Goal: Task Accomplishment & Management: Use online tool/utility

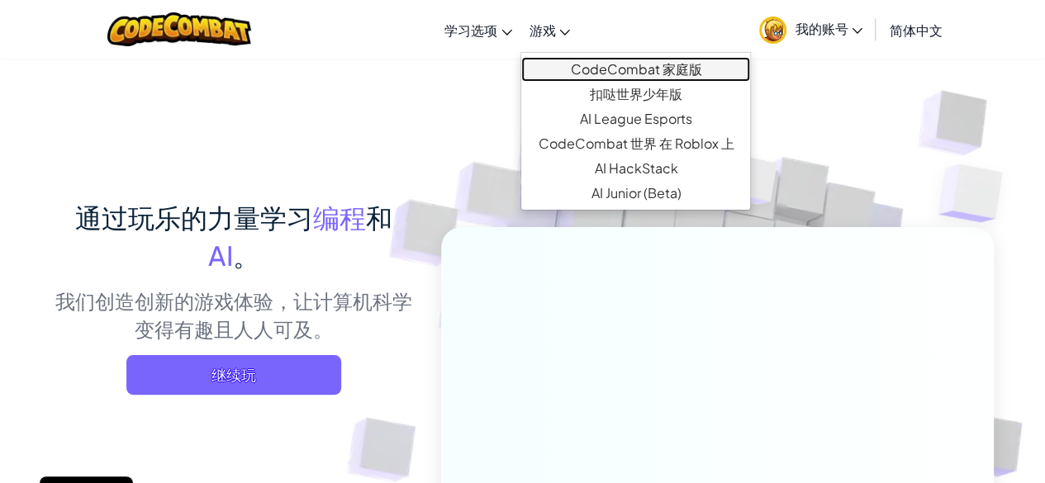
click at [560, 72] on link "CodeCombat 家庭版" at bounding box center [635, 69] width 229 height 25
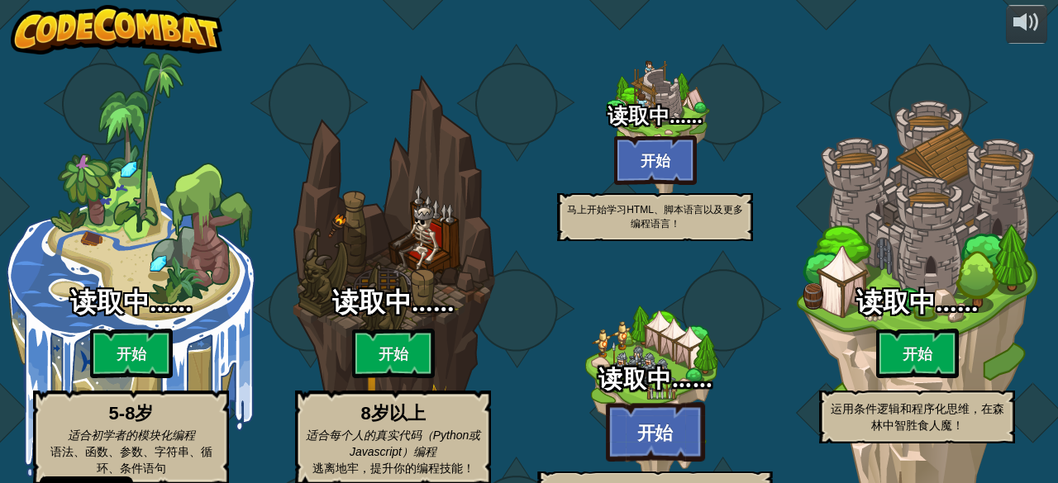
select select "zh-HANS"
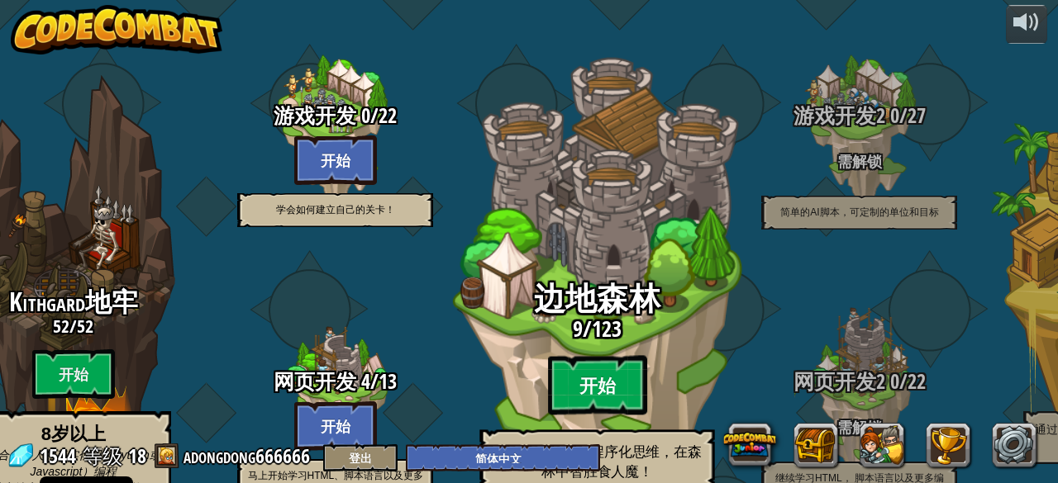
click at [600, 356] on btn "开始" at bounding box center [597, 385] width 99 height 59
select select "zh-HANS"
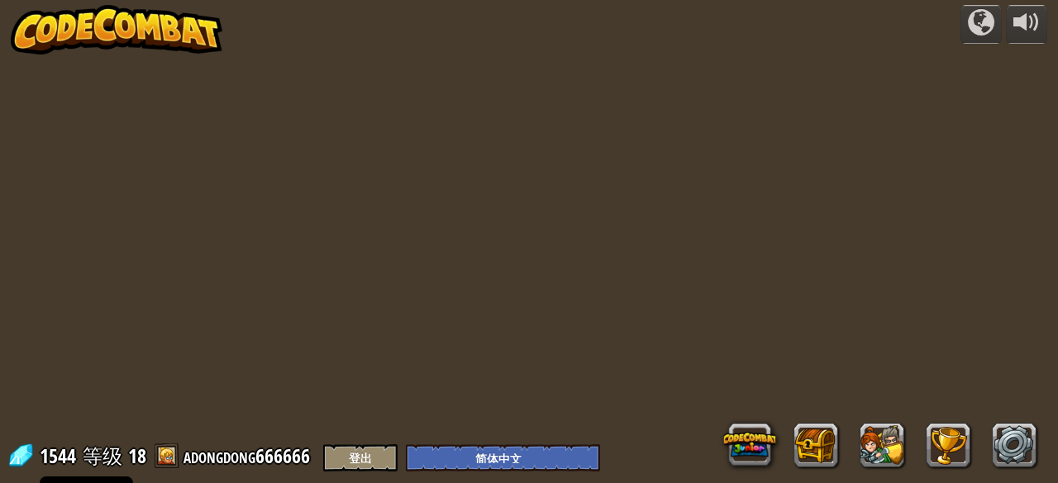
select select "zh-HANS"
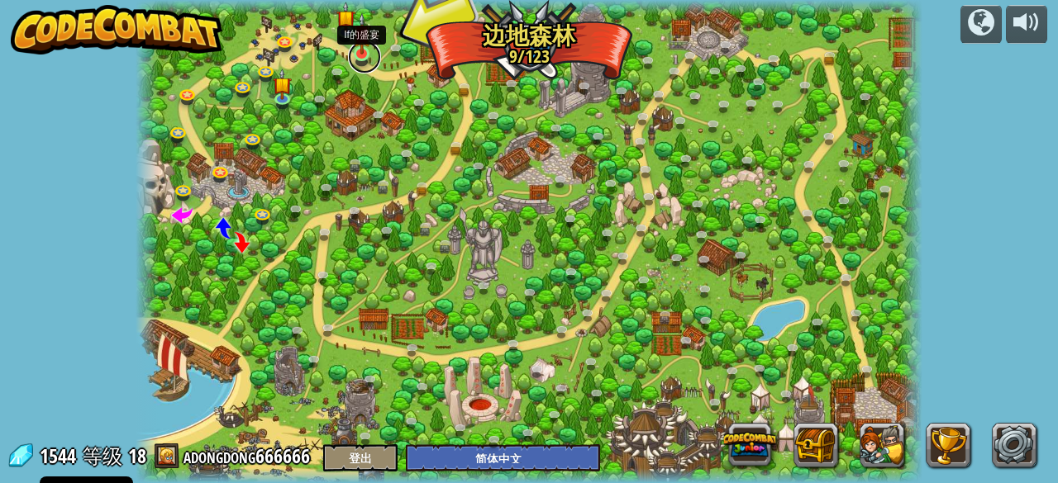
click at [372, 55] on link at bounding box center [364, 56] width 33 height 33
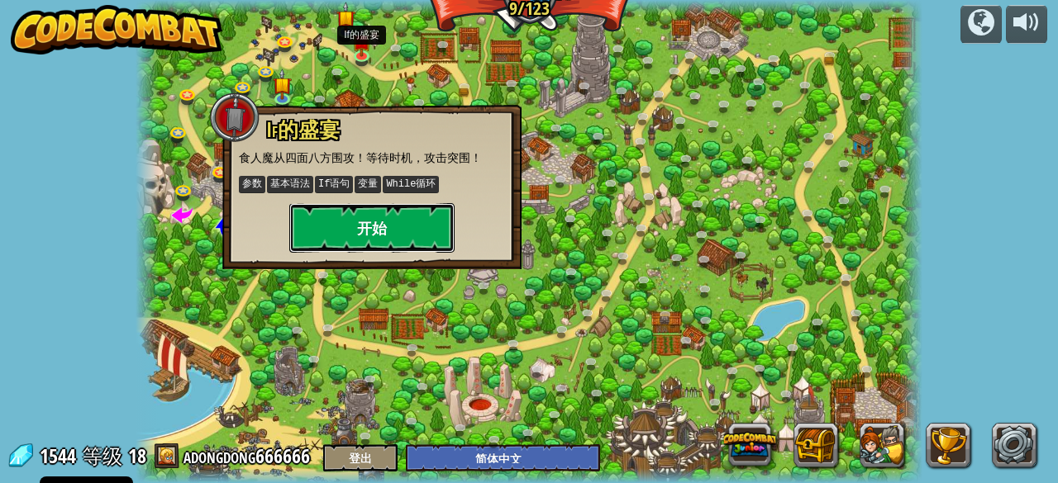
click at [408, 236] on button "开始" at bounding box center [371, 228] width 165 height 50
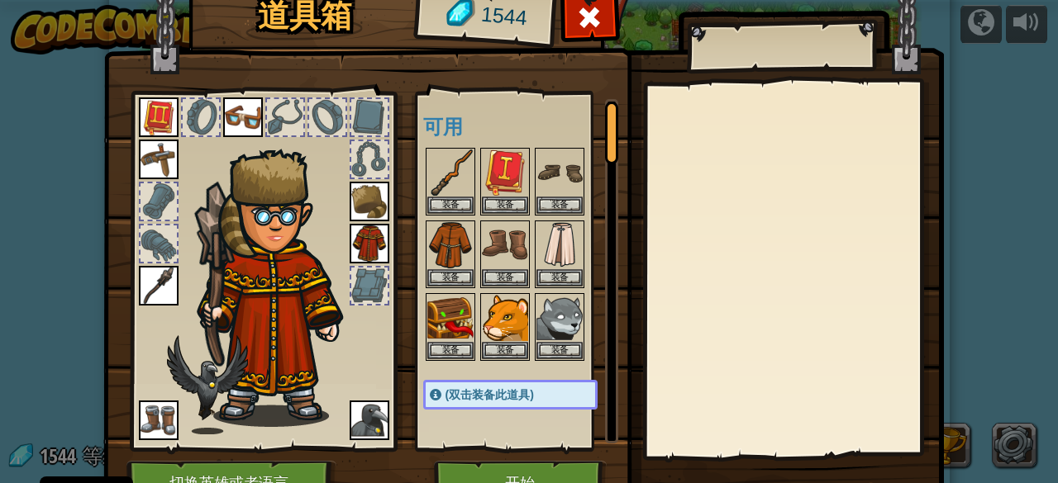
click at [365, 409] on img at bounding box center [370, 421] width 40 height 40
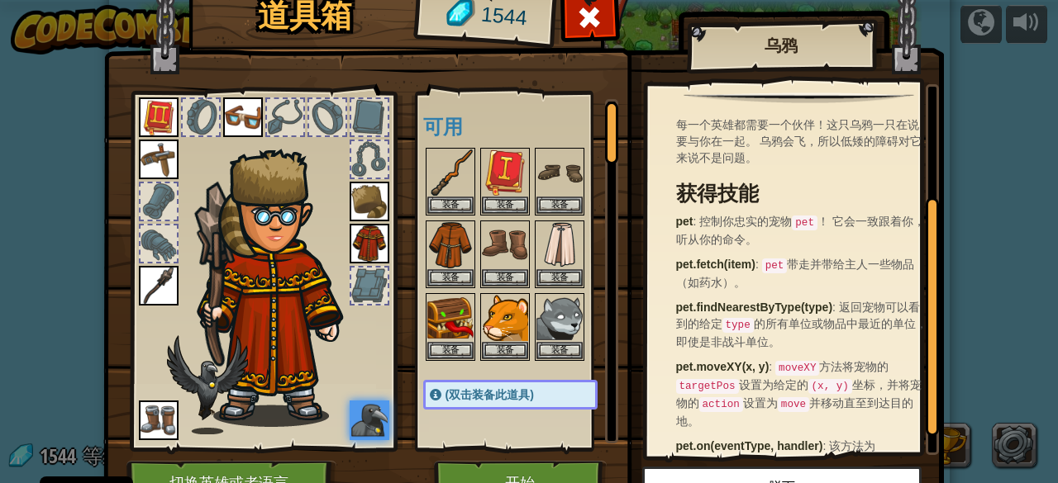
scroll to position [165, 0]
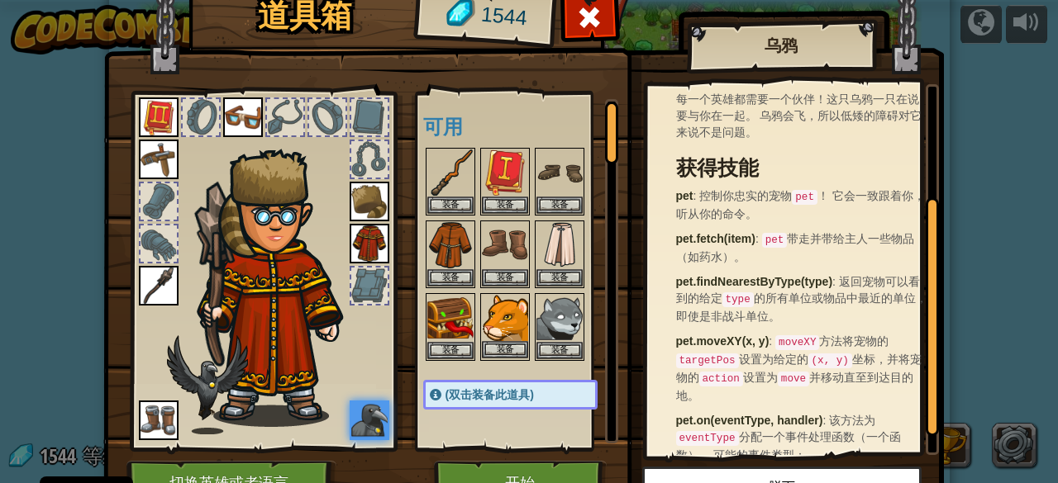
click at [489, 322] on img at bounding box center [505, 318] width 46 height 46
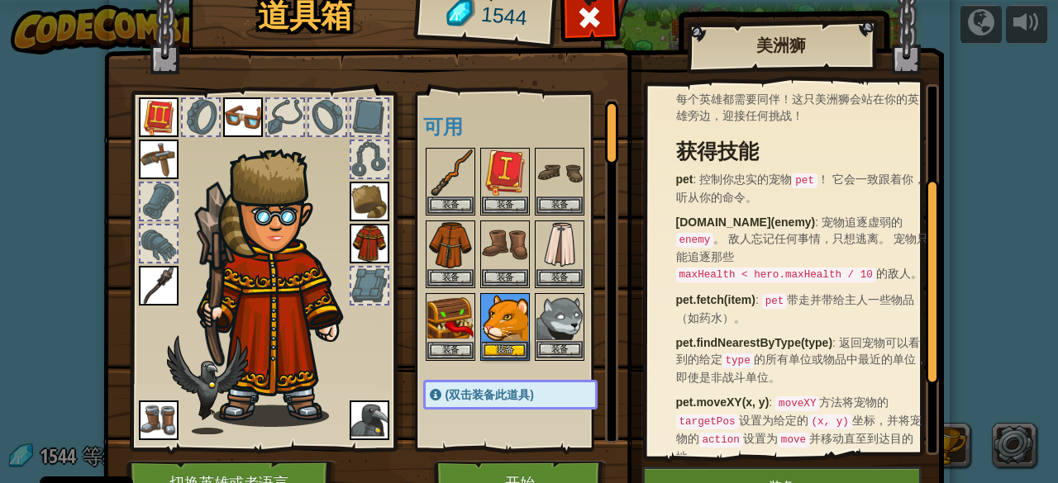
click at [573, 304] on img at bounding box center [559, 318] width 46 height 46
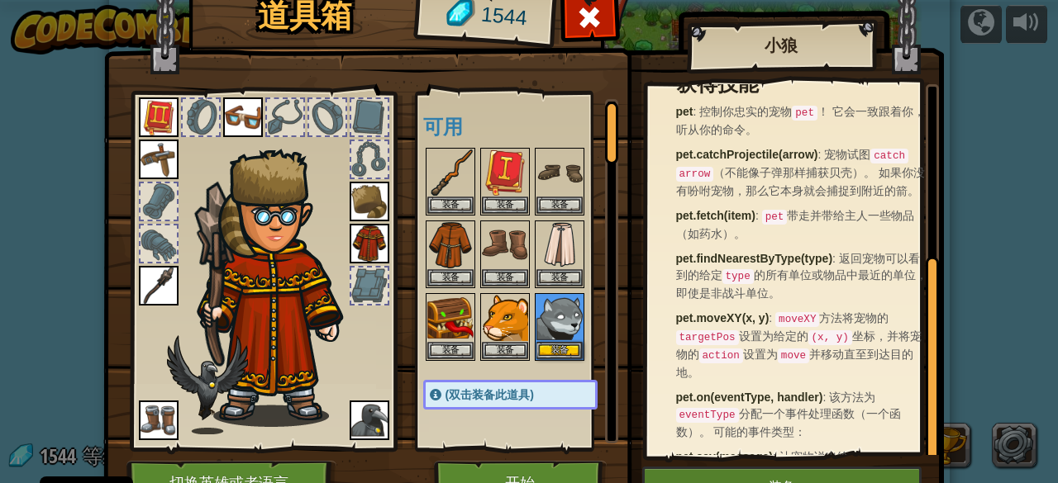
scroll to position [302, 0]
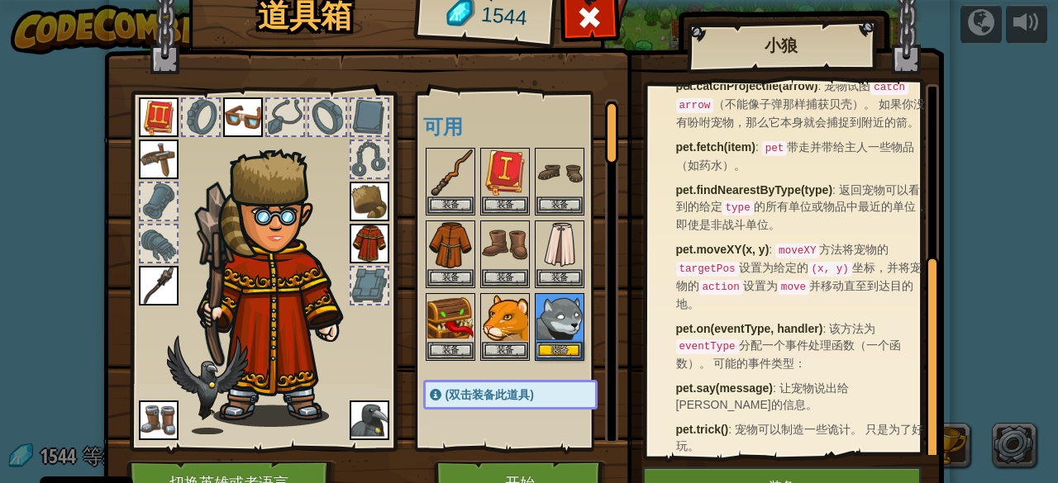
click at [354, 202] on img at bounding box center [370, 202] width 40 height 40
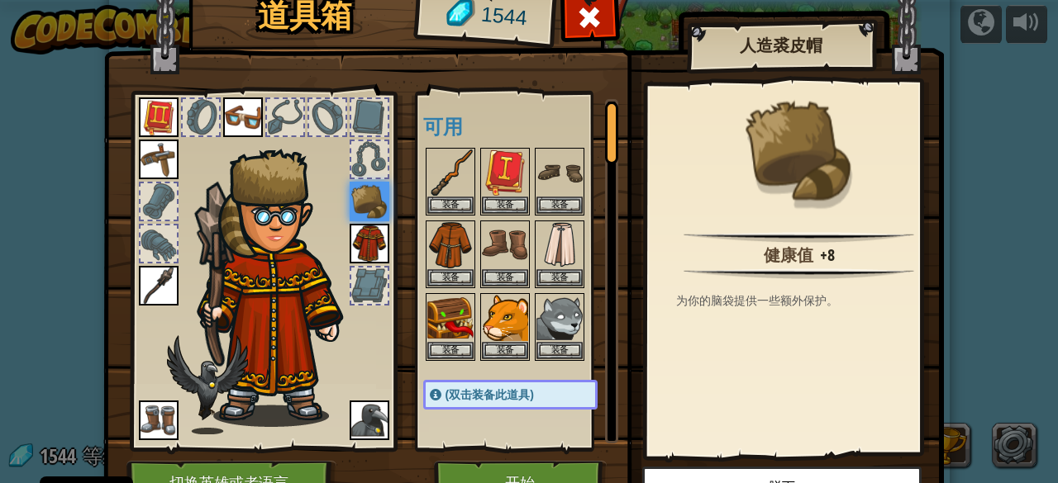
click at [358, 242] on img at bounding box center [370, 244] width 40 height 40
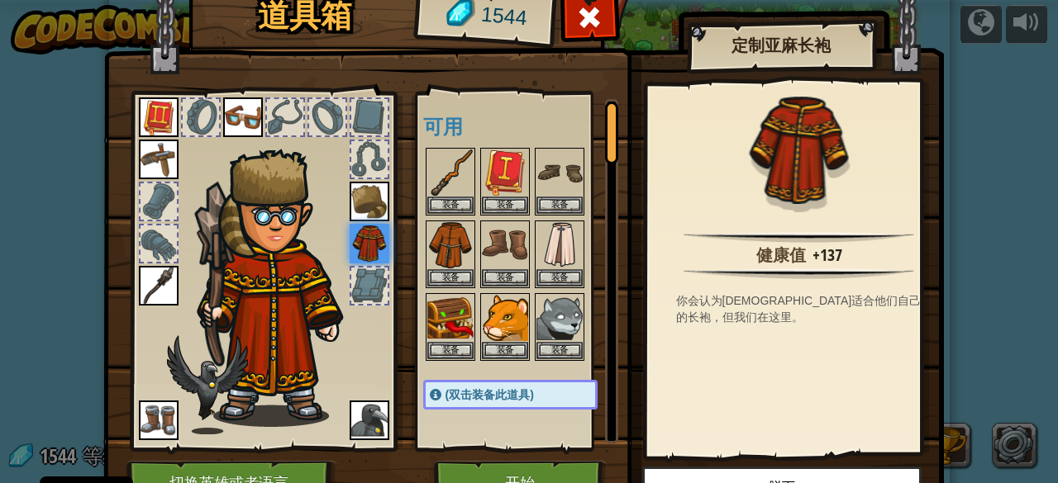
click at [364, 280] on div at bounding box center [369, 286] width 36 height 36
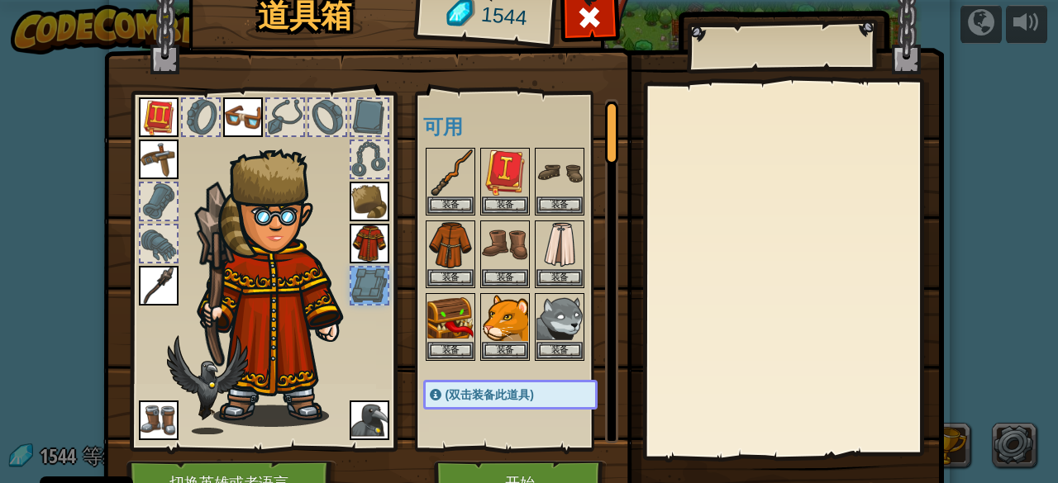
click at [314, 124] on div at bounding box center [327, 117] width 36 height 36
click at [246, 112] on img at bounding box center [243, 117] width 40 height 40
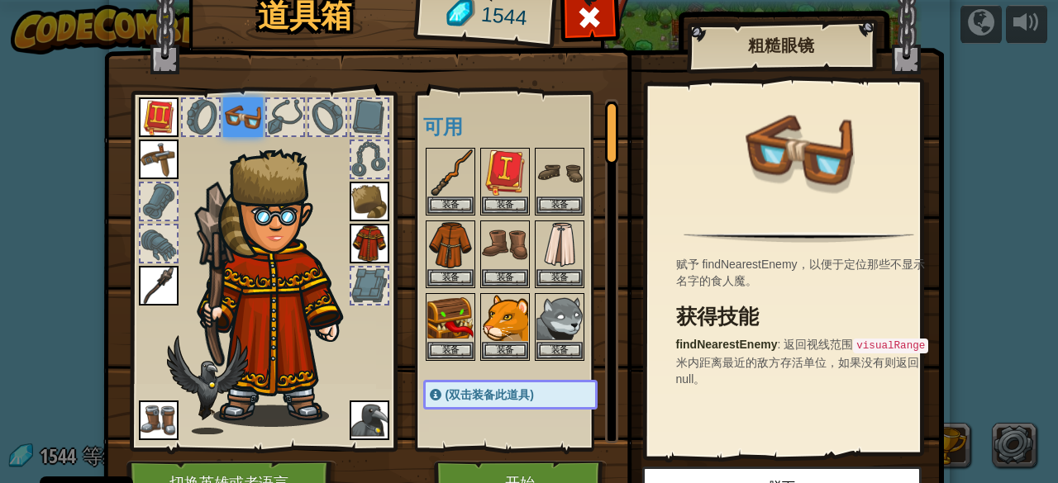
click at [151, 114] on img at bounding box center [159, 117] width 40 height 40
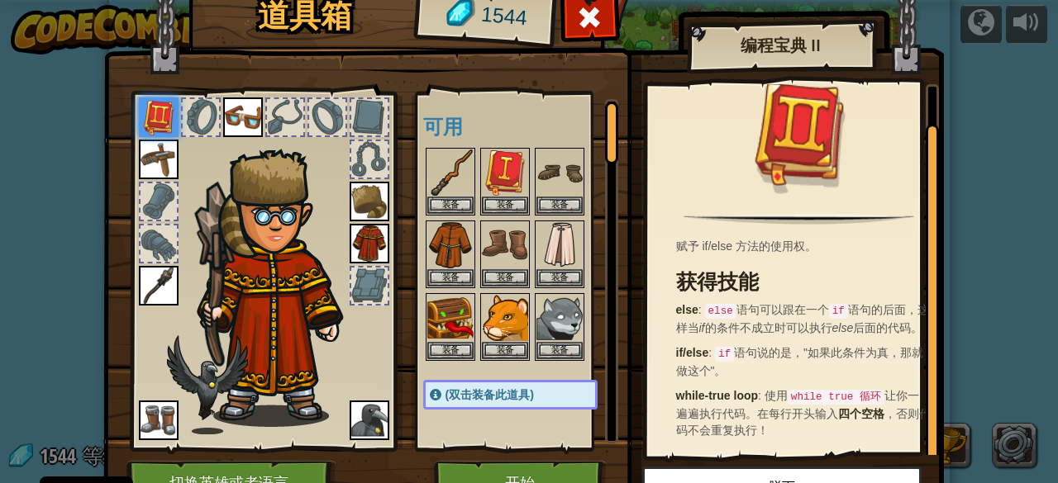
scroll to position [29, 0]
click at [139, 169] on img at bounding box center [159, 160] width 40 height 40
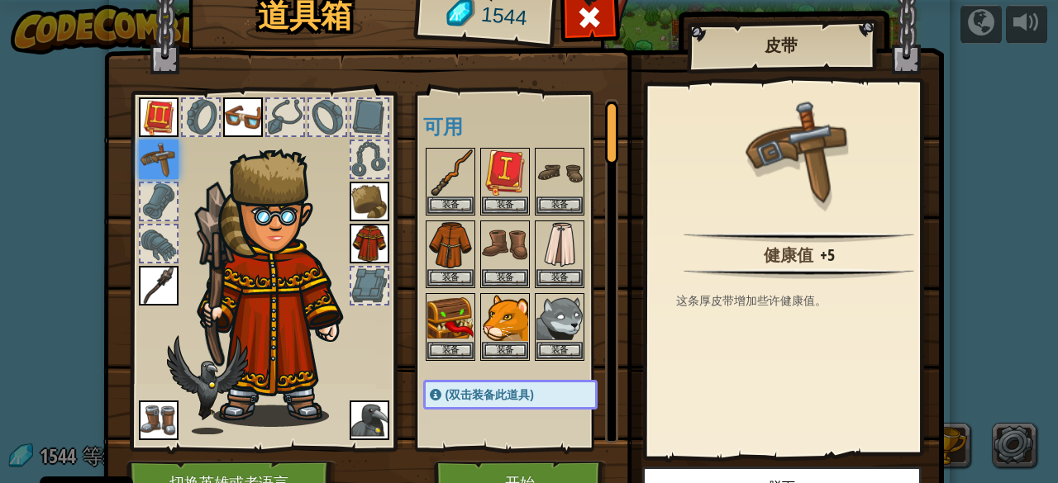
click at [152, 193] on div at bounding box center [158, 201] width 36 height 36
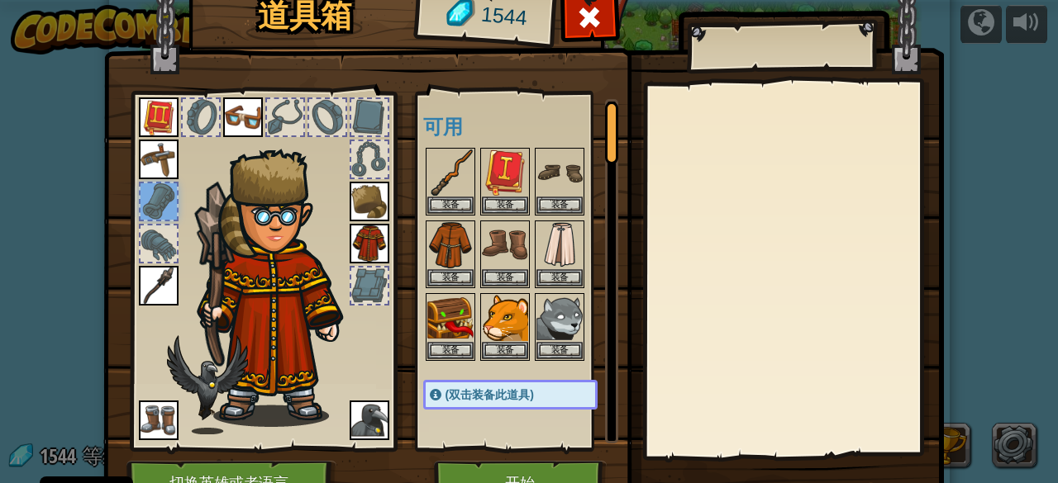
click at [157, 240] on div at bounding box center [158, 244] width 36 height 36
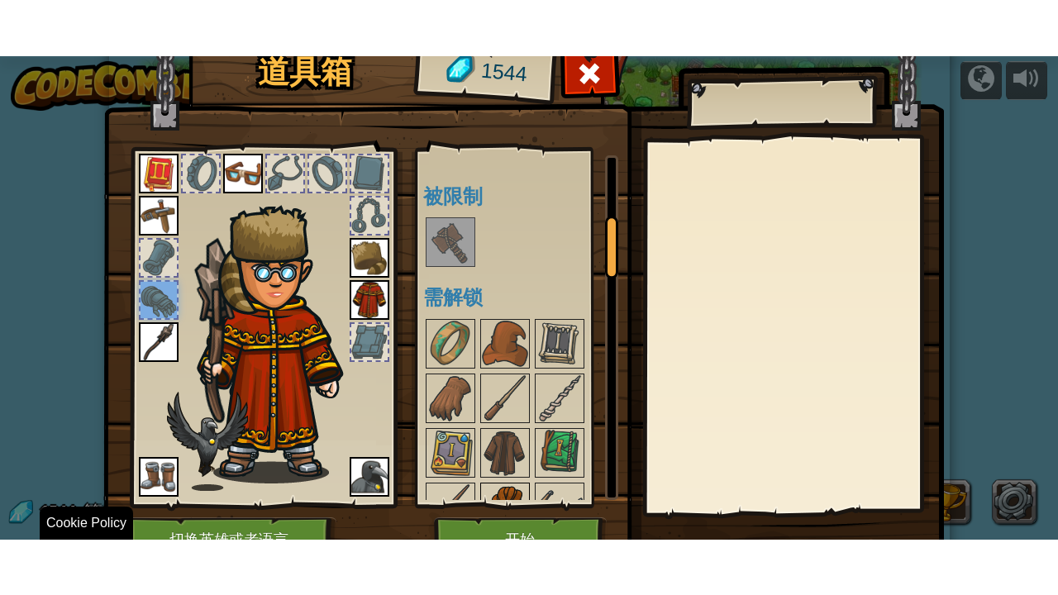
scroll to position [661, 0]
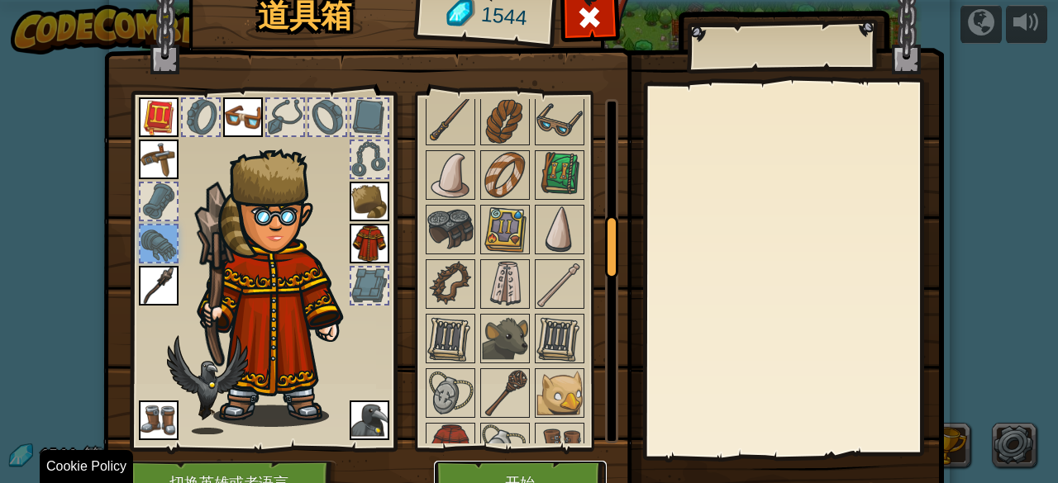
click at [513, 472] on button "开始" at bounding box center [520, 483] width 173 height 45
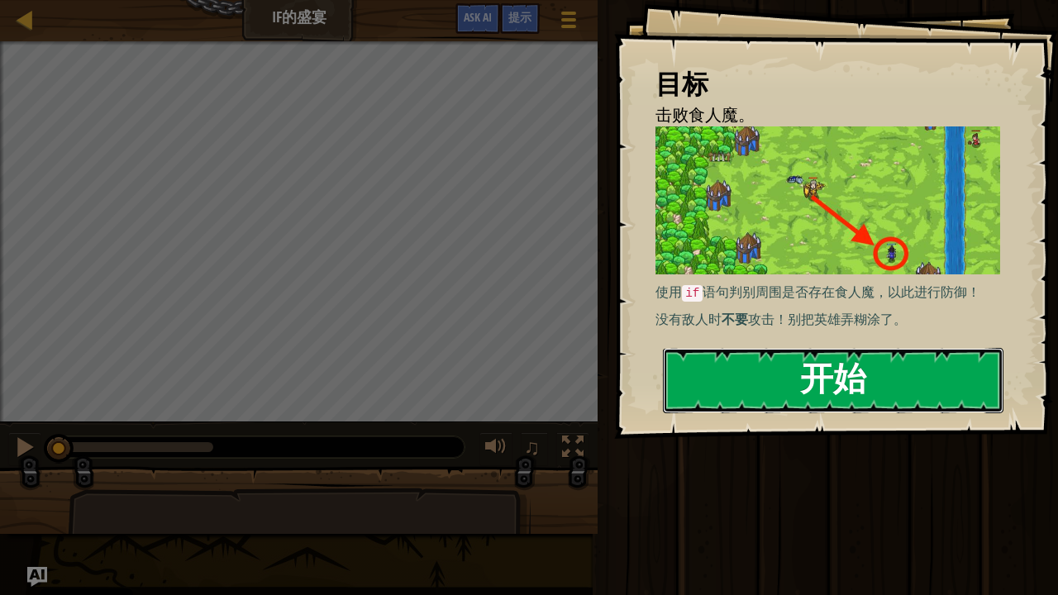
click at [745, 366] on button "开始" at bounding box center [833, 380] width 340 height 65
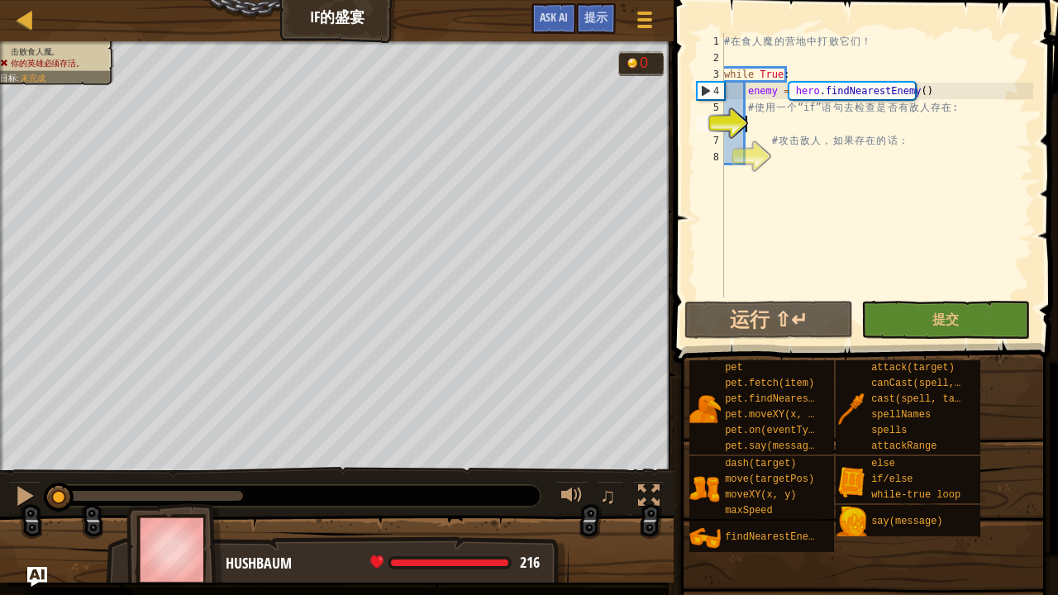
click at [778, 131] on div "# 在 食 人 魔 的 营 地 中 打 败 它 们 ！ while True : enemy = hero . findNearestEnemy ( ) # …" at bounding box center [877, 181] width 312 height 297
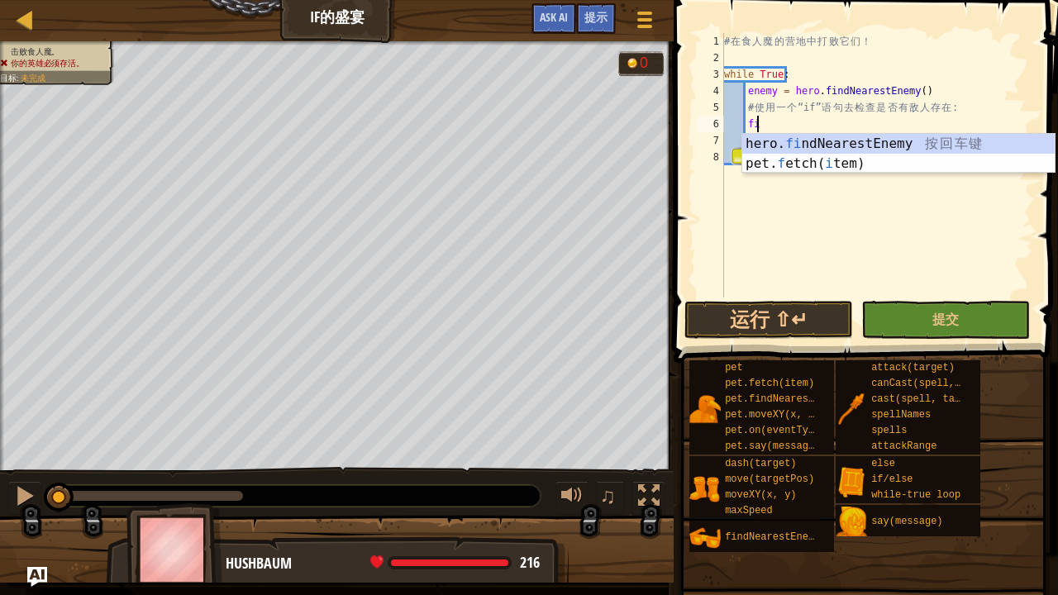
type textarea "f"
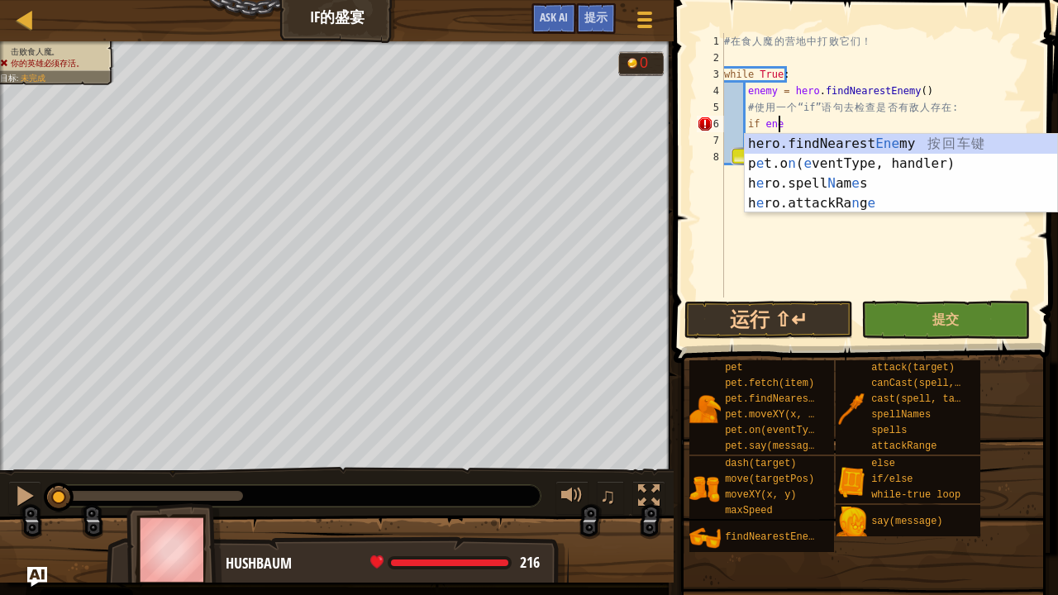
scroll to position [7, 4]
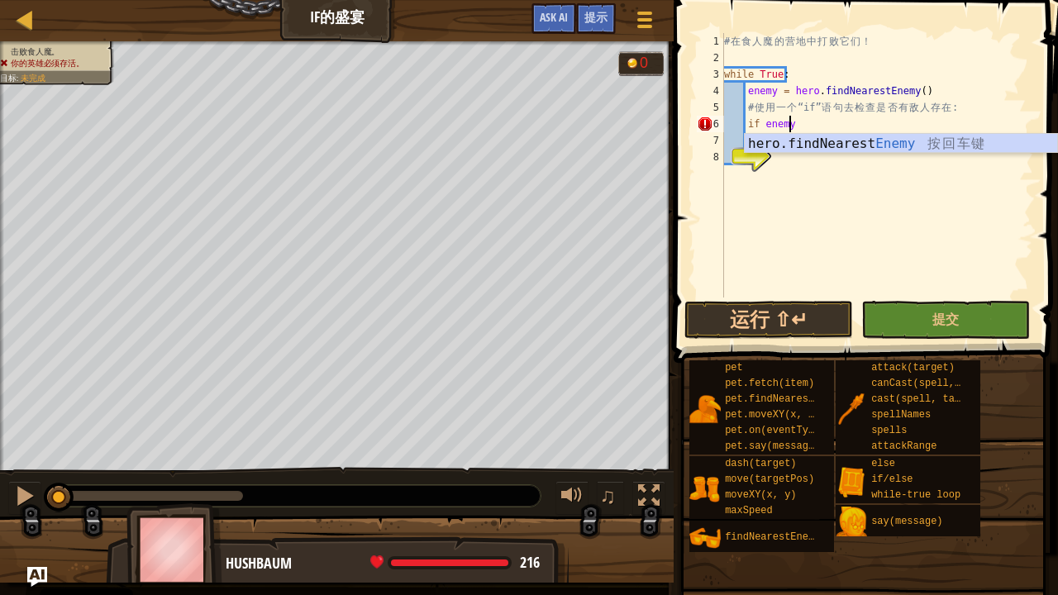
type textarea "if enemy:"
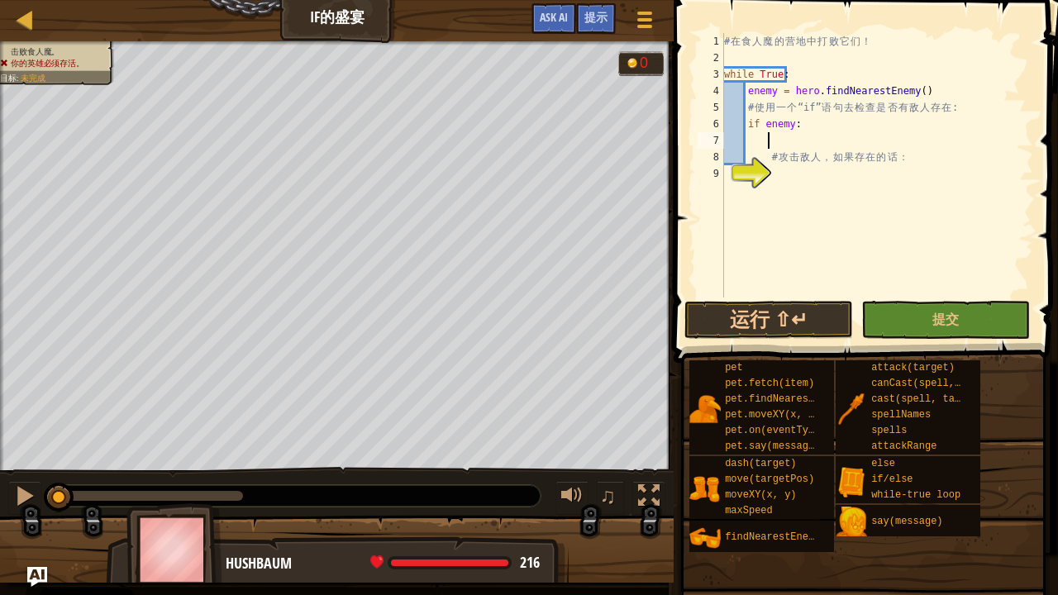
scroll to position [7, 3]
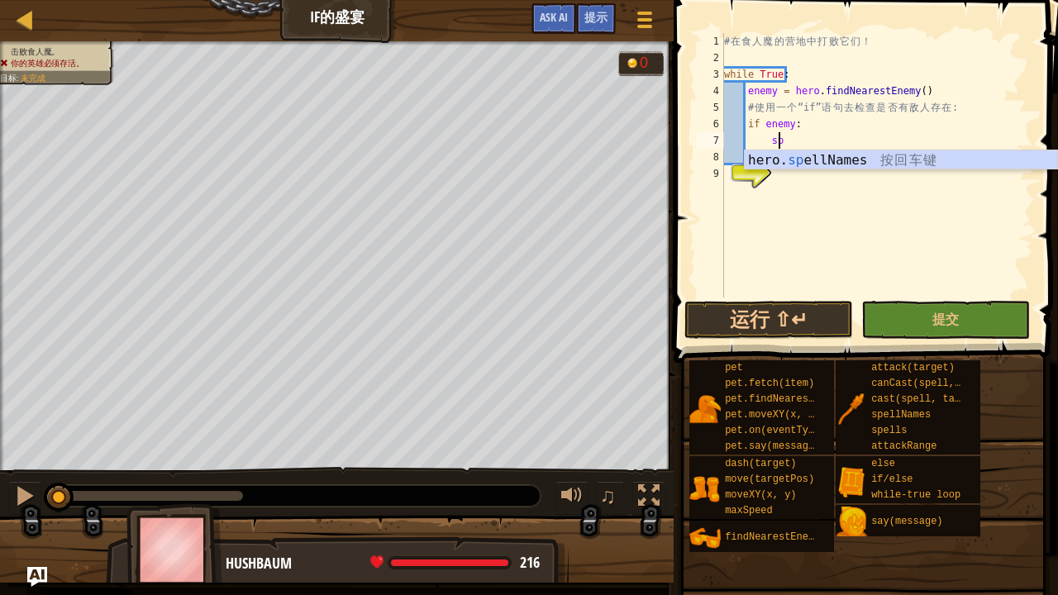
type textarea "s"
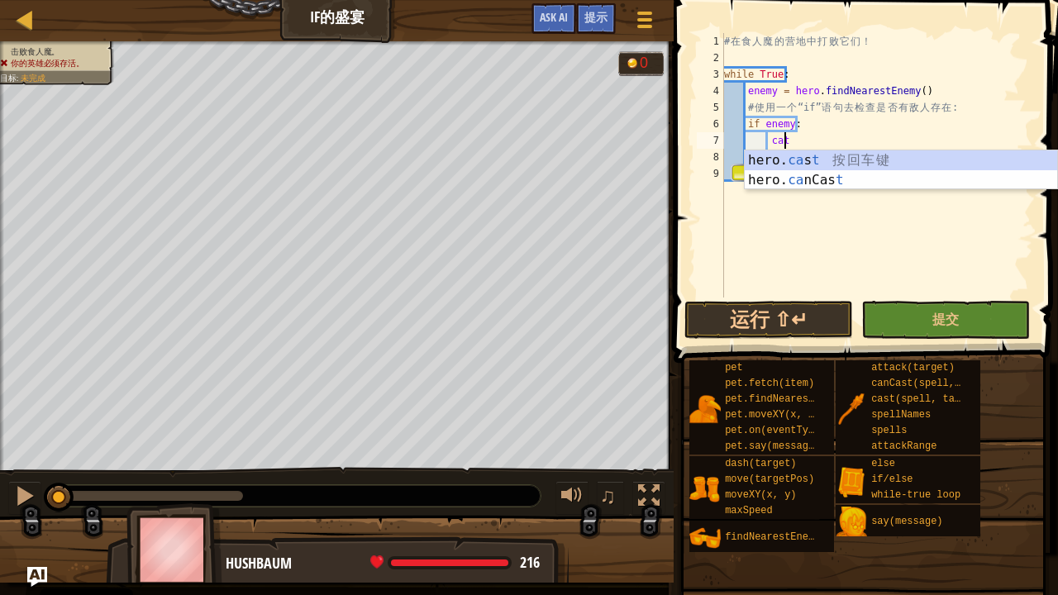
scroll to position [7, 4]
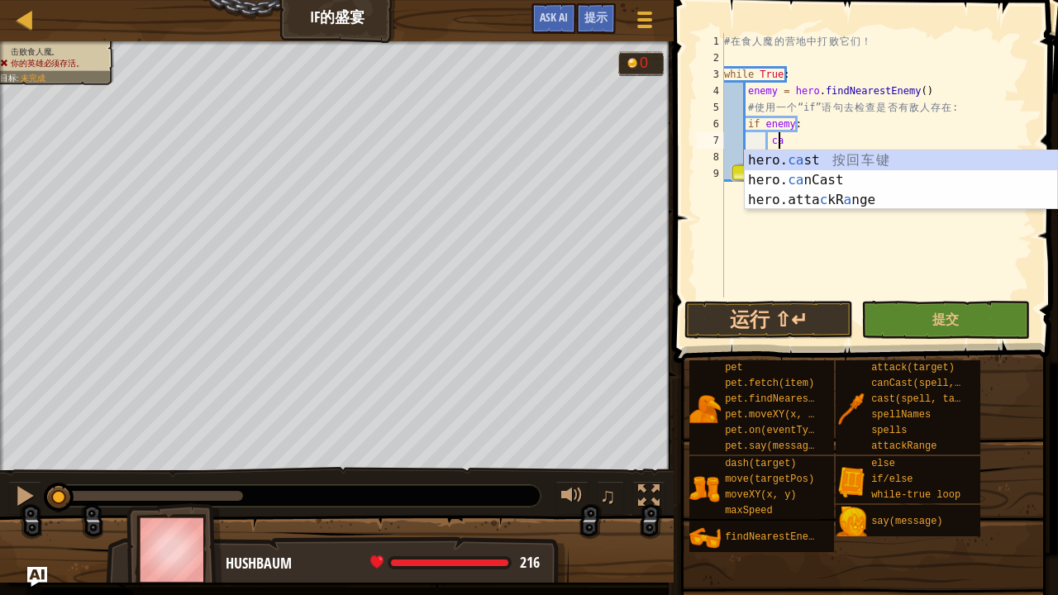
type textarea "c"
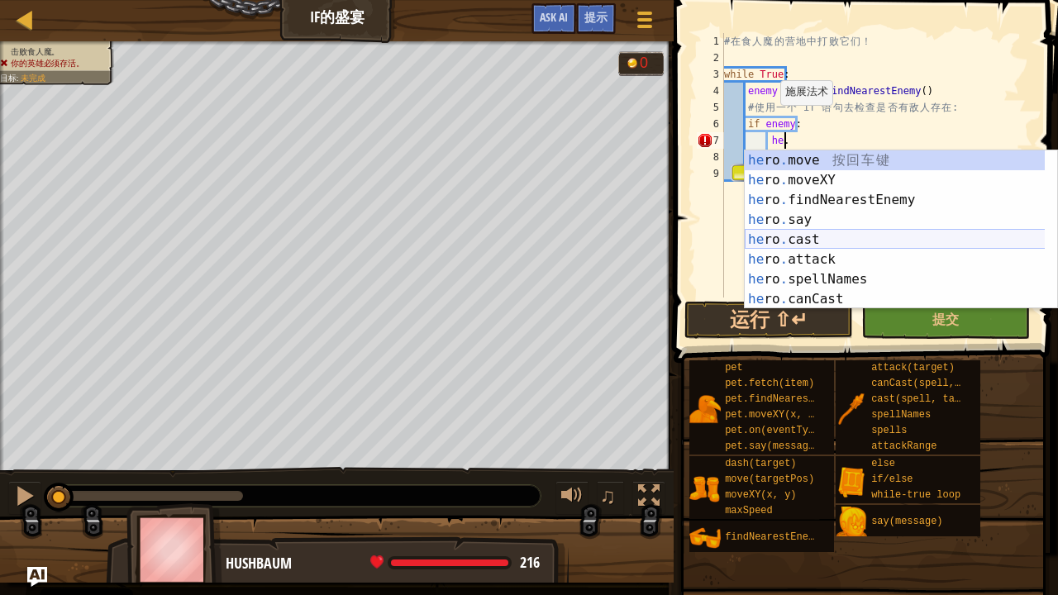
click at [829, 247] on div "he ro . move 按 回 车 键 he ro . moveXY 按 回 车 键 he ro . findNearestEnemy 按 回 车 键 he…" at bounding box center [894, 249] width 301 height 198
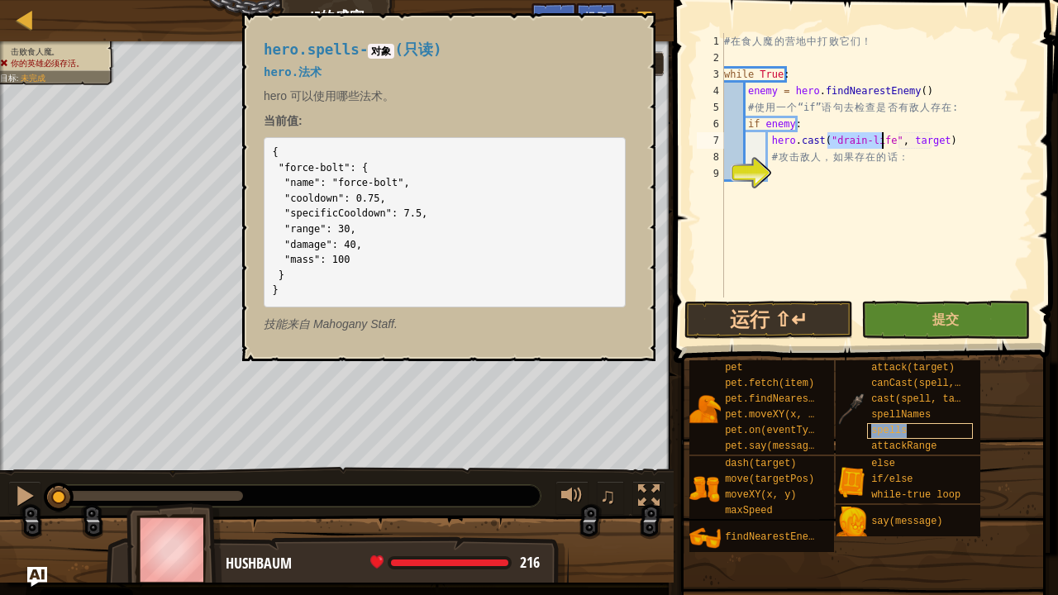
click at [892, 431] on span "spells" at bounding box center [889, 431] width 36 height 12
drag, startPoint x: 281, startPoint y: 169, endPoint x: 337, endPoint y: 172, distance: 56.3
click at [337, 172] on code "{ "force-bolt": { "name": "force-bolt", "cooldown": 0.75, "specificCooldown": 7…" at bounding box center [350, 221] width 155 height 150
copy code "force-bolt"
click at [891, 145] on div "# 在 食 人 魔 的 营 地 中 打 败 它 们 ！ while True : enemy = hero . findNearestEnemy ( ) # …" at bounding box center [877, 181] width 312 height 297
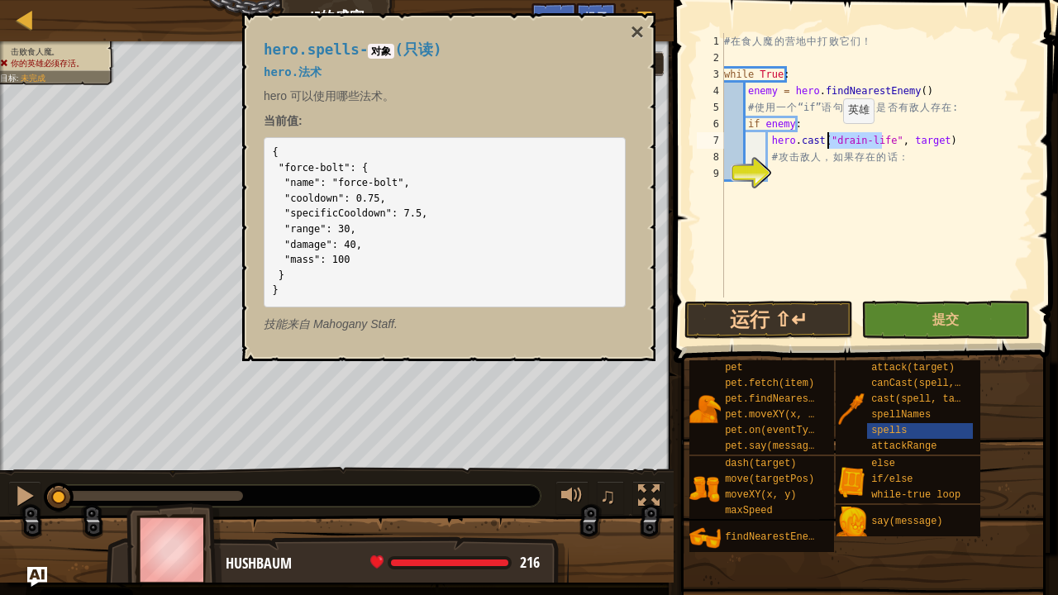
drag, startPoint x: 884, startPoint y: 140, endPoint x: 828, endPoint y: 140, distance: 56.2
click at [828, 140] on div "# 在 食 人 魔 的 营 地 中 打 败 它 们 ！ while True : enemy = hero . findNearestEnemy ( ) # …" at bounding box center [877, 181] width 312 height 297
paste textarea "force-bolt"
type textarea "hero.cast("force-bolt", target)"
click at [910, 147] on div "# 在 食 人 魔 的 营 地 中 打 败 它 们 ！ while True : enemy = hero . findNearestEnemy ( ) # …" at bounding box center [877, 181] width 312 height 297
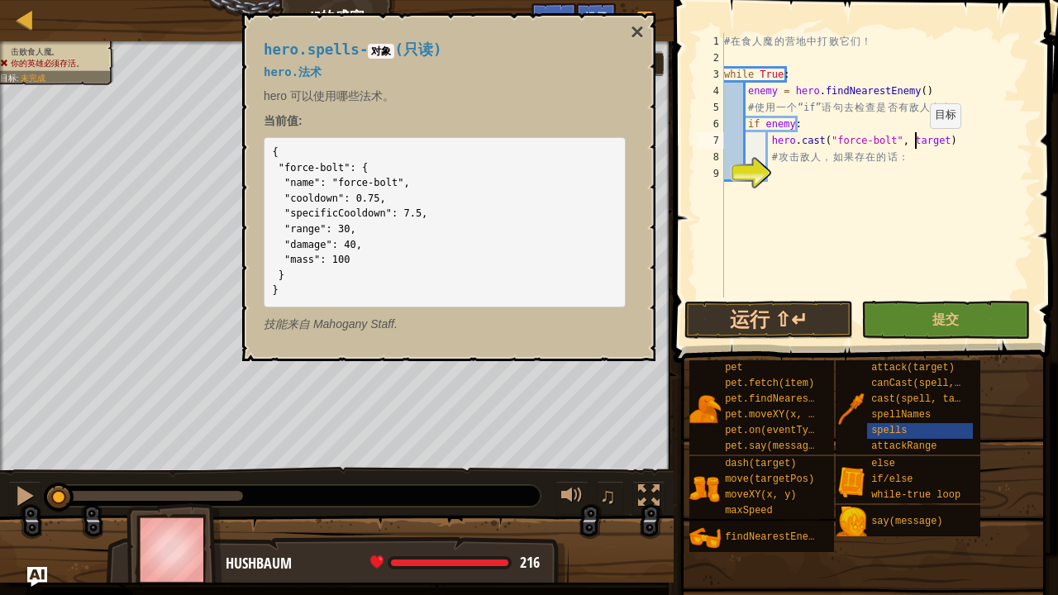
click at [915, 144] on div "# 在 食 人 魔 的 营 地 中 打 败 它 们 ！ while True : enemy = hero . findNearestEnemy ( ) # …" at bounding box center [877, 181] width 312 height 297
drag, startPoint x: 901, startPoint y: 147, endPoint x: 929, endPoint y: 146, distance: 28.1
click at [929, 146] on div "# 在 食 人 魔 的 营 地 中 打 败 它 们 ！ while True : enemy = hero . findNearestEnemy ( ) # …" at bounding box center [877, 181] width 312 height 297
click at [850, 175] on div "# 在 食 人 魔 的 营 地 中 打 败 它 们 ！ while True : enemy = hero . findNearestEnemy ( ) # …" at bounding box center [877, 181] width 312 height 297
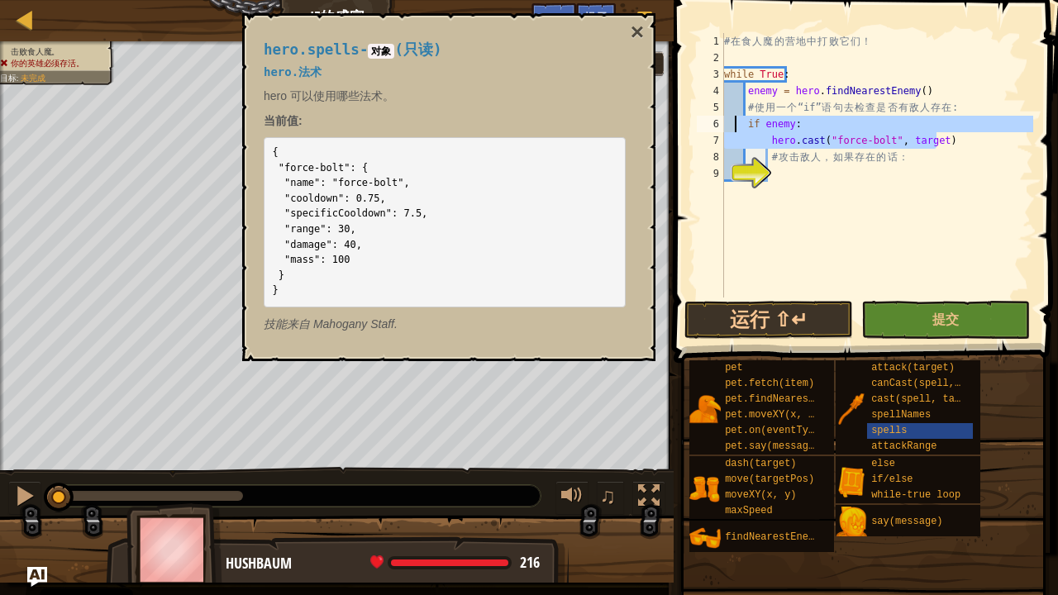
drag, startPoint x: 947, startPoint y: 136, endPoint x: 719, endPoint y: 119, distance: 228.6
click at [720, 119] on div "1 2 3 4 5 6 7 8 9 # 在 食 人 魔 的 营 地 中 打 败 它 们 ！ while True : enemy = hero . findN…" at bounding box center [863, 165] width 340 height 264
type textarea "if enemy: hero.cast("force-bolt", target)"
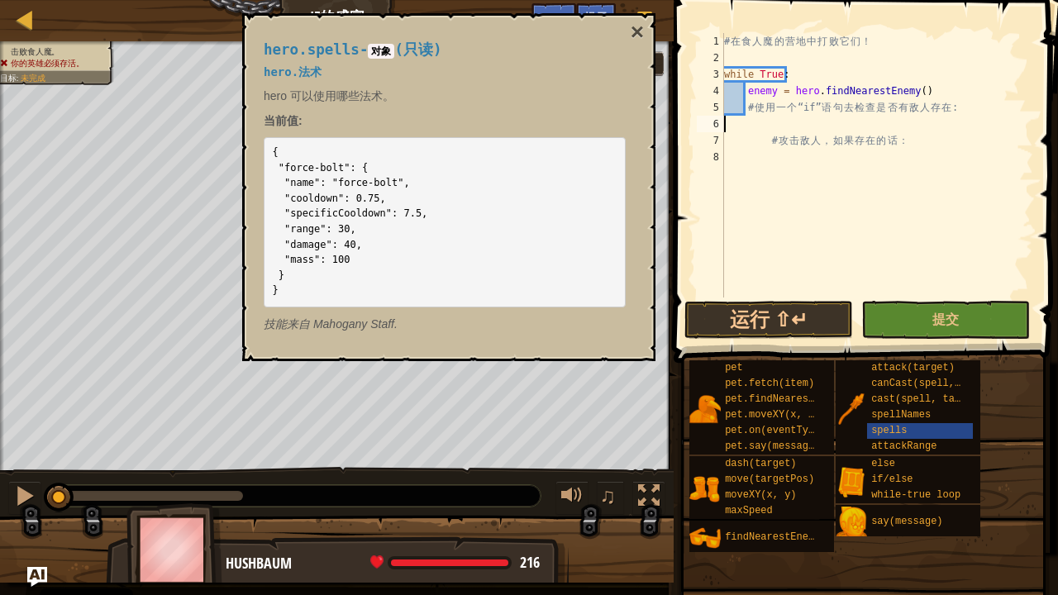
scroll to position [7, 0]
click at [641, 23] on button "×" at bounding box center [636, 32] width 13 height 23
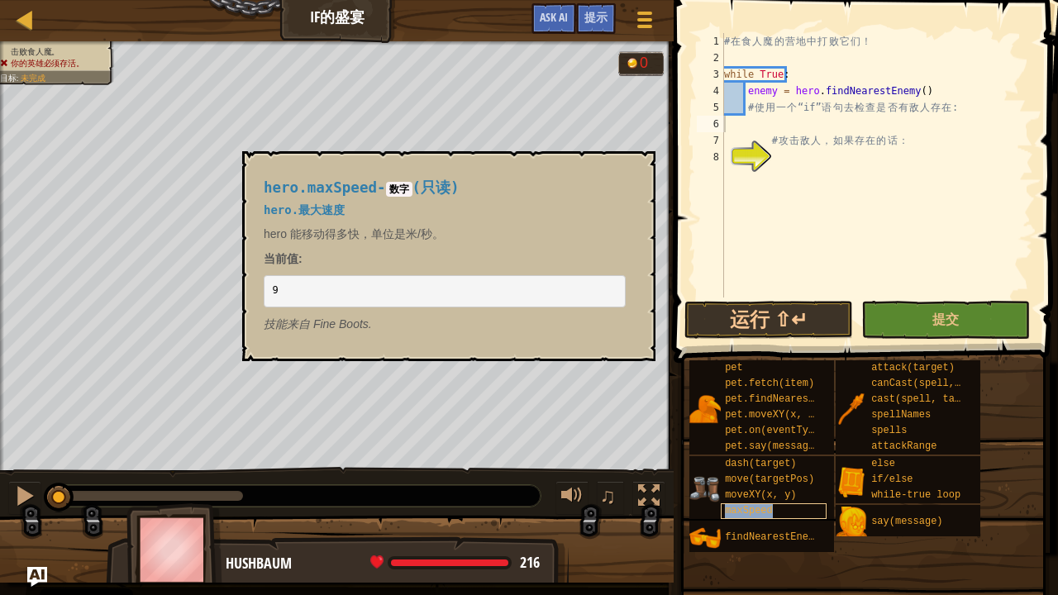
click at [734, 483] on span "maxSpeed" at bounding box center [749, 511] width 48 height 12
click at [291, 296] on pre "9" at bounding box center [445, 291] width 362 height 33
click at [280, 292] on pre "9" at bounding box center [445, 291] width 362 height 33
click at [274, 289] on code "9" at bounding box center [276, 290] width 6 height 12
drag, startPoint x: 278, startPoint y: 289, endPoint x: 262, endPoint y: 288, distance: 15.7
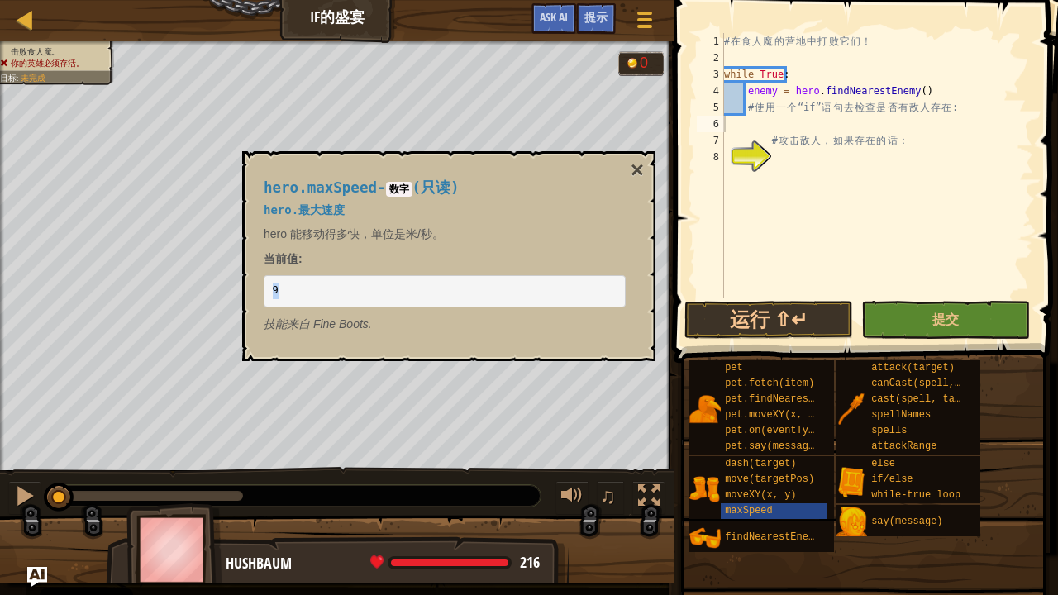
click at [262, 288] on div "hero.maxSpeed - 数字 ( 只读 ) hero.最大速度 hero 能移动得多快，单位是米/秒。 当前值 : 9 技能来自 Fine Boots." at bounding box center [444, 255] width 385 height 183
click at [638, 172] on button "×" at bounding box center [636, 170] width 13 height 23
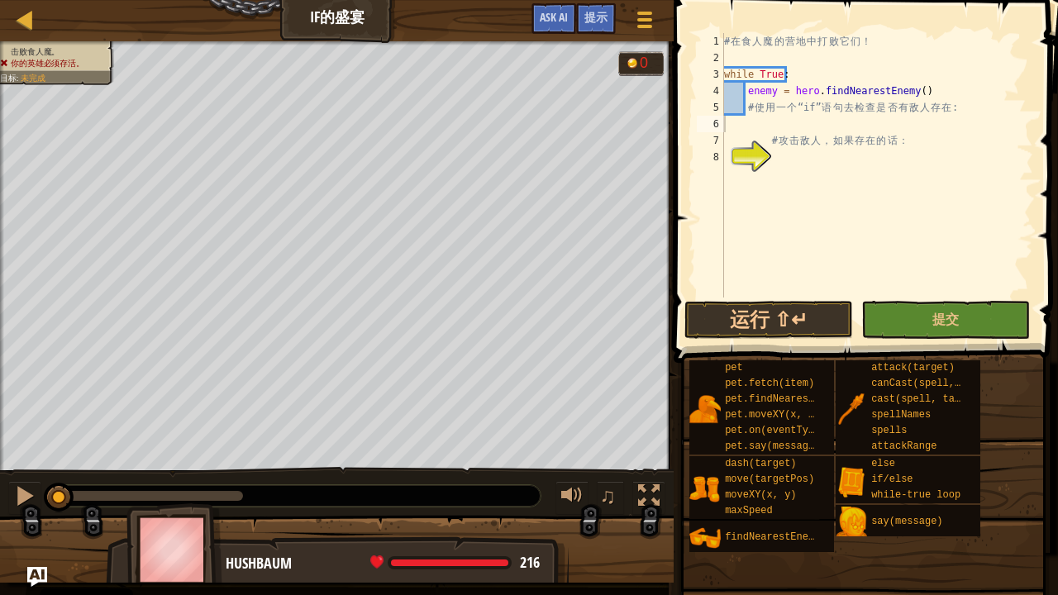
click at [846, 170] on div "# 在 食 人 魔 的 营 地 中 打 败 它 们 ！ while True : enemy = hero . findNearestEnemy ( ) # …" at bounding box center [877, 181] width 312 height 297
click at [816, 122] on div "# 在 食 人 魔 的 营 地 中 打 败 它 们 ！ while True : enemy = hero . findNearestEnemy ( ) # …" at bounding box center [877, 181] width 312 height 297
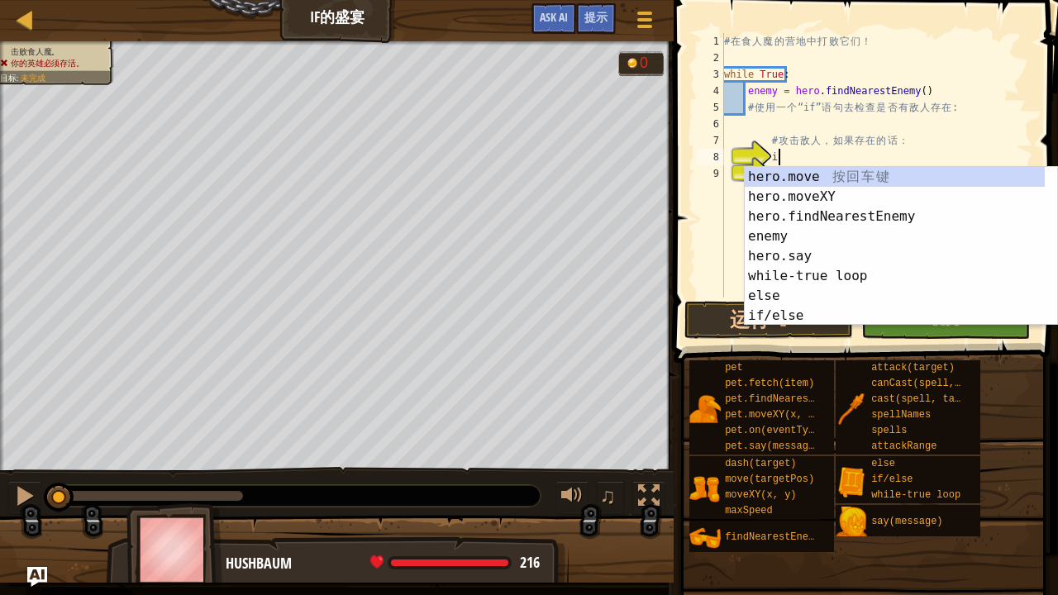
scroll to position [7, 2]
type textarea "i"
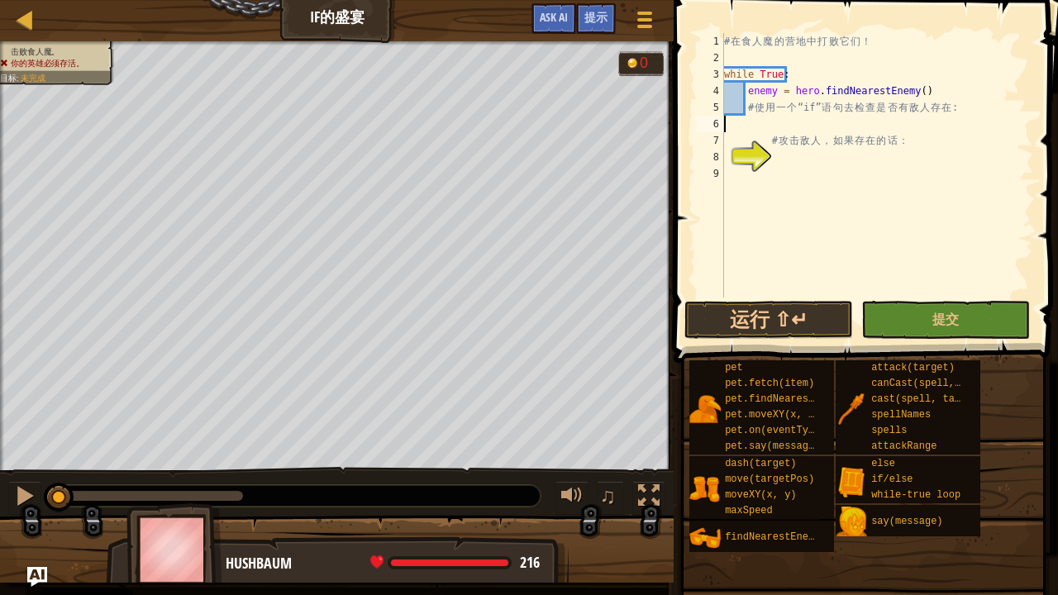
click at [724, 126] on div "# 在 食 人 魔 的 营 地 中 打 败 它 们 ！ while True : enemy = hero . findNearestEnemy ( ) # …" at bounding box center [877, 181] width 312 height 297
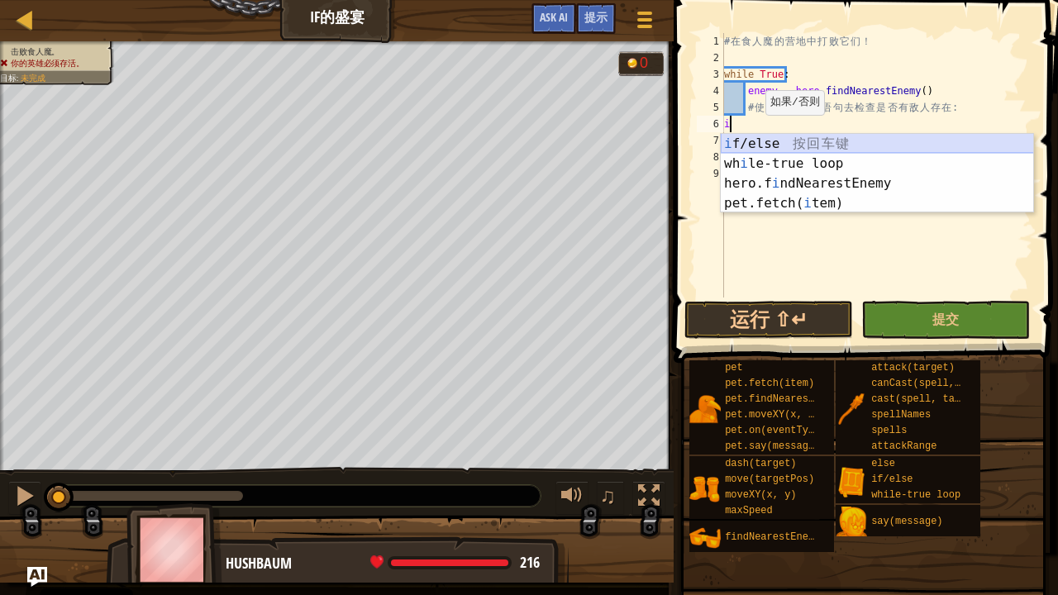
click at [767, 140] on div "i f/else 按 回 车 键 wh i le-true loop 按 回 车 键 hero.f i ndNearestEnemy 按 回 车 键 pet.…" at bounding box center [877, 193] width 313 height 119
type textarea "if enemy:"
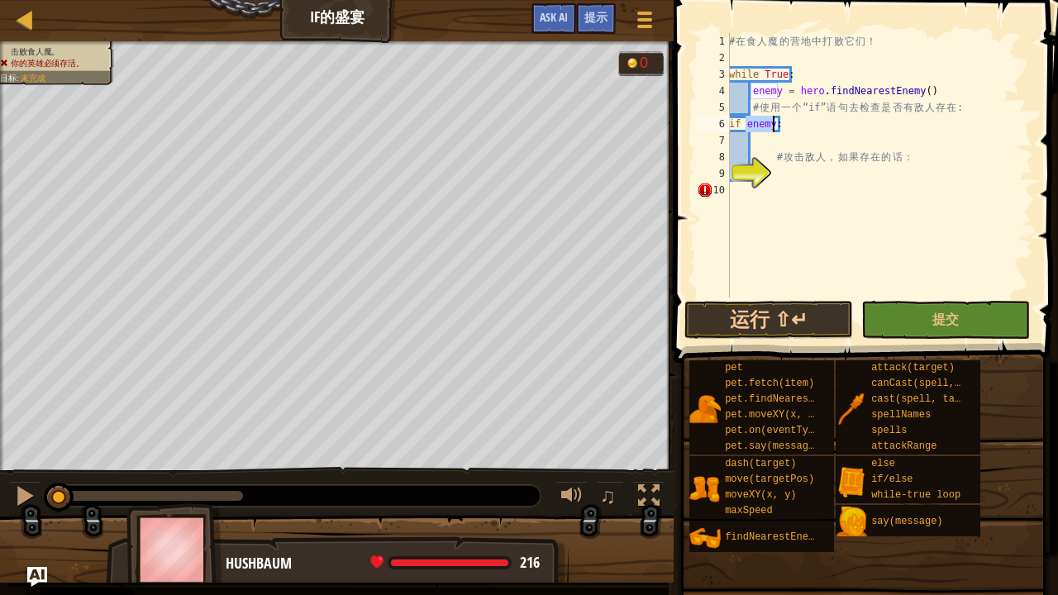
click at [730, 171] on div "9" at bounding box center [713, 173] width 33 height 17
click at [730, 167] on div "9" at bounding box center [713, 173] width 33 height 17
click at [788, 167] on div "# 在 食 人 魔 的 营 地 中 打 败 它 们 ！ while True : enemy = hero . findNearestEnemy ( ) # …" at bounding box center [878, 181] width 307 height 297
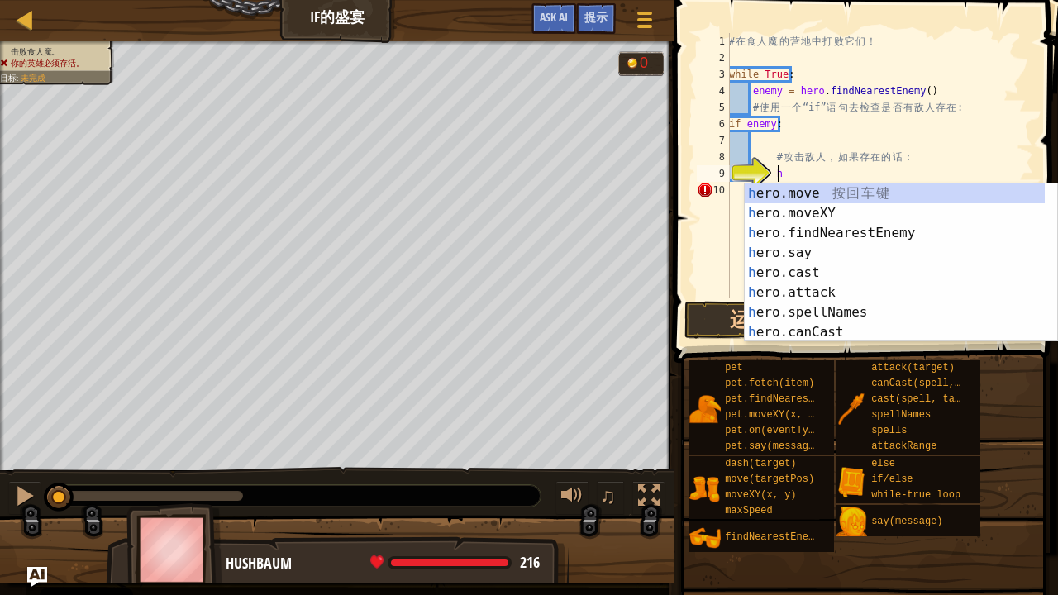
scroll to position [7, 2]
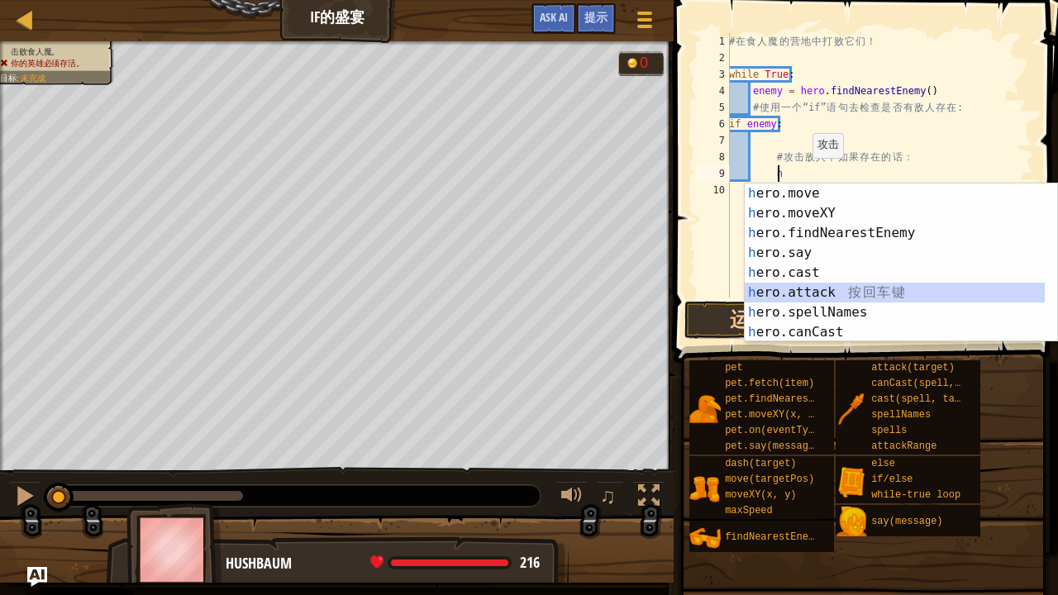
click at [811, 290] on div "h ero.move 按 回 车 键 h ero.moveXY 按 回 车 键 h ero.findNearestEnemy 按 回 车 键 h ero.sa…" at bounding box center [894, 282] width 301 height 198
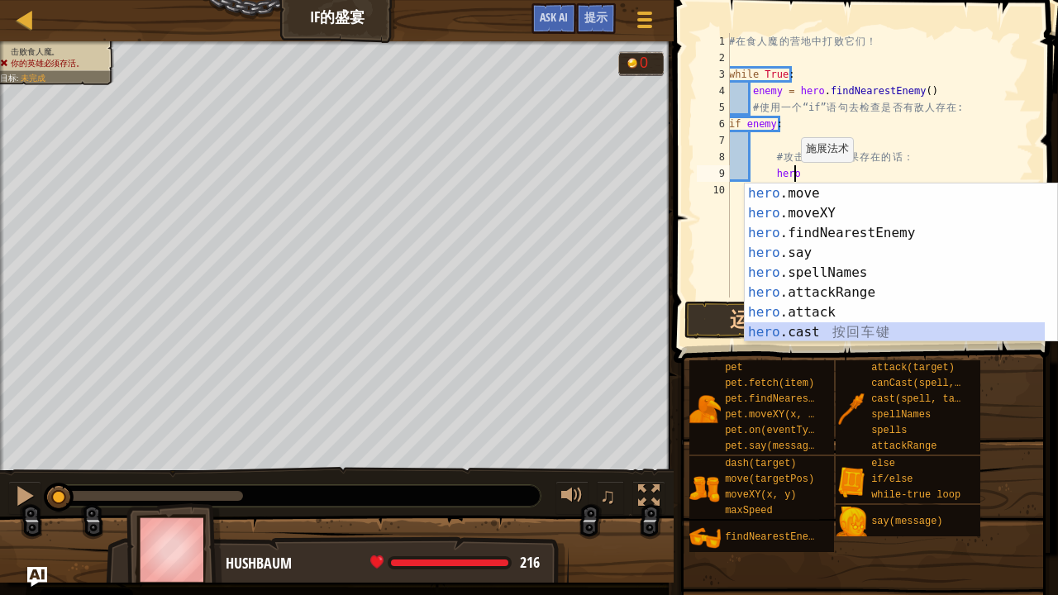
click at [912, 333] on div "hero .move 按 回 车 键 hero .moveXY 按 回 车 键 hero .findNearestEnemy 按 回 车 键 hero .sa…" at bounding box center [894, 282] width 301 height 198
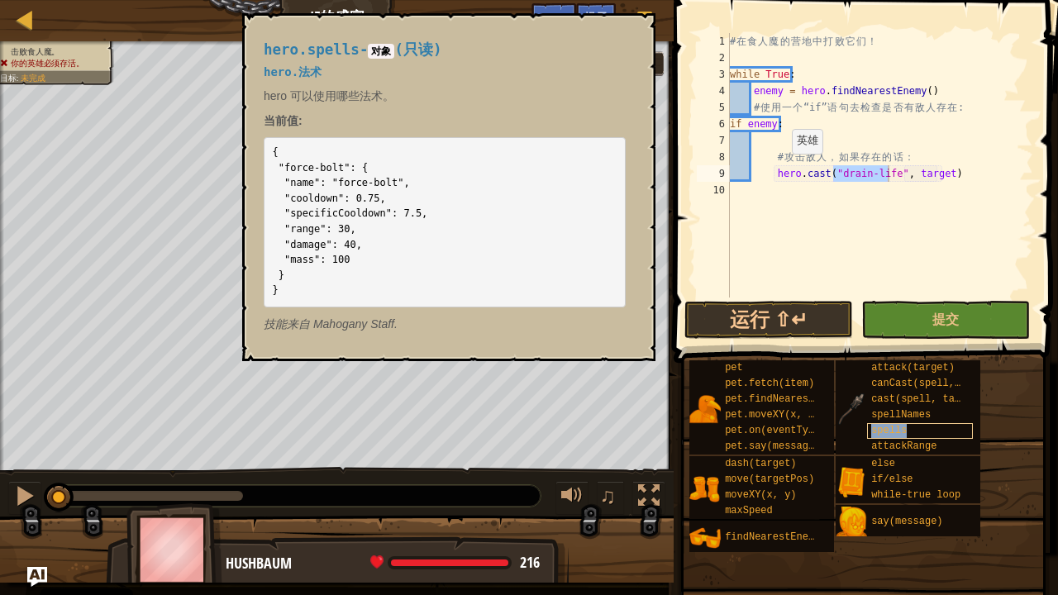
click at [891, 426] on span "spells" at bounding box center [889, 431] width 36 height 12
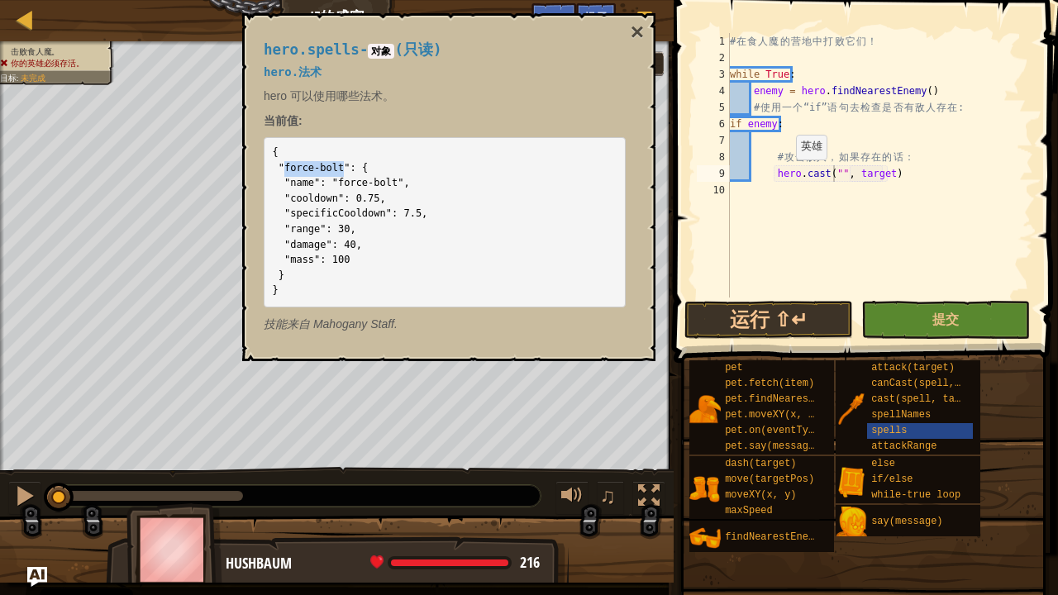
drag, startPoint x: 283, startPoint y: 168, endPoint x: 339, endPoint y: 169, distance: 56.2
click at [339, 169] on code "{ "force-bolt": { "name": "force-bolt", "cooldown": 0.75, "specificCooldown": 7…" at bounding box center [350, 221] width 155 height 150
copy code "force-bolt"
paste textarea "force-bolt"
drag, startPoint x: 820, startPoint y: 324, endPoint x: 787, endPoint y: 307, distance: 37.0
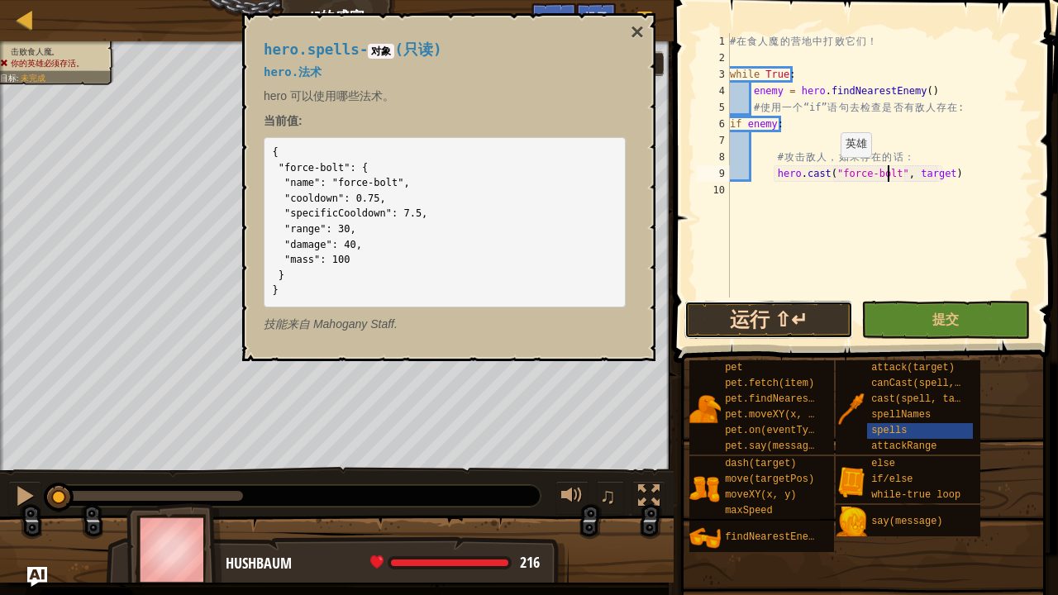
click at [818, 324] on button "运行 ⇧↵" at bounding box center [768, 320] width 169 height 38
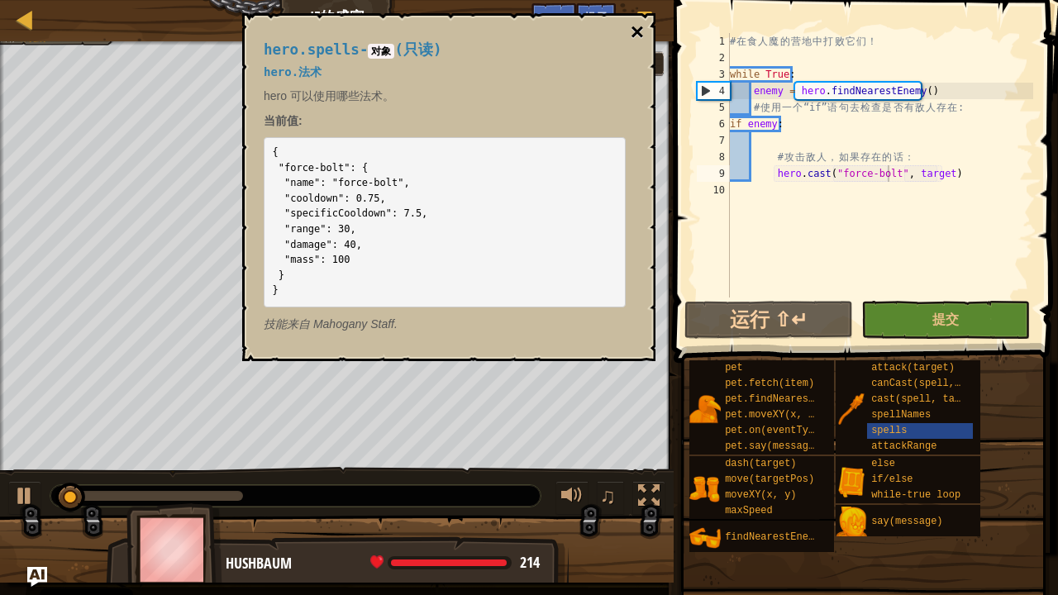
click at [633, 31] on button "×" at bounding box center [636, 32] width 13 height 23
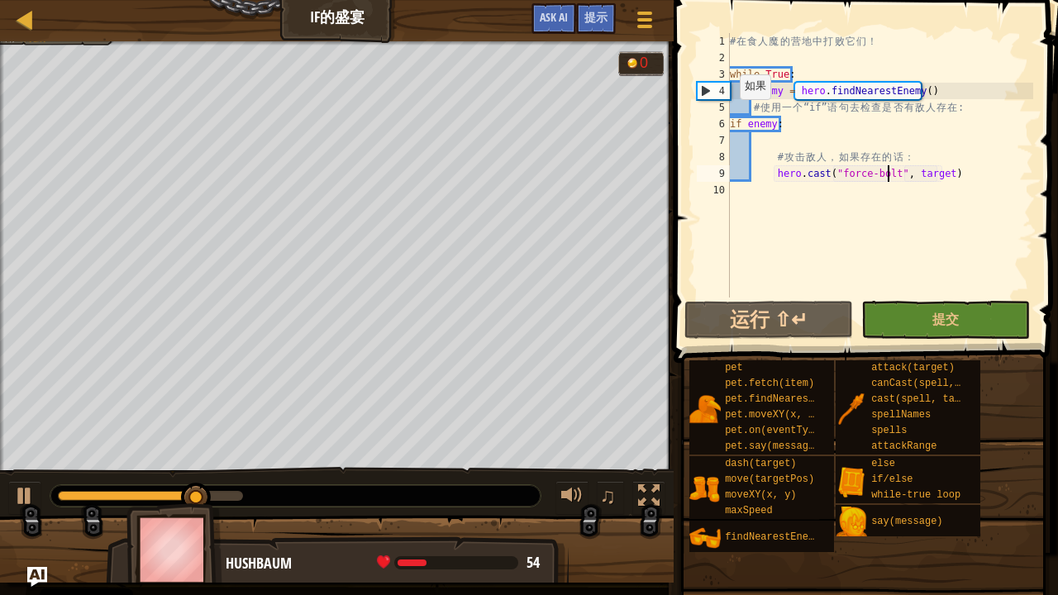
click at [727, 121] on div "6" at bounding box center [713, 124] width 33 height 17
click at [730, 122] on div "# 在 食 人 魔 的 营 地 中 打 败 它 们 ！ while True : enemy = hero . findNearestEnemy ( ) # …" at bounding box center [879, 181] width 307 height 297
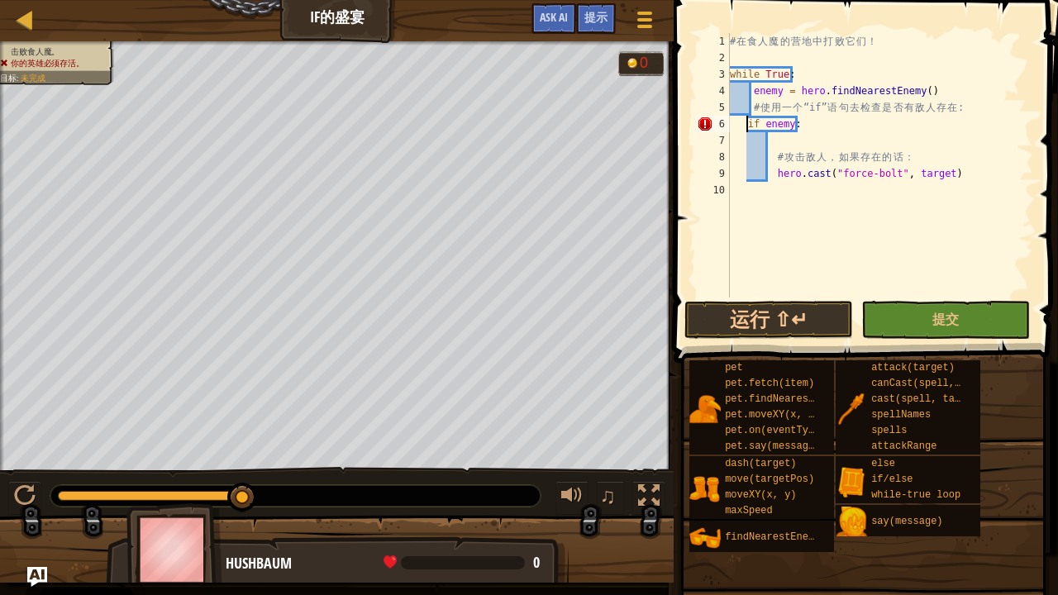
type textarea "if enemy:"
click at [742, 134] on div "# 在 食 人 魔 的 营 地 中 打 败 它 们 ！ while True : enemy = hero . findNearestEnemy ( ) # …" at bounding box center [879, 181] width 307 height 297
click at [745, 174] on div "# 在 食 人 魔 的 营 地 中 打 败 它 们 ！ while True : enemy = hero . findNearestEnemy ( ) # …" at bounding box center [879, 181] width 307 height 297
click at [770, 171] on div "# 在 食 人 魔 的 营 地 中 打 败 它 们 ！ while True : enemy = hero . findNearestEnemy ( ) # …" at bounding box center [879, 181] width 307 height 297
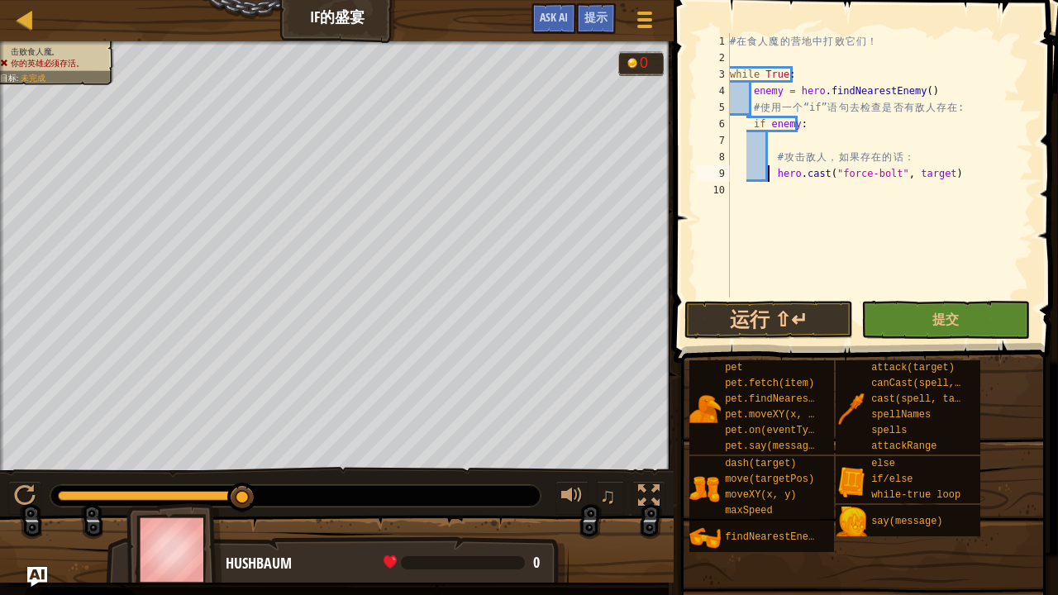
click at [773, 172] on div "# 在 食 人 魔 的 营 地 中 打 败 它 们 ！ while True : enemy = hero . findNearestEnemy ( ) # …" at bounding box center [879, 181] width 307 height 297
click at [726, 137] on div "7" at bounding box center [713, 140] width 33 height 17
type textarea "# 攻击敌人，如果存在的话："
click at [754, 155] on div "# 在 食 人 魔 的 营 地 中 打 败 它 们 ！ while True : enemy = hero . findNearestEnemy ( ) # …" at bounding box center [879, 181] width 307 height 297
click at [752, 174] on div "# 在 食 人 魔 的 营 地 中 打 败 它 们 ！ while True : enemy = hero . findNearestEnemy ( ) # …" at bounding box center [879, 181] width 307 height 297
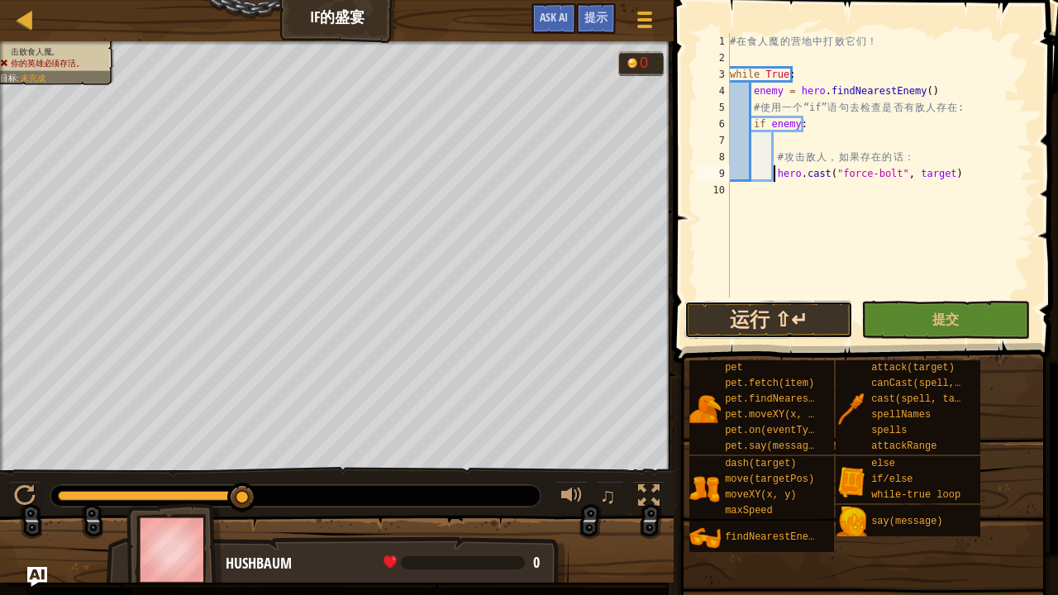
click at [749, 316] on button "运行 ⇧↵" at bounding box center [768, 320] width 169 height 38
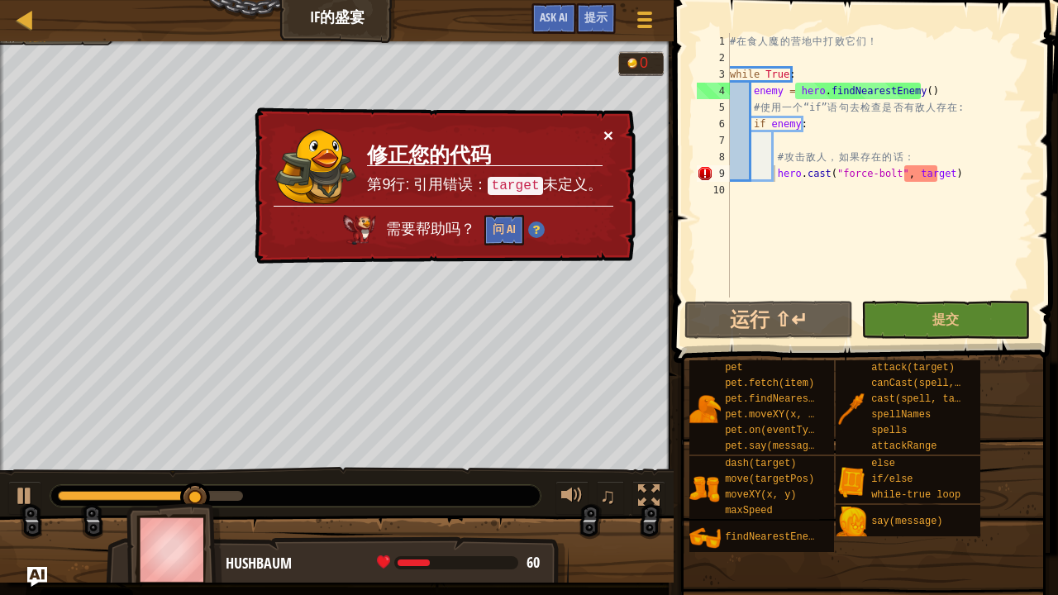
click at [611, 129] on button "×" at bounding box center [608, 134] width 10 height 17
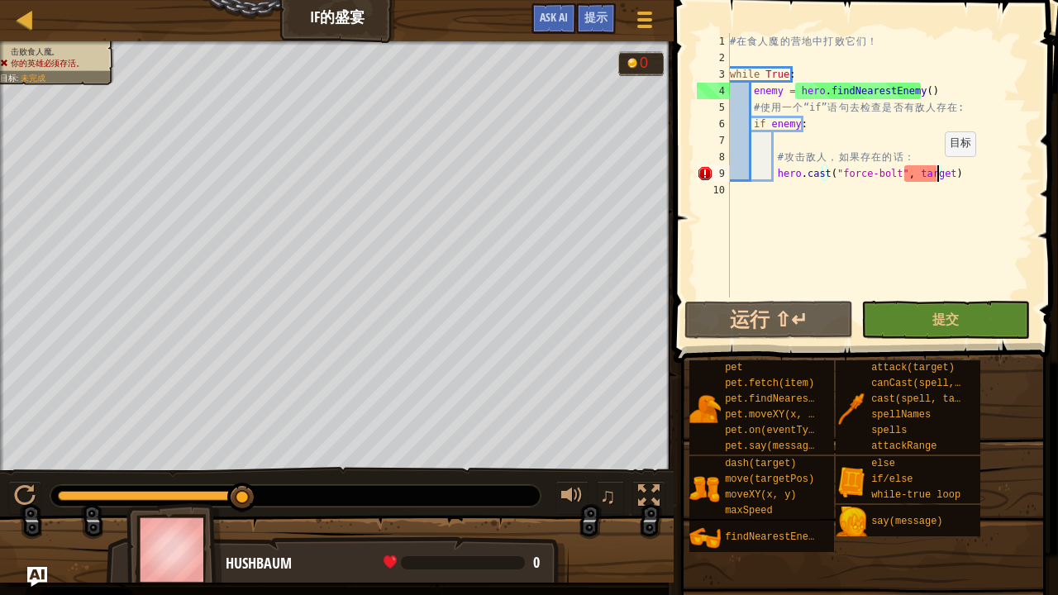
click at [936, 173] on div "# 在 食 人 魔 的 营 地 中 打 败 它 们 ！ while True : enemy = hero . findNearestEnemy ( ) # …" at bounding box center [879, 181] width 307 height 297
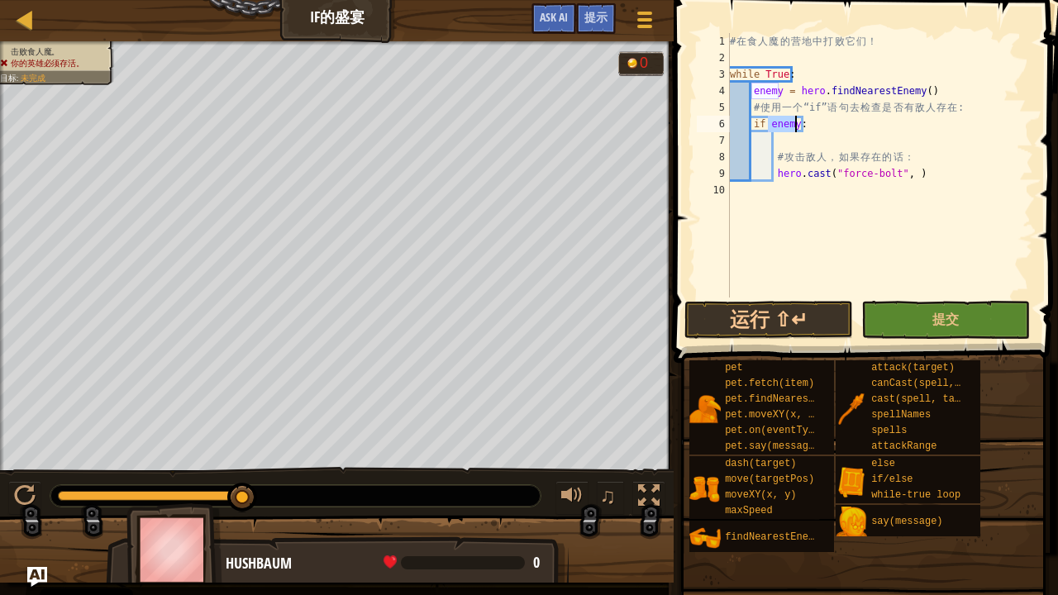
drag, startPoint x: 768, startPoint y: 125, endPoint x: 793, endPoint y: 123, distance: 24.8
click at [793, 123] on div "# 在 食 人 魔 的 营 地 中 打 败 它 们 ！ while True : enemy = hero . findNearestEnemy ( ) # …" at bounding box center [879, 181] width 307 height 297
click at [899, 174] on div "# 在 食 人 魔 的 营 地 中 打 败 它 们 ！ while True : enemy = hero . findNearestEnemy ( ) # …" at bounding box center [879, 181] width 307 height 297
paste textarea "enemy"
click at [804, 331] on button "运行 ⇧↵" at bounding box center [768, 320] width 169 height 38
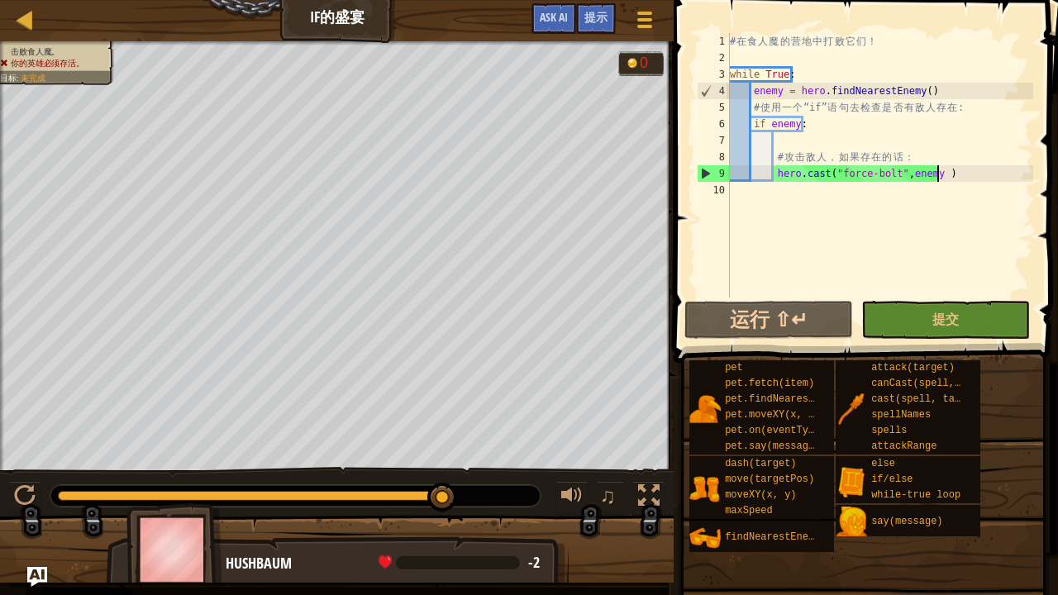
click at [950, 172] on div "# 在 食 人 魔 的 营 地 中 打 败 它 们 ！ while True : enemy = hero . findNearestEnemy ( ) # …" at bounding box center [879, 181] width 307 height 297
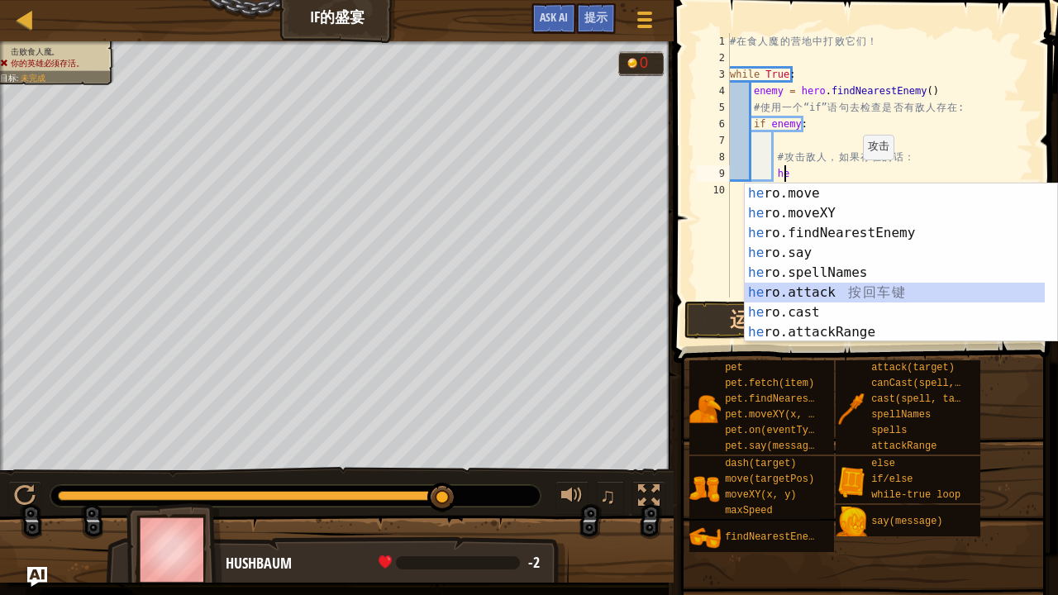
click at [760, 289] on div "he ro.move 按 回 车 键 he ro.moveXY 按 回 车 键 he ro.findNearestEnemy 按 回 车 键 he ro.sa…" at bounding box center [894, 282] width 301 height 198
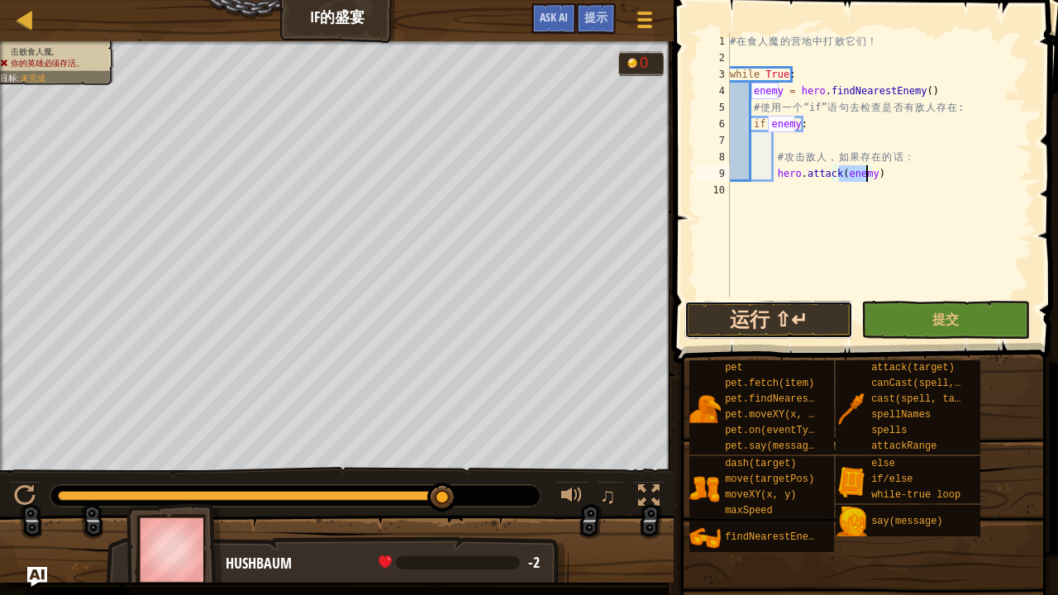
click at [762, 317] on button "运行 ⇧↵" at bounding box center [768, 320] width 169 height 38
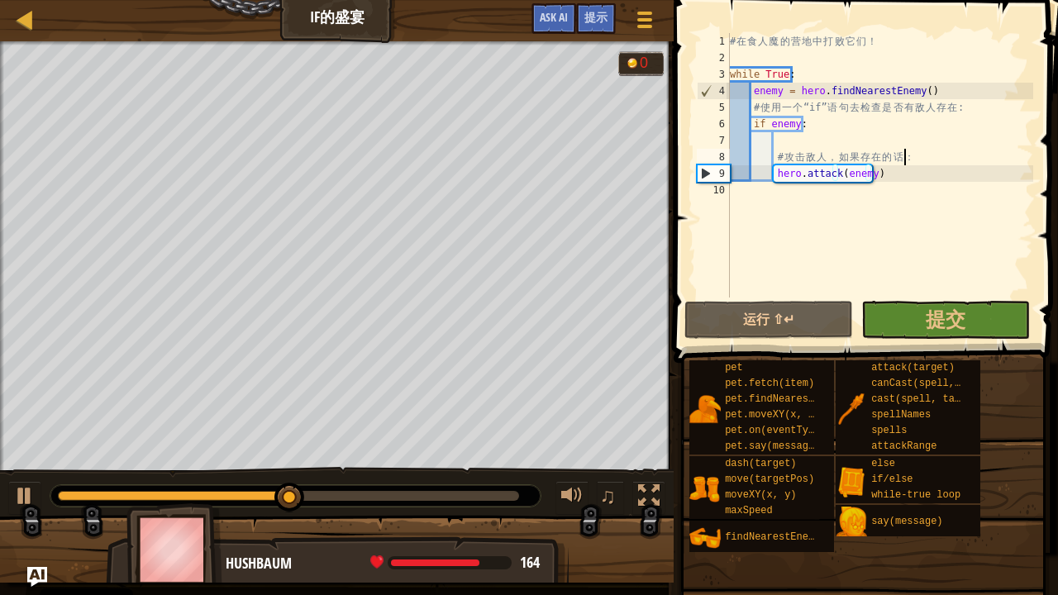
click at [902, 164] on div "# 在 食 人 魔 的 营 地 中 打 败 它 们 ！ while True : enemy = hero . findNearestEnemy ( ) # …" at bounding box center [879, 181] width 307 height 297
click at [902, 165] on div "# 在 食 人 魔 的 营 地 中 打 败 它 们 ！ while True : enemy = hero . findNearestEnemy ( ) # …" at bounding box center [879, 181] width 307 height 297
type textarea "hero.attack(enemy)"
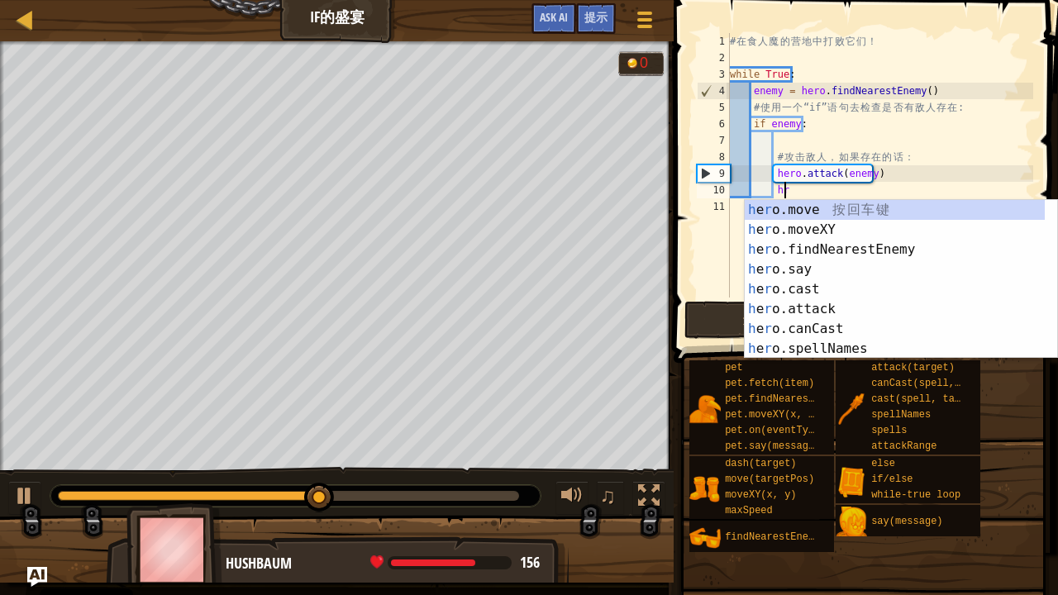
type textarea "h"
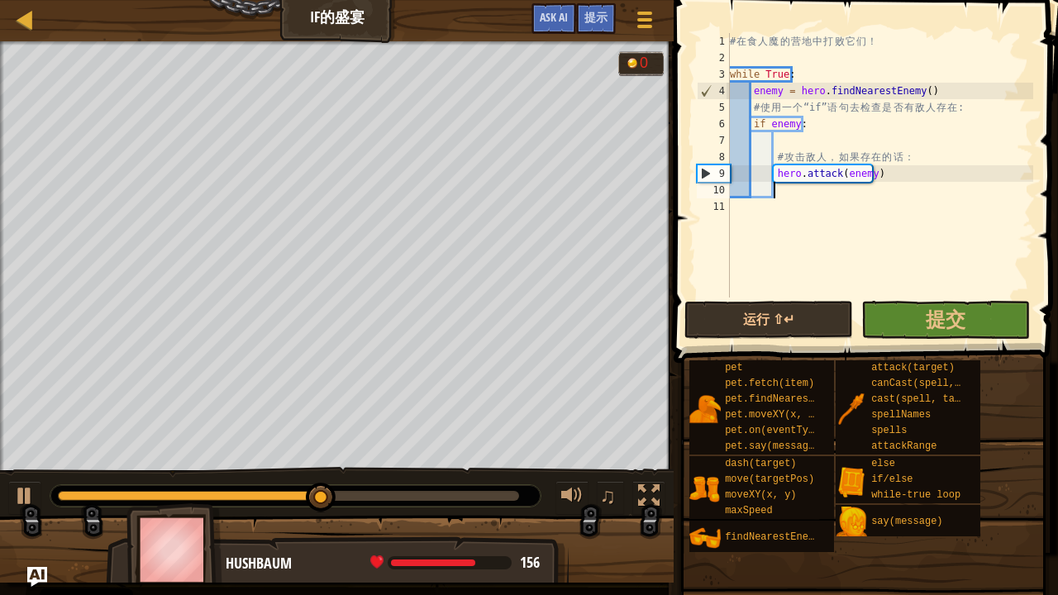
scroll to position [7, 2]
click at [911, 160] on div "# 在 食 人 魔 的 营 地 中 打 败 它 们 ！ while True : enemy = hero . findNearestEnemy ( ) # …" at bounding box center [879, 181] width 307 height 297
type textarea "# 攻击敌人，如果存在的话："
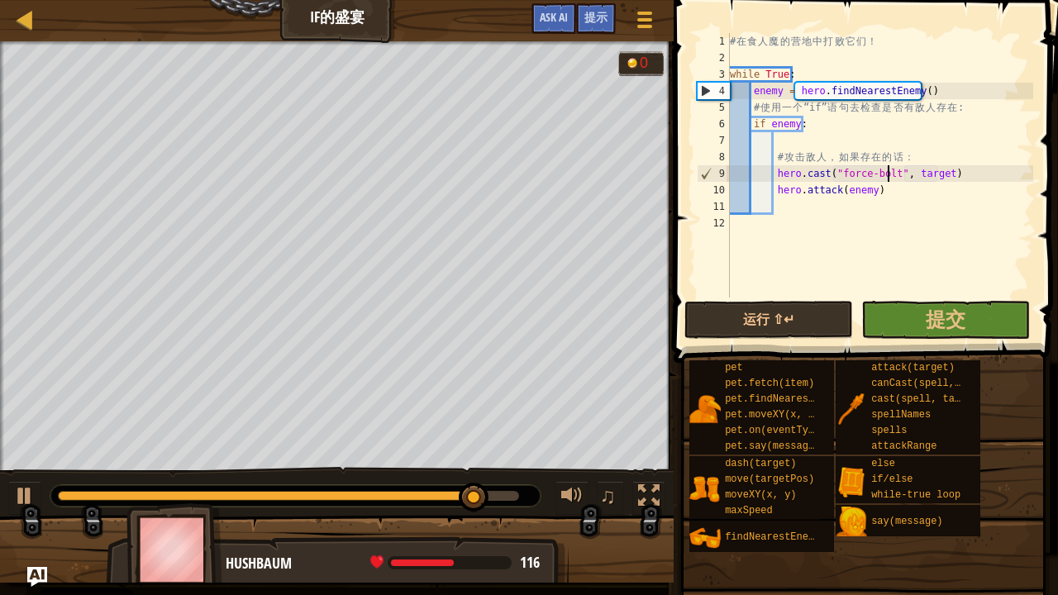
scroll to position [7, 13]
click at [939, 175] on div "# 在 食 人 魔 的 营 地 中 打 败 它 们 ！ while True : enemy = hero . findNearestEnemy ( ) # …" at bounding box center [879, 181] width 307 height 297
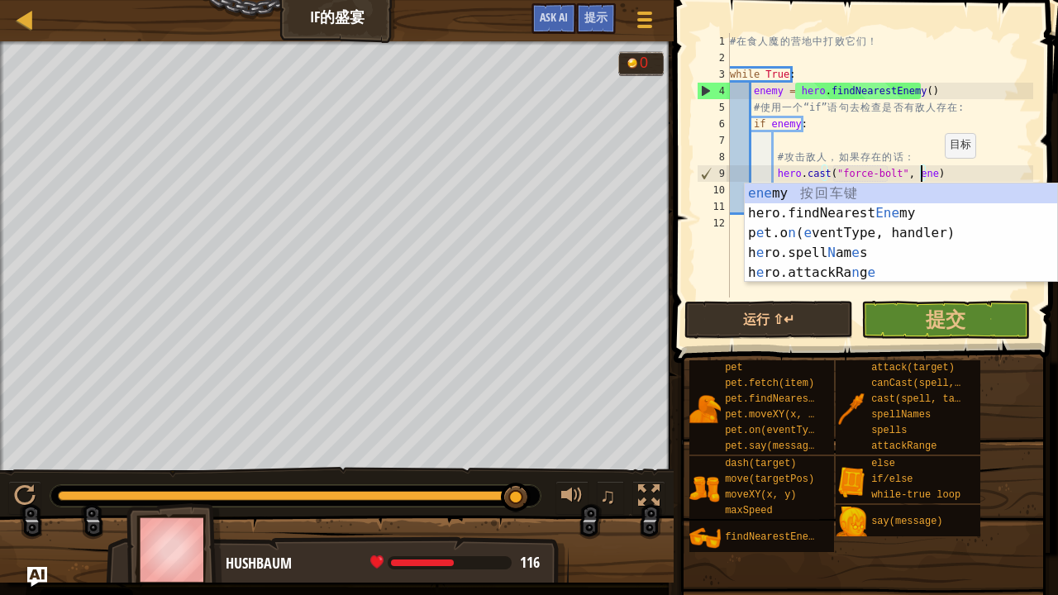
scroll to position [7, 16]
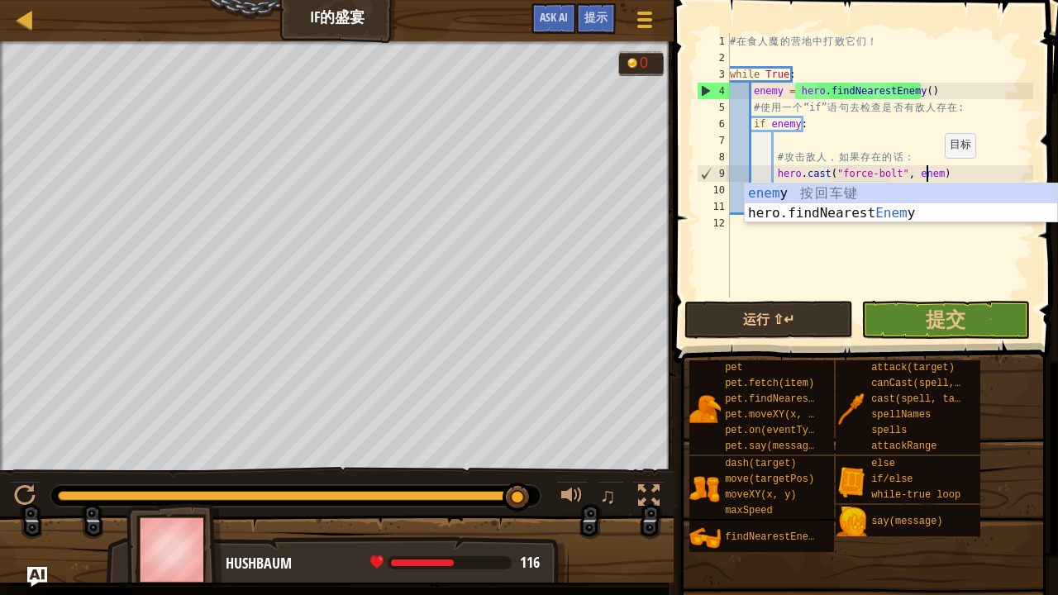
type textarea "hero.cast("force-bolt", enemy)"
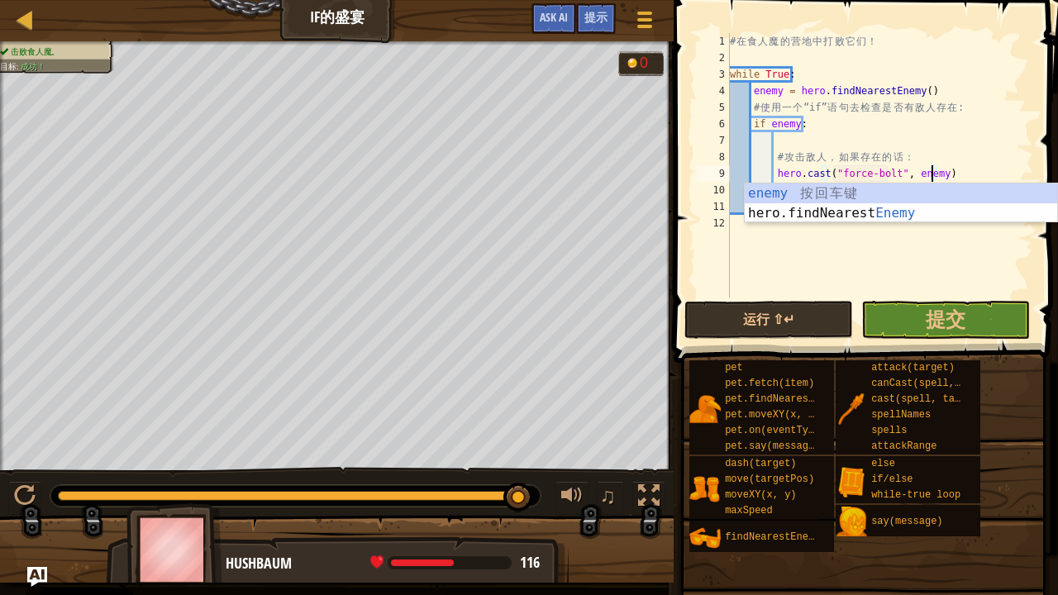
click at [783, 259] on div "# 在 食 人 魔 的 营 地 中 打 败 它 们 ！ while True : enemy = hero . findNearestEnemy ( ) # …" at bounding box center [879, 181] width 307 height 297
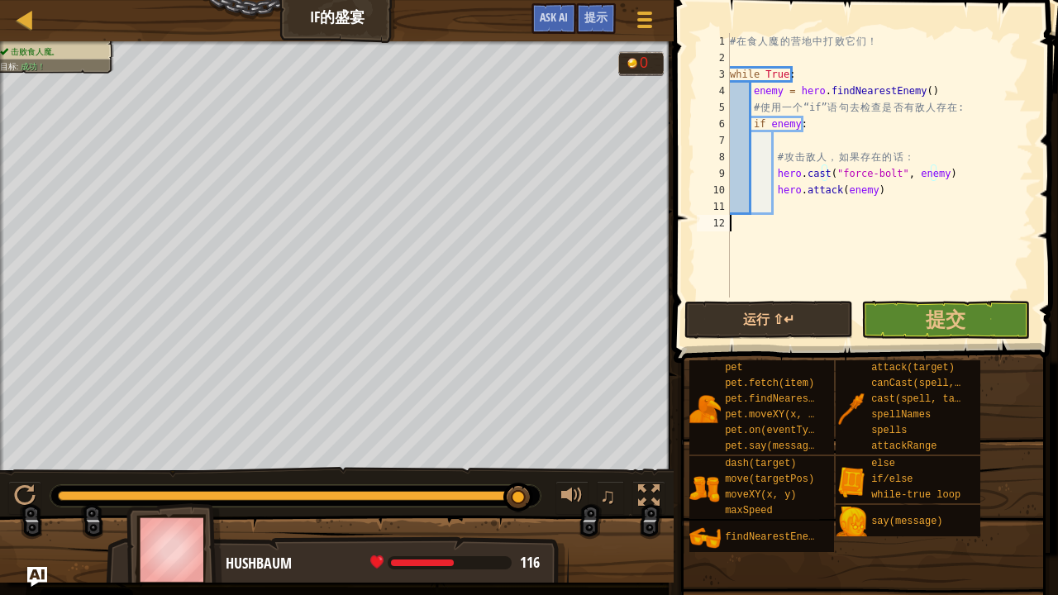
scroll to position [7, 0]
click at [800, 316] on button "运行 ⇧↵" at bounding box center [768, 320] width 169 height 38
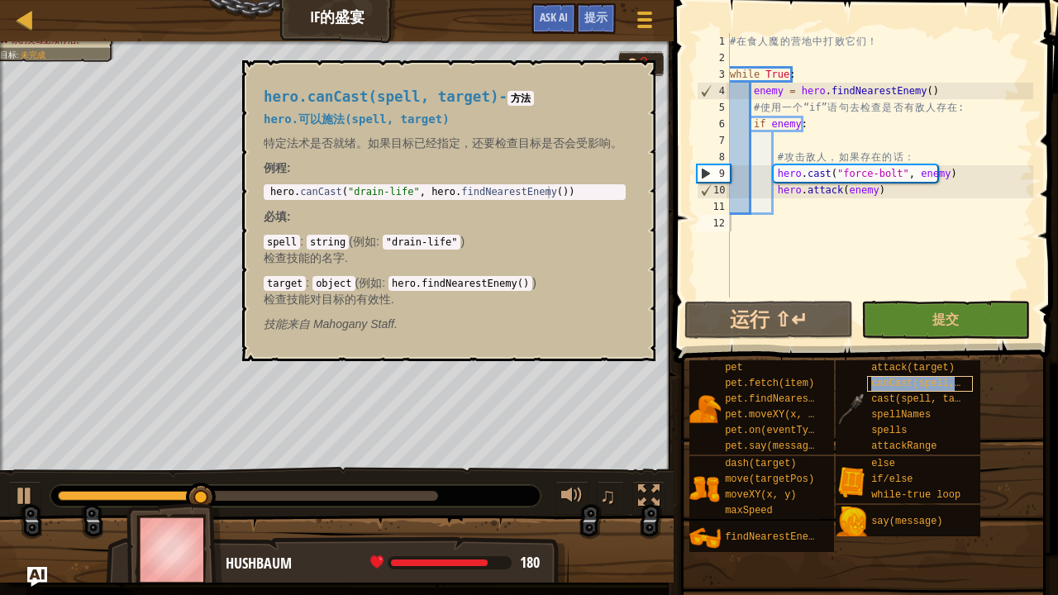
click at [925, 384] on span "canCast(spell, target)" at bounding box center [936, 384] width 131 height 12
click at [641, 81] on button "×" at bounding box center [636, 79] width 13 height 23
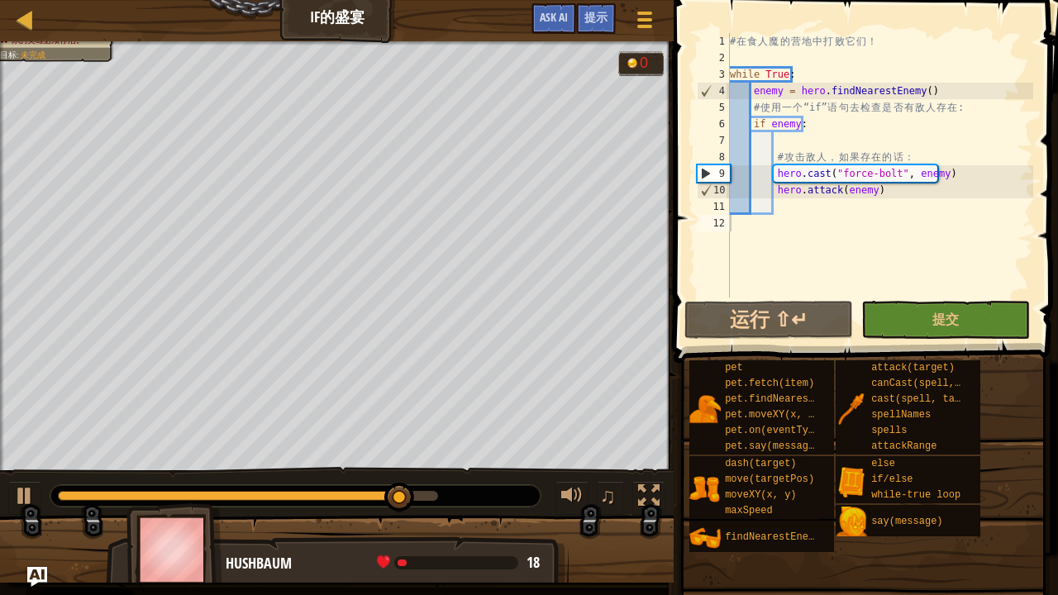
type textarea "hero.cast("force-bolt", enemy)"
drag, startPoint x: 943, startPoint y: 175, endPoint x: 772, endPoint y: 175, distance: 171.0
click at [772, 175] on div "# 在 食 人 魔 的 营 地 中 打 败 它 们 ！ while True : enemy = hero . findNearestEnemy ( ) # …" at bounding box center [879, 181] width 307 height 297
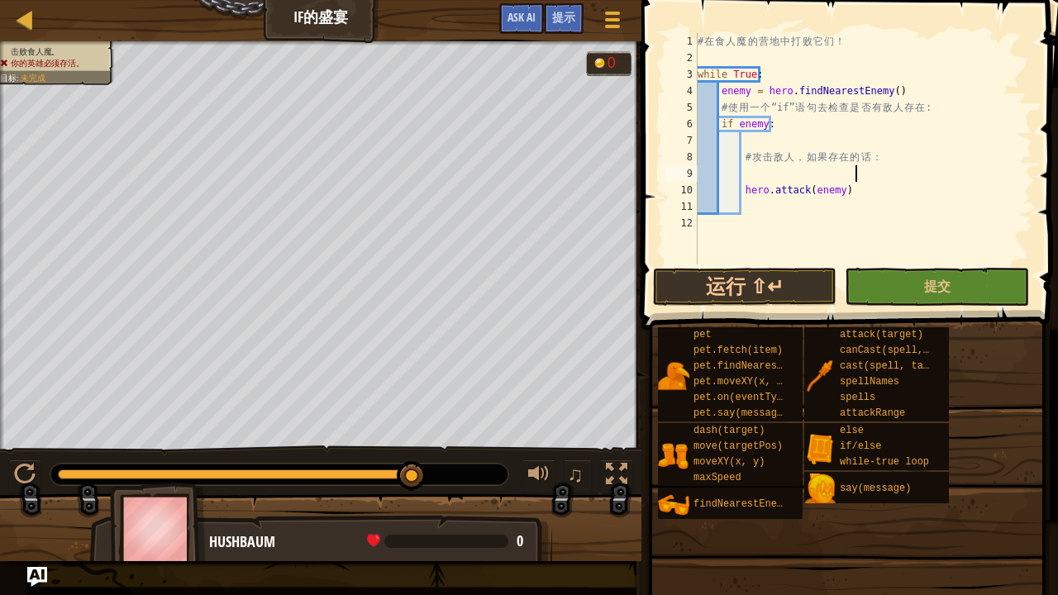
click at [853, 166] on div "# 在 食 人 魔 的 营 地 中 打 败 它 们 ！ while True : enemy = hero . findNearestEnemy ( ) # …" at bounding box center [863, 165] width 339 height 264
click at [795, 170] on div "# 在 食 人 魔 的 营 地 中 打 败 它 们 ！ while True : enemy = hero . findNearestEnemy ( ) # …" at bounding box center [863, 165] width 339 height 264
click at [740, 164] on div "# 在 食 人 魔 的 营 地 中 打 败 它 们 ！ while True : enemy = hero . findNearestEnemy ( ) # …" at bounding box center [863, 165] width 339 height 264
type textarea "# 攻击敌人，如果存在的话："
click at [752, 172] on div "# 在 食 人 魔 的 营 地 中 打 败 它 们 ！ while True : enemy = hero . findNearestEnemy ( ) # …" at bounding box center [863, 165] width 339 height 264
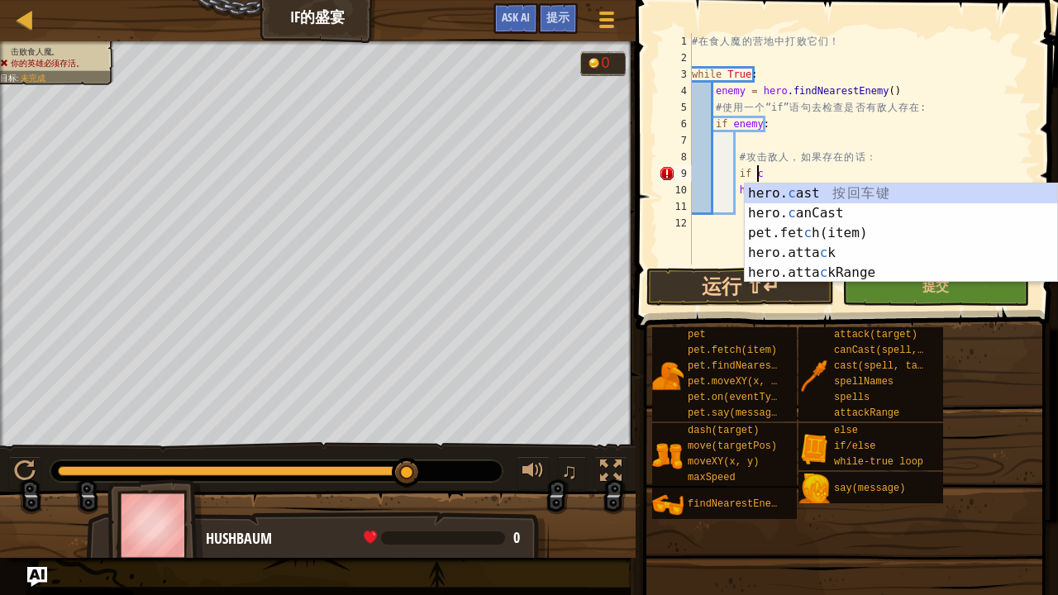
scroll to position [7, 5]
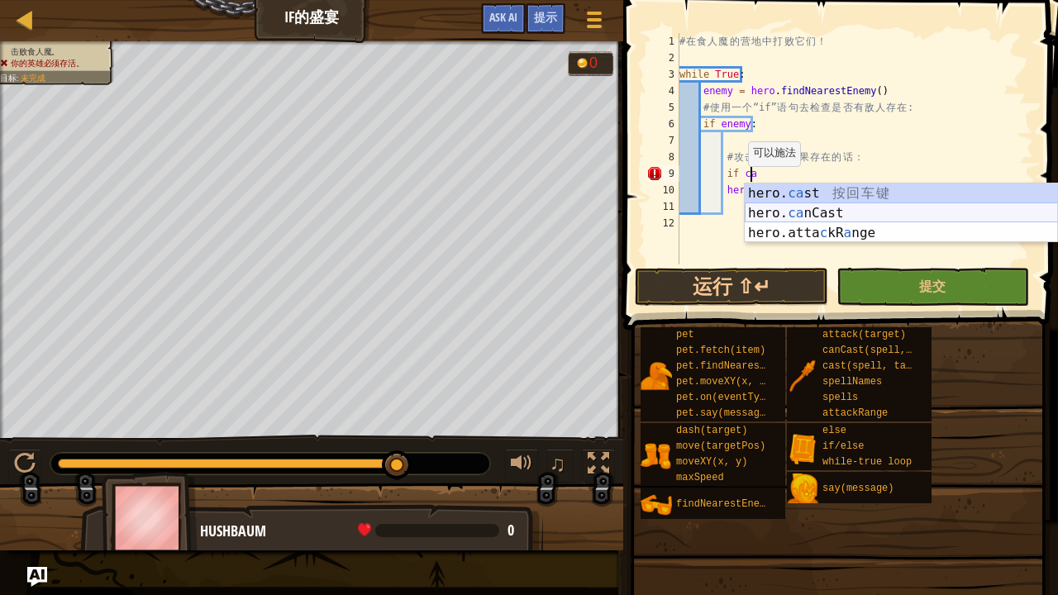
click at [796, 203] on div "hero. ca st 按 回 车 键 hero. ca nCast 按 回 车 键 hero.atta c kR a nge 按 回 车 键" at bounding box center [900, 232] width 313 height 99
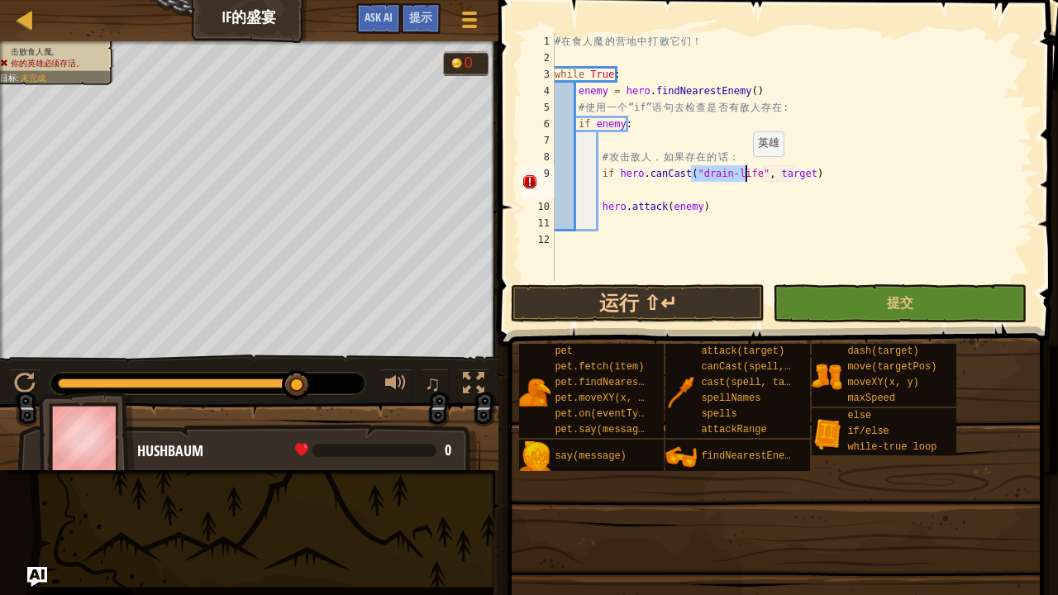
click at [744, 173] on div "# 在 食 人 魔 的 营 地 中 打 败 它 们 ！ while True : enemy = hero . findNearestEnemy ( ) # …" at bounding box center [792, 157] width 482 height 248
drag, startPoint x: 620, startPoint y: 122, endPoint x: 592, endPoint y: 124, distance: 28.1
click at [592, 124] on div "# 在 食 人 魔 的 营 地 中 打 败 它 们 ！ while True : enemy = hero . findNearestEnemy ( ) # …" at bounding box center [792, 173] width 482 height 281
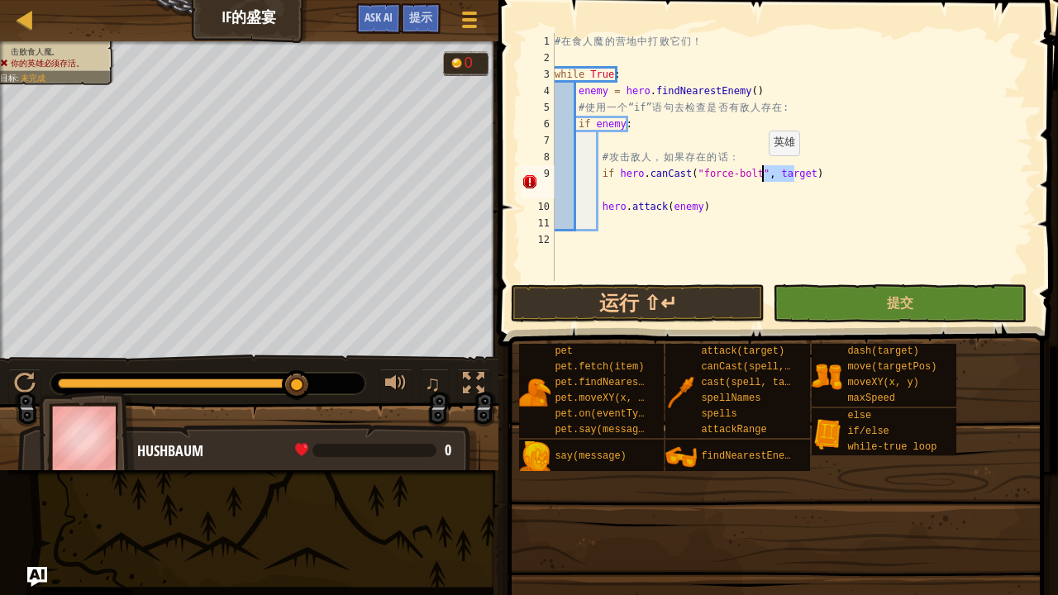
drag, startPoint x: 792, startPoint y: 170, endPoint x: 760, endPoint y: 172, distance: 31.4
click at [760, 172] on div "# 在 食 人 魔 的 营 地 中 打 败 它 们 ！ while True : enemy = hero . findNearestEnemy ( ) # …" at bounding box center [792, 173] width 482 height 281
paste textarea "enemy"
click at [806, 175] on div "# 在 食 人 魔 的 营 地 中 打 败 它 们 ！ while True : enemy = hero . findNearestEnemy ( ) # …" at bounding box center [792, 173] width 482 height 281
click at [800, 174] on div "# 在 食 人 魔 的 营 地 中 打 败 它 们 ！ while True : enemy = hero . findNearestEnemy ( ) # …" at bounding box center [792, 173] width 482 height 281
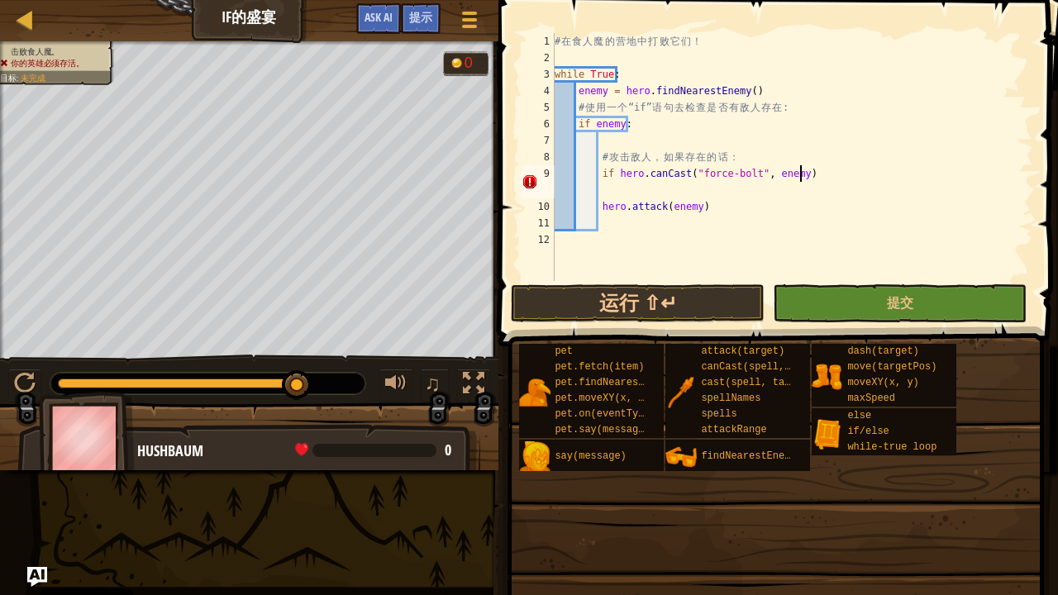
type textarea "if hero.canCast("force-bolt", enemy) :"
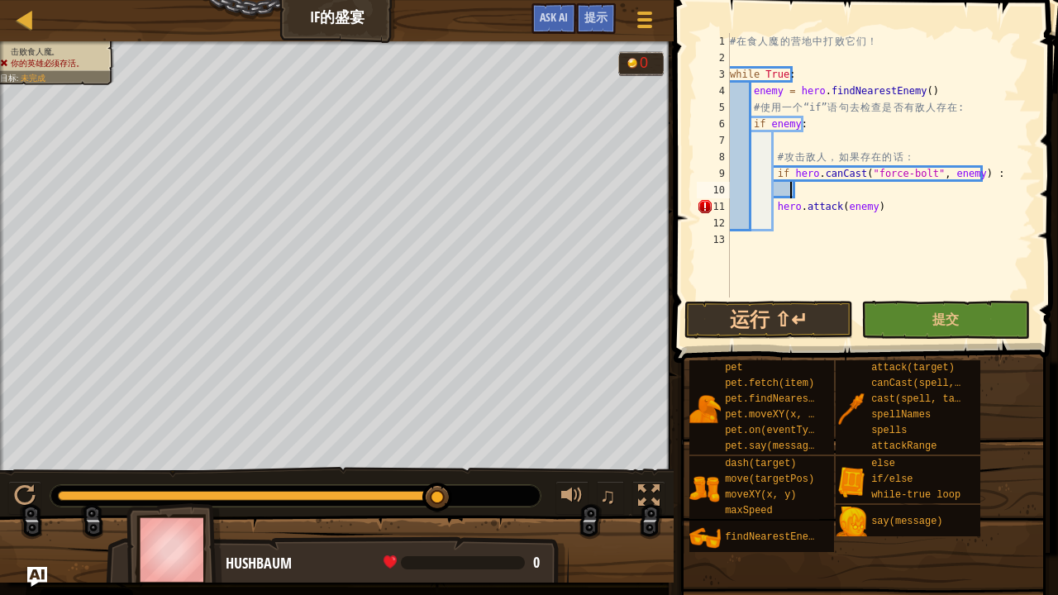
click at [787, 185] on div "# 在 食 人 魔 的 营 地 中 打 败 它 们 ！ while True : enemy = hero . findNearestEnemy ( ) # …" at bounding box center [879, 181] width 307 height 297
click at [800, 191] on div "# 在 食 人 魔 的 营 地 中 打 败 它 们 ！ while True : enemy = hero . findNearestEnemy ( ) # …" at bounding box center [879, 181] width 307 height 297
click at [942, 154] on div "# 在 食 人 魔 的 营 地 中 打 败 它 们 ！ while True : enemy = hero . findNearestEnemy ( ) # …" at bounding box center [879, 181] width 307 height 297
type textarea "# 攻击敌人，如果存在的话："
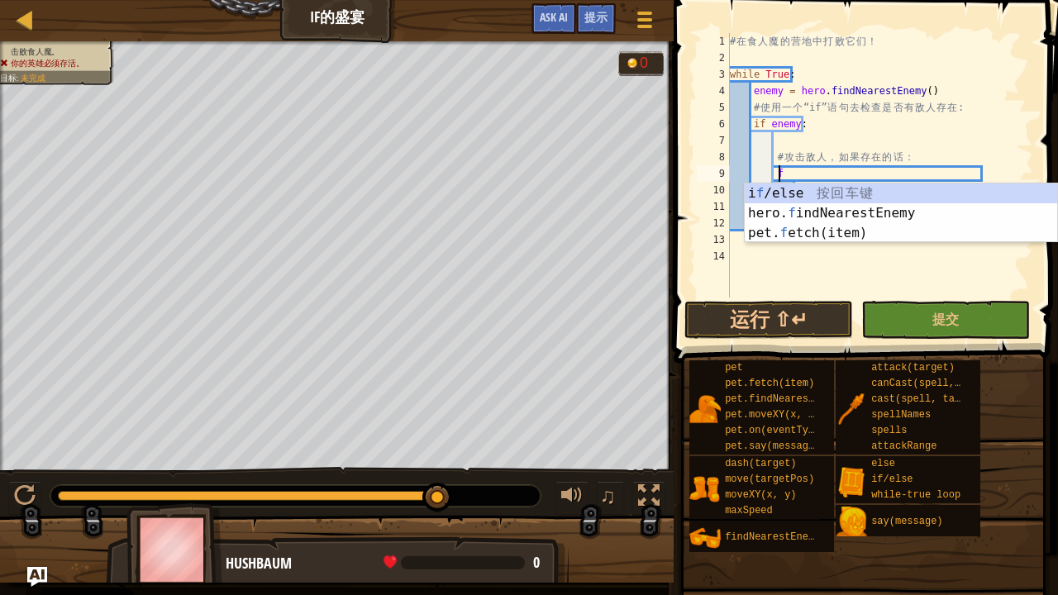
scroll to position [7, 3]
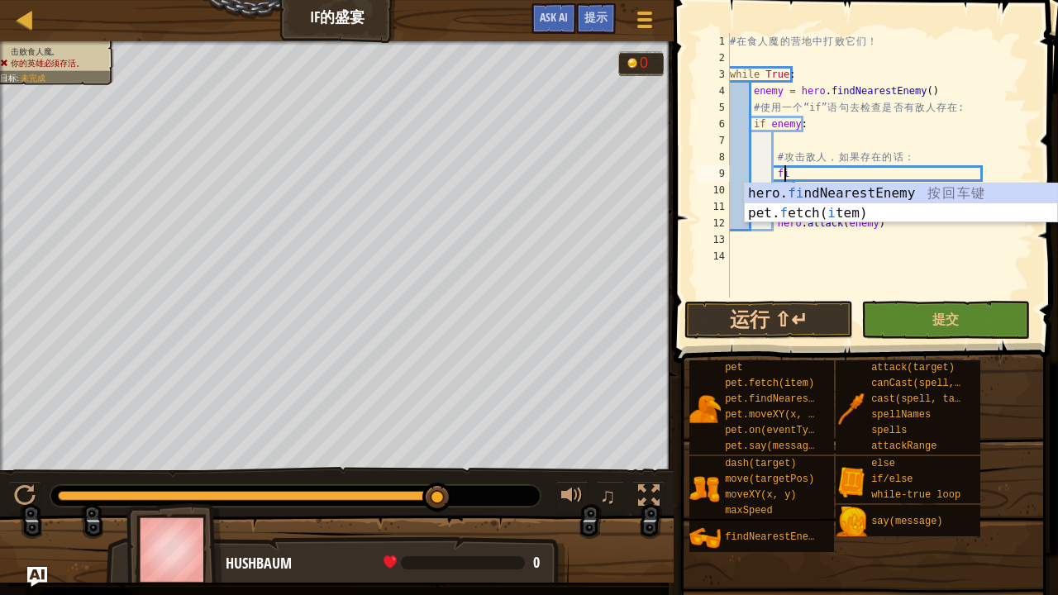
type textarea "f"
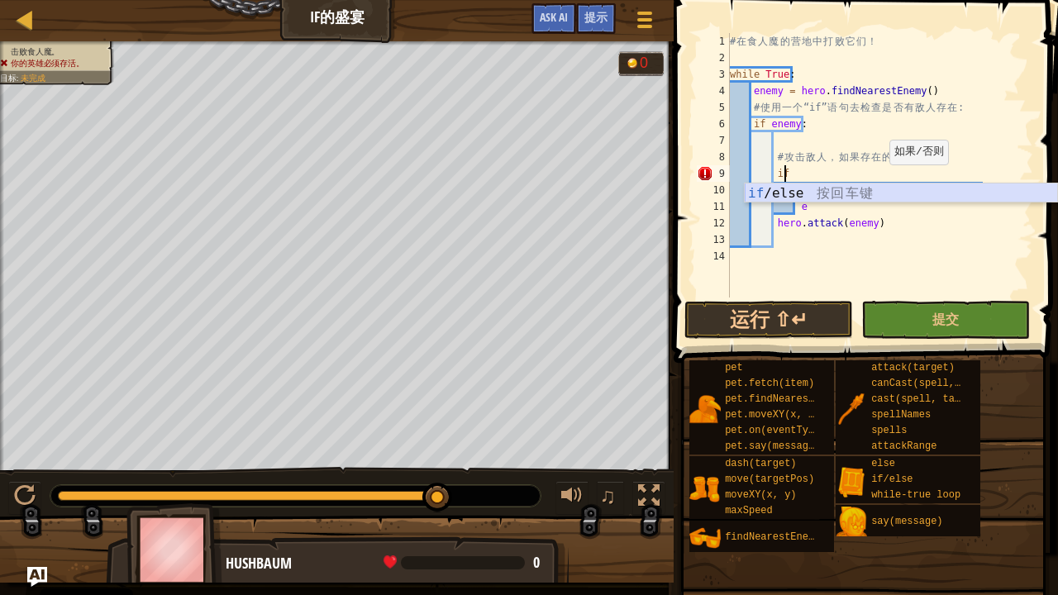
click at [875, 192] on div "if /else 按 回 车 键" at bounding box center [900, 212] width 313 height 59
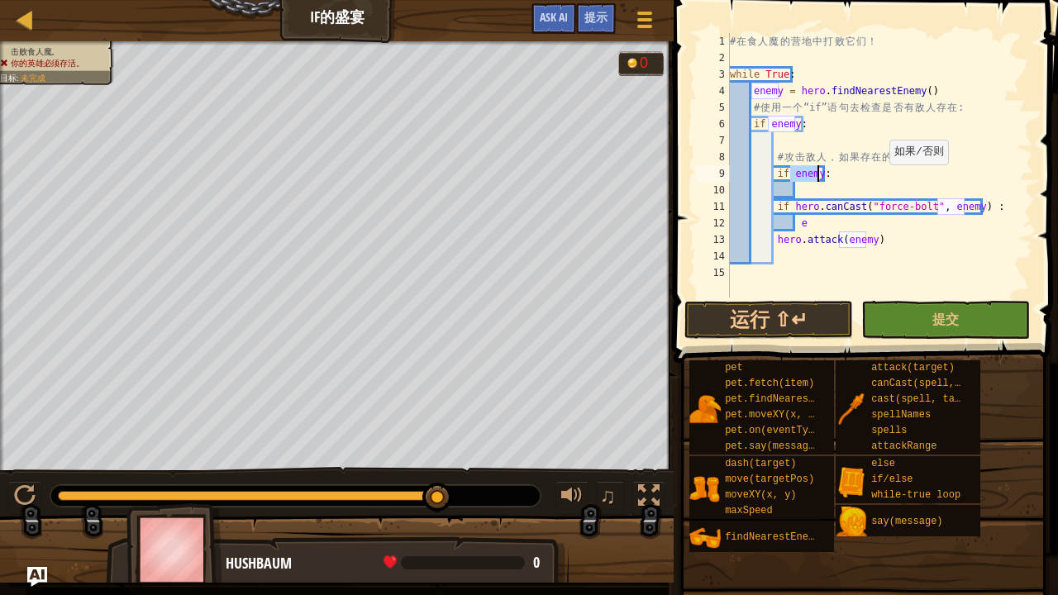
type textarea "if enemy:"
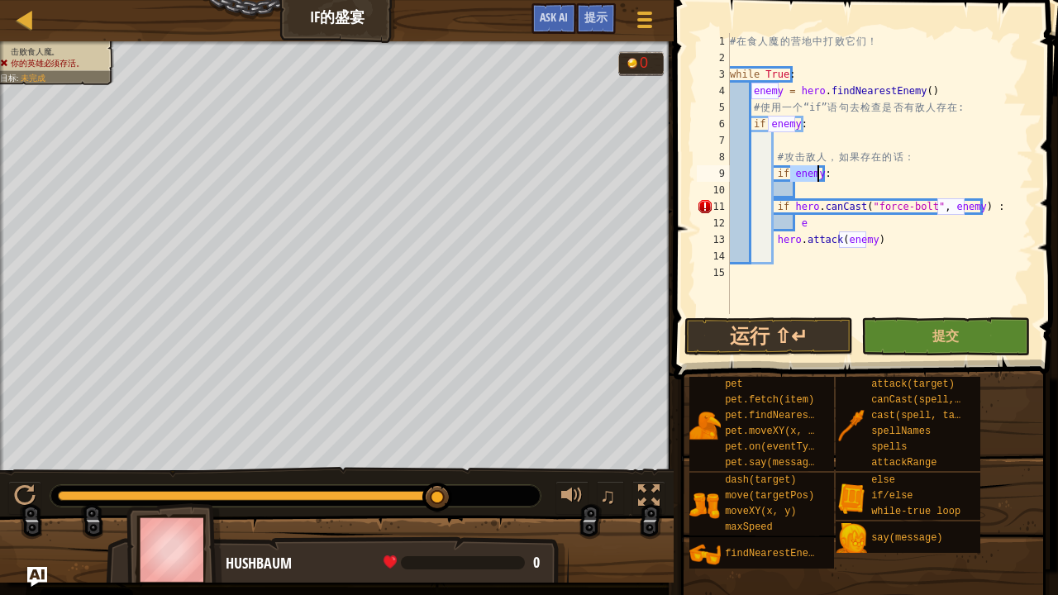
click at [843, 174] on div "# 在 食 人 魔 的 营 地 中 打 败 它 们 ！ while True : enemy = hero . findNearestEnemy ( ) # …" at bounding box center [879, 190] width 307 height 314
drag, startPoint x: 830, startPoint y: 178, endPoint x: 773, endPoint y: 172, distance: 58.2
click at [773, 172] on div "# 在 食 人 魔 的 营 地 中 打 败 它 们 ！ while True : enemy = hero . findNearestEnemy ( ) # …" at bounding box center [879, 190] width 307 height 314
click at [806, 223] on div "# 在 食 人 魔 的 营 地 中 打 败 它 们 ！ while True : enemy = hero . findNearestEnemy ( ) # …" at bounding box center [879, 190] width 307 height 314
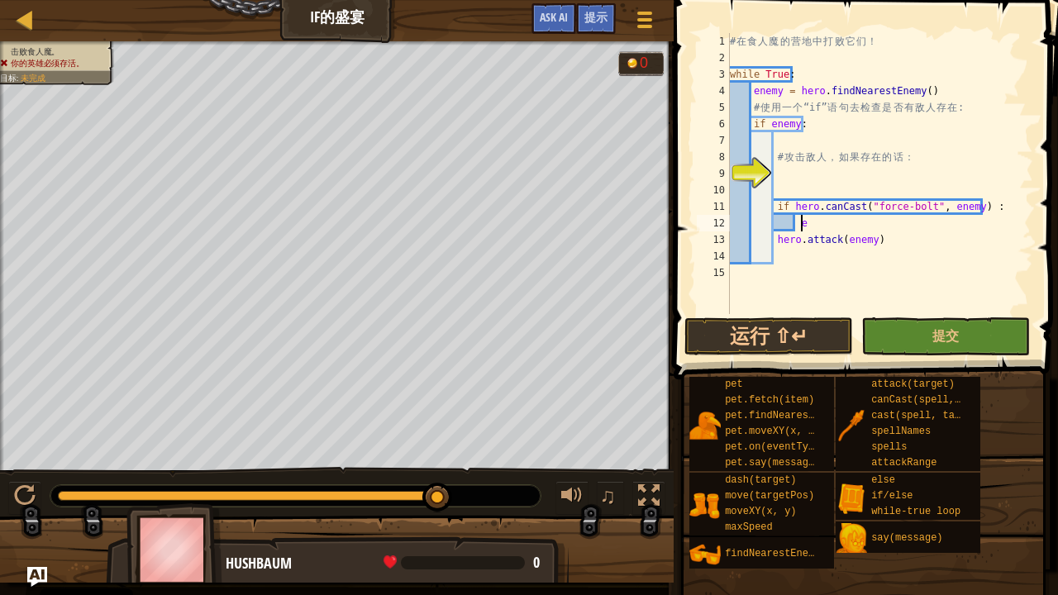
type textarea "e"
click at [795, 166] on div "# 在 食 人 魔 的 营 地 中 打 败 它 们 ！ while True : enemy = hero . findNearestEnemy ( ) # …" at bounding box center [879, 190] width 307 height 314
click at [797, 178] on div "# 在 食 人 魔 的 营 地 中 打 败 它 们 ！ while True : enemy = hero . findNearestEnemy ( ) # …" at bounding box center [879, 190] width 307 height 314
click at [801, 183] on div "# 在 食 人 魔 的 营 地 中 打 败 它 们 ！ while True : enemy = hero . findNearestEnemy ( ) # …" at bounding box center [879, 190] width 307 height 314
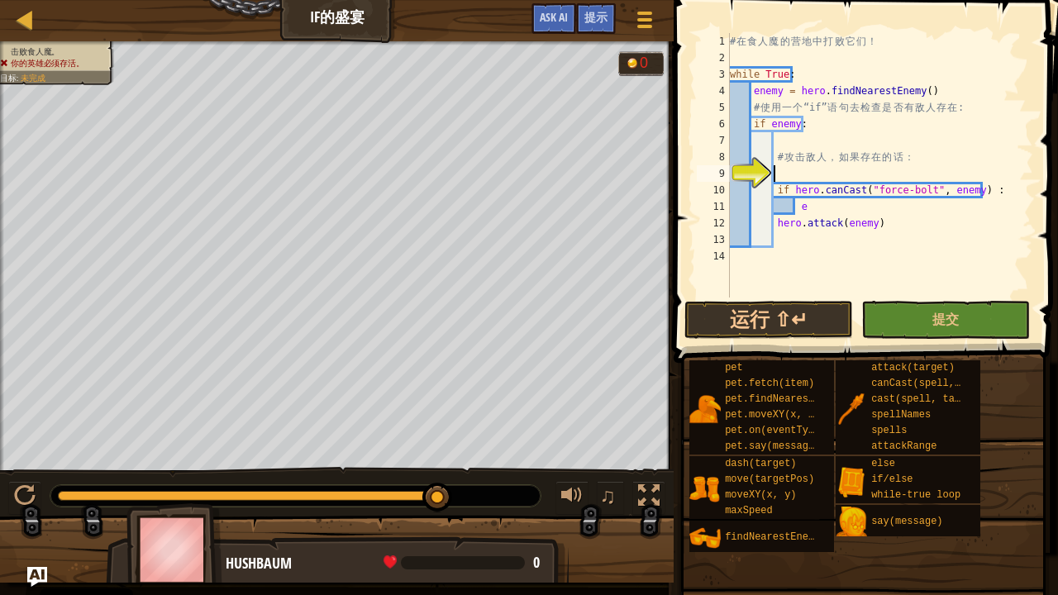
click at [815, 209] on div "# 在 食 人 魔 的 营 地 中 打 败 它 们 ！ while True : enemy = hero . findNearestEnemy ( ) # …" at bounding box center [879, 181] width 307 height 297
type textarea "e"
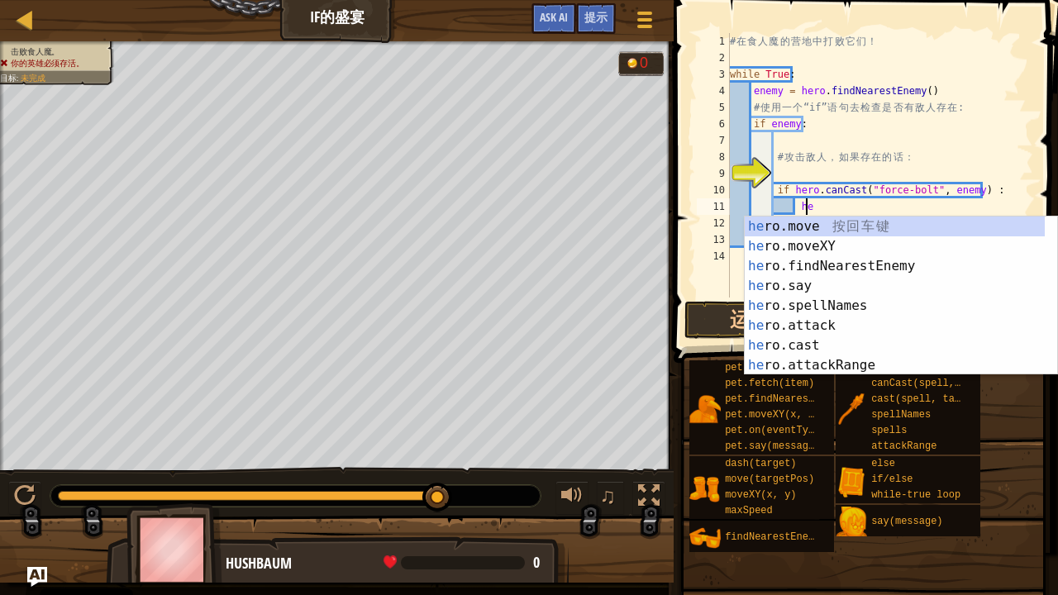
scroll to position [7, 5]
click at [806, 357] on div "her o.move 按 回 车 键 her o.moveXY 按 回 车 键 her o.findNearestEnemy 按 回 车 键 her o.sa…" at bounding box center [894, 315] width 301 height 198
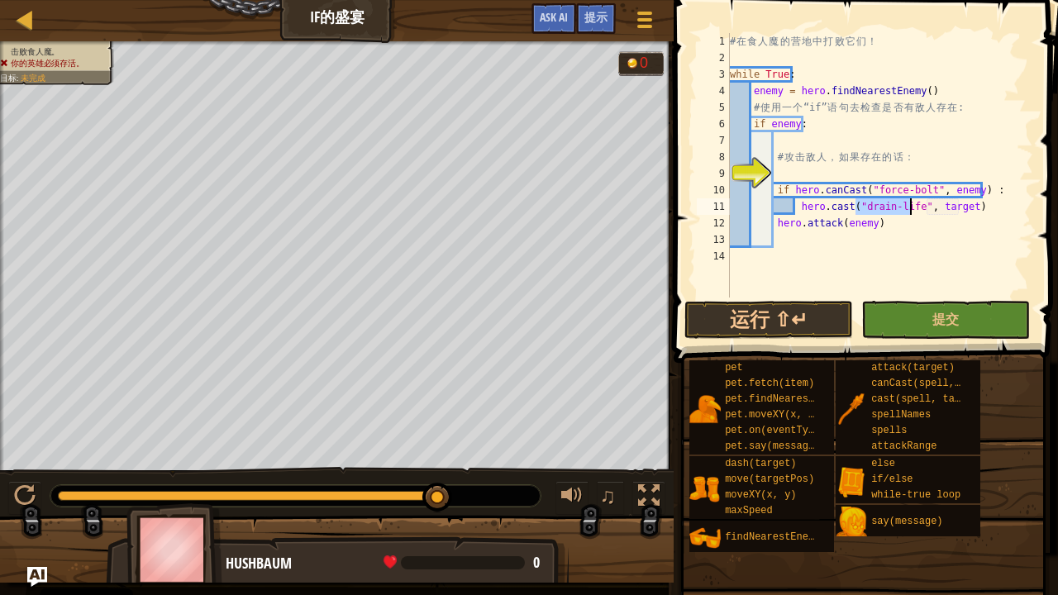
click at [887, 212] on div "# 在 食 人 魔 的 营 地 中 打 败 它 们 ！ while True : enemy = hero . findNearestEnemy ( ) # …" at bounding box center [879, 165] width 307 height 264
drag, startPoint x: 920, startPoint y: 189, endPoint x: 865, endPoint y: 187, distance: 54.6
click at [865, 187] on div "# 在 食 人 魔 的 营 地 中 打 败 它 们 ！ while True : enemy = hero . findNearestEnemy ( ) # …" at bounding box center [879, 181] width 307 height 297
drag, startPoint x: 853, startPoint y: 205, endPoint x: 908, endPoint y: 205, distance: 55.4
click at [908, 205] on div "# 在 食 人 魔 的 营 地 中 打 败 它 们 ！ while True : enemy = hero . findNearestEnemy ( ) # …" at bounding box center [879, 181] width 307 height 297
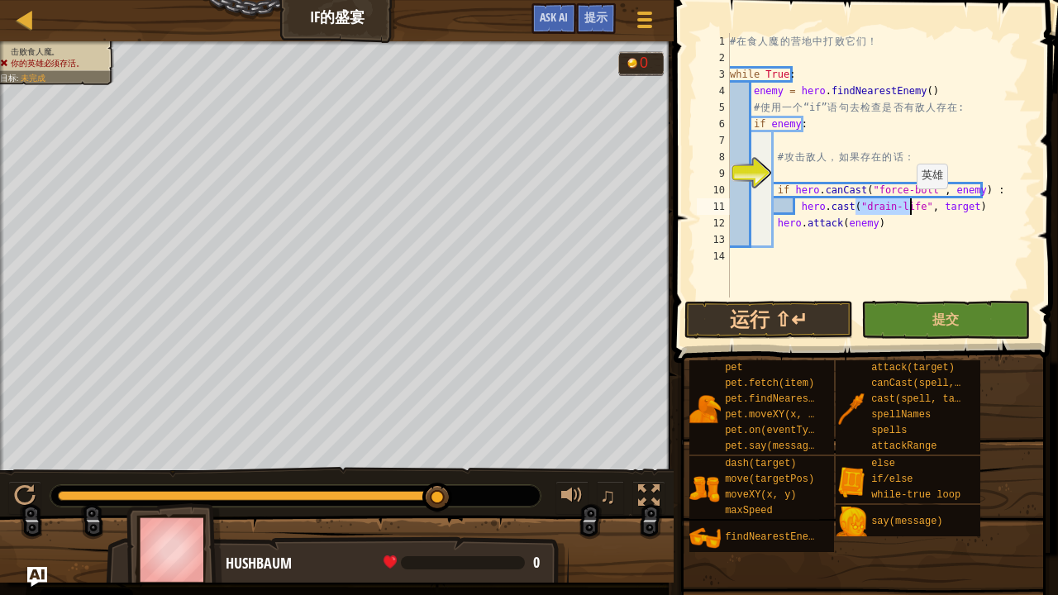
paste textarea "force-bolt"
type textarea "hero.cast("force-bolt", target)"
click at [987, 204] on div "# 在 食 人 魔 的 营 地 中 打 败 它 们 ！ while True : enemy = hero . findNearestEnemy ( ) # …" at bounding box center [879, 181] width 307 height 297
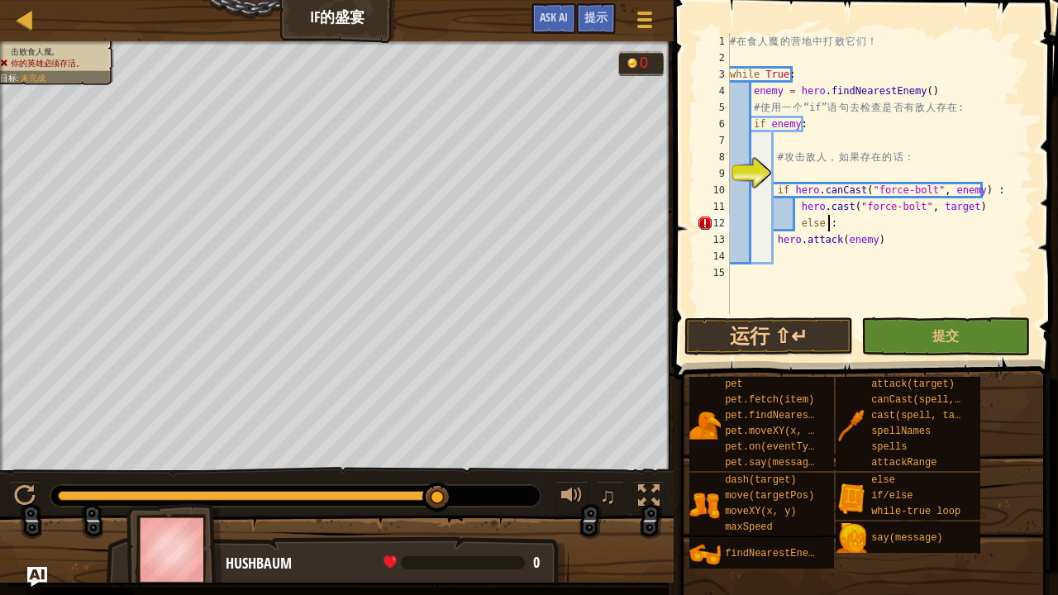
scroll to position [7, 7]
drag, startPoint x: 977, startPoint y: 184, endPoint x: 988, endPoint y: 186, distance: 10.9
click at [988, 186] on div "# 在 食 人 魔 的 营 地 中 打 败 它 们 ！ while True : enemy = hero . findNearestEnemy ( ) # …" at bounding box center [879, 190] width 307 height 314
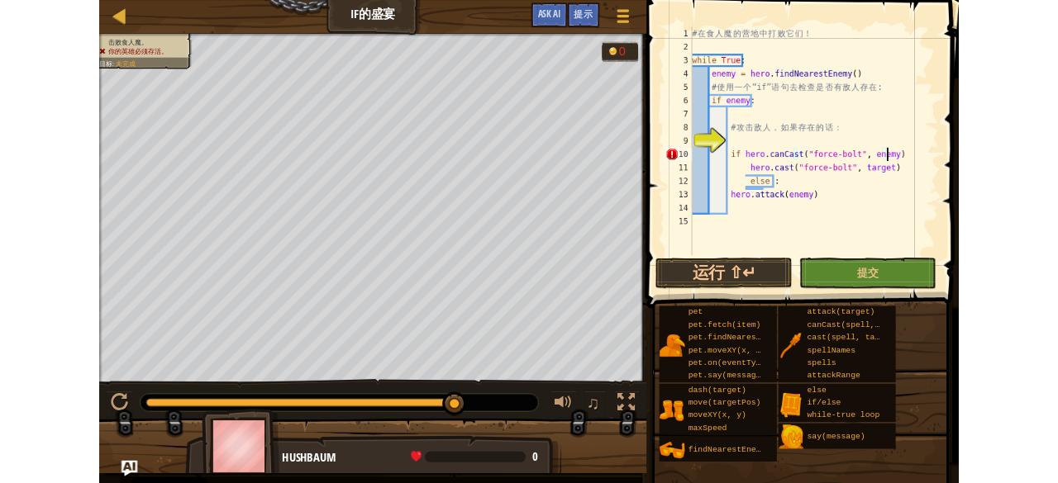
scroll to position [0, 0]
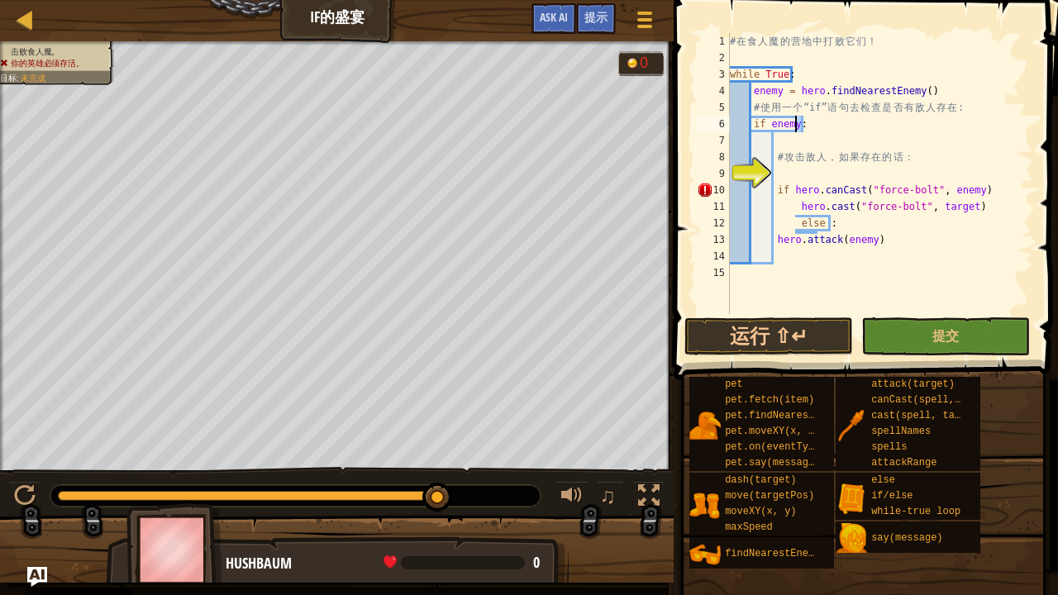
click at [795, 124] on div "# 在 食 人 魔 的 营 地 中 打 败 它 们 ！ while True : enemy = hero . findNearestEnemy ( ) # …" at bounding box center [879, 190] width 307 height 314
click at [978, 193] on div "# 在 食 人 魔 的 营 地 中 打 败 它 们 ！ while True : enemy = hero . findNearestEnemy ( ) # …" at bounding box center [879, 190] width 307 height 314
paste textarea ":"
drag, startPoint x: 827, startPoint y: 218, endPoint x: 816, endPoint y: 221, distance: 11.8
click at [816, 221] on div "# 在 食 人 魔 的 营 地 中 打 败 它 们 ！ while True : enemy = hero . findNearestEnemy ( ) # …" at bounding box center [879, 190] width 307 height 314
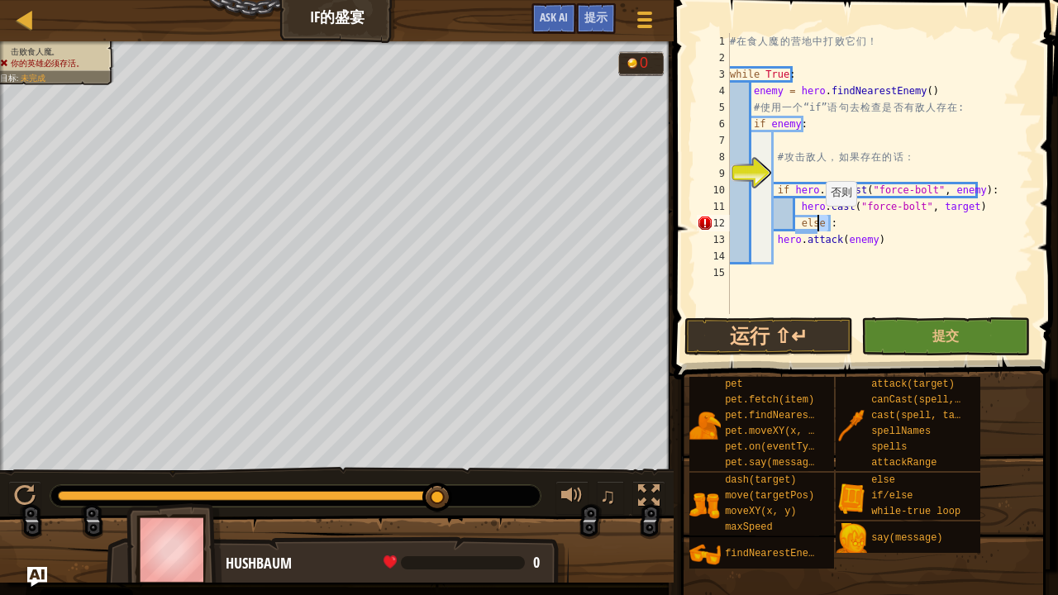
paste textarea
click at [773, 235] on div "# 在 食 人 魔 的 营 地 中 打 败 它 们 ！ while True : enemy = hero . findNearestEnemy ( ) # …" at bounding box center [879, 190] width 307 height 314
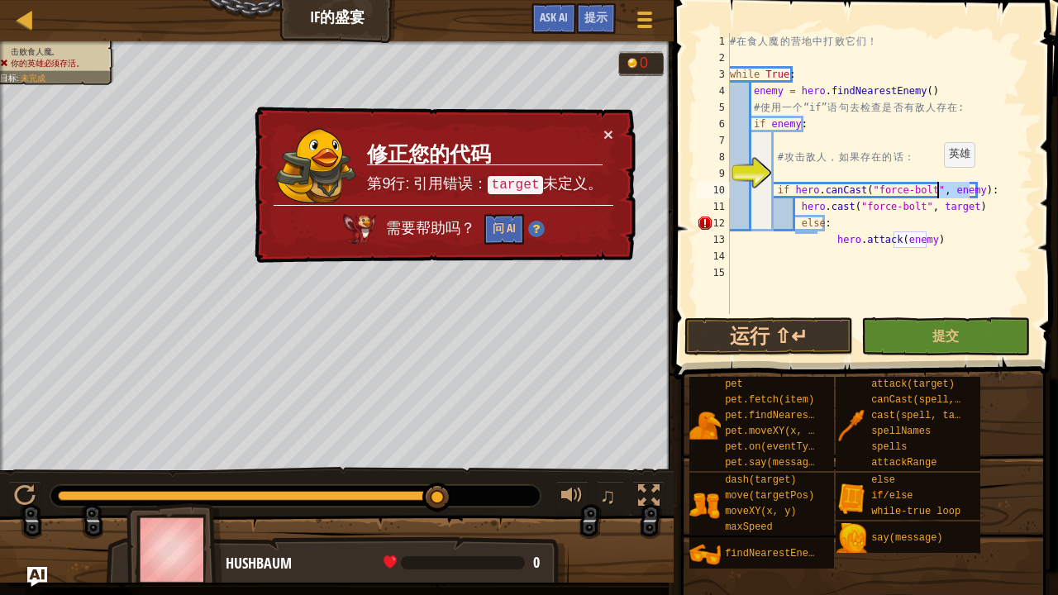
drag, startPoint x: 967, startPoint y: 190, endPoint x: 935, endPoint y: 183, distance: 32.1
click at [935, 183] on div "# 在 食 人 魔 的 营 地 中 打 败 它 们 ！ while True : enemy = hero . findNearestEnemy ( ) # …" at bounding box center [879, 190] width 307 height 314
drag, startPoint x: 928, startPoint y: 202, endPoint x: 960, endPoint y: 207, distance: 32.5
click at [960, 207] on div "# 在 食 人 魔 的 营 地 中 打 败 它 们 ！ while True : enemy = hero . findNearestEnemy ( ) # …" at bounding box center [879, 190] width 307 height 314
paste textarea "enemy)"
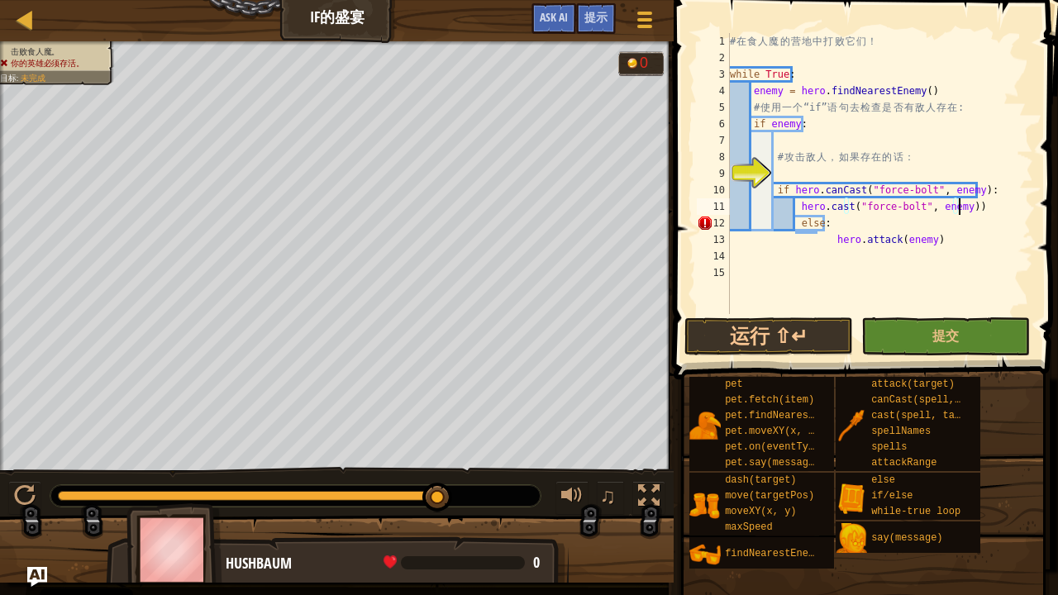
drag, startPoint x: 830, startPoint y: 225, endPoint x: 832, endPoint y: 238, distance: 13.5
click at [830, 226] on div "# 在 食 人 魔 的 营 地 中 打 败 它 们 ！ while True : enemy = hero . findNearestEnemy ( ) # …" at bounding box center [879, 190] width 307 height 314
click at [828, 238] on div "# 在 食 人 魔 的 营 地 中 打 败 它 们 ！ while True : enemy = hero . findNearestEnemy ( ) # …" at bounding box center [879, 190] width 307 height 314
click at [820, 223] on div "# 在 食 人 魔 的 营 地 中 打 败 它 们 ！ while True : enemy = hero . findNearestEnemy ( ) # …" at bounding box center [879, 190] width 307 height 314
drag, startPoint x: 820, startPoint y: 221, endPoint x: 798, endPoint y: 220, distance: 21.5
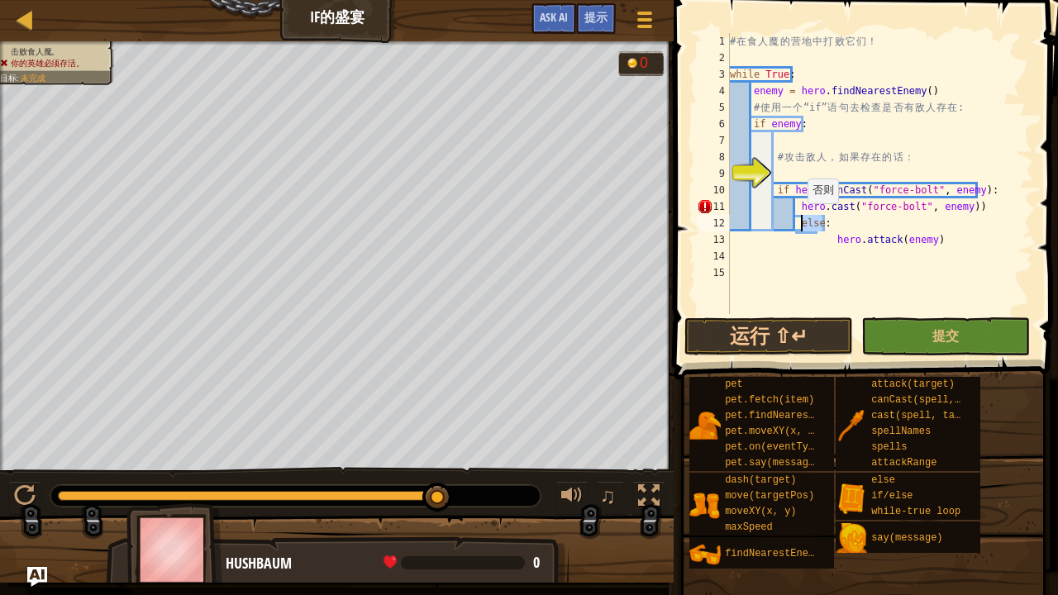
click at [798, 220] on div "# 在 食 人 魔 的 营 地 中 打 败 它 们 ！ while True : enemy = hero . findNearestEnemy ( ) # …" at bounding box center [879, 190] width 307 height 314
click at [792, 220] on div "# 在 食 人 魔 的 营 地 中 打 败 它 们 ！ while True : enemy = hero . findNearestEnemy ( ) # …" at bounding box center [879, 190] width 307 height 314
drag, startPoint x: 830, startPoint y: 239, endPoint x: 794, endPoint y: 239, distance: 35.5
click at [794, 239] on div "# 在 食 人 魔 的 营 地 中 打 败 它 们 ！ while True : enemy = hero . findNearestEnemy ( ) # …" at bounding box center [879, 190] width 307 height 314
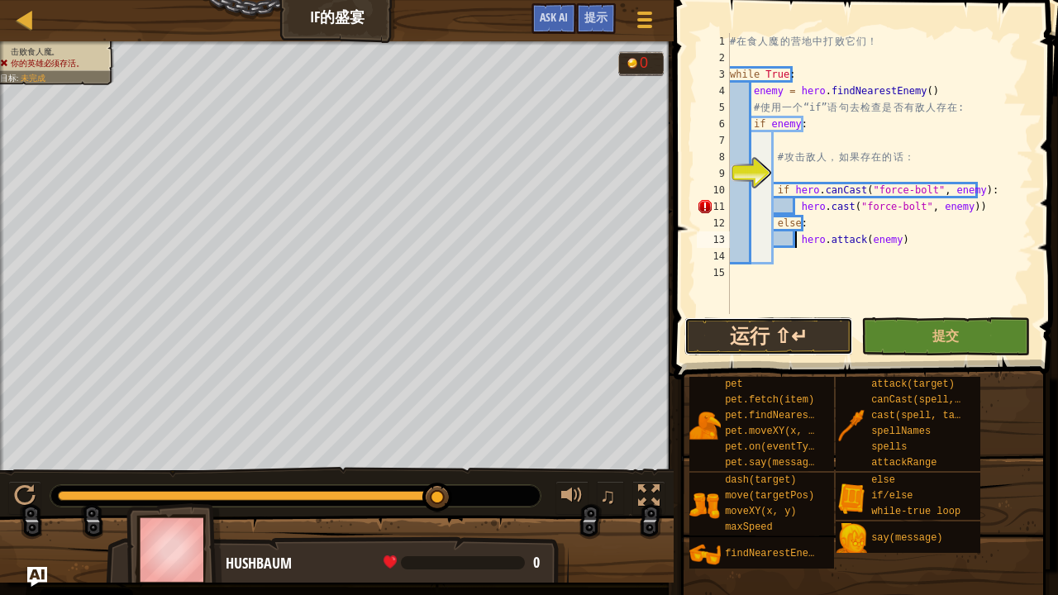
click at [803, 323] on button "运行 ⇧↵" at bounding box center [768, 336] width 169 height 38
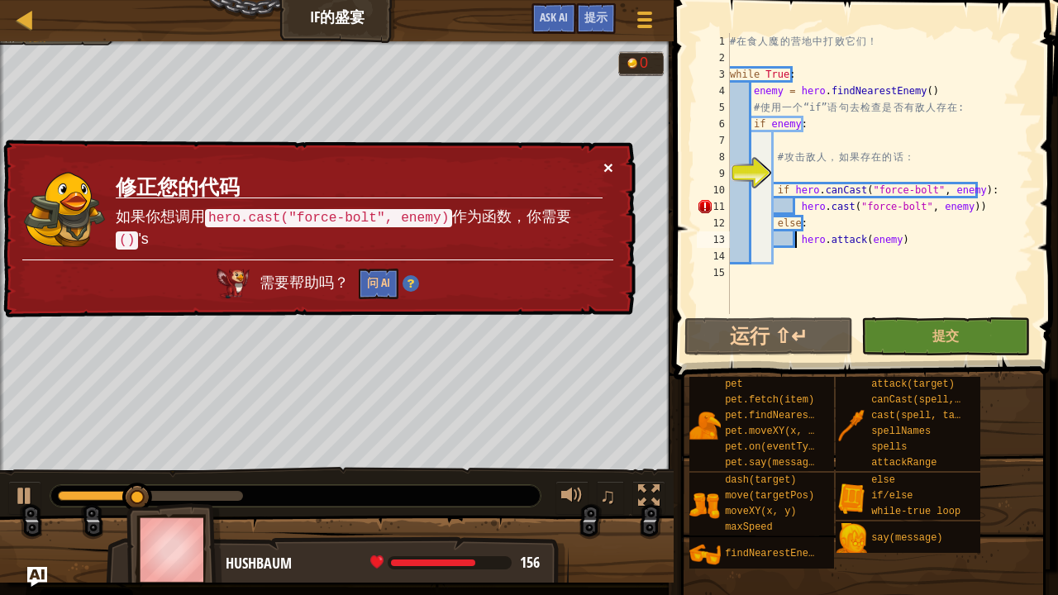
click at [604, 159] on button "×" at bounding box center [608, 167] width 10 height 17
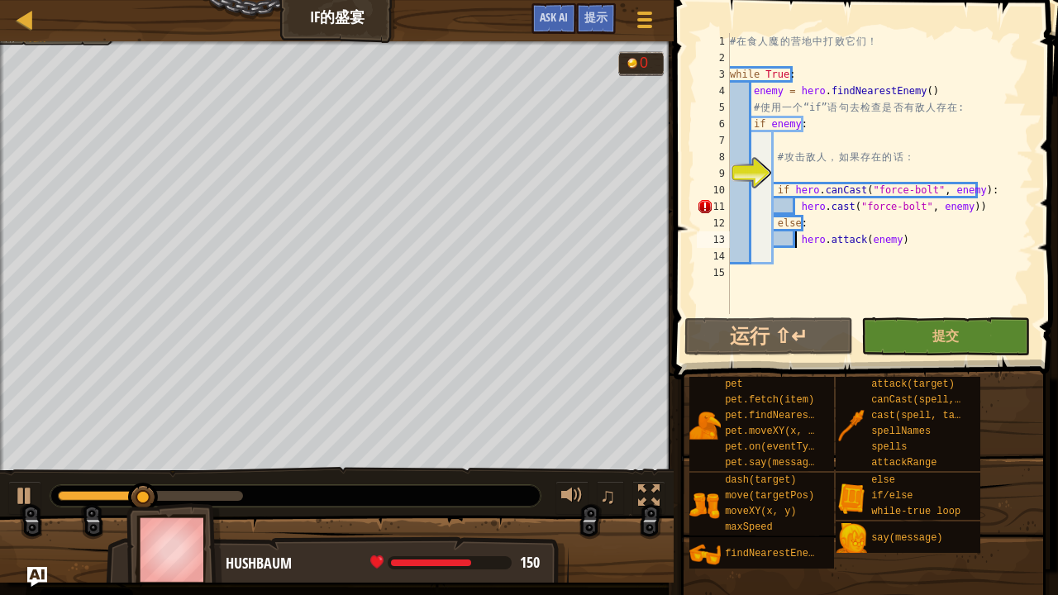
click at [957, 208] on div "# 在 食 人 魔 的 营 地 中 打 败 它 们 ！ while True : enemy = hero . findNearestEnemy ( ) # …" at bounding box center [879, 190] width 307 height 314
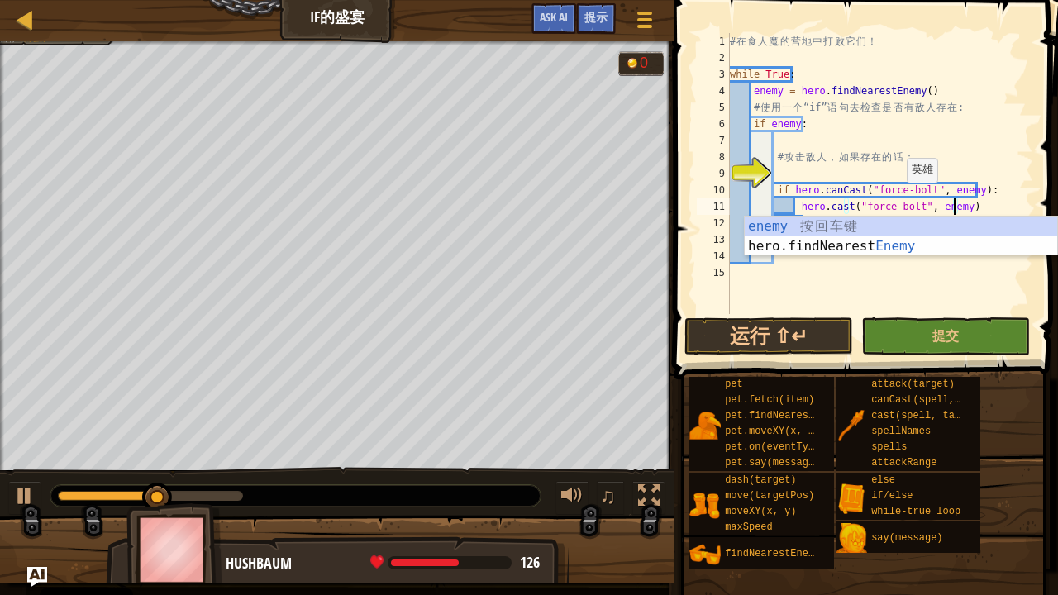
click at [894, 197] on div "# 在 食 人 魔 的 营 地 中 打 败 它 们 ！ while True : enemy = hero . findNearestEnemy ( ) # …" at bounding box center [879, 190] width 307 height 314
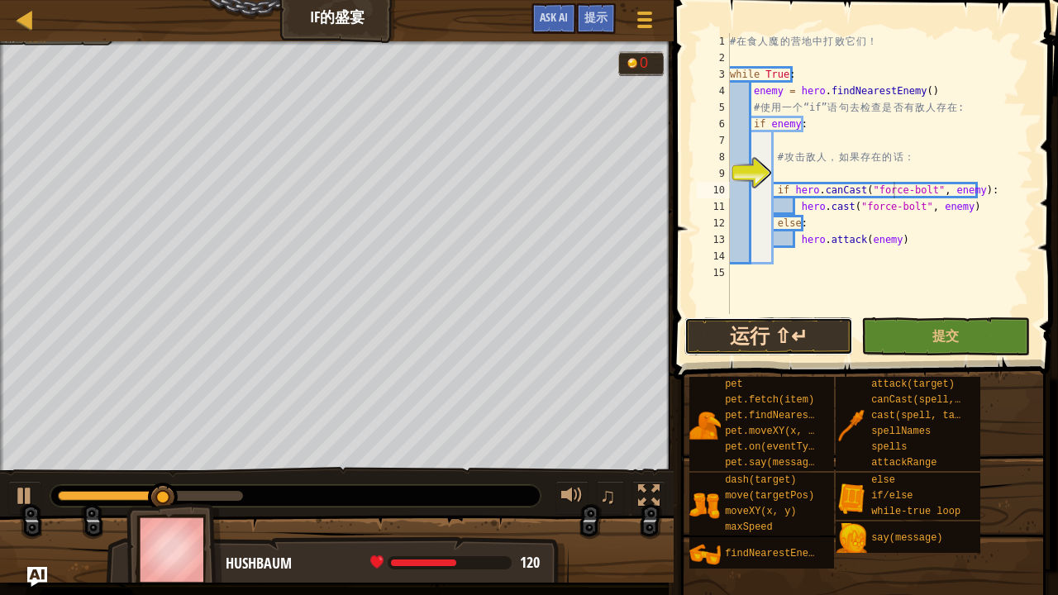
click at [786, 329] on button "运行 ⇧↵" at bounding box center [768, 336] width 169 height 38
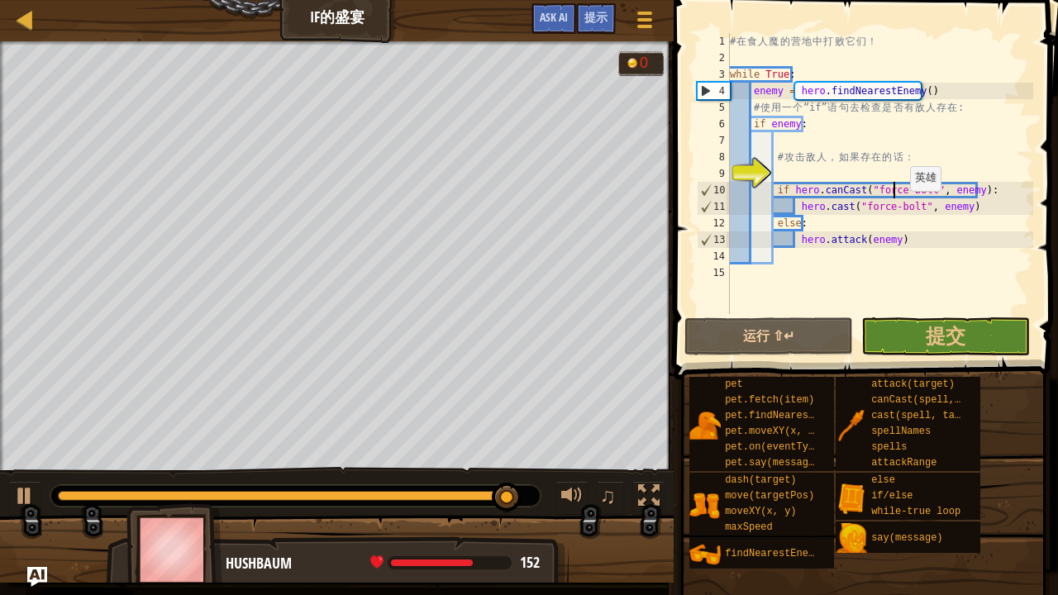
click at [901, 207] on div "# 在 食 人 魔 的 营 地 中 打 败 它 们 ！ while True : enemy = hero . findNearestEnemy ( ) # …" at bounding box center [879, 190] width 307 height 314
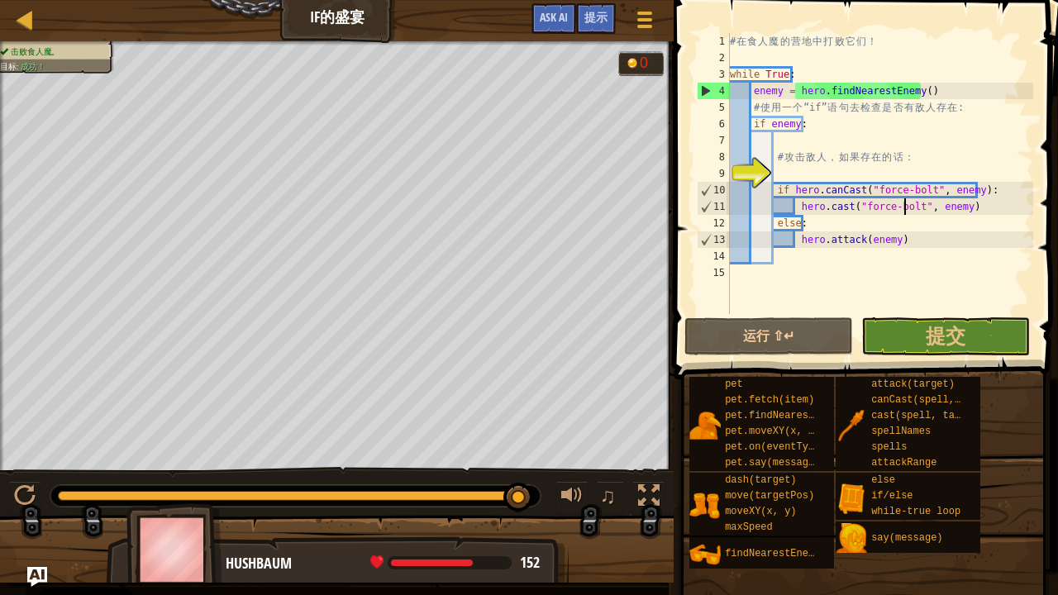
click at [776, 93] on div "# 在 食 人 魔 的 营 地 中 打 败 它 们 ！ while True : enemy = hero . findNearestEnemy ( ) # …" at bounding box center [879, 190] width 307 height 314
drag, startPoint x: 942, startPoint y: 93, endPoint x: 792, endPoint y: 90, distance: 149.6
click at [792, 90] on div "# 在 食 人 魔 的 营 地 中 打 败 它 们 ！ while True : enemy = hero . findNearestEnemy ( ) # …" at bounding box center [879, 190] width 307 height 314
click at [772, 89] on div "# 在 食 人 魔 的 营 地 中 打 败 它 们 ！ while True : enemy = hero . findNearestEnemy ( ) # …" at bounding box center [879, 190] width 307 height 314
click at [781, 118] on div "# 在 食 人 魔 的 营 地 中 打 败 它 们 ！ while True : enemy = hero . findNearestEnemy ( ) # …" at bounding box center [879, 190] width 307 height 314
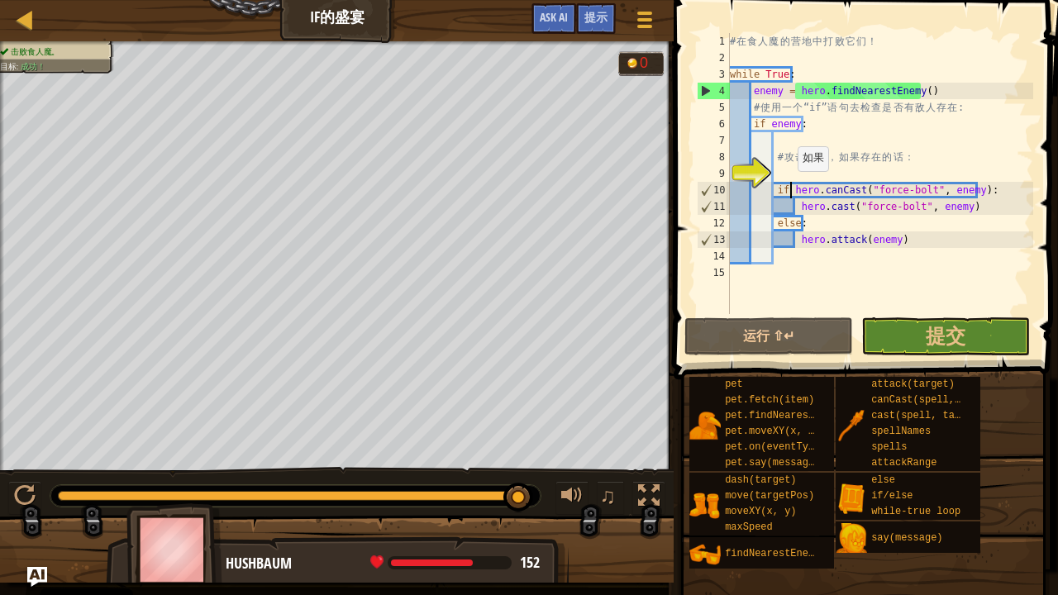
click at [788, 187] on div "# 在 食 人 魔 的 营 地 中 打 败 它 们 ！ while True : enemy = hero . findNearestEnemy ( ) # …" at bounding box center [879, 190] width 307 height 314
click at [883, 182] on div "# 在 食 人 魔 的 营 地 中 打 败 它 们 ！ while True : enemy = hero . findNearestEnemy ( ) # …" at bounding box center [879, 190] width 307 height 314
click at [960, 189] on div "# 在 食 人 魔 的 营 地 中 打 败 它 们 ！ while True : enemy = hero . findNearestEnemy ( ) # …" at bounding box center [879, 190] width 307 height 314
click at [831, 206] on div "# 在 食 人 魔 的 营 地 中 打 败 它 们 ！ while True : enemy = hero . findNearestEnemy ( ) # …" at bounding box center [879, 190] width 307 height 314
click at [882, 215] on div "# 在 食 人 魔 的 营 地 中 打 败 它 们 ！ while True : enemy = hero . findNearestEnemy ( ) # …" at bounding box center [879, 190] width 307 height 314
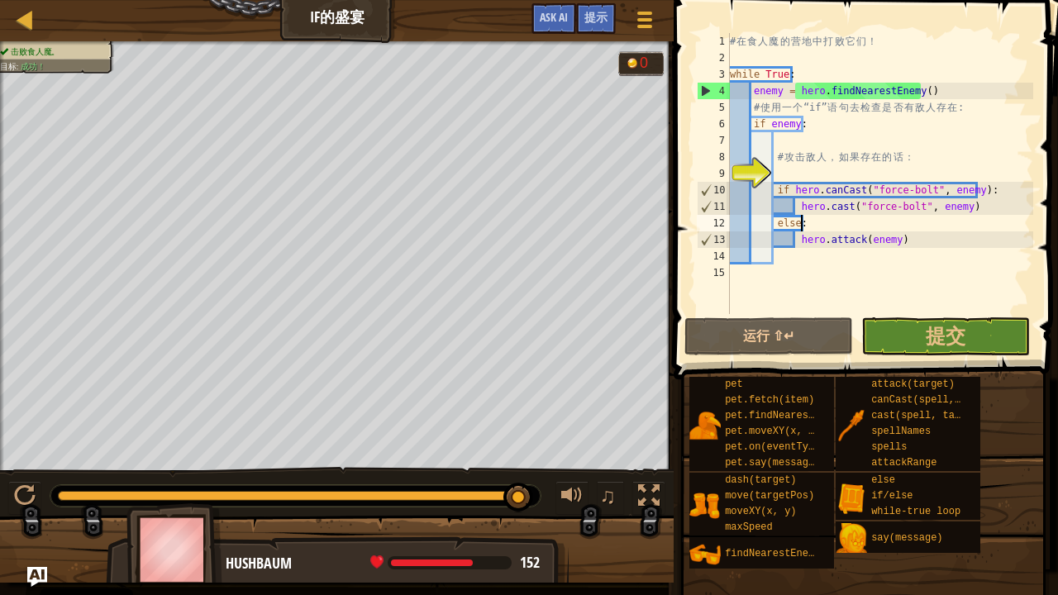
click at [988, 212] on div "# 在 食 人 魔 的 营 地 中 打 败 它 们 ！ while True : enemy = hero . findNearestEnemy ( ) # …" at bounding box center [879, 190] width 307 height 314
click at [803, 233] on div "# 在 食 人 魔 的 营 地 中 打 败 它 们 ！ while True : enemy = hero . findNearestEnemy ( ) # …" at bounding box center [879, 190] width 307 height 314
drag, startPoint x: 800, startPoint y: 220, endPoint x: 762, endPoint y: 222, distance: 38.1
click at [762, 222] on div "# 在 食 人 魔 的 营 地 中 打 败 它 们 ！ while True : enemy = hero . findNearestEnemy ( ) # …" at bounding box center [879, 190] width 307 height 314
click at [845, 233] on div "# 在 食 人 魔 的 营 地 中 打 败 它 们 ！ while True : enemy = hero . findNearestEnemy ( ) # …" at bounding box center [879, 190] width 307 height 314
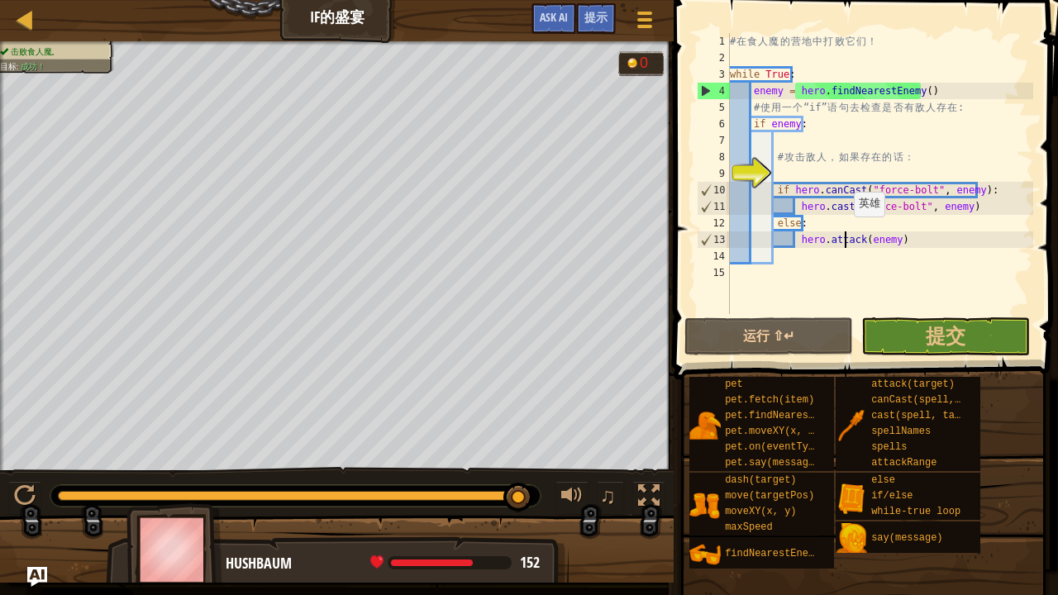
type textarea "hero.attack(enemy)"
click at [890, 245] on div "# 在 食 人 魔 的 营 地 中 打 败 它 们 ！ while True : enemy = hero . findNearestEnemy ( ) # …" at bounding box center [879, 190] width 307 height 314
click at [924, 334] on button "提交" at bounding box center [945, 336] width 169 height 38
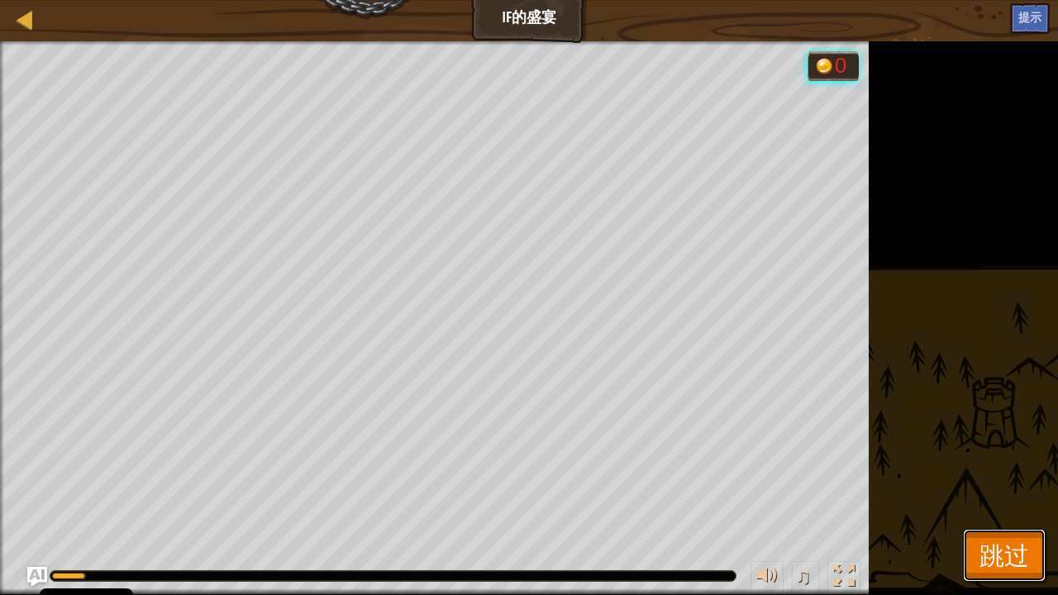
click at [984, 483] on span "跳过" at bounding box center [1004, 555] width 50 height 34
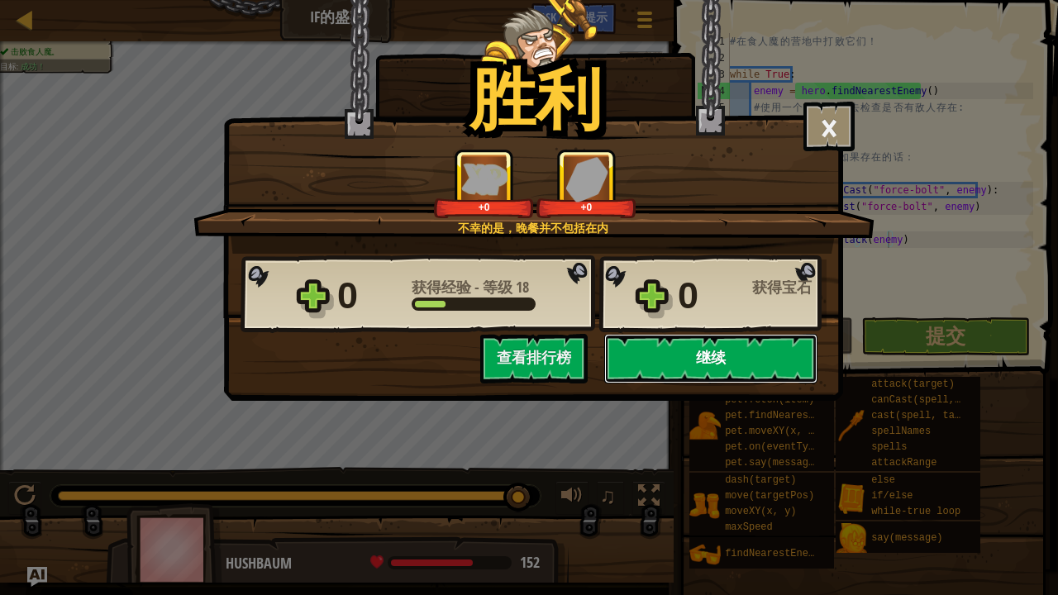
click at [722, 364] on button "继续" at bounding box center [710, 359] width 213 height 50
select select "zh-HANS"
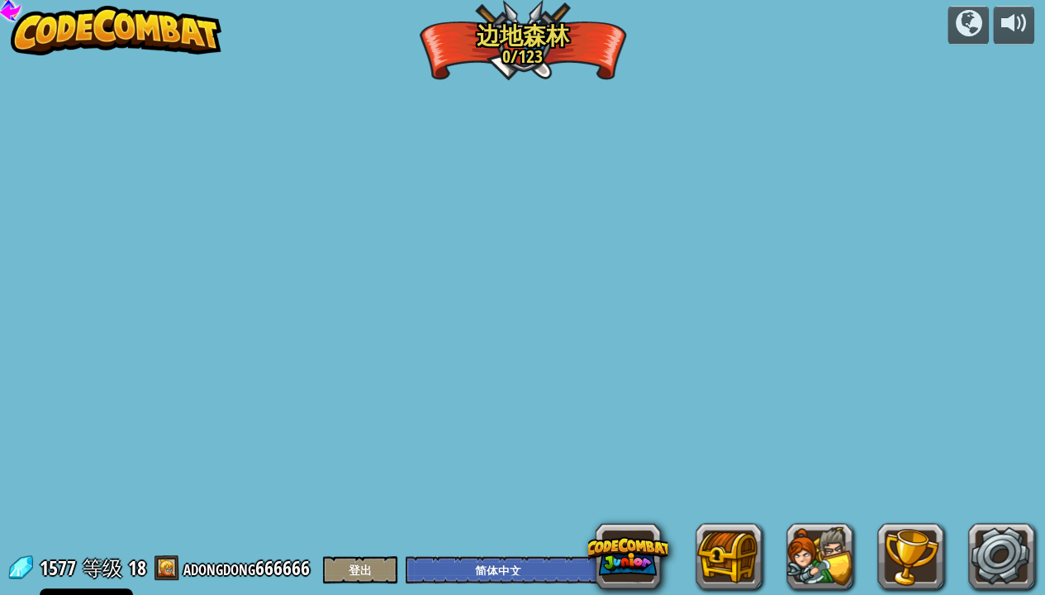
select select "zh-HANS"
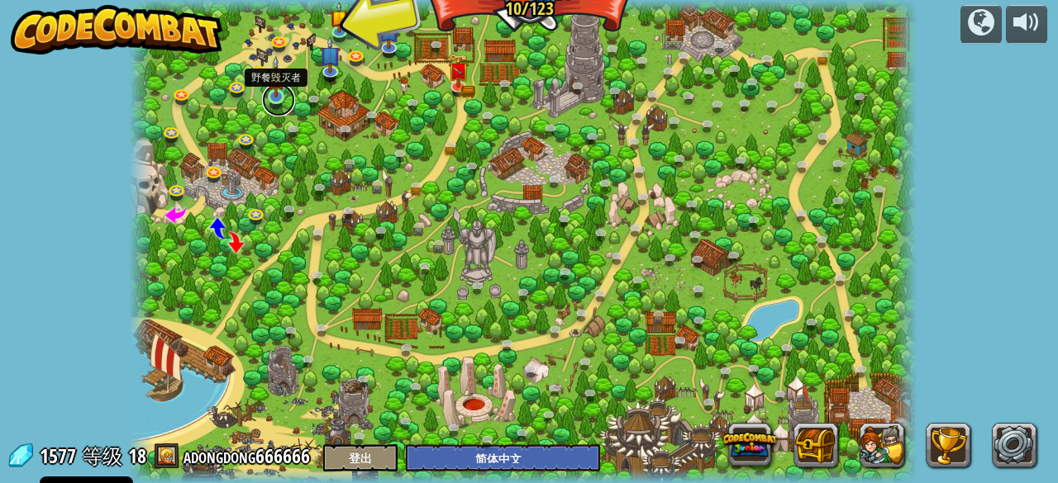
click at [269, 102] on link at bounding box center [278, 99] width 33 height 33
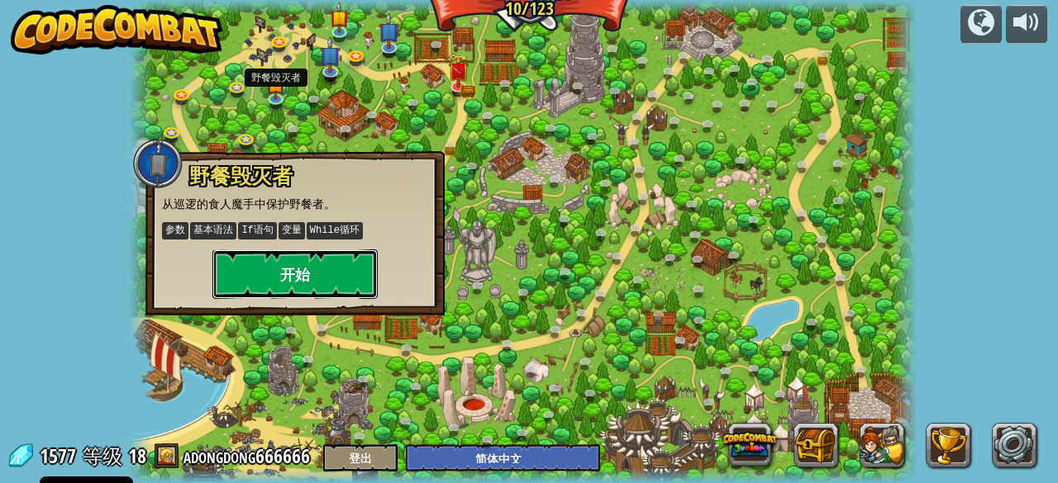
click at [298, 268] on button "开始" at bounding box center [294, 275] width 165 height 50
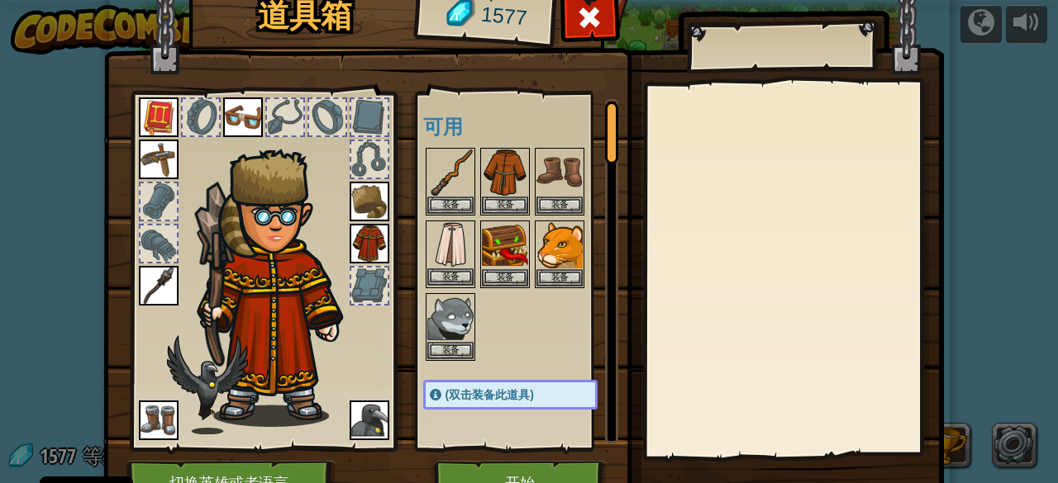
click at [441, 230] on img at bounding box center [450, 245] width 46 height 46
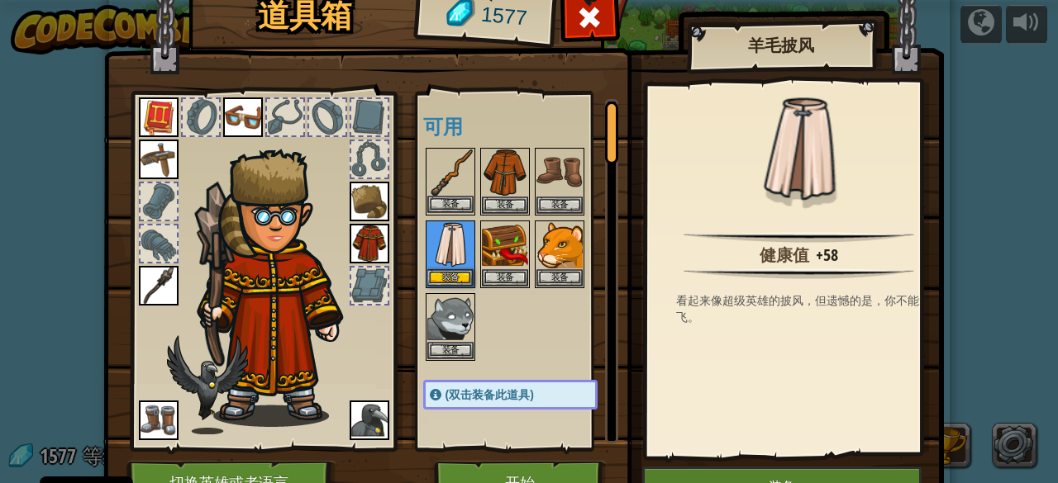
click at [431, 183] on img at bounding box center [450, 173] width 46 height 46
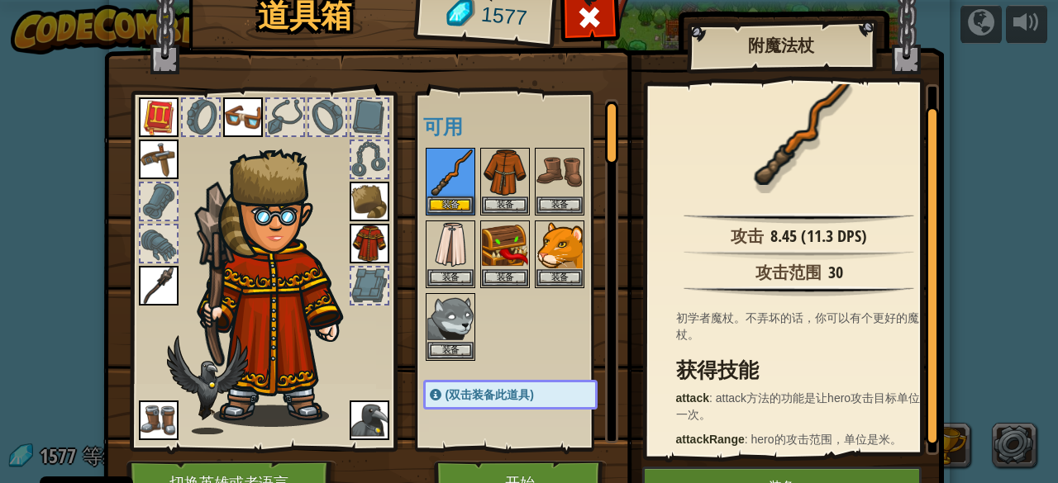
scroll to position [27, 0]
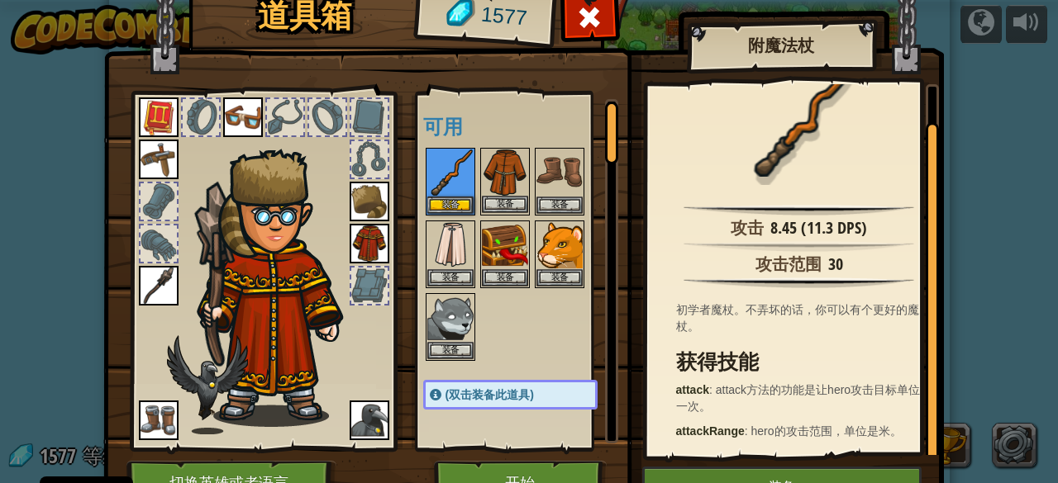
click at [511, 176] on img at bounding box center [505, 173] width 46 height 46
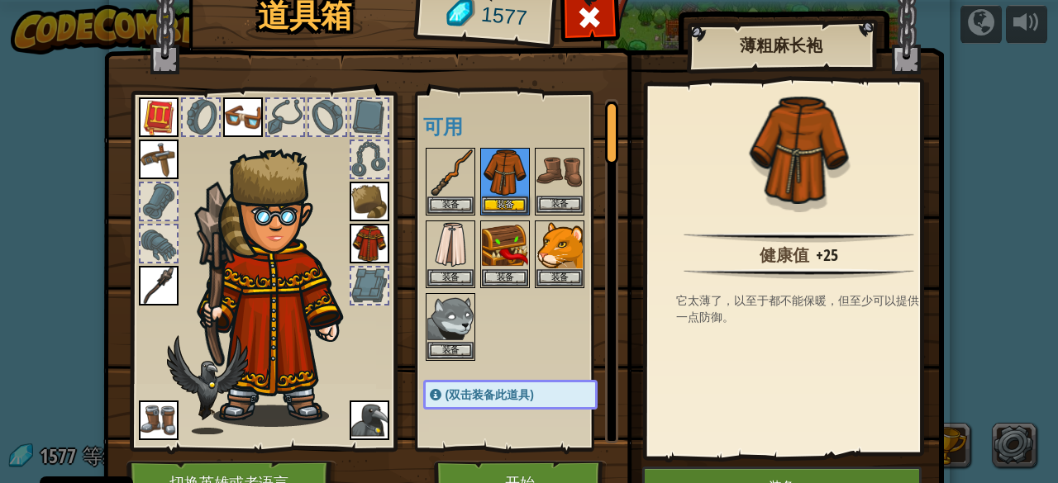
click at [545, 178] on img at bounding box center [559, 173] width 46 height 46
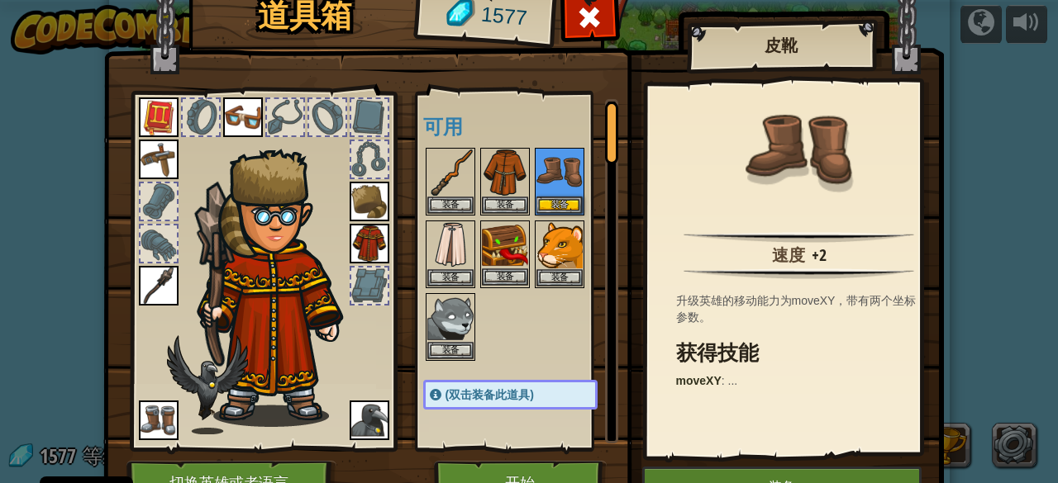
click at [503, 234] on img at bounding box center [505, 245] width 46 height 46
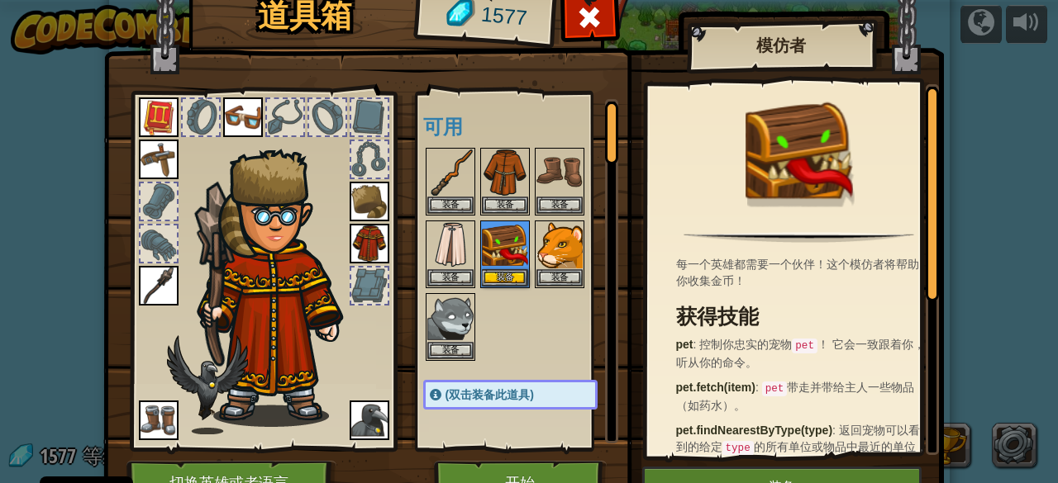
click at [367, 240] on img at bounding box center [370, 244] width 40 height 40
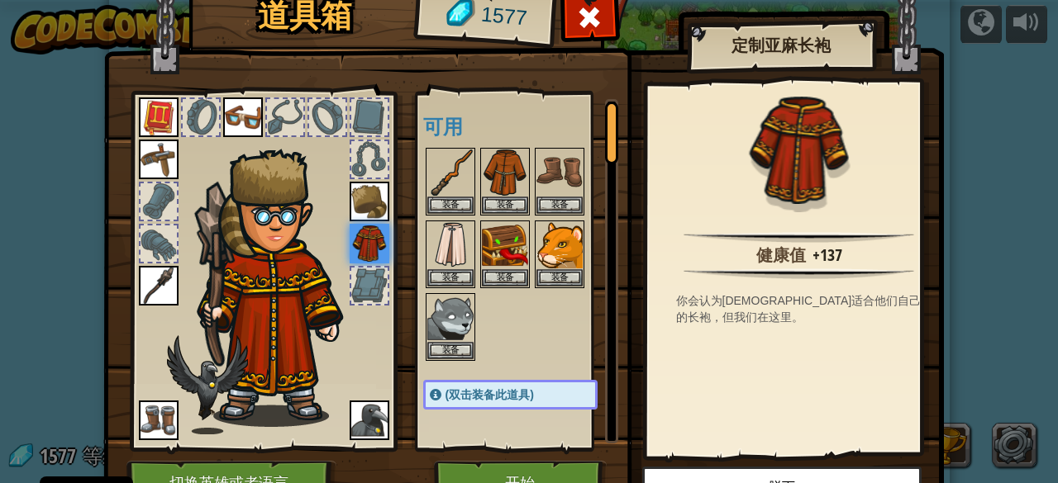
click at [152, 156] on img at bounding box center [159, 160] width 40 height 40
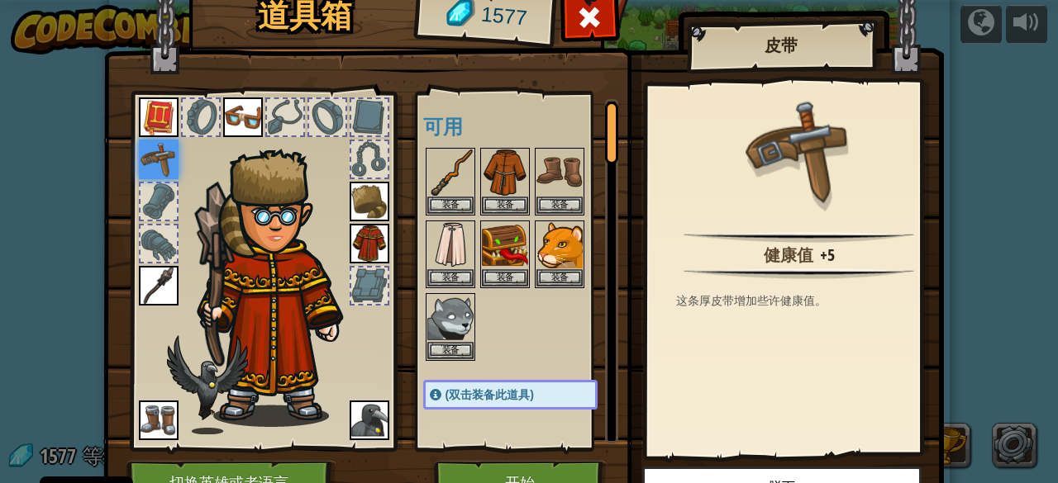
click at [139, 115] on img at bounding box center [159, 117] width 40 height 40
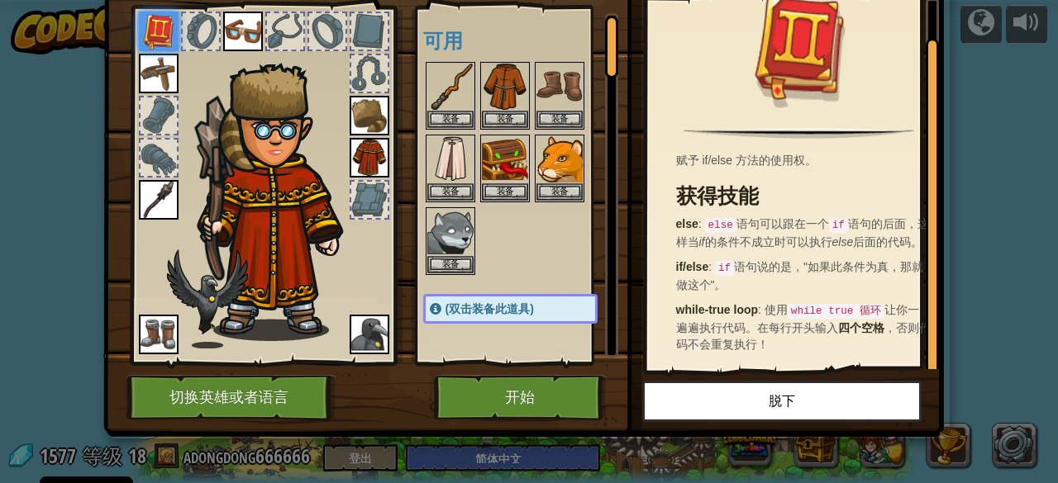
scroll to position [86, 0]
click at [234, 38] on img at bounding box center [243, 32] width 40 height 40
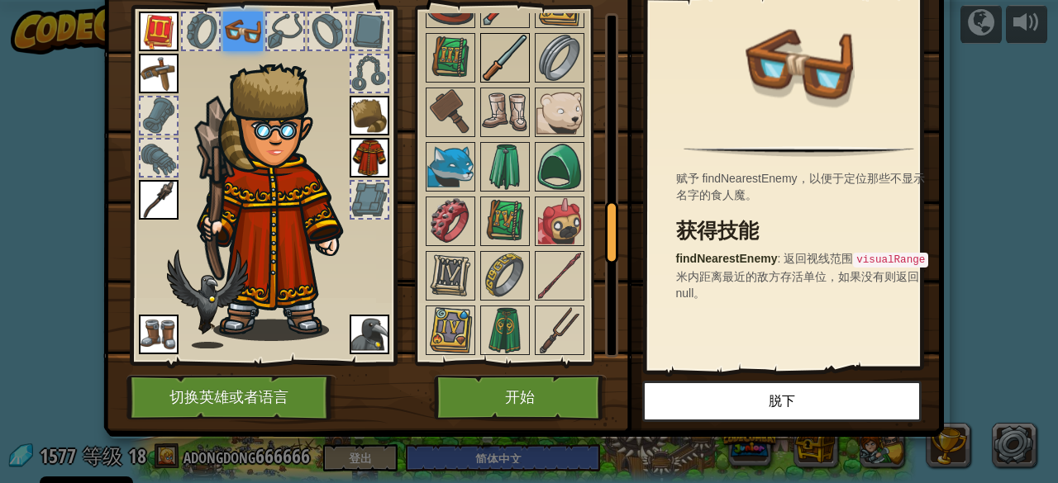
scroll to position [1322, 0]
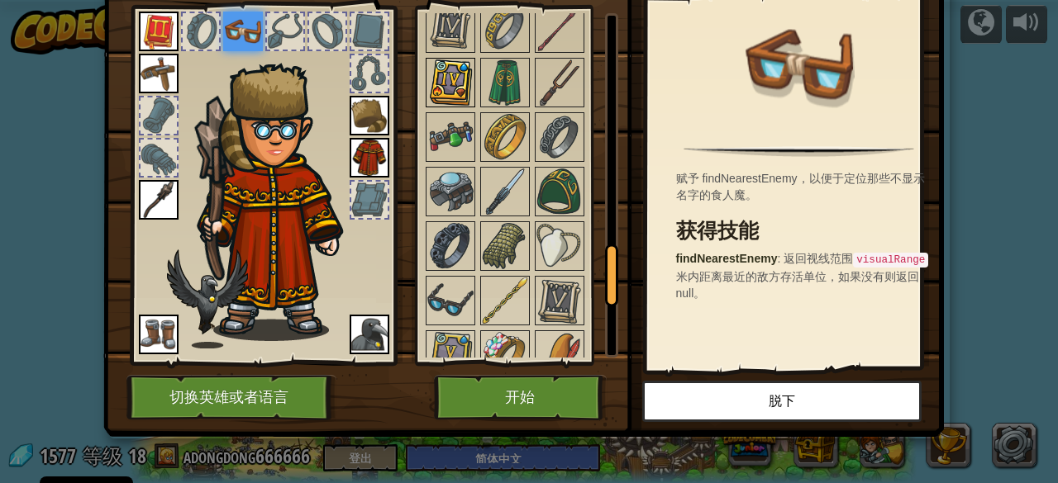
click at [427, 59] on img at bounding box center [450, 82] width 46 height 46
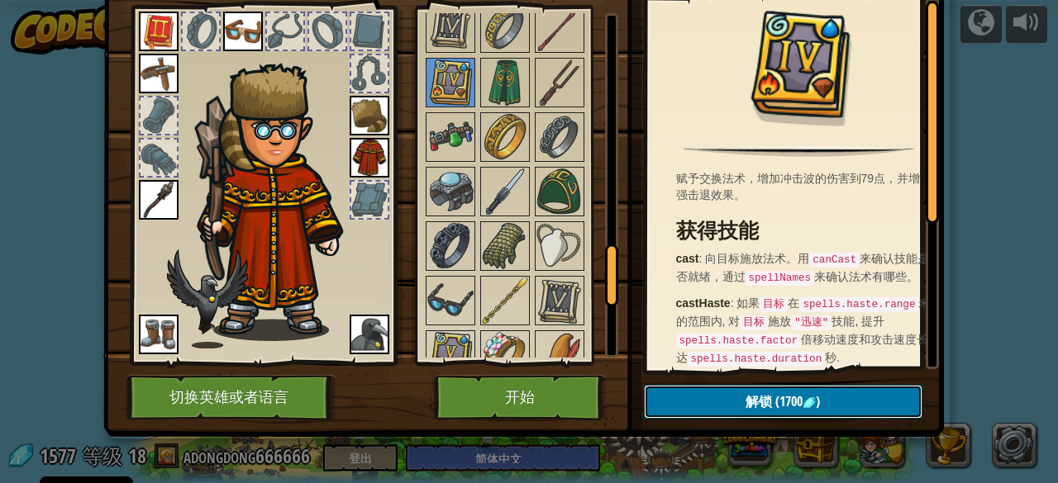
click at [772, 397] on span "(1700" at bounding box center [787, 401] width 31 height 18
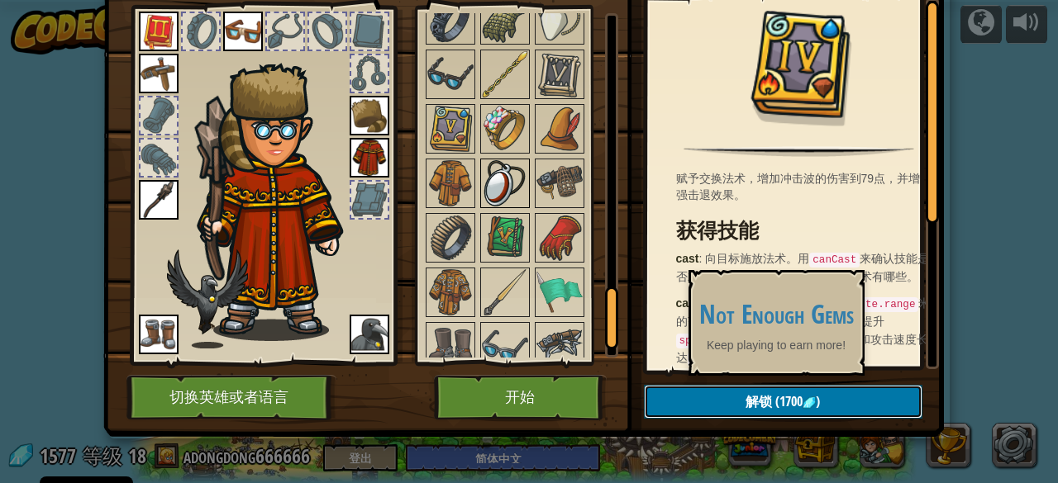
scroll to position [1570, 0]
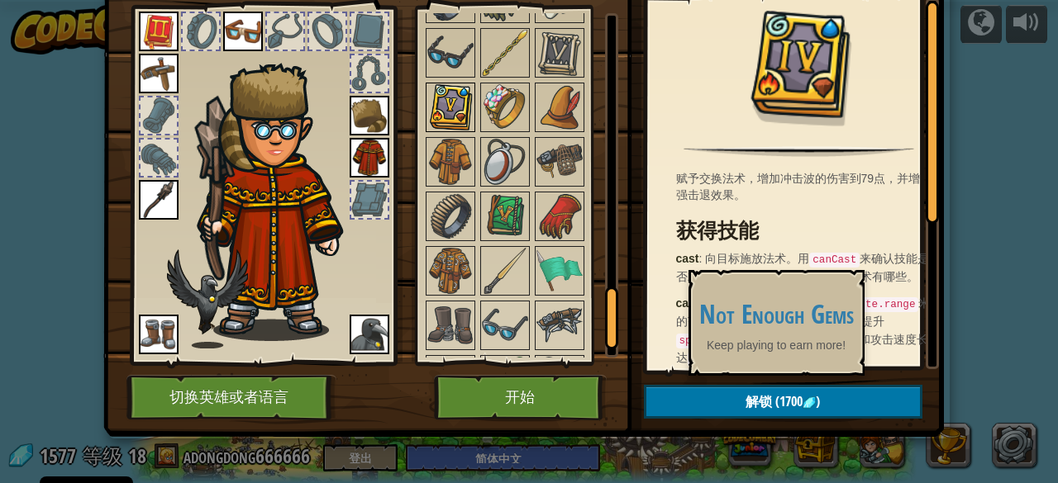
click at [445, 84] on img at bounding box center [450, 107] width 46 height 46
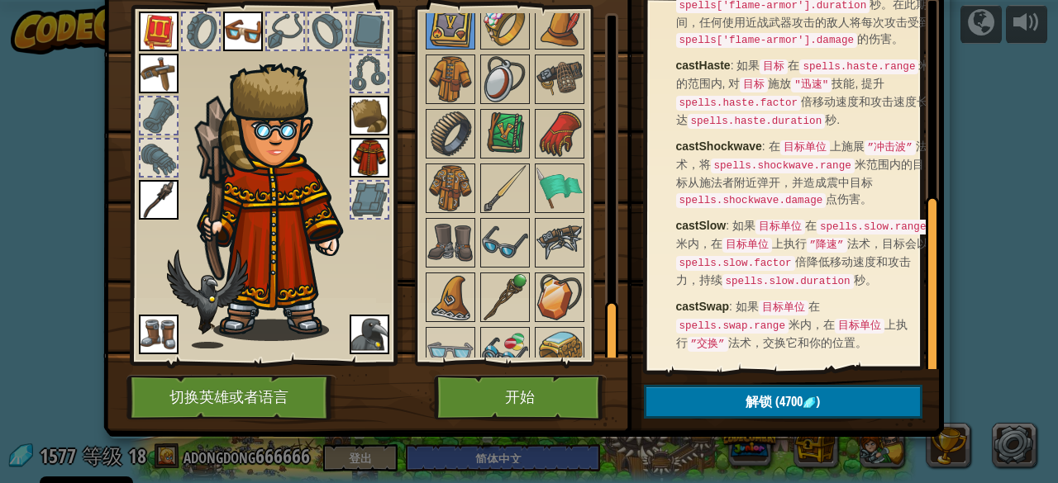
scroll to position [1654, 0]
click at [546, 218] on img at bounding box center [559, 241] width 46 height 46
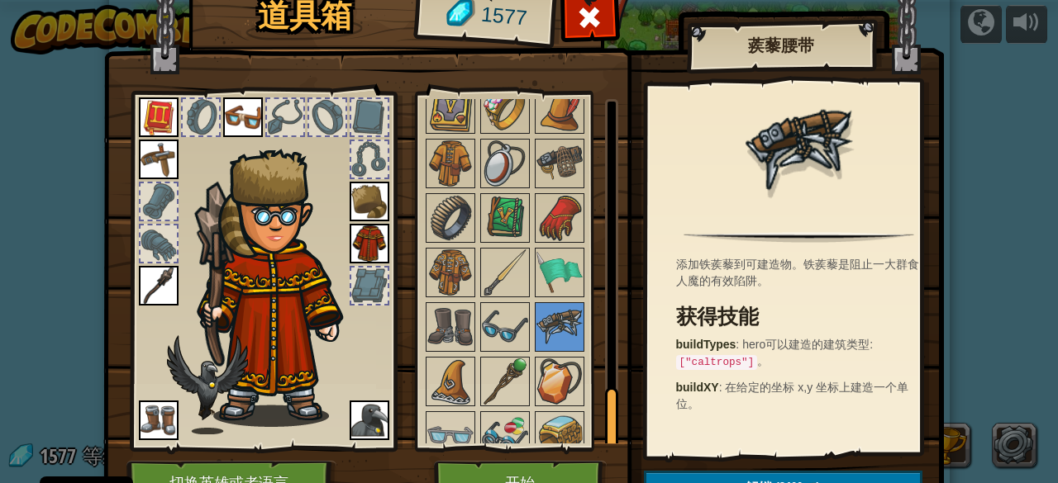
scroll to position [86, 0]
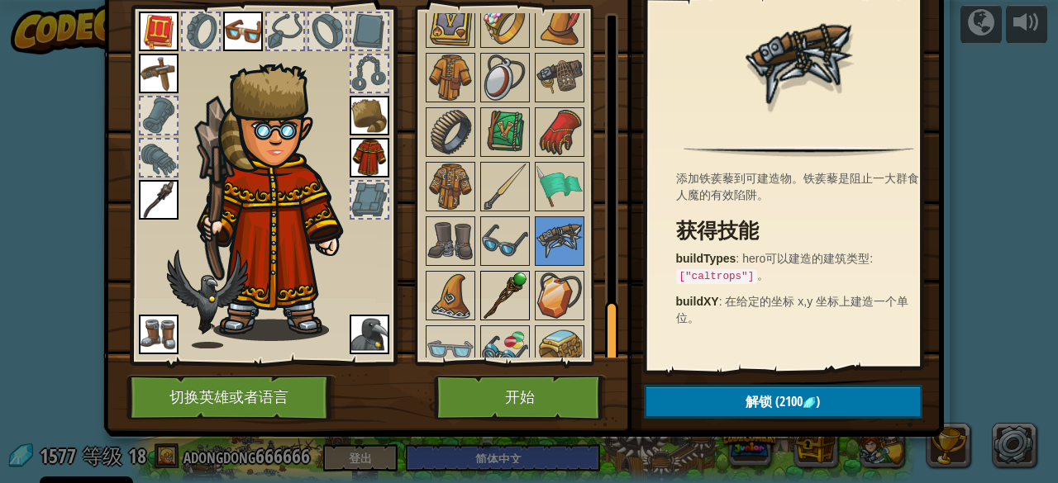
click at [487, 282] on img at bounding box center [505, 296] width 46 height 46
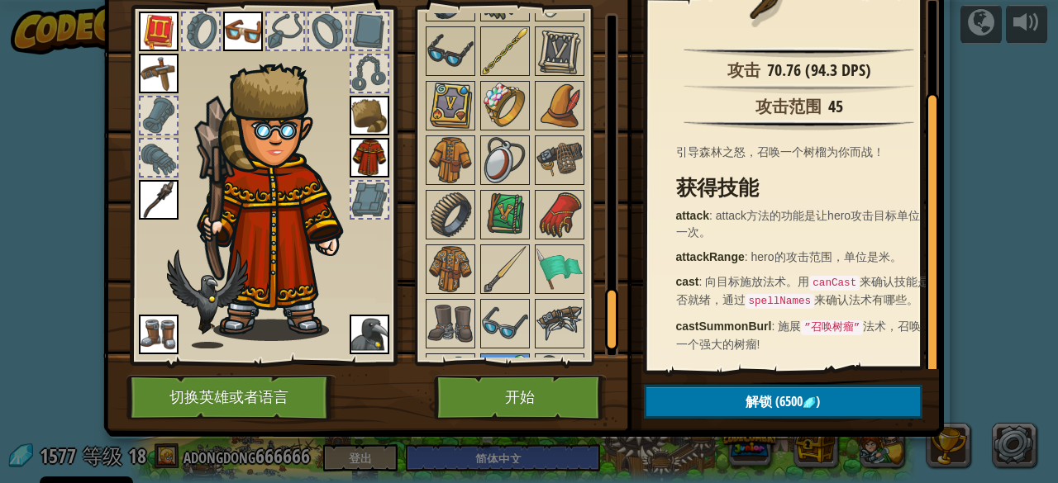
scroll to position [1654, 0]
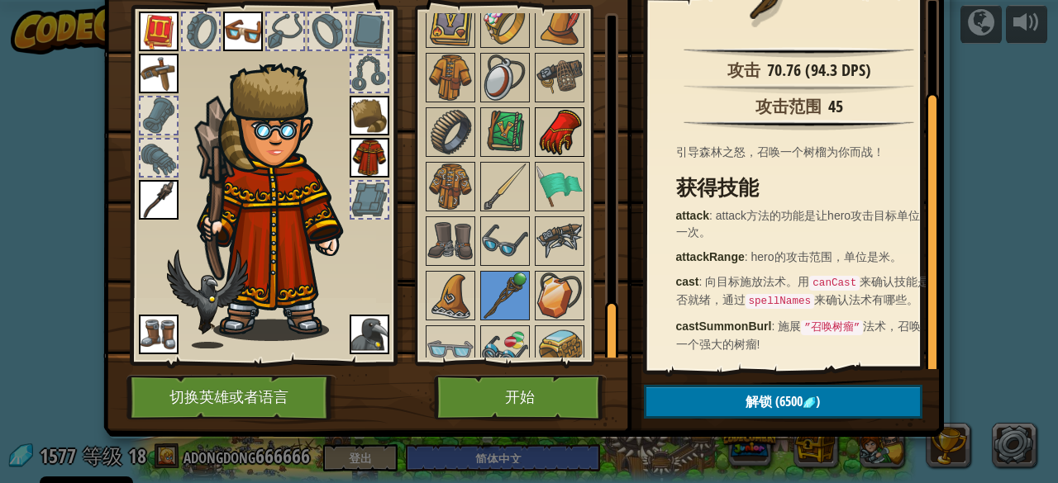
click at [545, 124] on img at bounding box center [559, 132] width 46 height 46
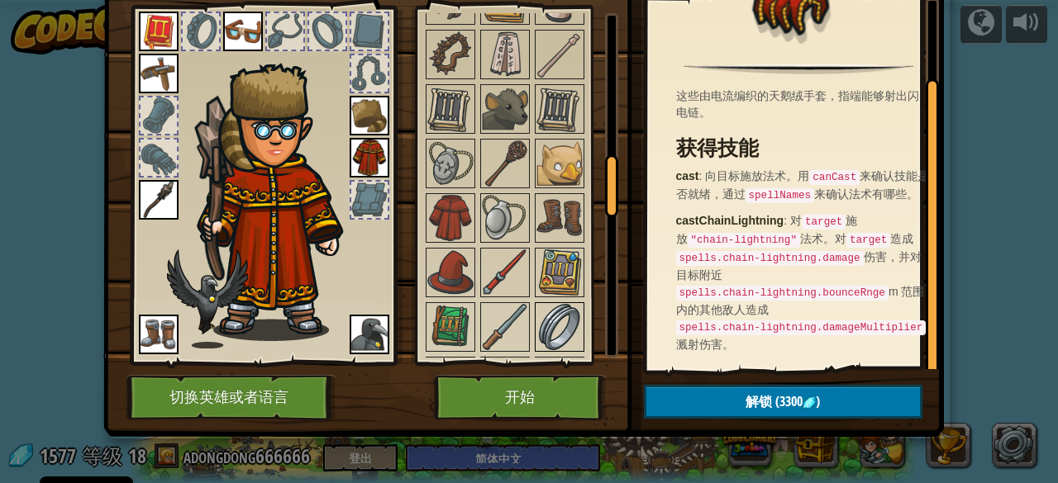
scroll to position [580, 0]
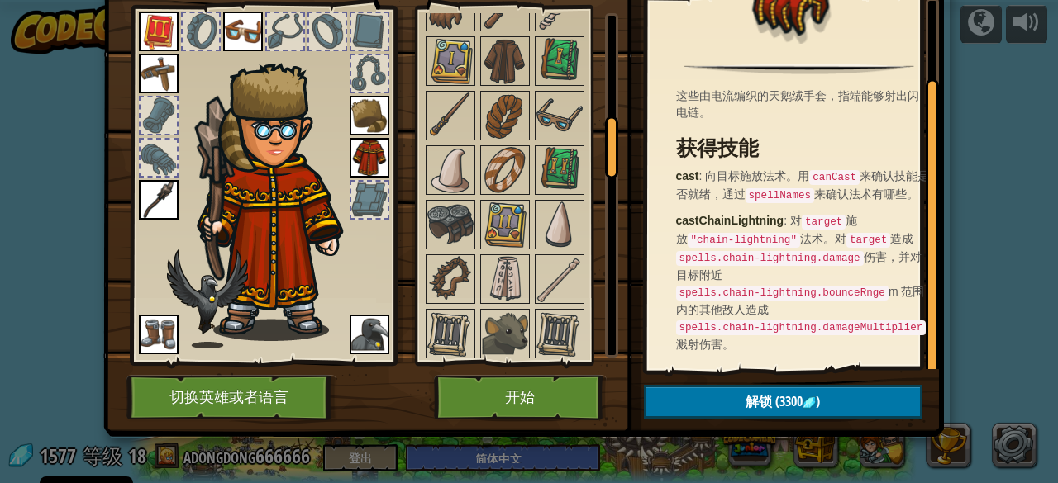
click at [363, 164] on img at bounding box center [370, 158] width 40 height 40
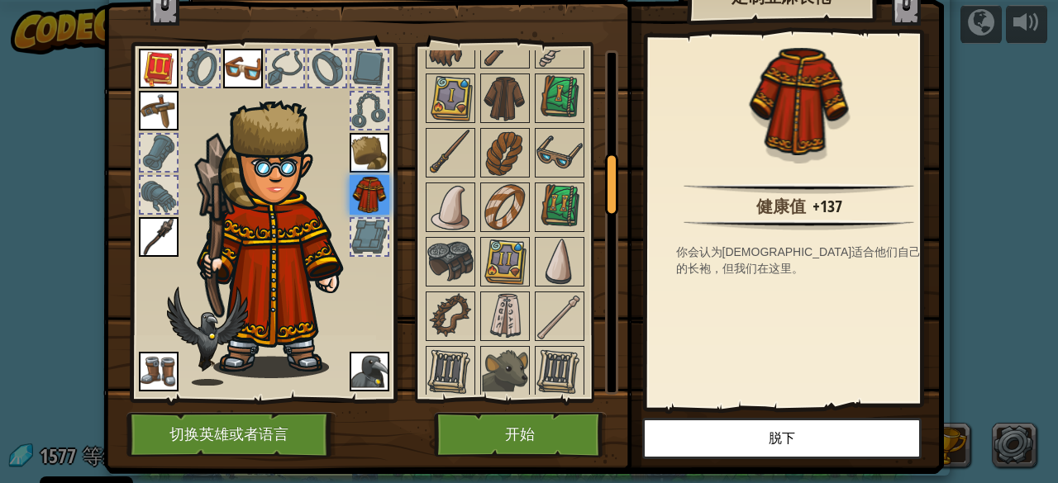
scroll to position [86, 0]
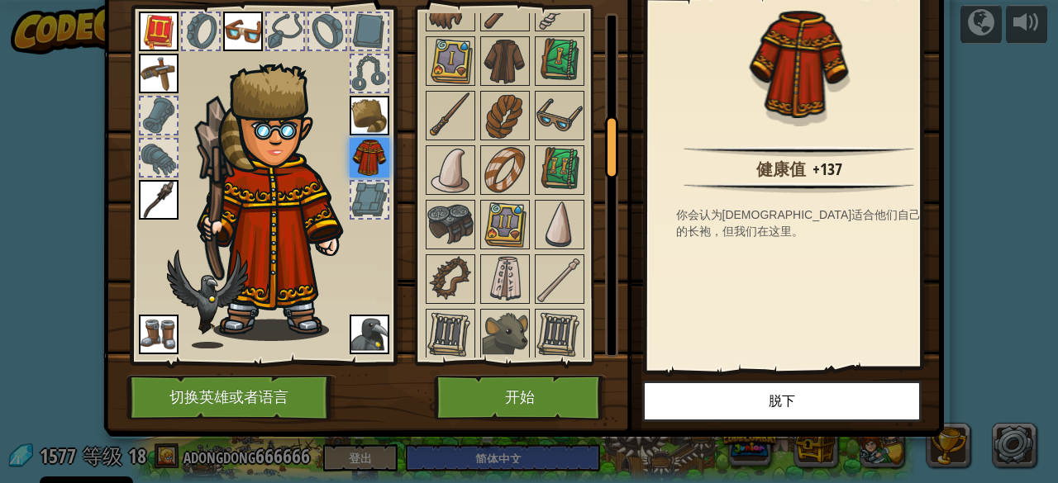
click at [768, 285] on div "健康值 +137 你会认为[DEMOGRAPHIC_DATA]会适合他们自己的长袍，但我们在这里。" at bounding box center [799, 183] width 304 height 371
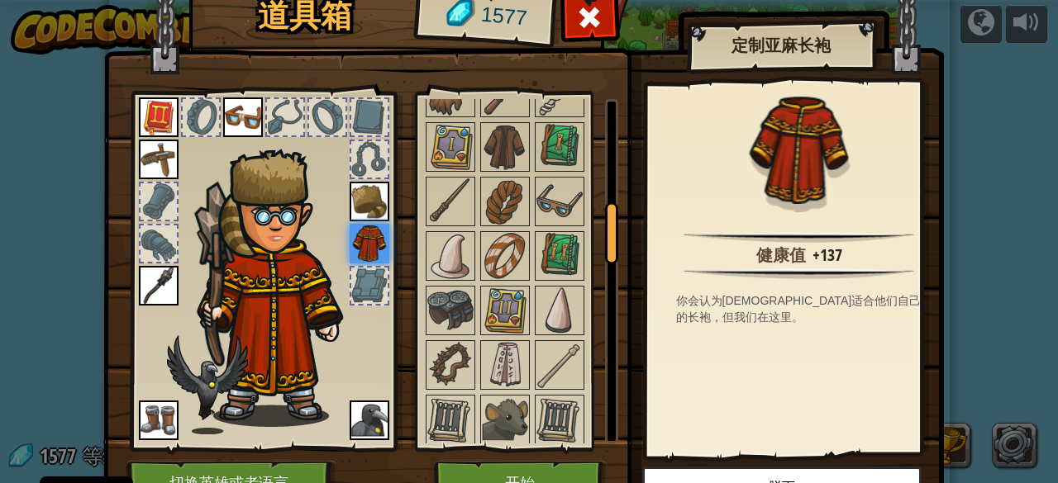
drag, startPoint x: 155, startPoint y: 105, endPoint x: 678, endPoint y: 285, distance: 554.0
click at [678, 285] on div "健康值 +137 你会认为[DEMOGRAPHIC_DATA]会适合他们自己的长袍，但我们在这里。" at bounding box center [799, 269] width 304 height 371
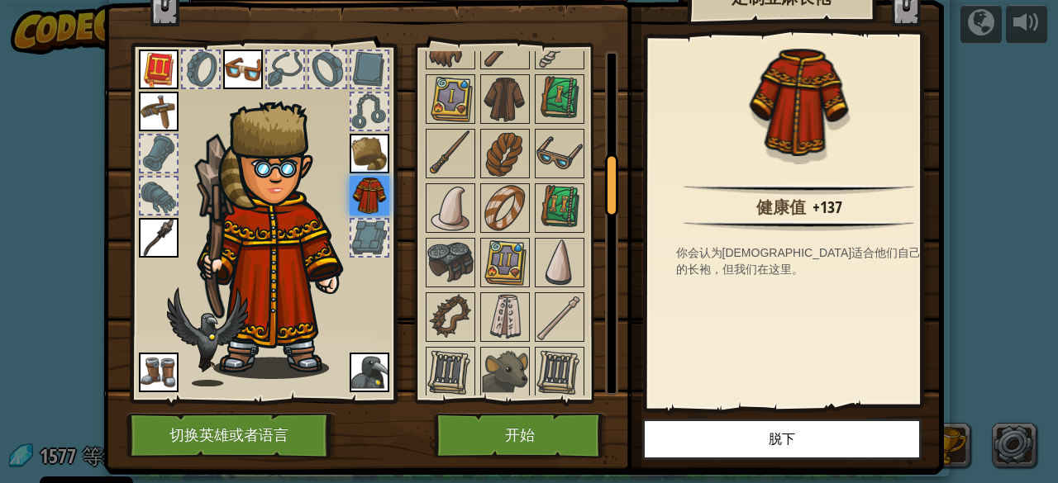
scroll to position [86, 0]
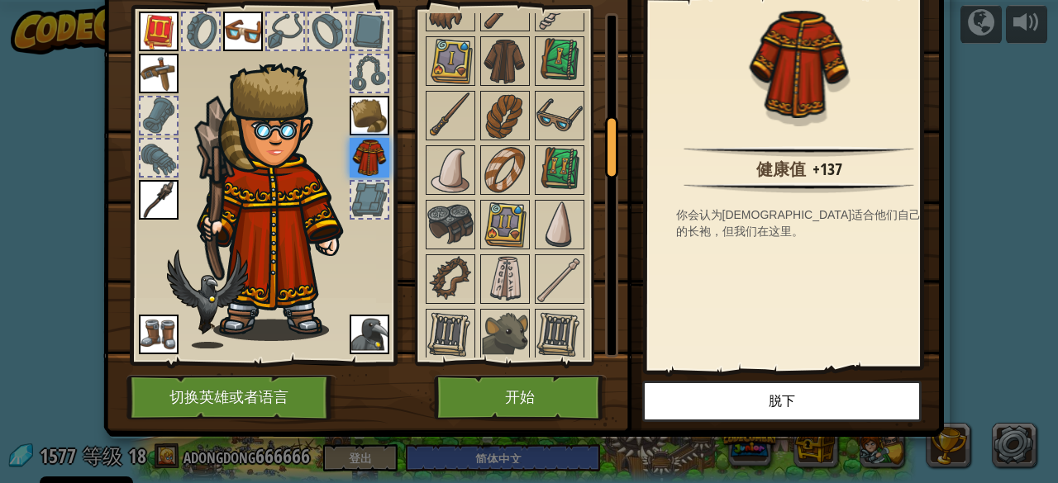
drag, startPoint x: 551, startPoint y: 154, endPoint x: 673, endPoint y: 207, distance: 132.8
click at [673, 207] on div "道具箱 1577 可用 装备 装备 装备 装备 装备 装备 装备 装备 装备 装备 装备 装备 装备 装备 装备 (双击装备此道具) 被限制 需解锁 定制亚麻…" at bounding box center [529, 165] width 840 height 545
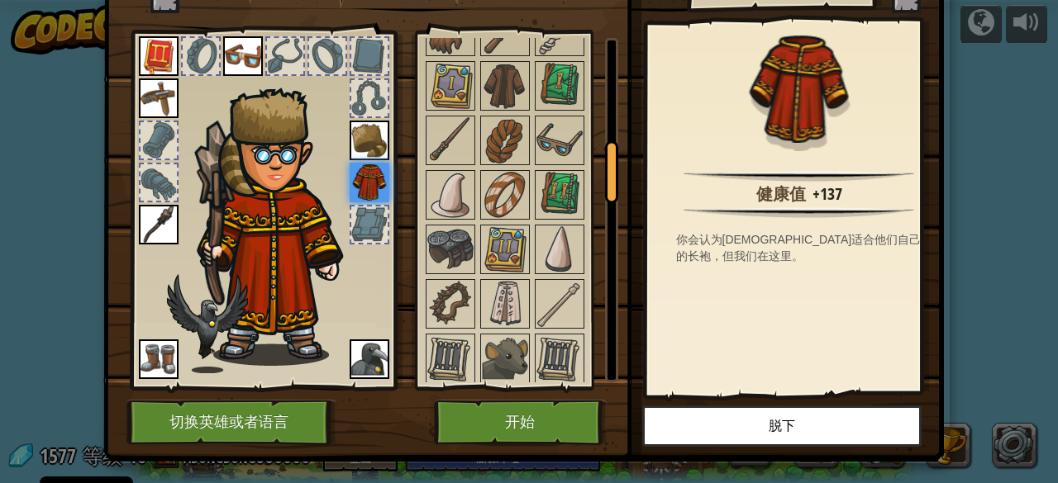
scroll to position [83, 0]
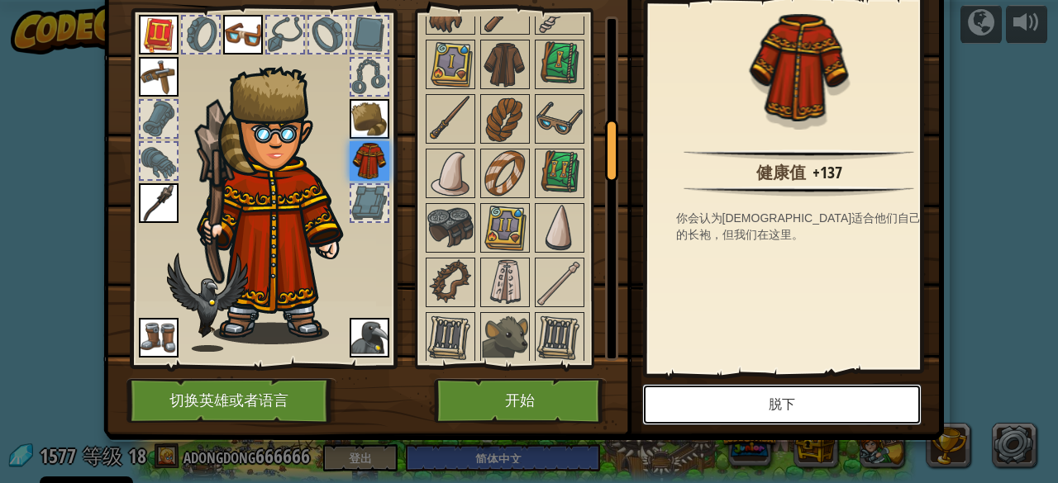
click at [782, 404] on button "脱下" at bounding box center [781, 404] width 279 height 41
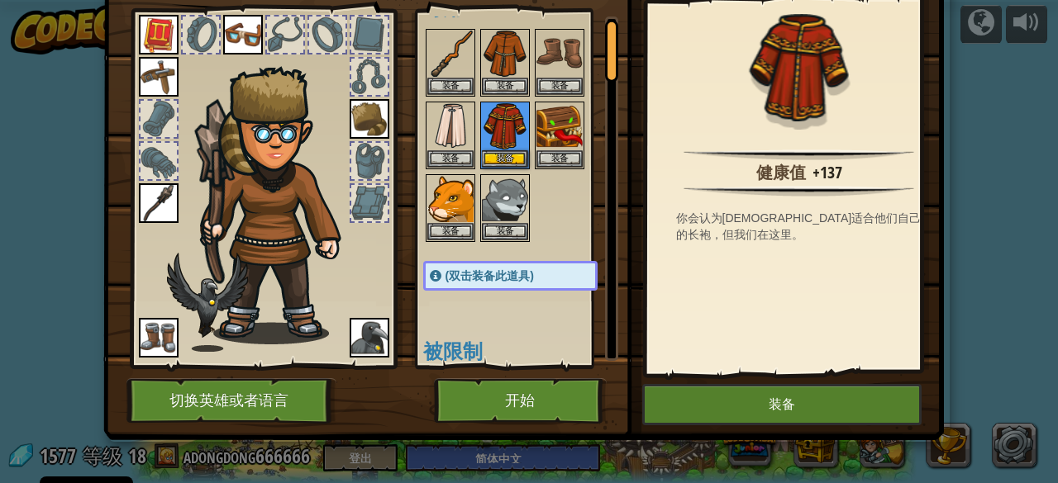
scroll to position [0, 0]
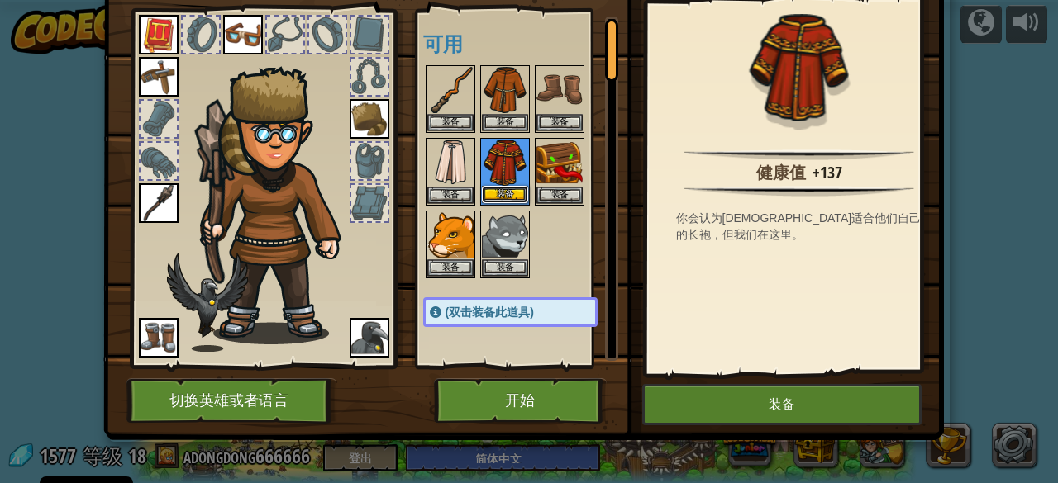
click at [485, 194] on button "装备" at bounding box center [505, 194] width 46 height 17
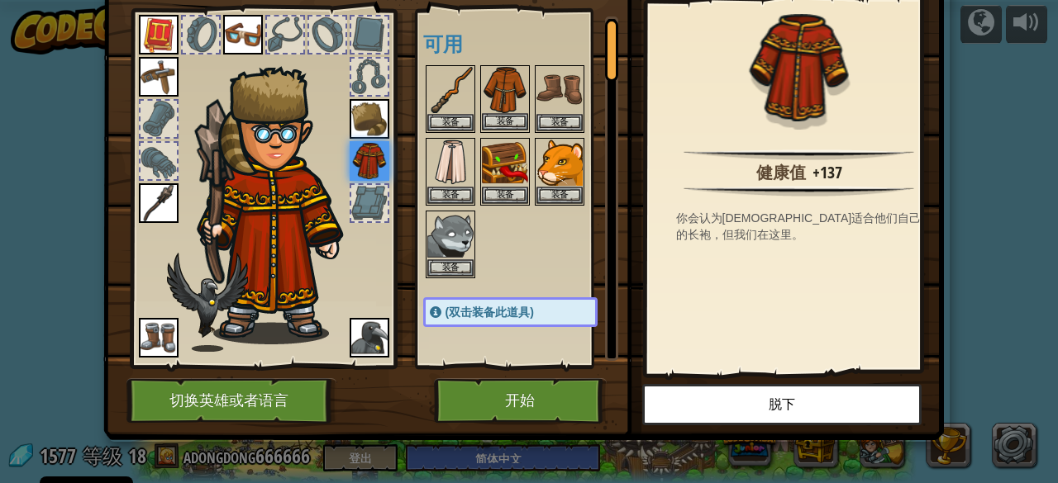
click at [503, 97] on img at bounding box center [505, 90] width 46 height 46
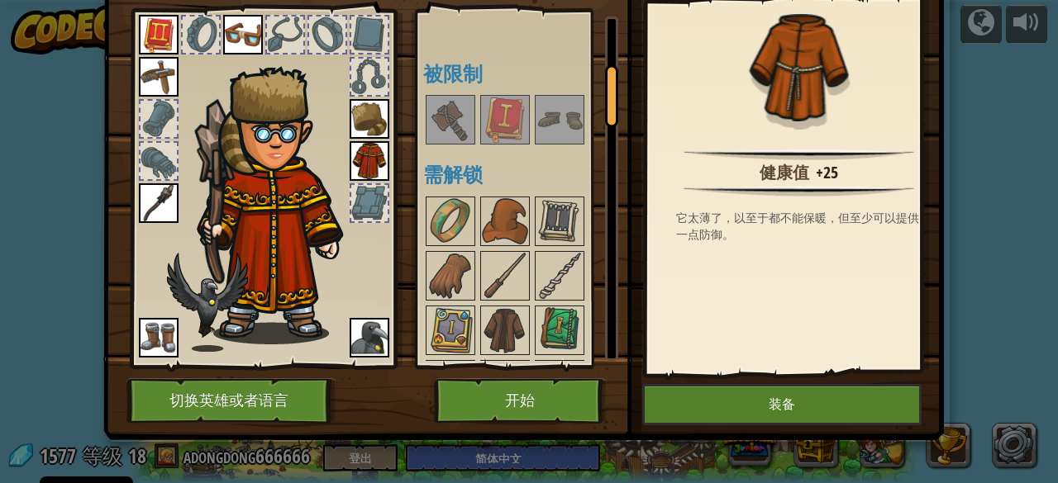
scroll to position [331, 0]
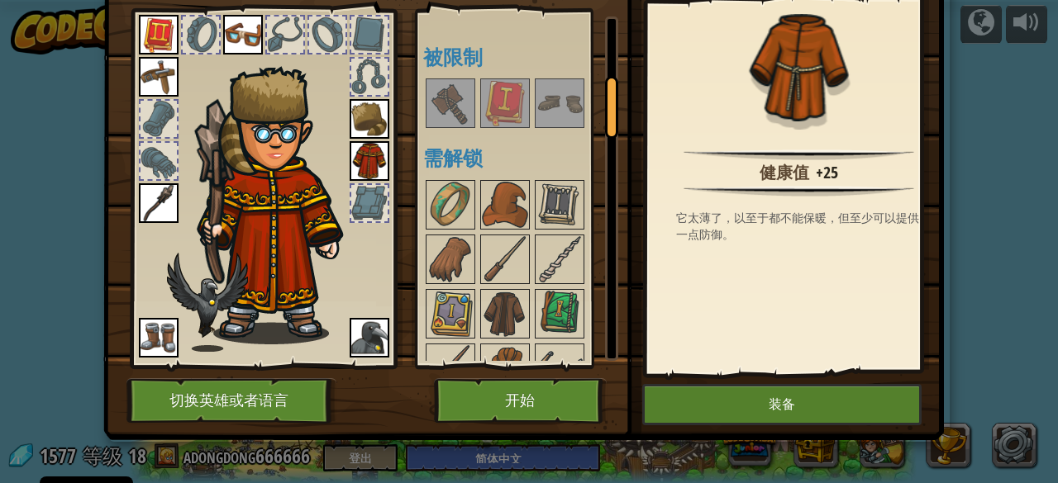
click at [491, 90] on img at bounding box center [505, 103] width 46 height 46
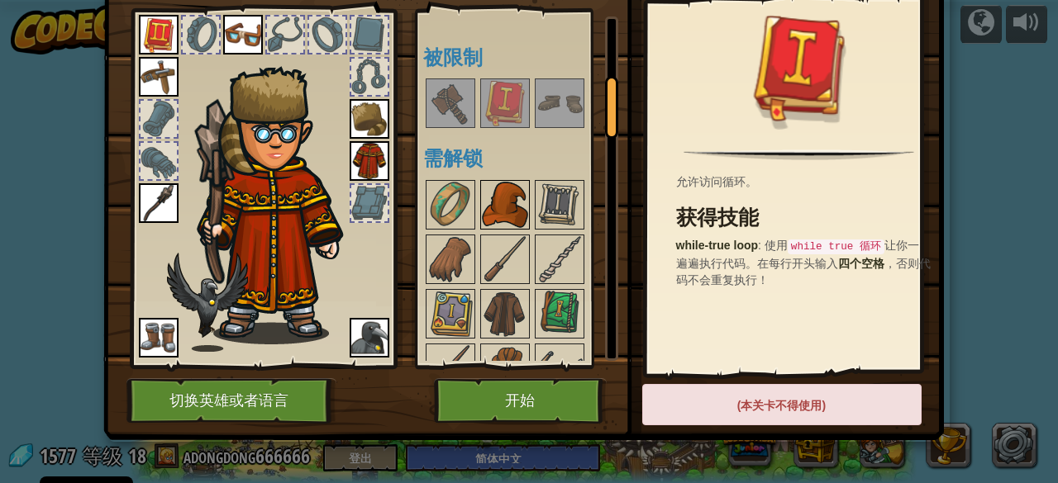
click at [512, 198] on img at bounding box center [505, 205] width 46 height 46
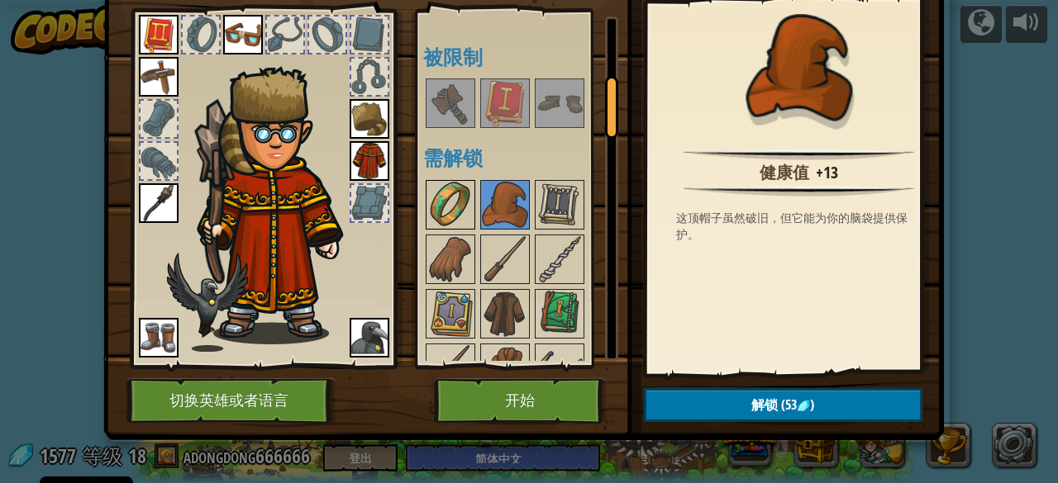
click at [448, 202] on img at bounding box center [450, 205] width 46 height 46
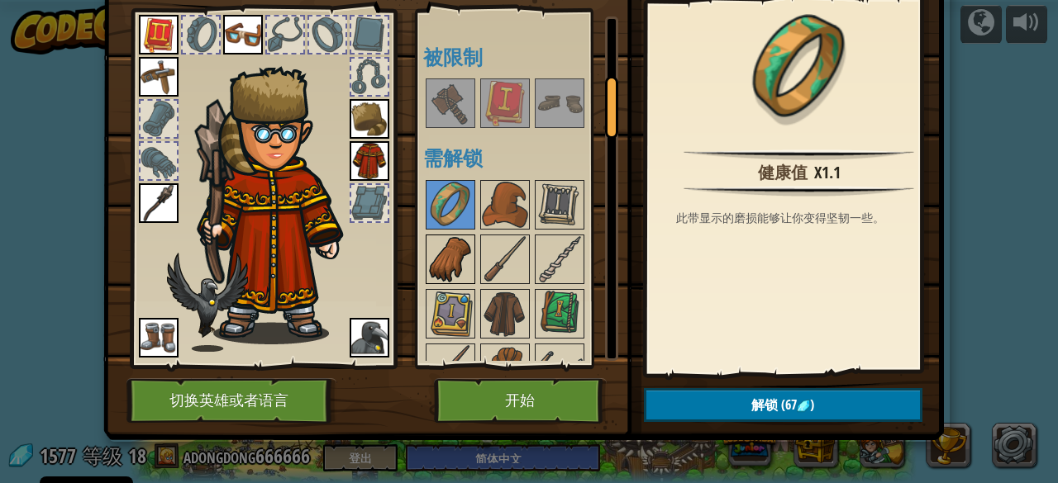
click at [447, 236] on img at bounding box center [450, 259] width 46 height 46
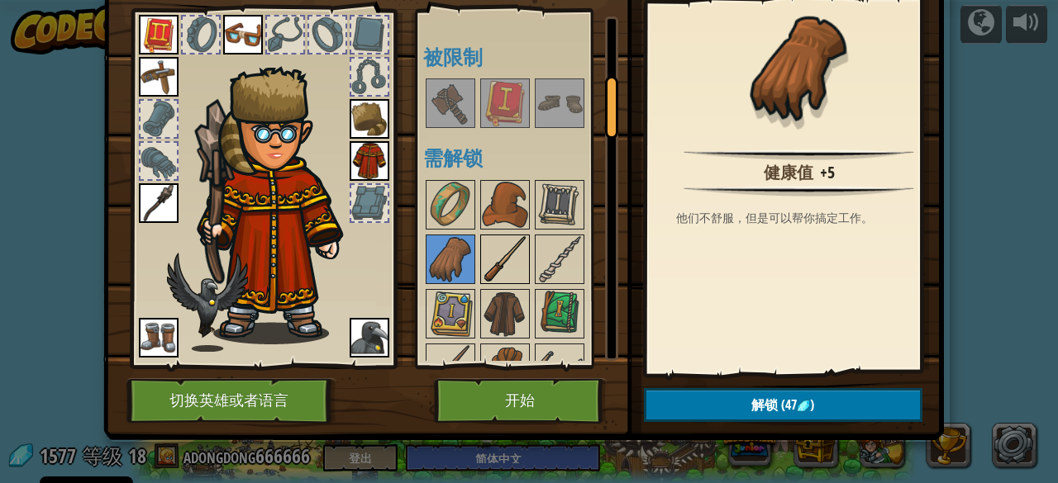
click at [482, 255] on img at bounding box center [505, 259] width 46 height 46
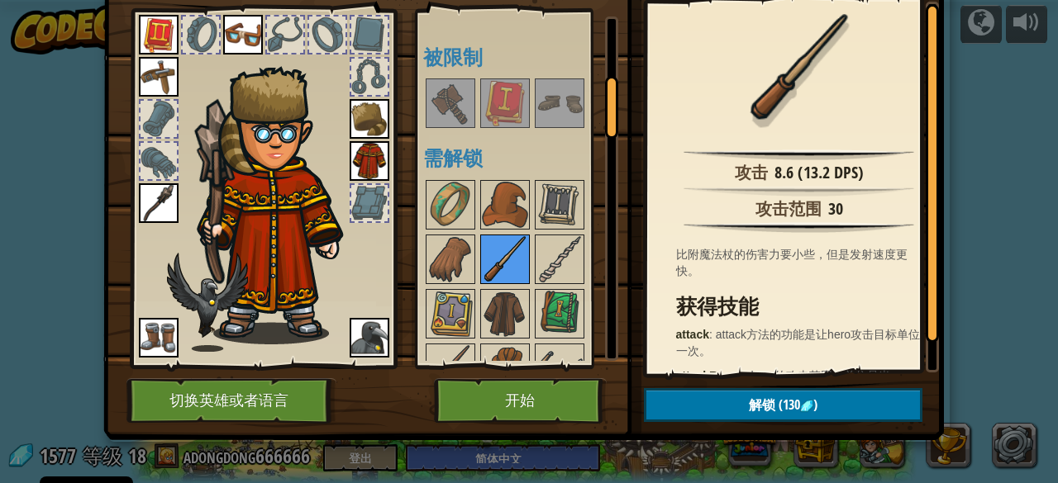
click at [518, 262] on img at bounding box center [505, 259] width 46 height 46
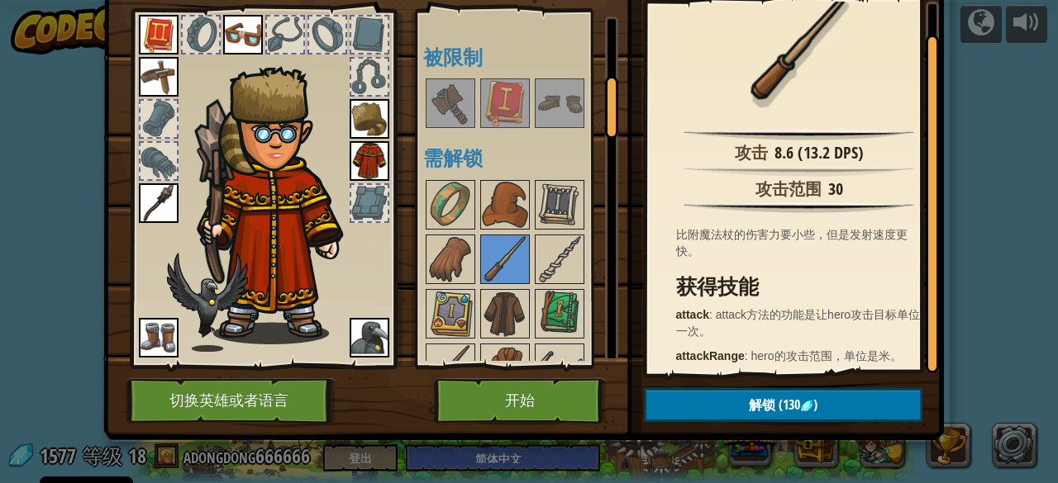
scroll to position [27, 0]
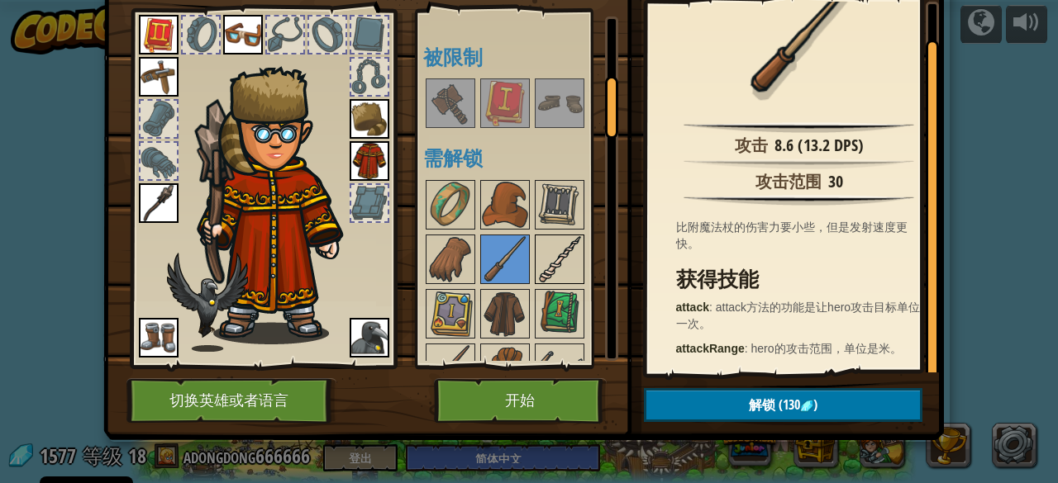
click at [547, 248] on img at bounding box center [559, 259] width 46 height 46
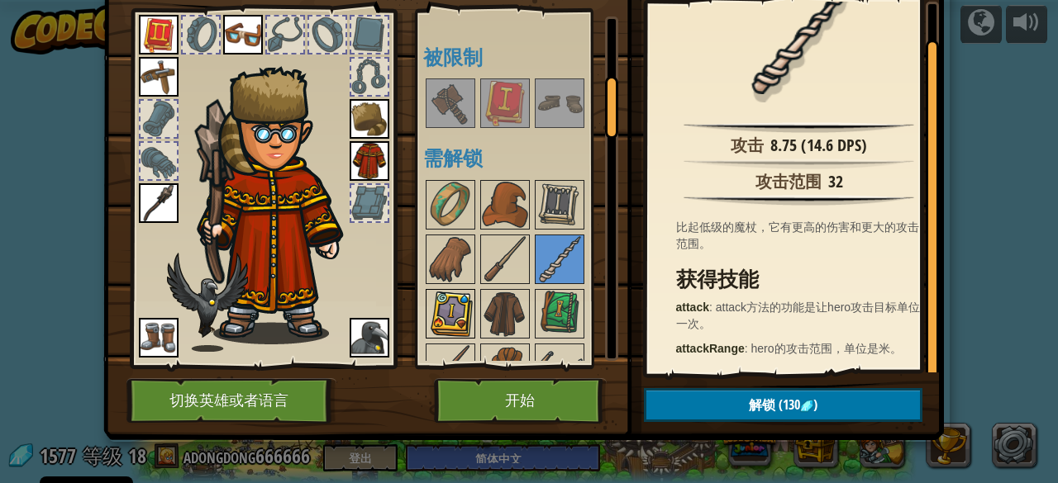
click at [452, 307] on img at bounding box center [450, 314] width 46 height 46
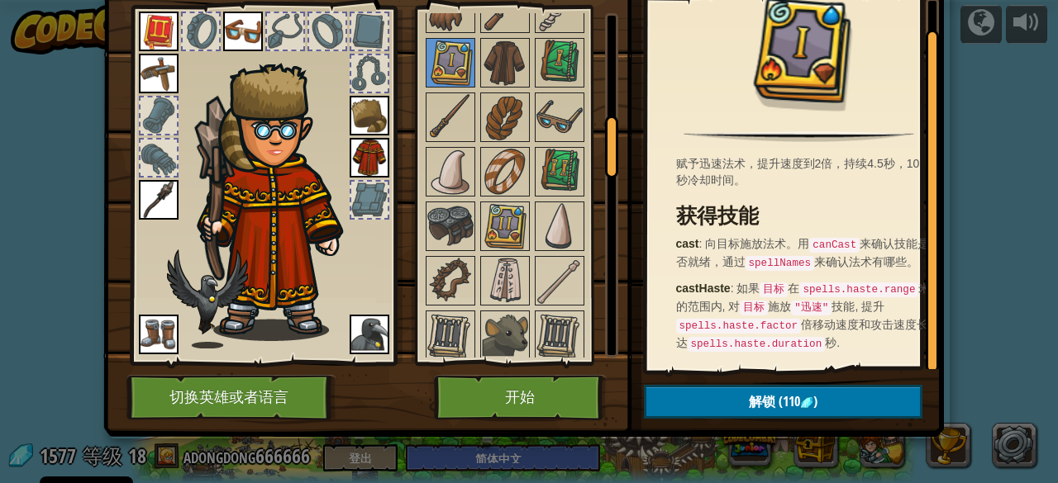
scroll to position [21, 0]
click at [499, 49] on img at bounding box center [505, 63] width 46 height 46
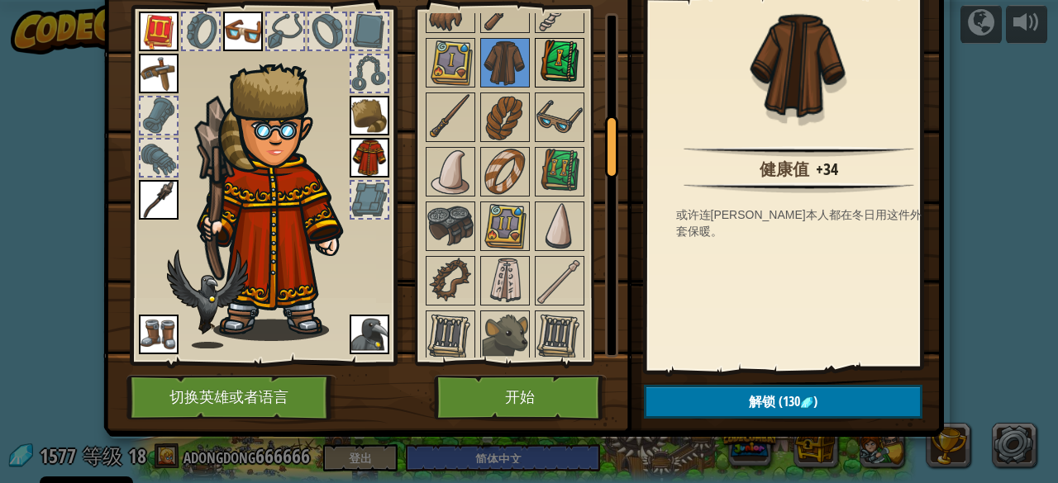
click at [549, 74] on img at bounding box center [559, 63] width 46 height 46
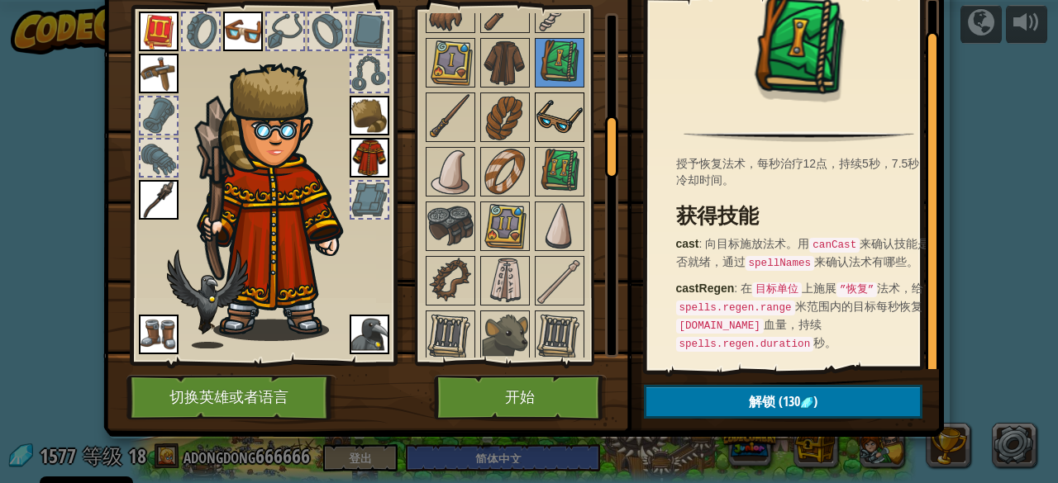
click at [540, 107] on img at bounding box center [559, 117] width 46 height 46
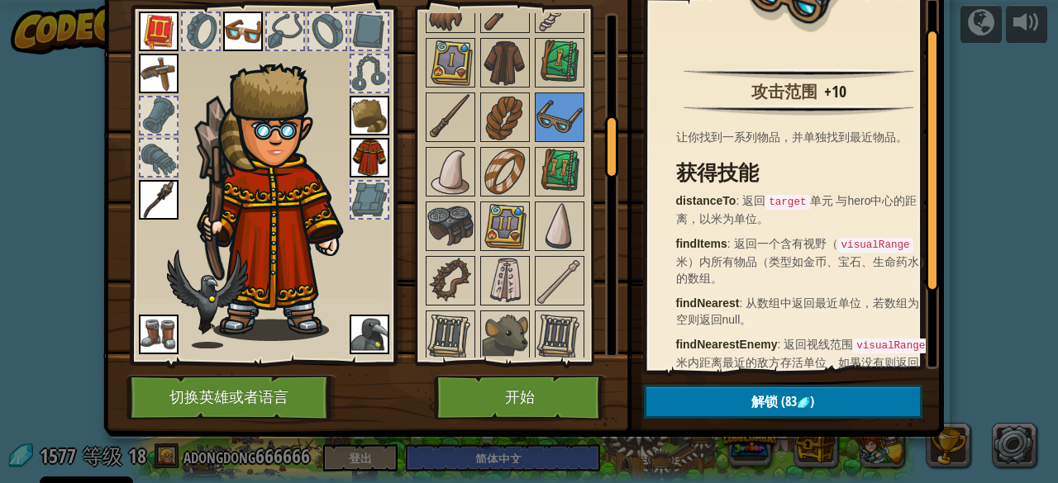
scroll to position [148, 0]
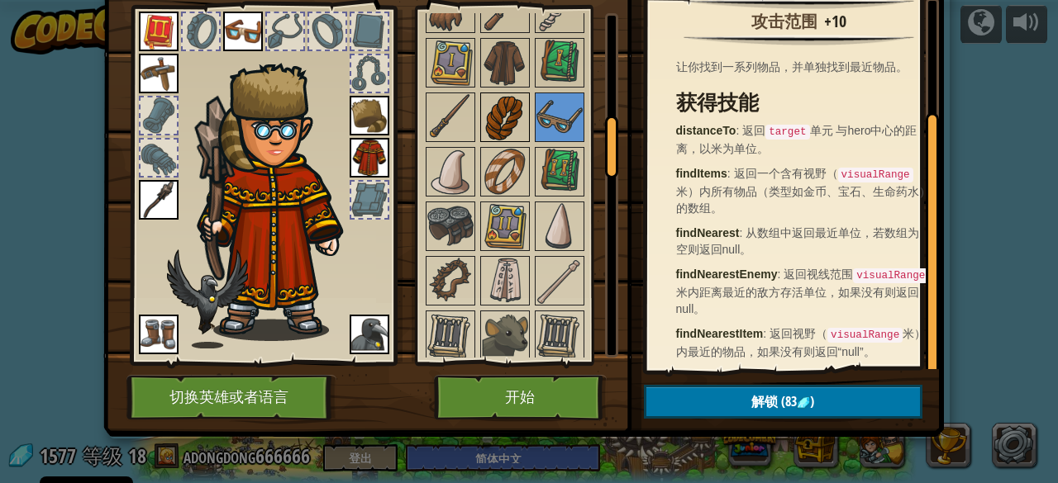
click at [487, 97] on img at bounding box center [505, 117] width 46 height 46
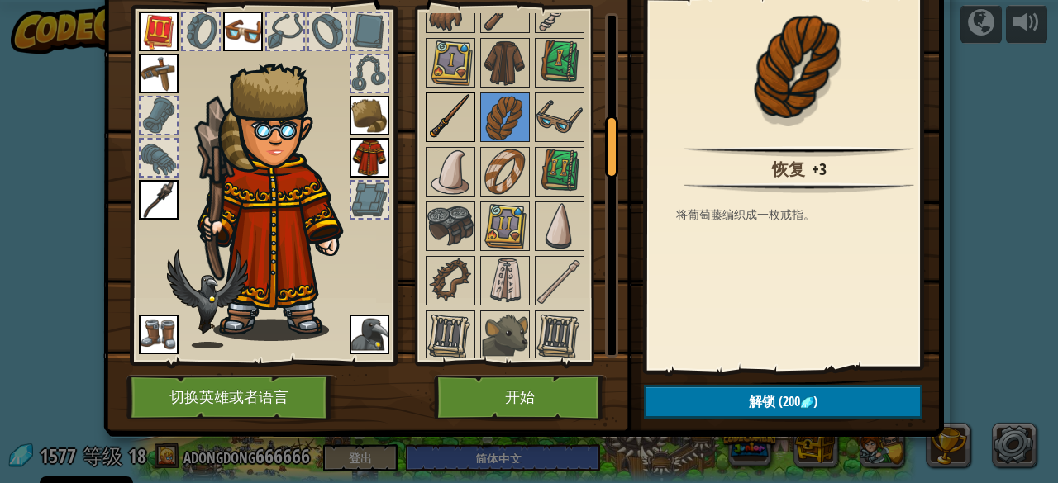
click at [449, 102] on img at bounding box center [450, 117] width 46 height 46
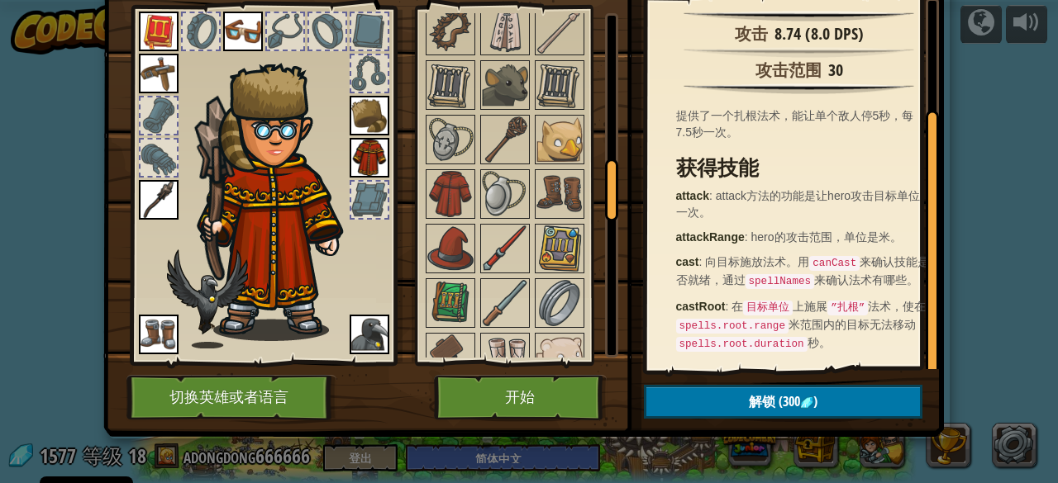
scroll to position [828, 0]
click at [498, 141] on img at bounding box center [505, 140] width 46 height 46
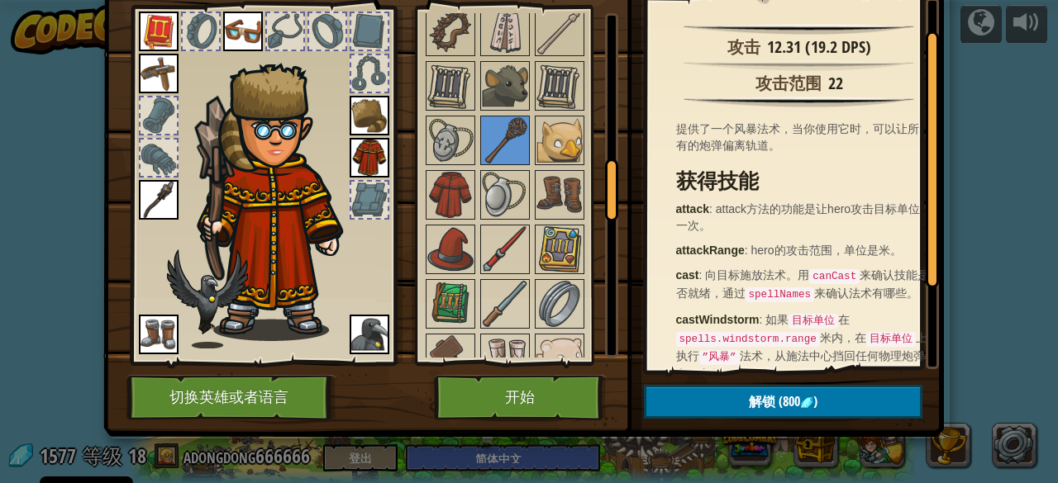
scroll to position [159, 0]
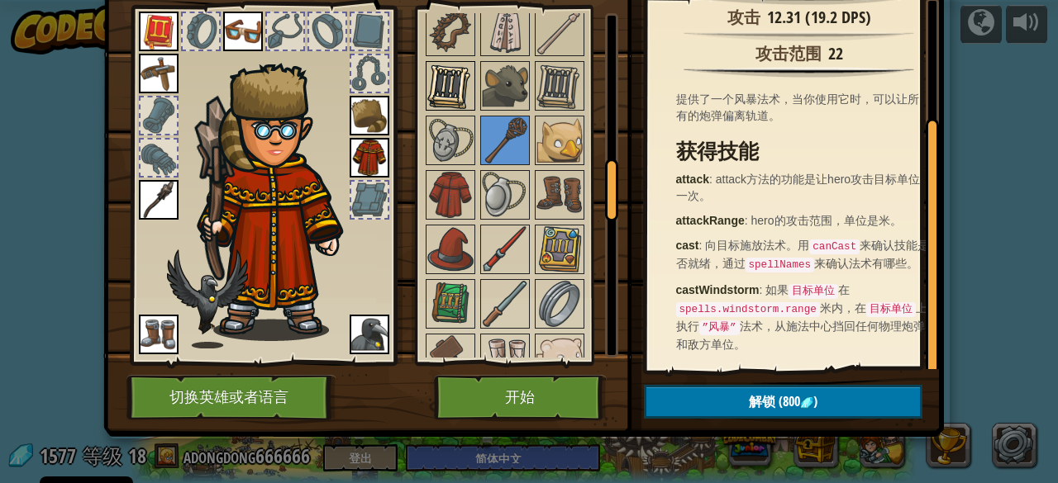
click at [463, 70] on img at bounding box center [450, 86] width 46 height 46
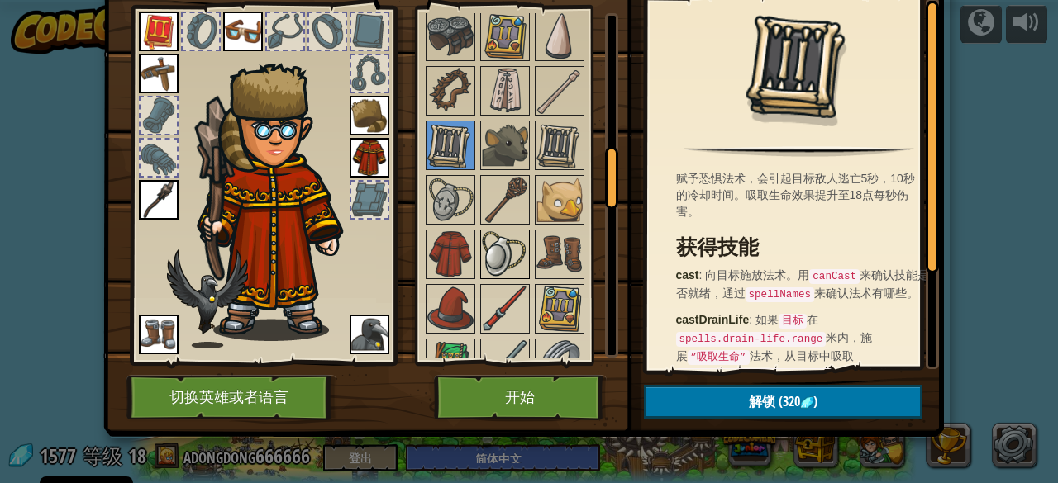
scroll to position [745, 0]
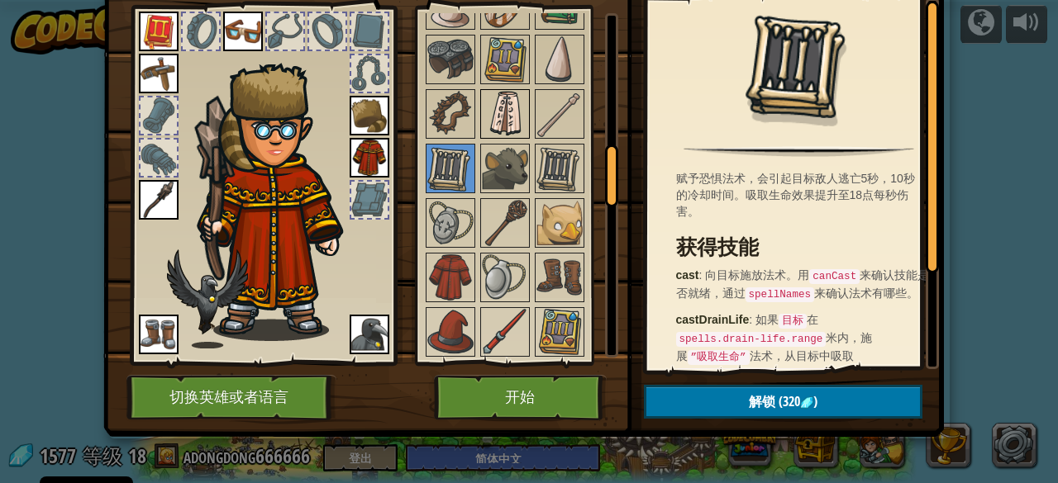
click at [491, 93] on img at bounding box center [505, 114] width 46 height 46
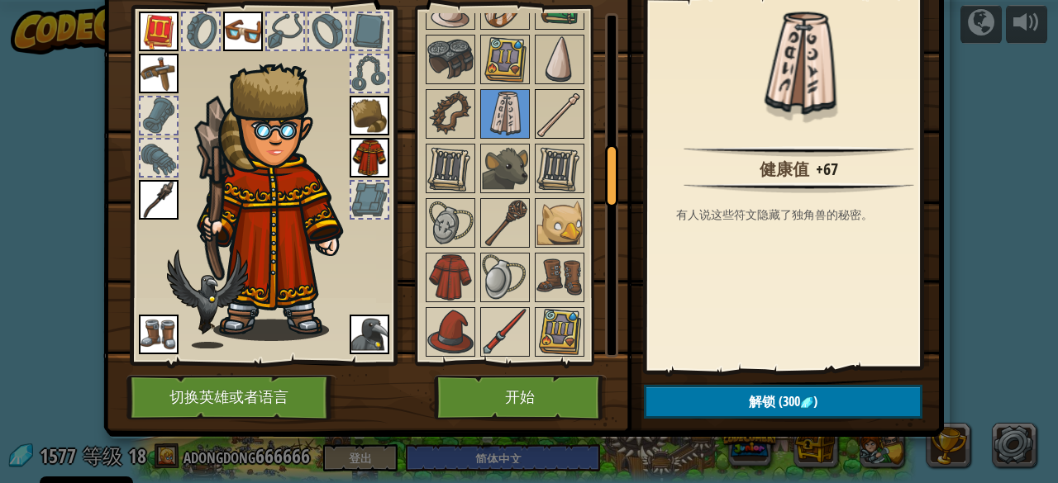
click at [564, 100] on img at bounding box center [559, 114] width 46 height 46
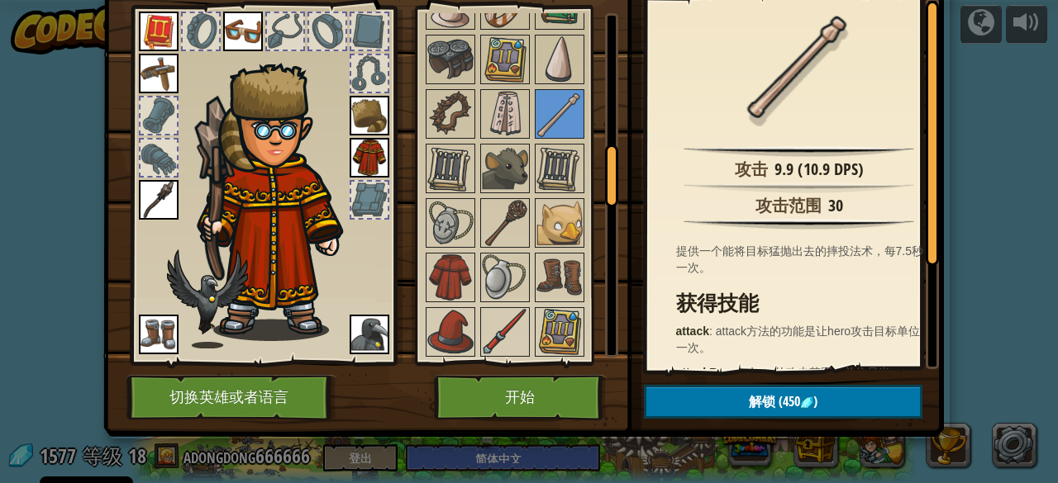
scroll to position [143, 0]
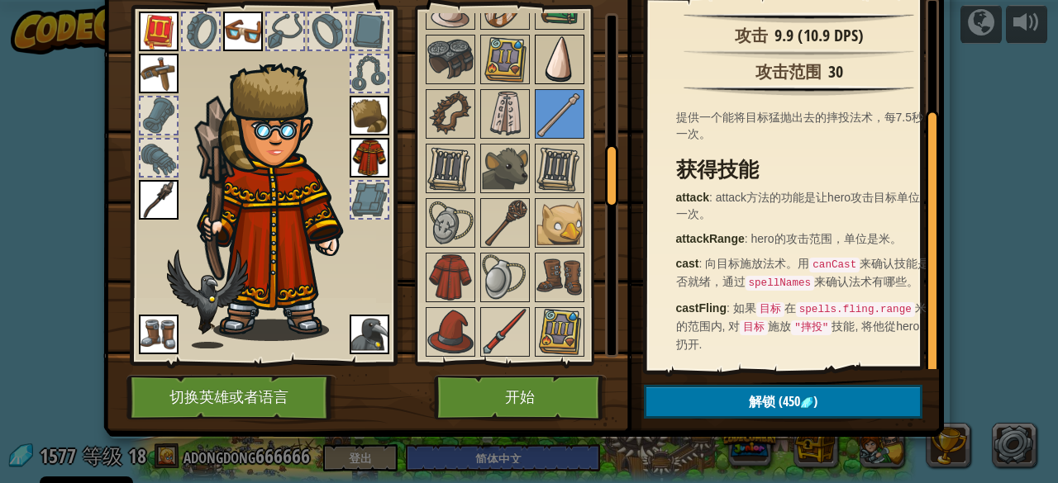
click at [547, 55] on img at bounding box center [559, 59] width 46 height 46
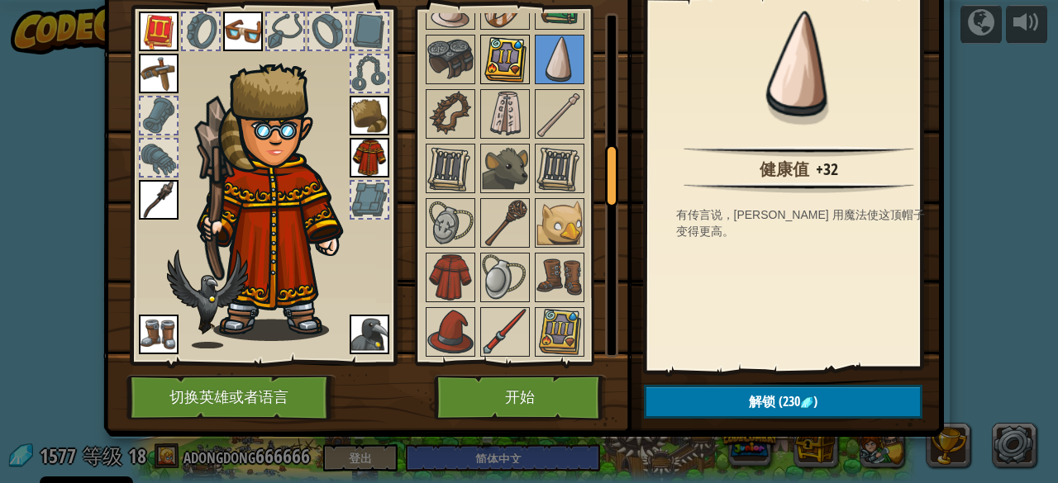
click at [511, 49] on img at bounding box center [505, 59] width 46 height 46
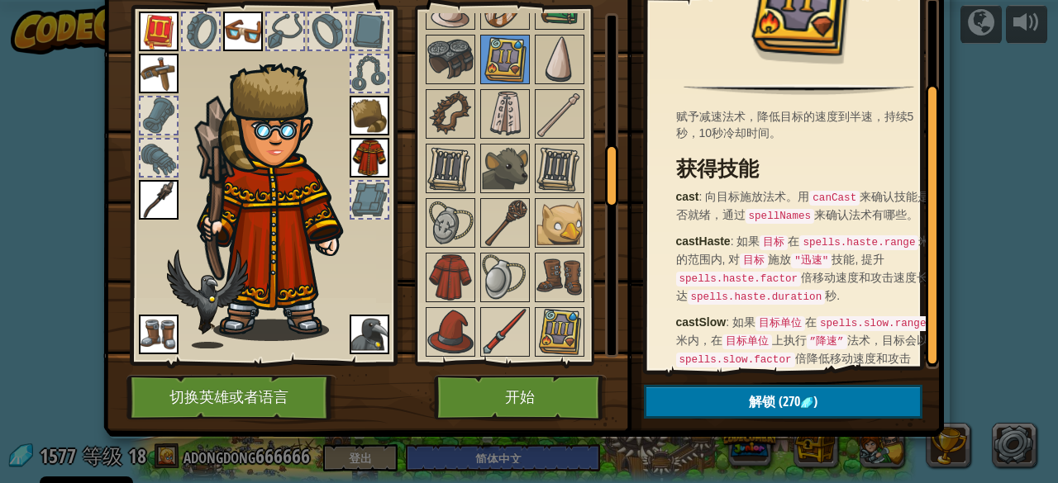
scroll to position [112, 0]
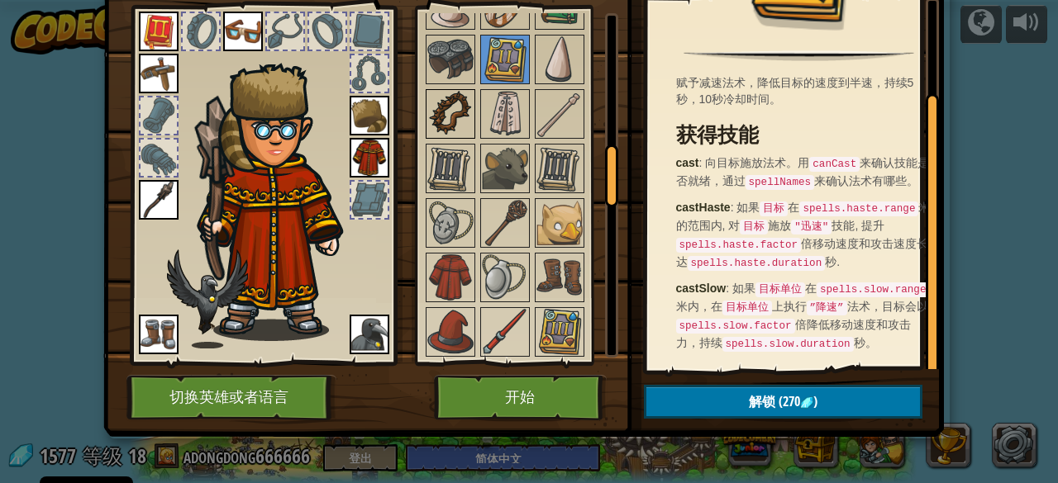
click at [448, 98] on img at bounding box center [450, 114] width 46 height 46
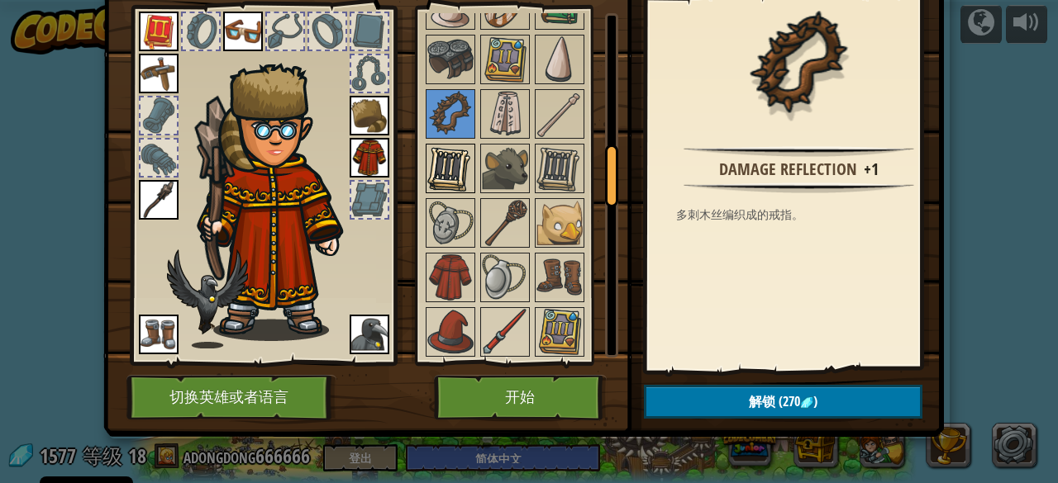
click at [453, 145] on img at bounding box center [450, 168] width 46 height 46
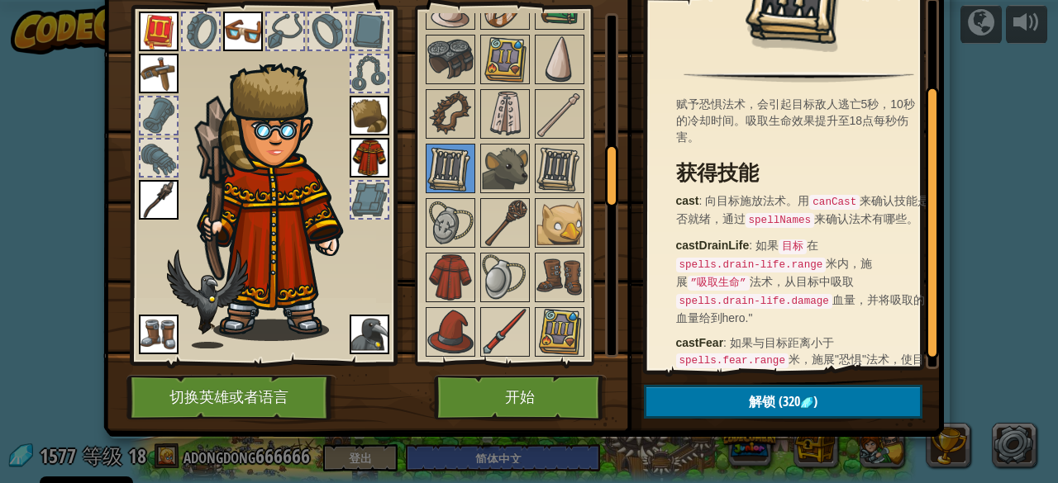
scroll to position [128, 0]
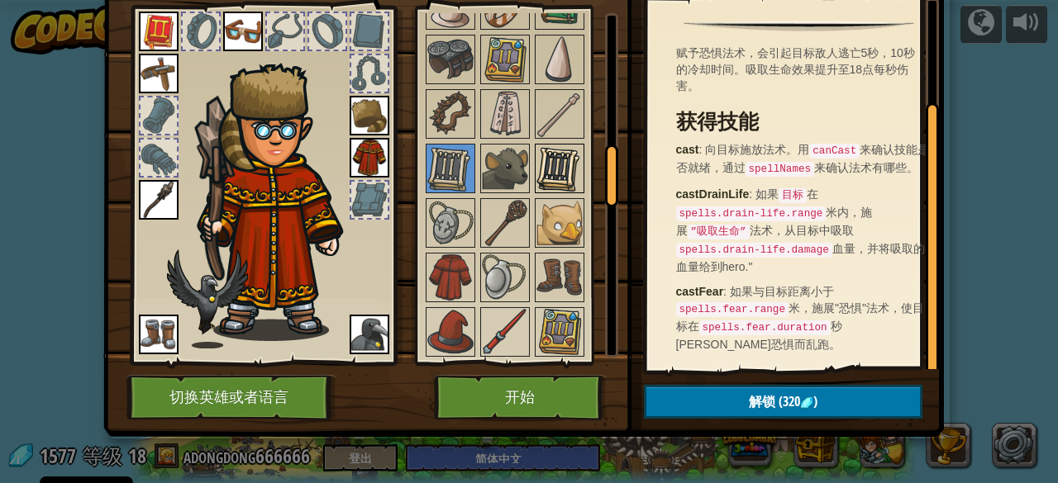
click at [559, 152] on img at bounding box center [559, 168] width 46 height 46
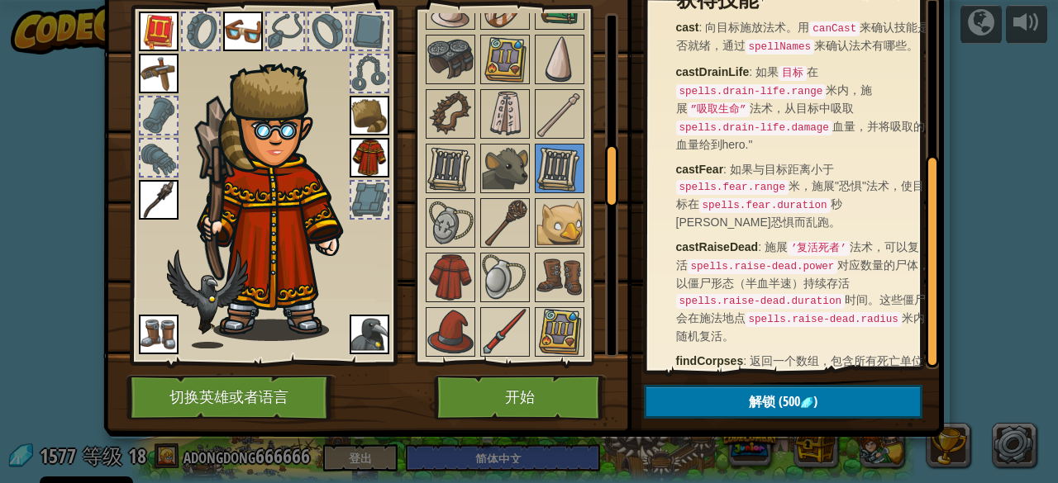
scroll to position [277, 0]
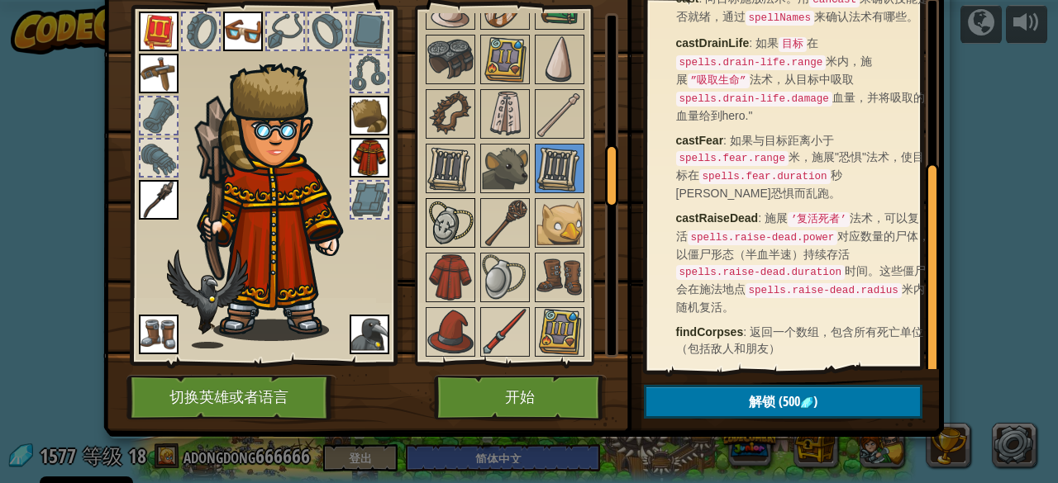
click at [461, 206] on img at bounding box center [450, 223] width 46 height 46
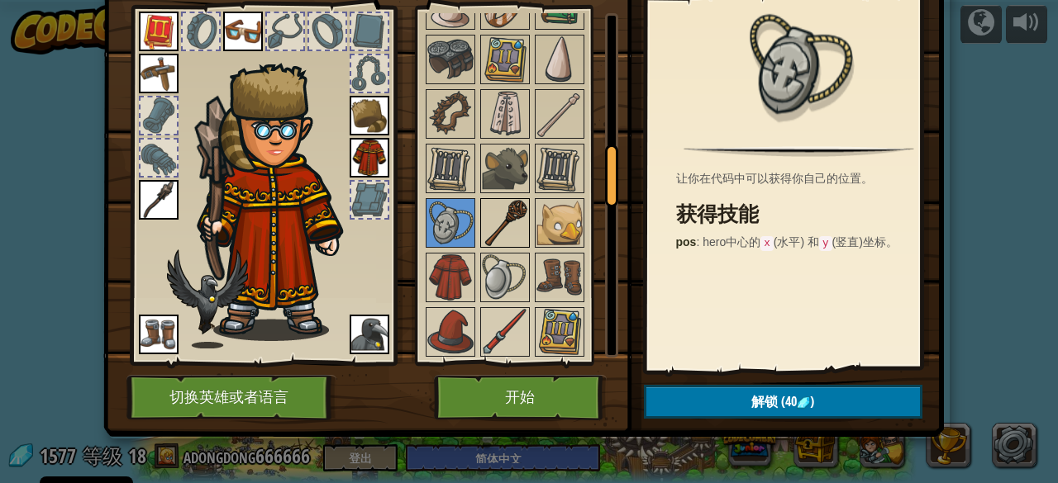
click at [502, 205] on img at bounding box center [505, 223] width 46 height 46
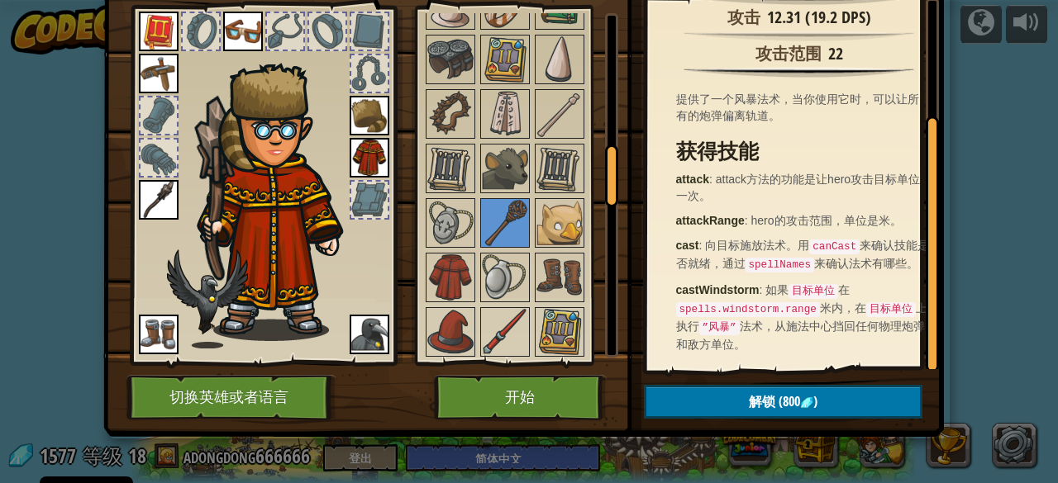
scroll to position [159, 0]
click at [563, 201] on img at bounding box center [559, 223] width 46 height 46
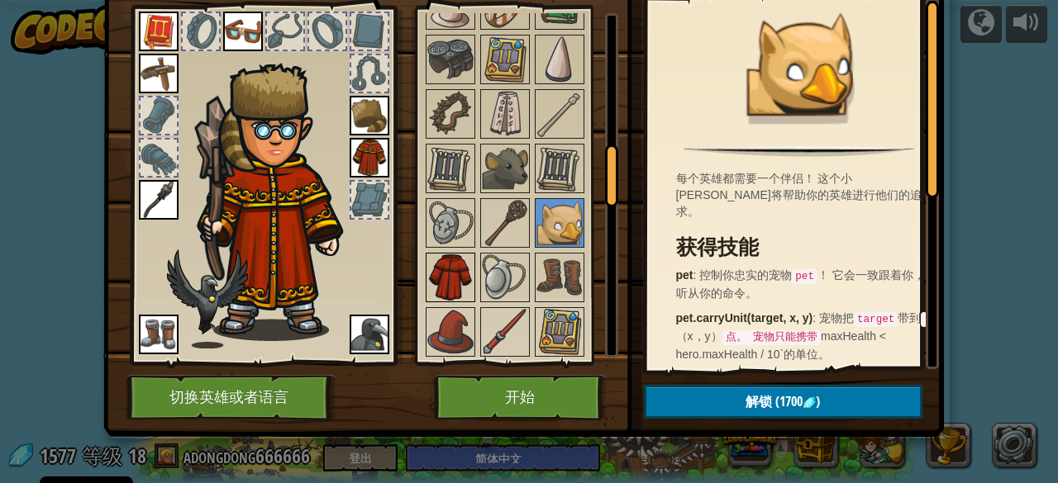
click at [451, 254] on img at bounding box center [450, 277] width 46 height 46
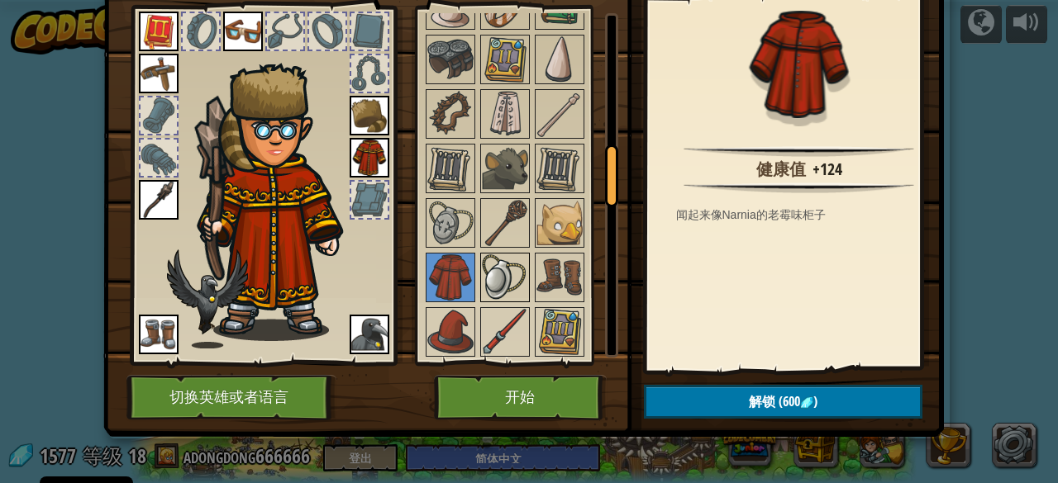
click at [509, 263] on img at bounding box center [505, 277] width 46 height 46
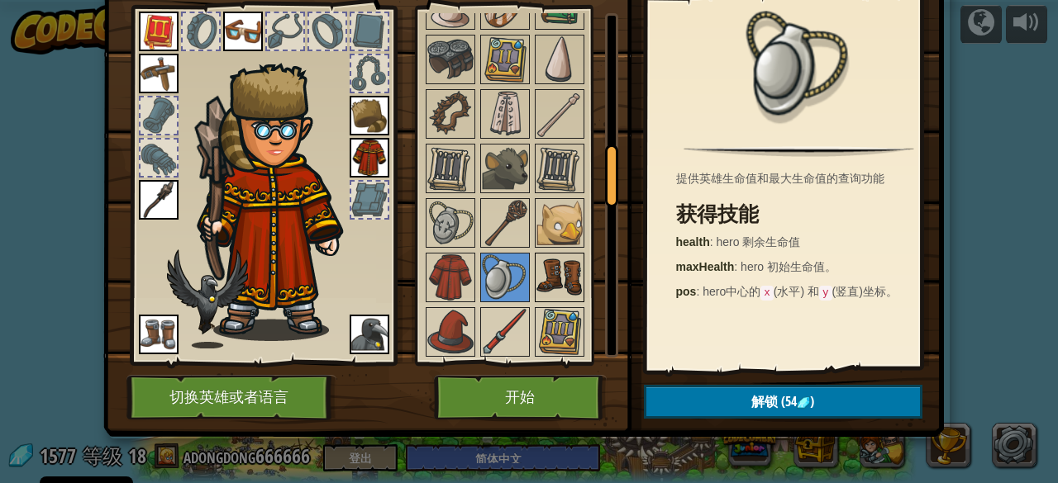
click at [562, 265] on img at bounding box center [559, 277] width 46 height 46
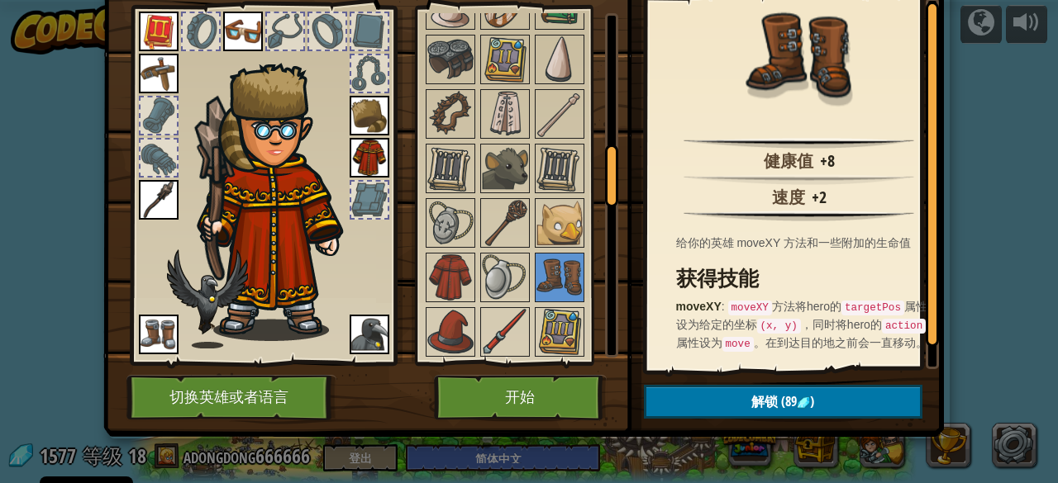
scroll to position [19, 0]
click at [483, 321] on img at bounding box center [505, 332] width 46 height 46
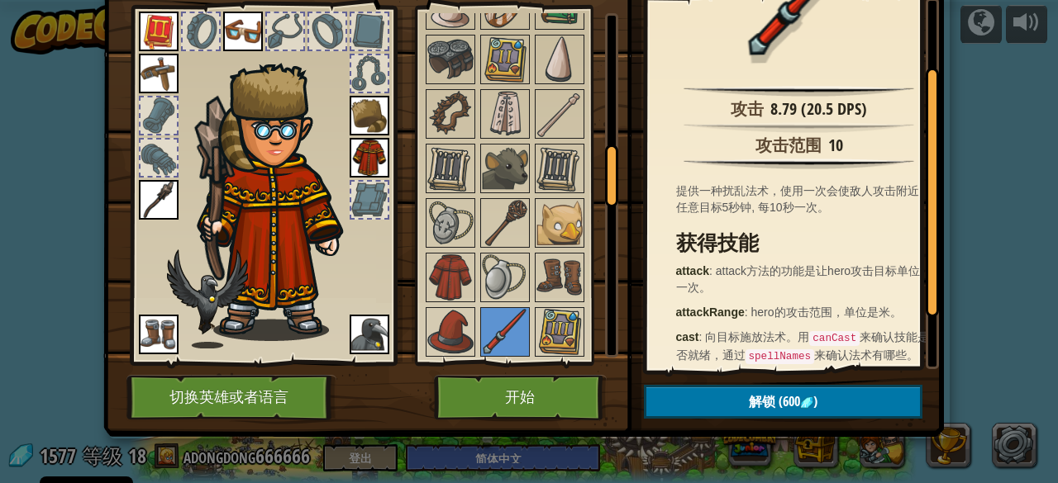
scroll to position [176, 0]
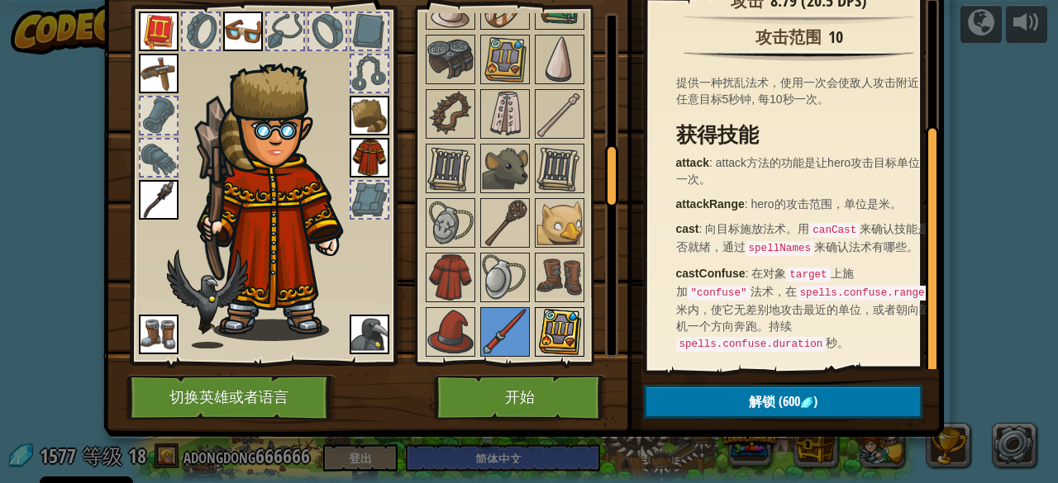
click at [553, 309] on img at bounding box center [559, 332] width 46 height 46
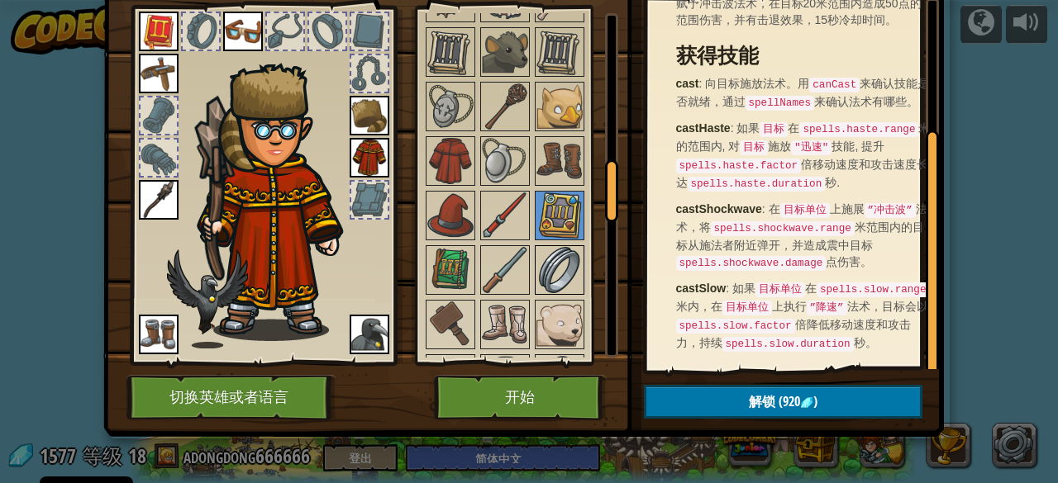
scroll to position [911, 0]
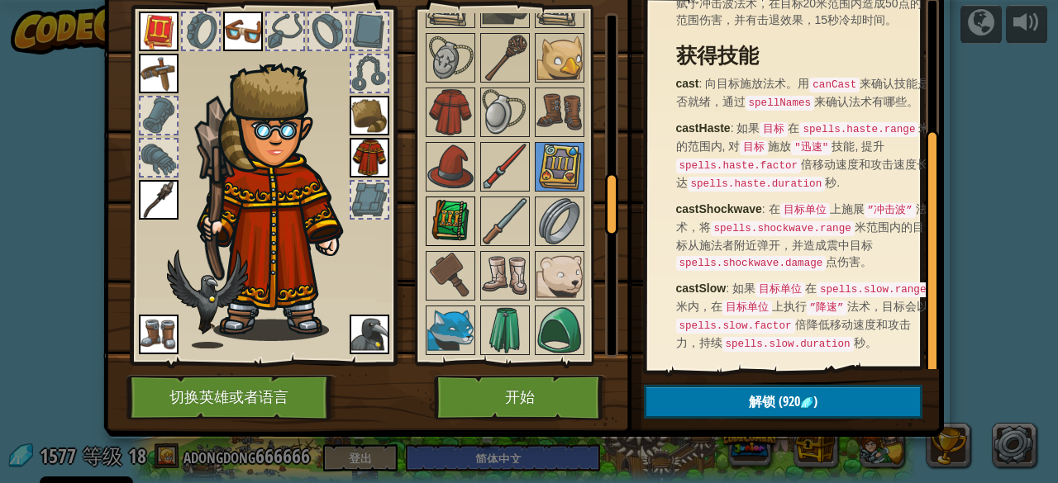
click at [458, 210] on img at bounding box center [450, 221] width 46 height 46
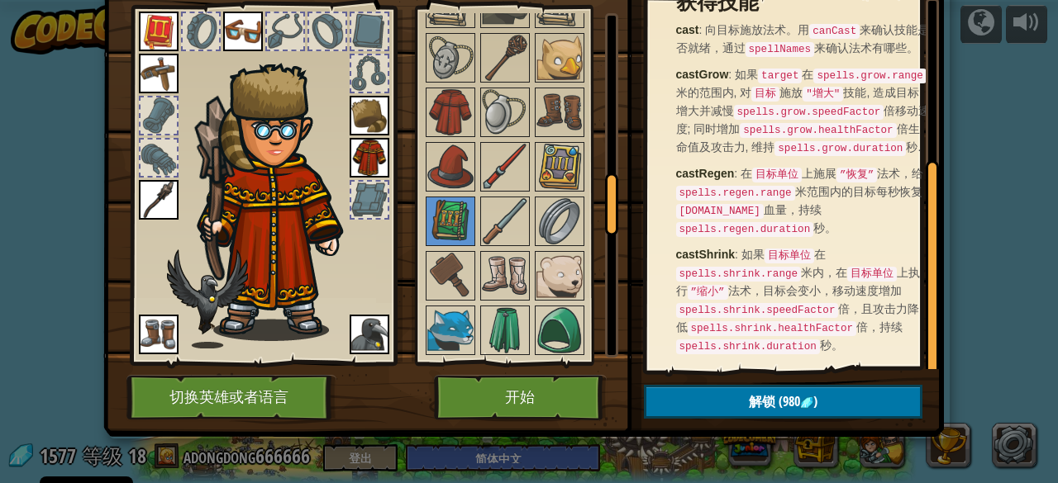
scroll to position [269, 0]
click at [514, 211] on img at bounding box center [505, 221] width 46 height 46
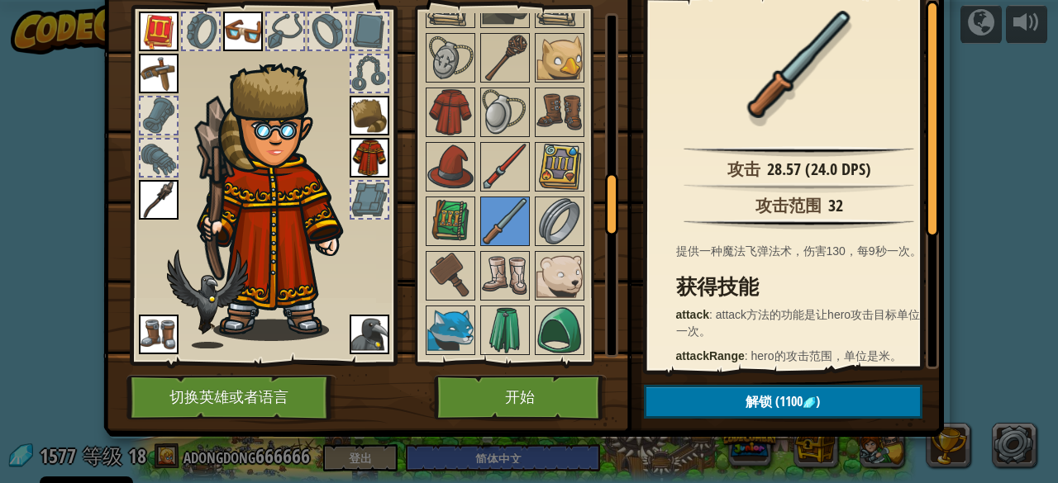
scroll to position [209, 0]
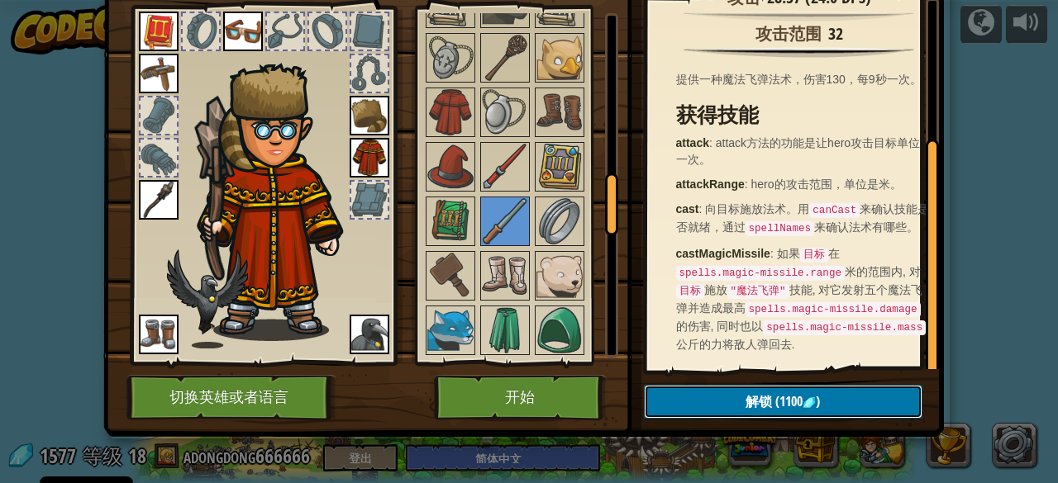
click at [772, 392] on span "(1100" at bounding box center [787, 401] width 31 height 18
click at [765, 388] on button "确认" at bounding box center [783, 402] width 278 height 34
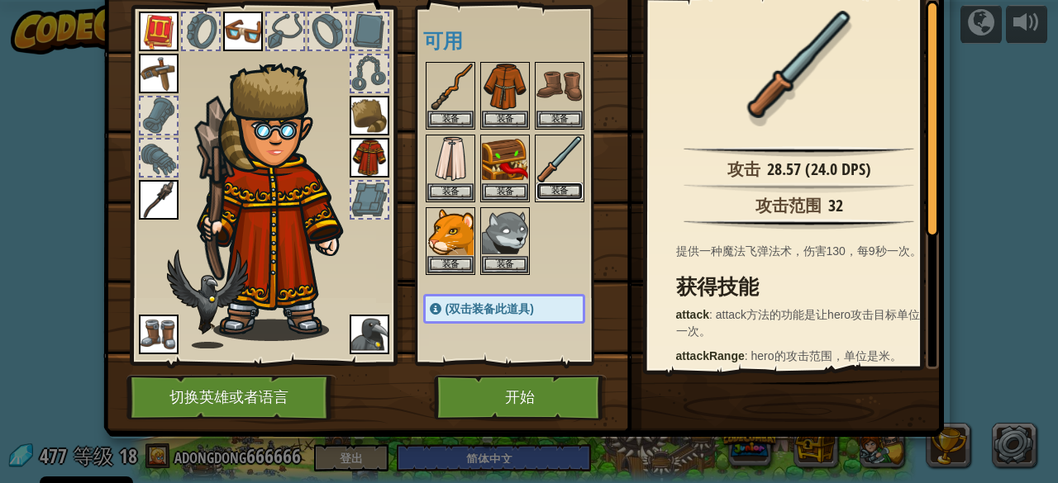
click at [559, 188] on button "装备" at bounding box center [559, 191] width 46 height 17
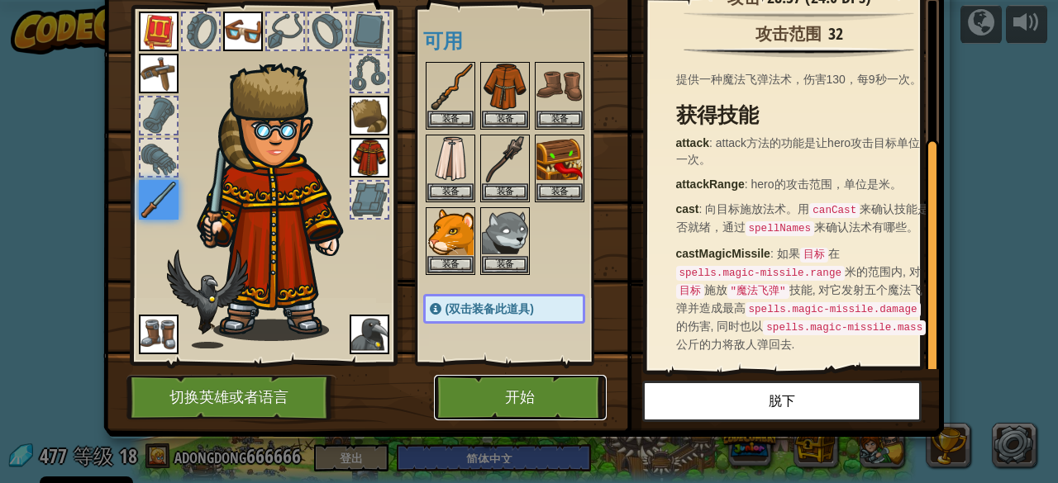
click at [530, 395] on button "开始" at bounding box center [520, 397] width 173 height 45
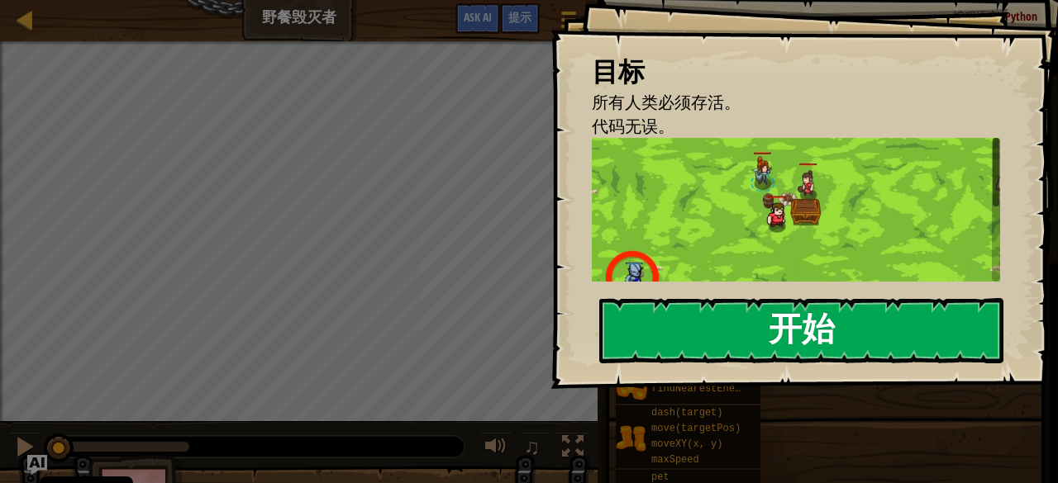
click at [810, 338] on button "开始" at bounding box center [801, 330] width 404 height 65
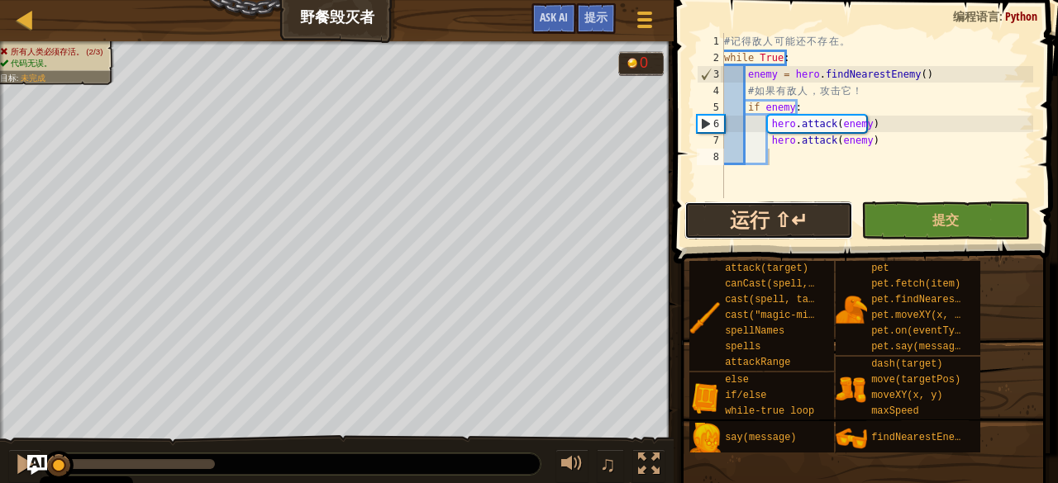
click at [773, 221] on button "运行 ⇧↵" at bounding box center [768, 221] width 169 height 38
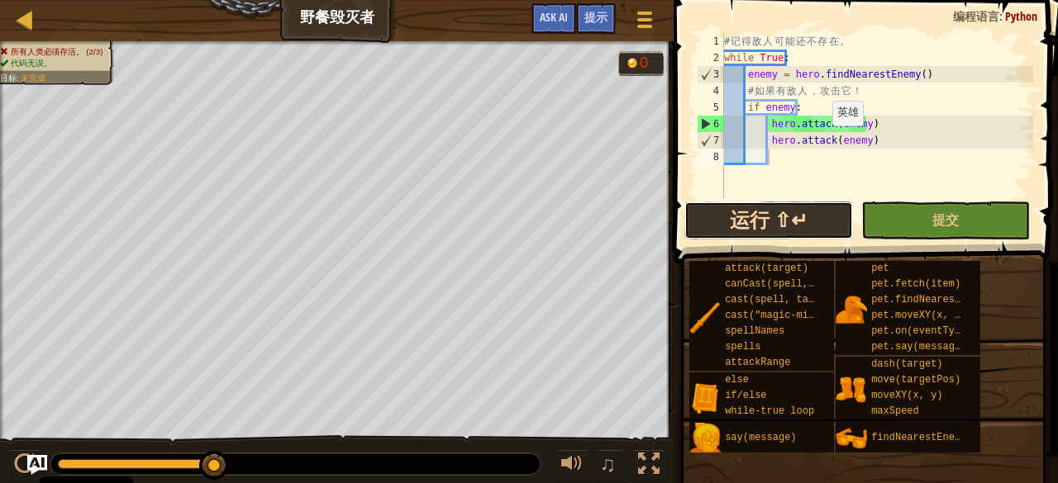
click at [750, 226] on button "运行 ⇧↵" at bounding box center [768, 221] width 169 height 38
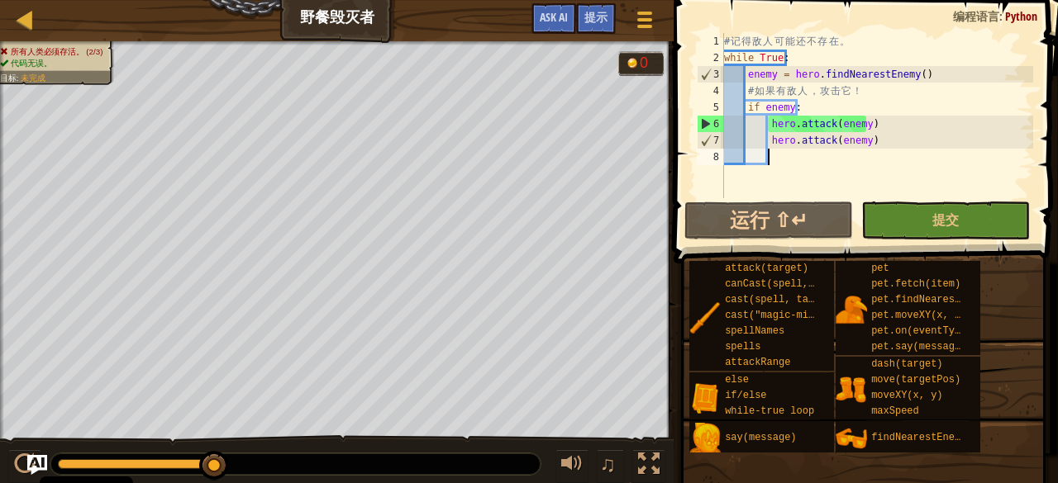
click at [861, 98] on div "# 记 得 敌 人 可 能 还 不 存 在 。 while True : enemy = hero . findNearestEnemy ( ) # 如 果 …" at bounding box center [877, 132] width 312 height 198
click at [825, 105] on div "# 记 得 敌 人 可 能 还 不 存 在 。 while True : enemy = hero . findNearestEnemy ( ) # 如 果 …" at bounding box center [877, 132] width 312 height 198
type textarea "if enemy:"
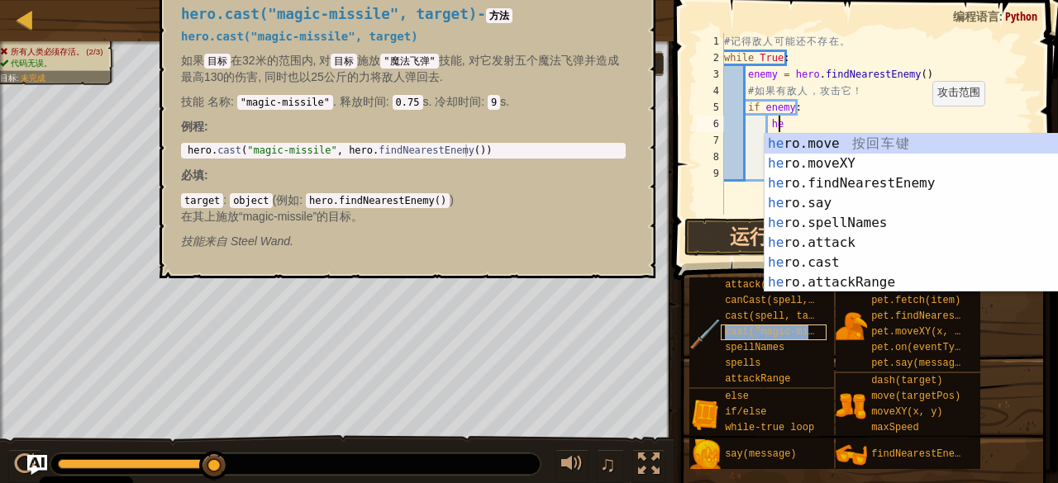
click at [795, 329] on span "cast("magic-missile", target)" at bounding box center [811, 332] width 173 height 12
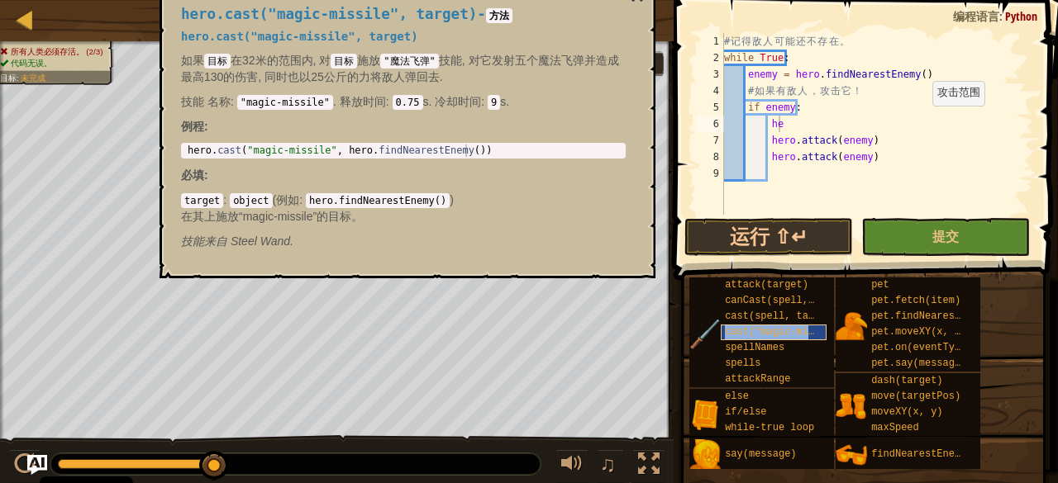
click at [795, 329] on span "cast("magic-missile", target)" at bounding box center [811, 332] width 173 height 12
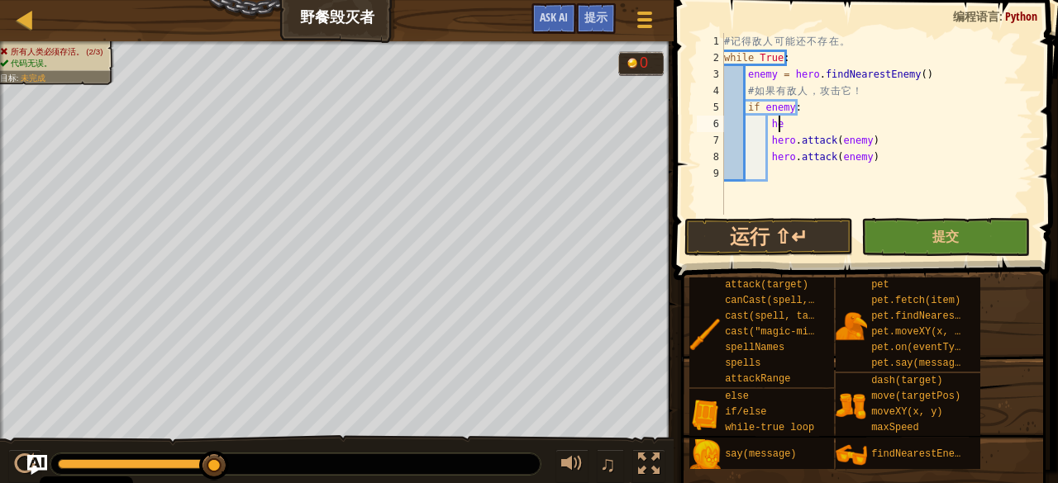
click at [787, 123] on div "# 记 得 敌 人 可 能 还 不 存 在 。 while True : enemy = hero . findNearestEnemy ( ) # 如 果 …" at bounding box center [877, 140] width 312 height 215
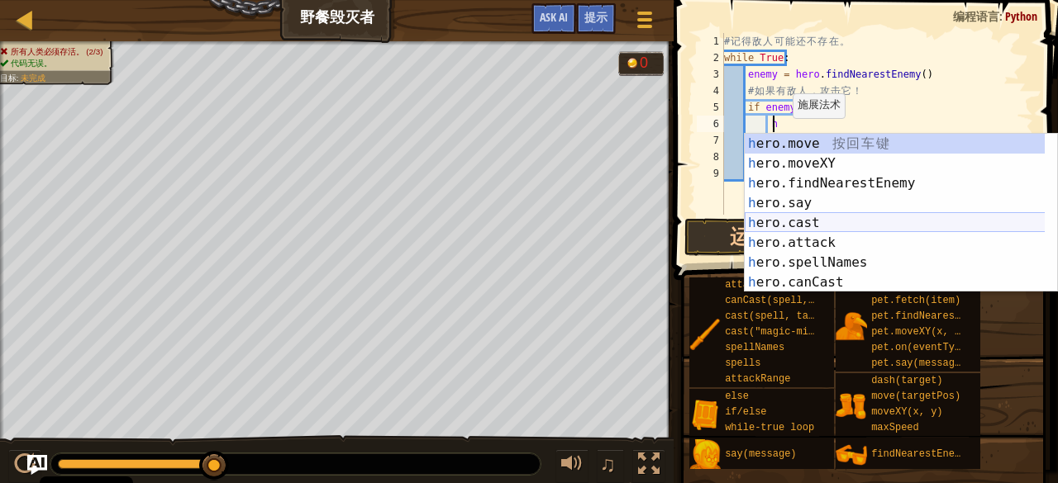
click at [827, 221] on div "h ero.move 按 回 车 键 h ero.moveXY 按 回 车 键 h ero.findNearestEnemy 按 回 车 键 h ero.sa…" at bounding box center [894, 233] width 301 height 198
type textarea "hero.cast("drain-life", target)"
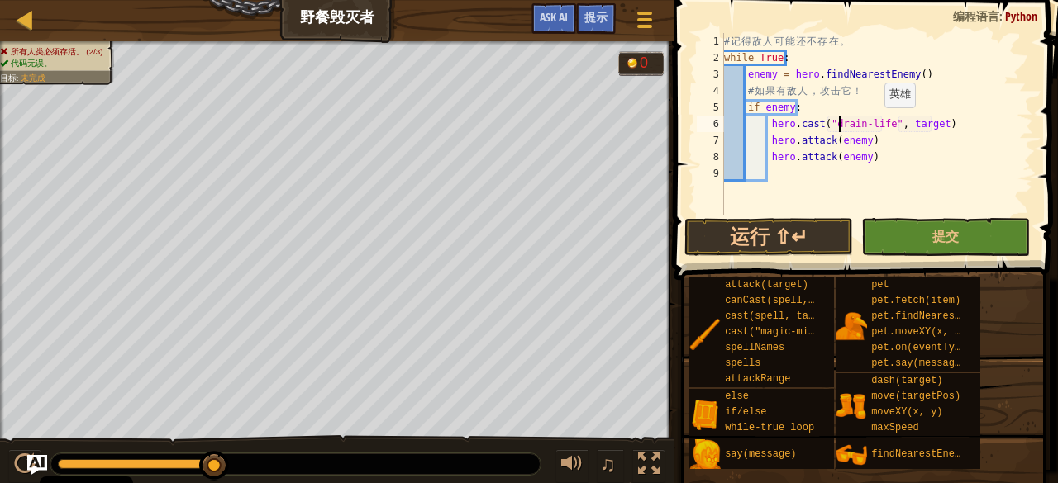
click at [875, 121] on div "# 记 得 敌 人 可 能 还 不 存 在 。 while True : enemy = hero . findNearestEnemy ( ) # 如 果 …" at bounding box center [877, 140] width 312 height 215
click at [880, 121] on div "# 记 得 敌 人 可 能 还 不 存 在 。 while True : enemy = hero . findNearestEnemy ( ) # 如 果 …" at bounding box center [877, 140] width 312 height 215
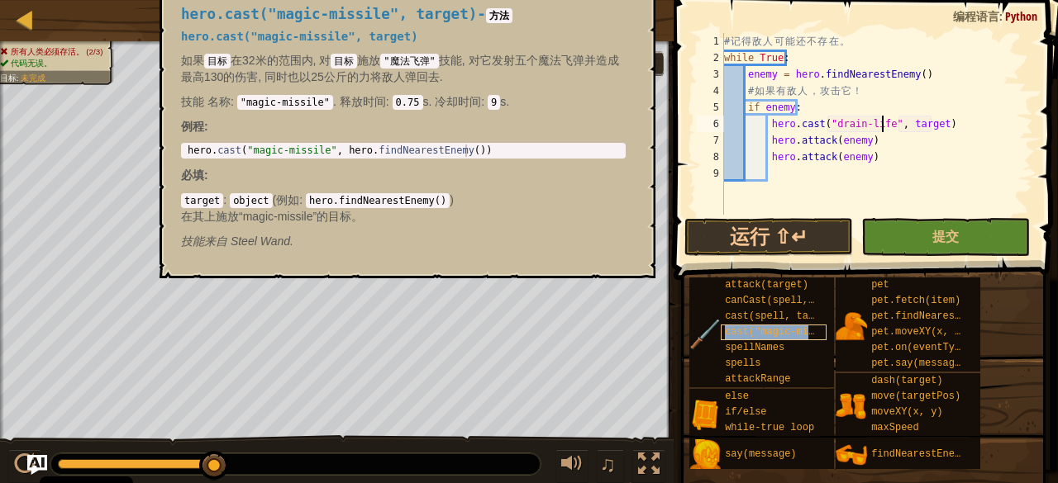
click at [763, 328] on span "cast("magic-missile", target)" at bounding box center [811, 332] width 173 height 12
type textarea "hero.cast("magic-missile", hero.findNearestEnemy())"
drag, startPoint x: 248, startPoint y: 146, endPoint x: 317, endPoint y: 150, distance: 69.5
click at [317, 150] on div "hero . cast ( "magic-missile" , hero . findNearestEnemy ( ))" at bounding box center [403, 163] width 438 height 37
click at [871, 122] on div "# 记 得 敌 人 可 能 还 不 存 在 。 while True : enemy = hero . findNearestEnemy ( ) # 如 果 …" at bounding box center [877, 140] width 312 height 215
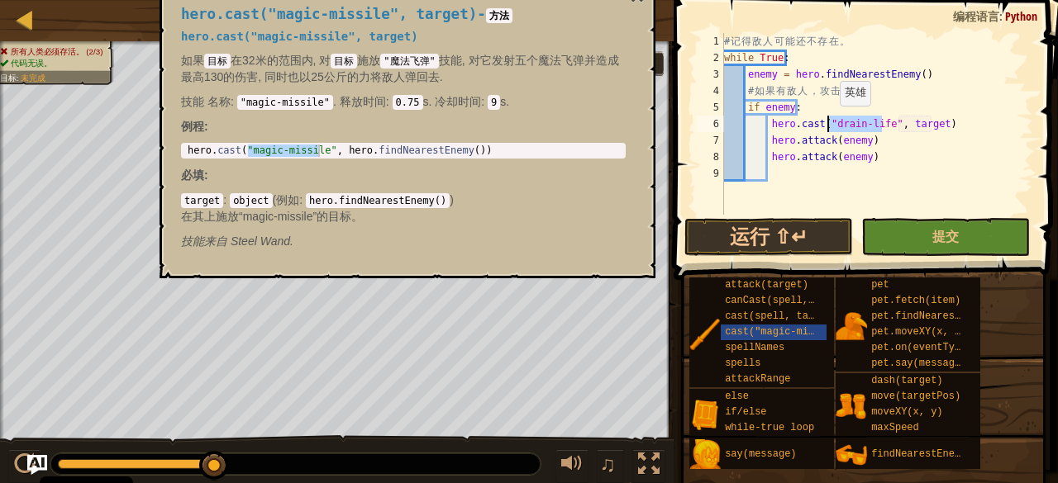
drag, startPoint x: 881, startPoint y: 125, endPoint x: 825, endPoint y: 121, distance: 55.5
click at [825, 121] on div "# 记 得 敌 人 可 能 还 不 存 在 。 while True : enemy = hero . findNearestEnemy ( ) # 如 果 …" at bounding box center [877, 140] width 312 height 215
paste textarea "magic-missil"
drag, startPoint x: 789, startPoint y: 110, endPoint x: 762, endPoint y: 107, distance: 27.4
click at [762, 107] on div "# 记 得 敌 人 可 能 还 不 存 在 。 while True : enemy = hero . findNearestEnemy ( ) # 如 果 …" at bounding box center [877, 140] width 312 height 215
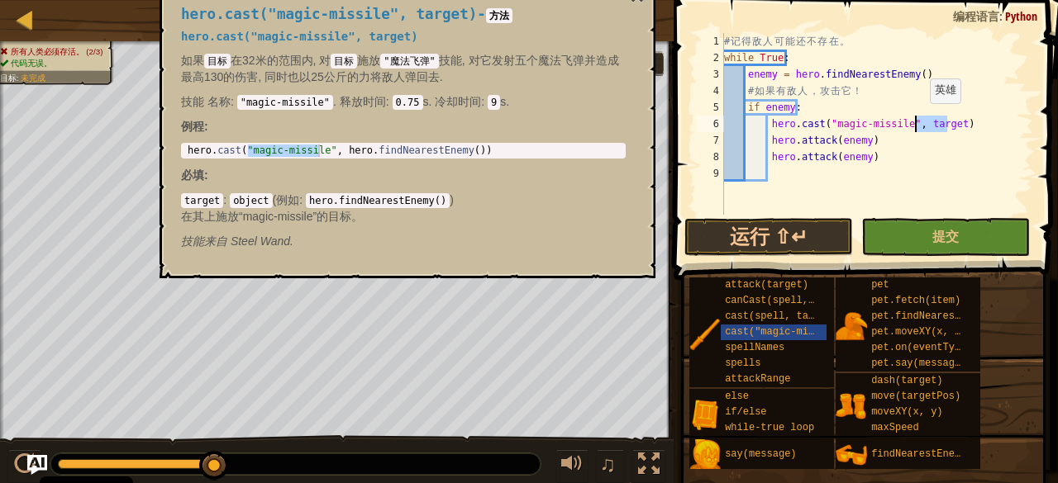
drag, startPoint x: 947, startPoint y: 123, endPoint x: 915, endPoint y: 120, distance: 31.6
click at [915, 120] on div "# 记 得 敌 人 可 能 还 不 存 在 。 while True : enemy = hero . findNearestEnemy ( ) # 如 果 …" at bounding box center [877, 140] width 312 height 215
paste textarea "enemy"
click at [879, 161] on div "# 记 得 敌 人 可 能 还 不 存 在 。 while True : enemy = hero . findNearestEnemy ( ) # 如 果 …" at bounding box center [877, 140] width 312 height 215
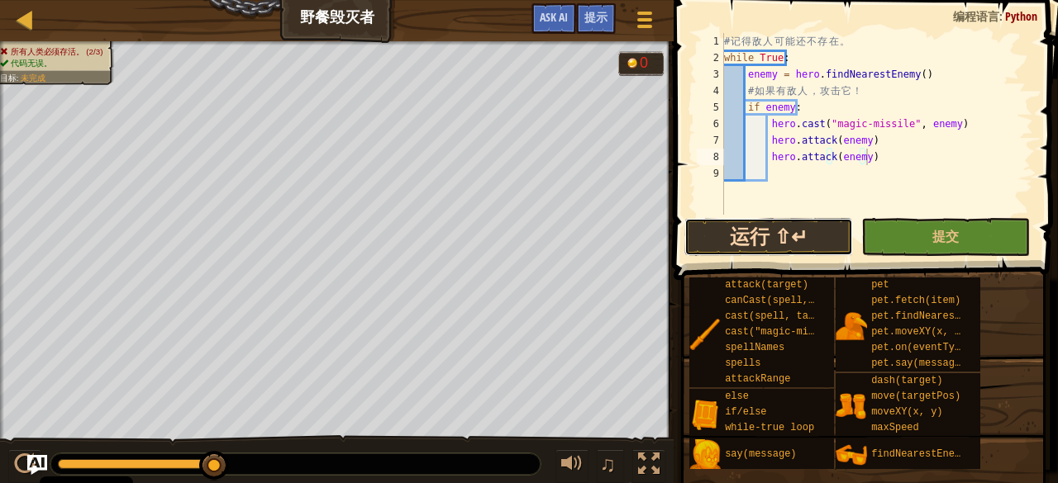
click at [770, 235] on button "运行 ⇧↵" at bounding box center [768, 237] width 169 height 38
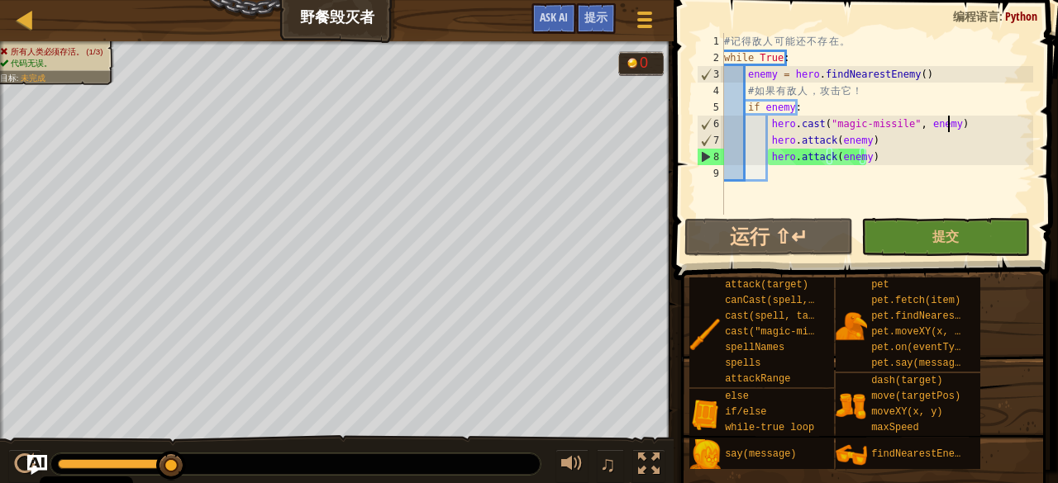
click at [962, 124] on div "# 记 得 敌 人 可 能 还 不 存 在 。 while True : enemy = hero . findNearestEnemy ( ) # 如 果 …" at bounding box center [877, 140] width 312 height 215
type textarea "hero.cast("magic-missile", enemy)"
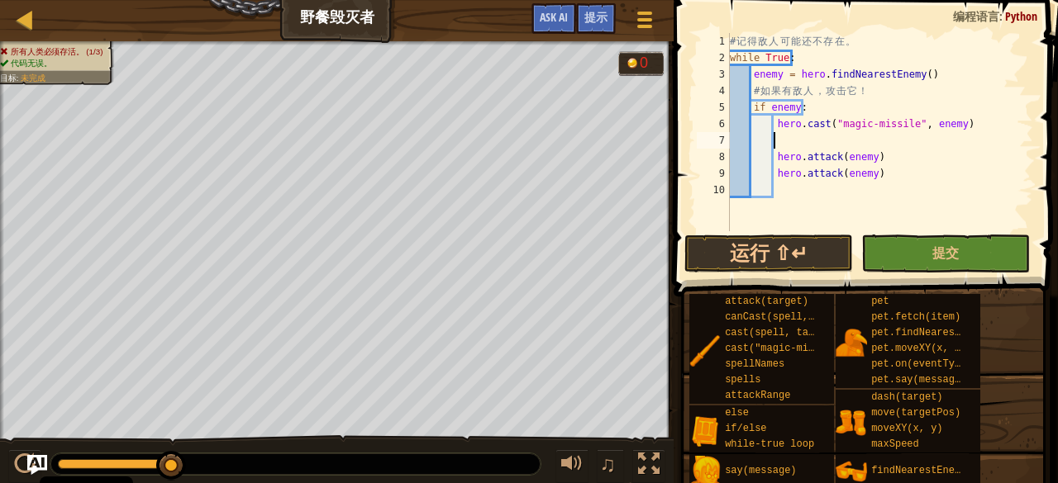
click at [804, 112] on div "# 记 得 敌 人 可 能 还 不 存 在 。 while True : enemy = hero . findNearestEnemy ( ) # 如 果 …" at bounding box center [879, 148] width 307 height 231
type textarea "if enemy:"
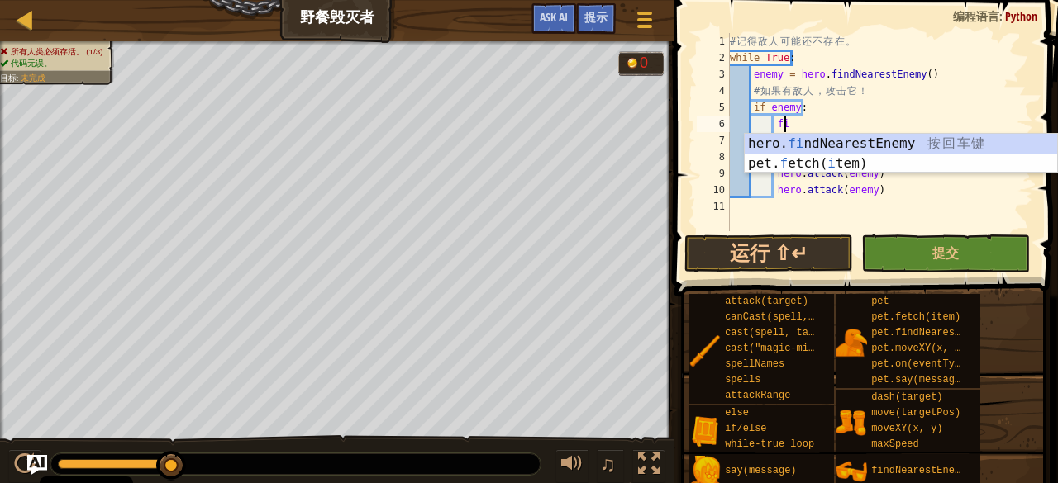
type textarea "f"
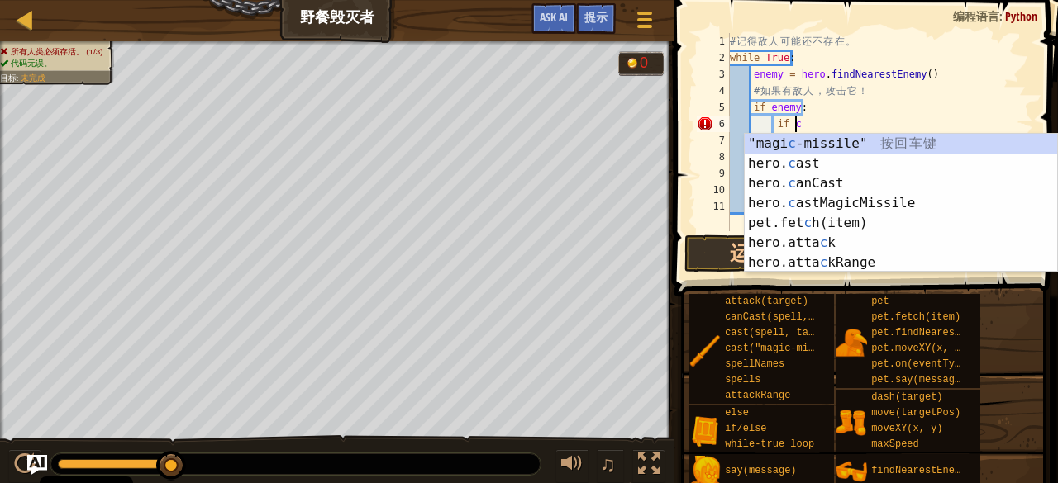
scroll to position [7, 5]
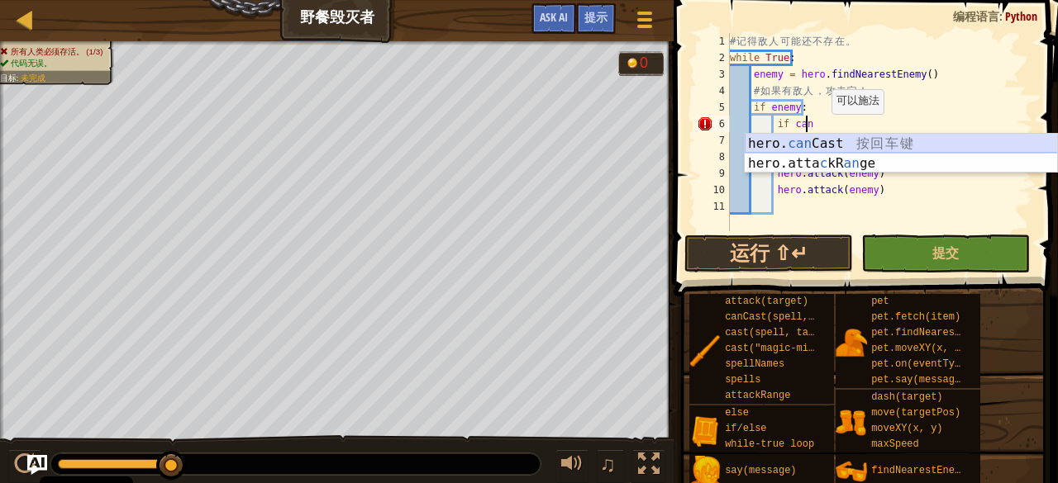
click at [826, 147] on div "hero. can Cast 按 回 车 键 hero.atta c kR an ge 按 回 车 键" at bounding box center [900, 173] width 313 height 79
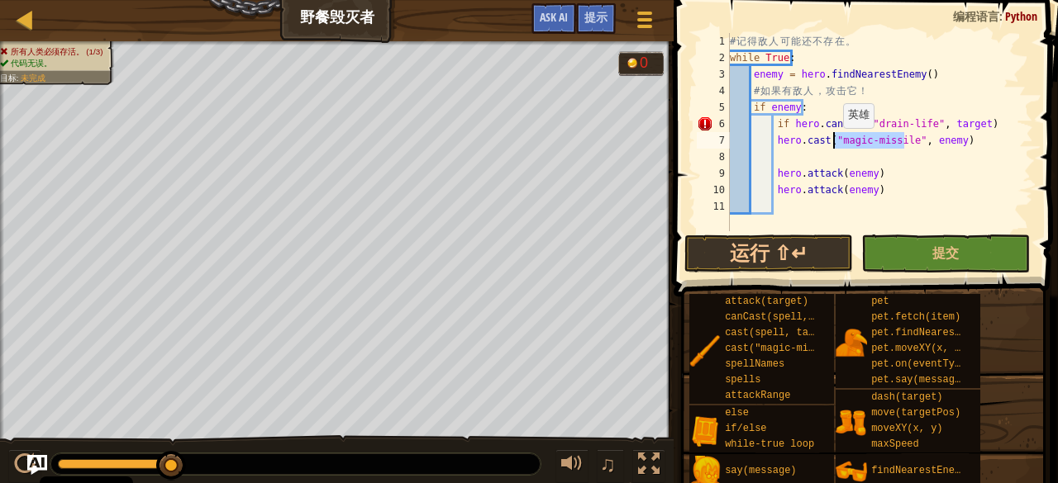
drag, startPoint x: 904, startPoint y: 143, endPoint x: 835, endPoint y: 145, distance: 69.4
click at [835, 145] on div "# 记 得 敌 人 可 能 还 不 存 在 。 while True : enemy = hero . findNearestEnemy ( ) # 如 果 …" at bounding box center [879, 148] width 307 height 231
drag, startPoint x: 919, startPoint y: 119, endPoint x: 868, endPoint y: 120, distance: 51.2
click at [868, 120] on div "# 记 得 敌 人 可 能 还 不 存 在 。 while True : enemy = hero . findNearestEnemy ( ) # 如 果 …" at bounding box center [879, 148] width 307 height 231
paste textarea "magic-missil"
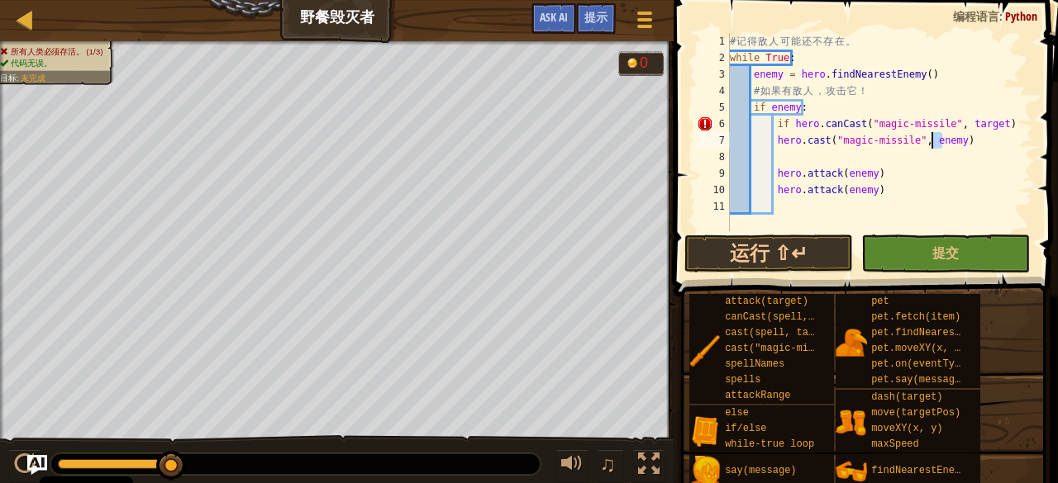
drag, startPoint x: 944, startPoint y: 136, endPoint x: 929, endPoint y: 135, distance: 15.0
click at [929, 135] on div "# 记 得 敌 人 可 能 还 不 存 在 。 while True : enemy = hero . findNearestEnemy ( ) # 如 果 …" at bounding box center [879, 148] width 307 height 231
click at [935, 142] on div "# 记 得 敌 人 可 能 还 不 存 在 。 while True : enemy = hero . findNearestEnemy ( ) # 如 果 …" at bounding box center [879, 132] width 307 height 198
drag, startPoint x: 920, startPoint y: 139, endPoint x: 946, endPoint y: 142, distance: 25.8
click at [946, 142] on div "# 记 得 敌 人 可 能 还 不 存 在 。 while True : enemy = hero . findNearestEnemy ( ) # 如 果 …" at bounding box center [879, 148] width 307 height 231
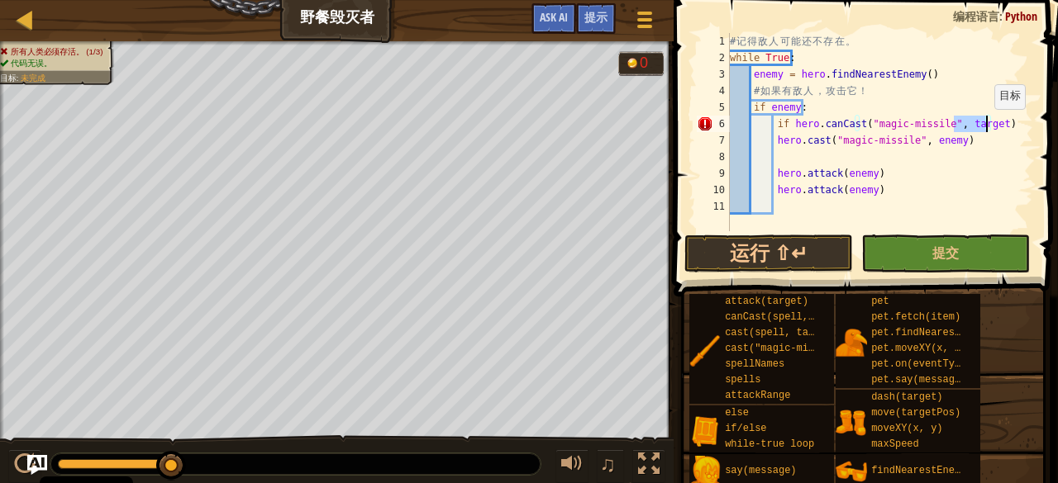
drag, startPoint x: 957, startPoint y: 126, endPoint x: 986, endPoint y: 126, distance: 28.9
click at [986, 126] on div "# 记 得 敌 人 可 能 还 不 存 在 。 while True : enemy = hero . findNearestEnemy ( ) # 如 果 …" at bounding box center [879, 148] width 307 height 231
paste textarea "enemy"
click at [773, 140] on div "# 记 得 敌 人 可 能 还 不 存 在 。 while True : enemy = hero . findNearestEnemy ( ) # 如 果 …" at bounding box center [879, 148] width 307 height 231
click at [987, 130] on div "# 记 得 敌 人 可 能 还 不 存 在 。 while True : enemy = hero . findNearestEnemy ( ) # 如 果 …" at bounding box center [879, 148] width 307 height 231
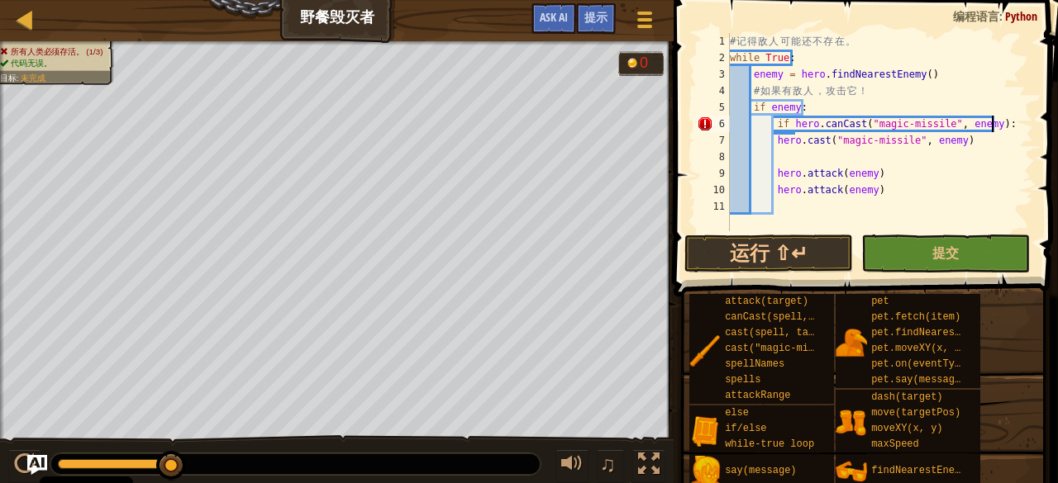
scroll to position [7, 21]
click at [773, 141] on div "# 记 得 敌 人 可 能 还 不 存 在 。 while True : enemy = hero . findNearestEnemy ( ) # 如 果 …" at bounding box center [879, 148] width 307 height 231
click at [865, 172] on div "# 记 得 敌 人 可 能 还 不 存 在 。 while True : enemy = hero . findNearestEnemy ( ) # 如 果 …" at bounding box center [879, 148] width 307 height 231
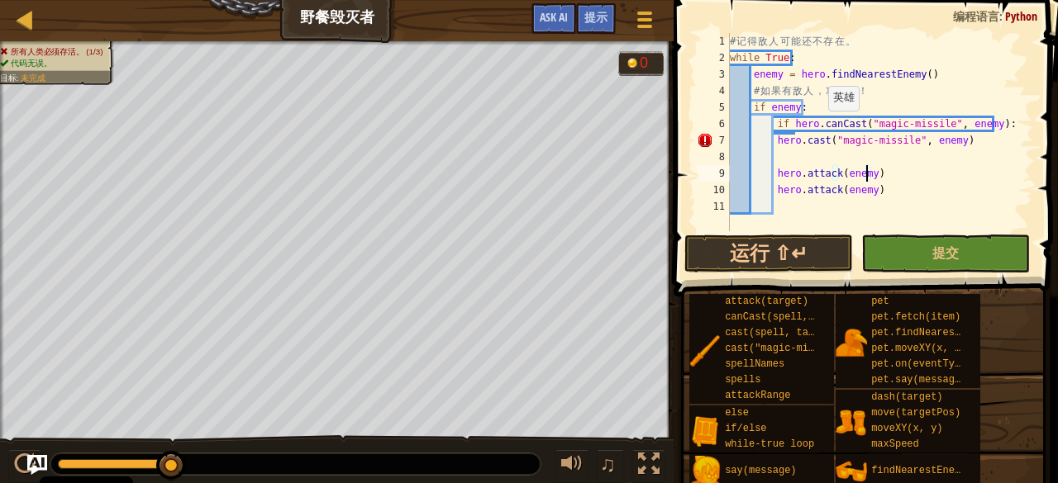
click at [820, 126] on div "# 记 得 敌 人 可 能 还 不 存 在 。 while True : enemy = hero . findNearestEnemy ( ) # 如 果 …" at bounding box center [879, 148] width 307 height 231
click at [814, 123] on div "# 记 得 敌 人 可 能 还 不 存 在 。 while True : enemy = hero . findNearestEnemy ( ) # 如 果 …" at bounding box center [879, 148] width 307 height 231
click at [772, 141] on div "# 记 得 敌 人 可 能 还 不 存 在 。 while True : enemy = hero . findNearestEnemy ( ) # 如 果 …" at bounding box center [879, 148] width 307 height 231
click at [819, 137] on div "# 记 得 敌 人 可 能 还 不 存 在 。 while True : enemy = hero . findNearestEnemy ( ) # 如 果 …" at bounding box center [879, 148] width 307 height 231
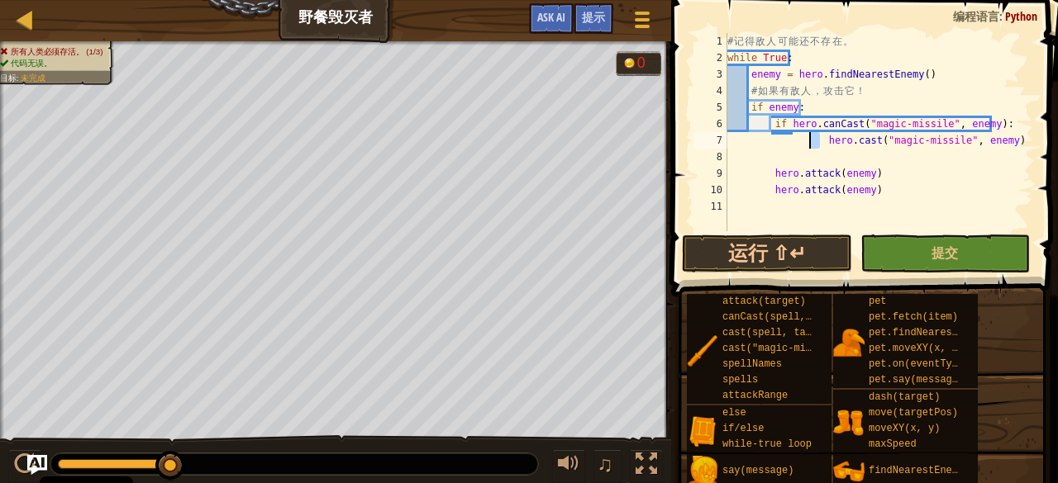
drag, startPoint x: 820, startPoint y: 136, endPoint x: 811, endPoint y: 136, distance: 9.1
click at [811, 136] on div "# 记 得 敌 人 可 能 还 不 存 在 。 while True : enemy = hero . findNearestEnemy ( ) # 如 果 …" at bounding box center [878, 148] width 309 height 231
type textarea "hero.cast("magic-missile", enemy)"
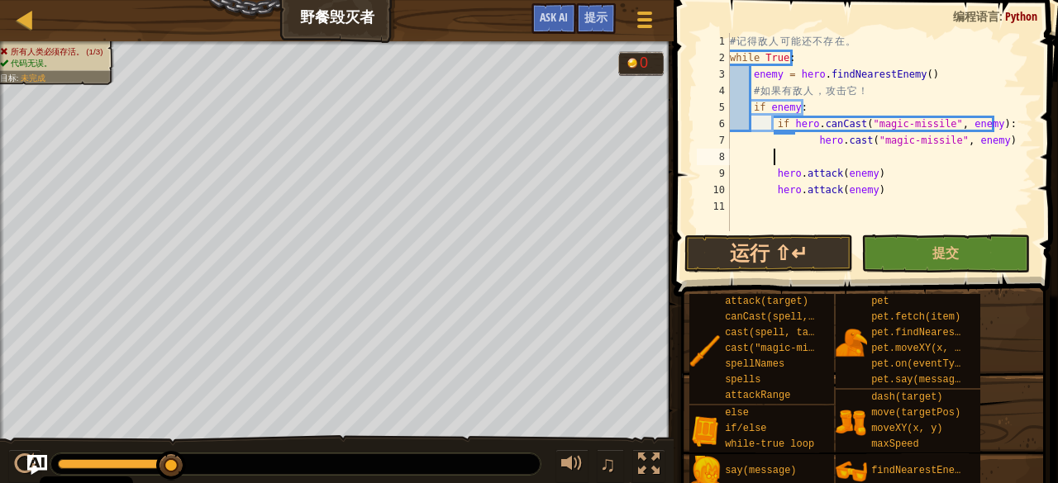
click at [779, 158] on div "# 记 得 敌 人 可 能 还 不 存 在 。 while True : enemy = hero . findNearestEnemy ( ) # 如 果 …" at bounding box center [879, 148] width 307 height 231
type textarea "e"
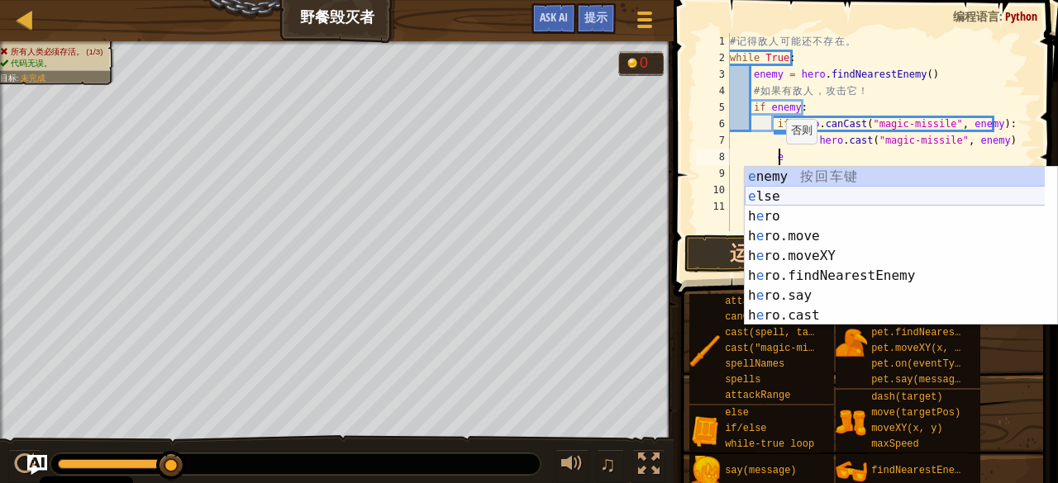
click at [785, 191] on div "e nemy 按 回 车 键 e lse 按 回 车 键 h e ro 按 回 车 键 h e ro.move 按 回 车 键 h e ro.moveXY 按…" at bounding box center [900, 266] width 313 height 198
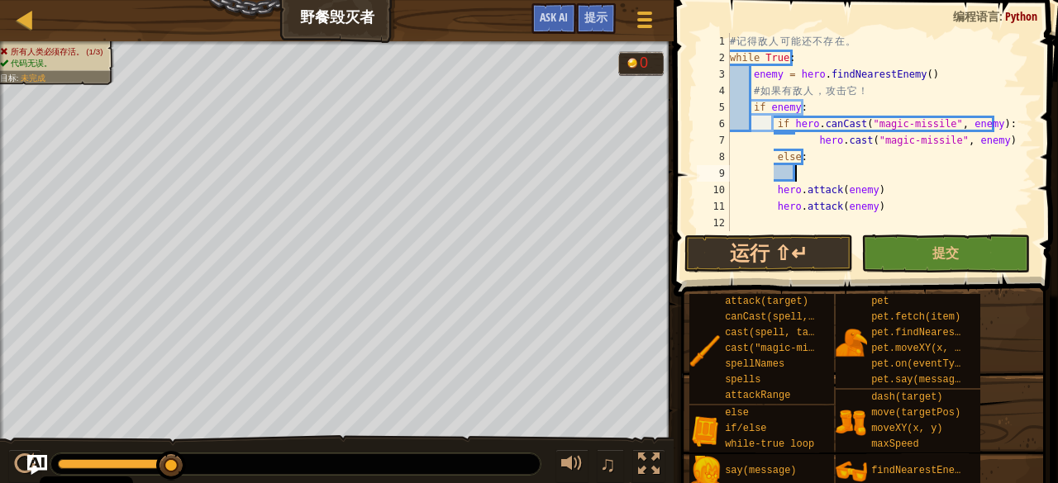
click at [816, 158] on div "# 记 得 敌 人 可 能 还 不 存 在 。 while True : enemy = hero . findNearestEnemy ( ) # 如 果 …" at bounding box center [879, 148] width 307 height 231
click at [773, 193] on div "# 记 得 敌 人 可 能 还 不 存 在 。 while True : enemy = hero . findNearestEnemy ( ) # 如 果 …" at bounding box center [879, 148] width 307 height 231
click at [773, 190] on div "# 记 得 敌 人 可 能 还 不 存 在 。 while True : enemy = hero . findNearestEnemy ( ) # 如 果 …" at bounding box center [879, 148] width 307 height 231
click at [840, 158] on div "# 记 得 敌 人 可 能 还 不 存 在 。 while True : enemy = hero . findNearestEnemy ( ) # 如 果 …" at bounding box center [879, 148] width 307 height 231
drag, startPoint x: 810, startPoint y: 138, endPoint x: 795, endPoint y: 138, distance: 14.9
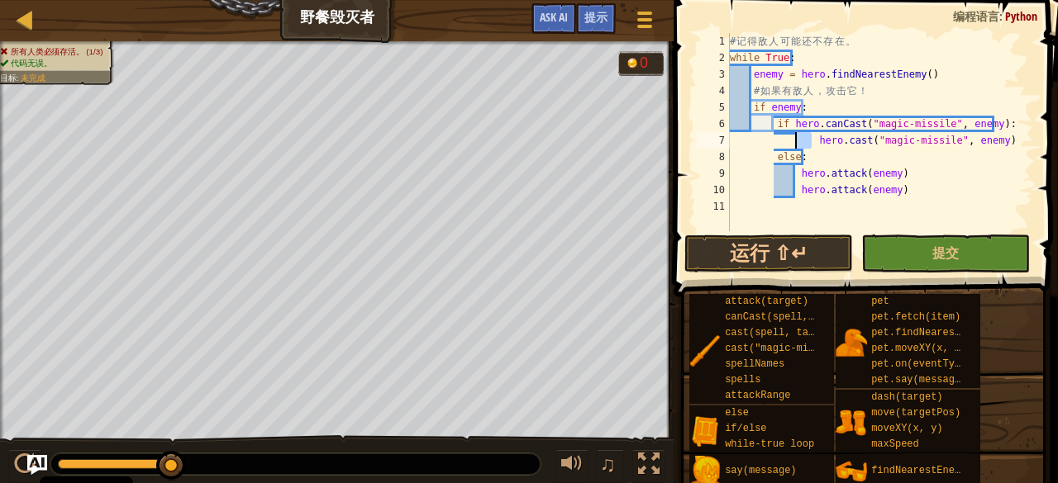
click at [795, 138] on div "# 记 得 敌 人 可 能 还 不 存 在 。 while True : enemy = hero . findNearestEnemy ( ) # 如 果 …" at bounding box center [879, 148] width 307 height 231
type textarea "hero.cast("magic-missile", enemy)"
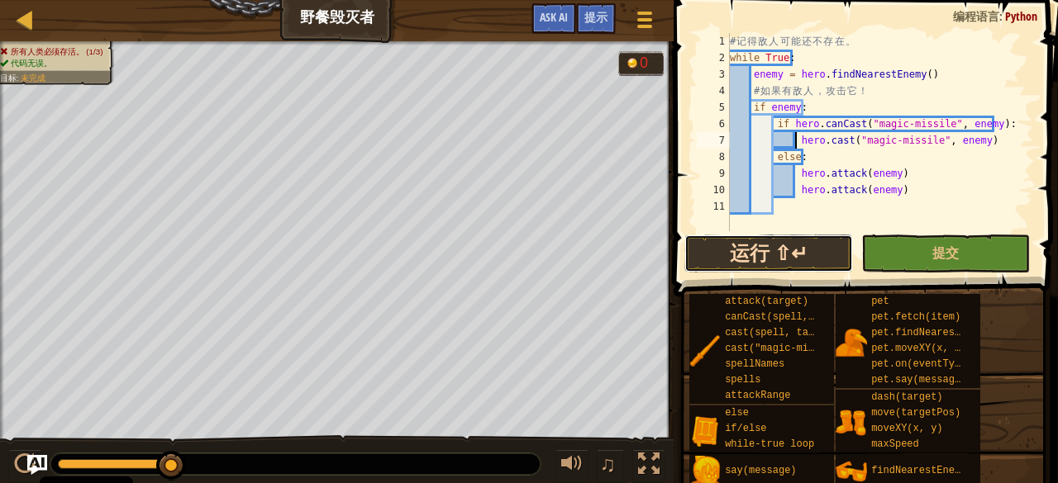
click at [780, 245] on button "运行 ⇧↵" at bounding box center [768, 254] width 169 height 38
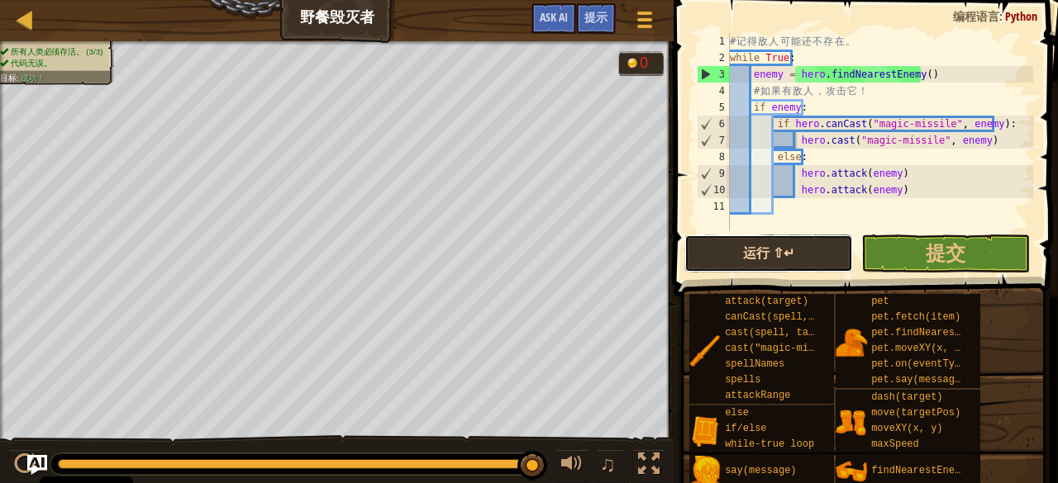
click at [729, 247] on button "运行 ⇧↵" at bounding box center [768, 254] width 169 height 38
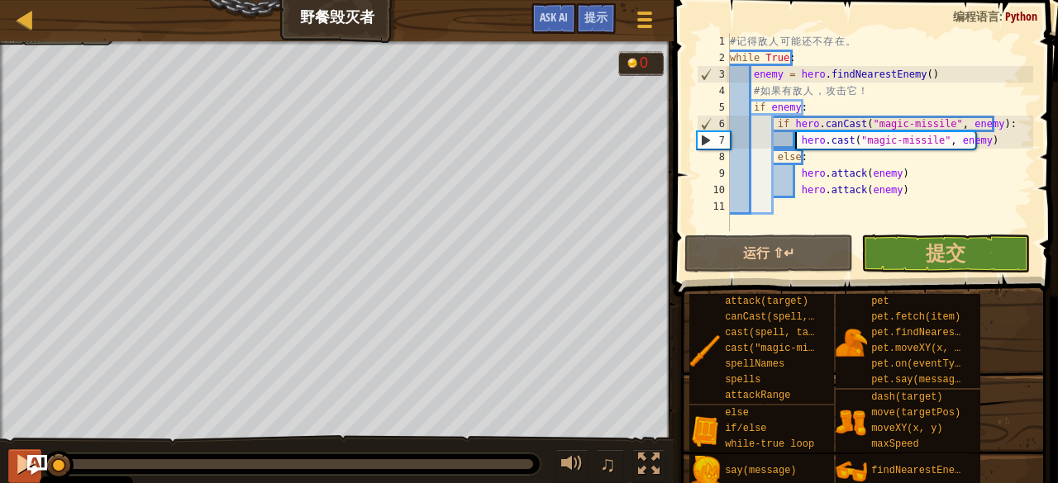
drag, startPoint x: 154, startPoint y: 462, endPoint x: 20, endPoint y: 452, distance: 134.2
click at [20, 452] on div "♫" at bounding box center [336, 460] width 673 height 50
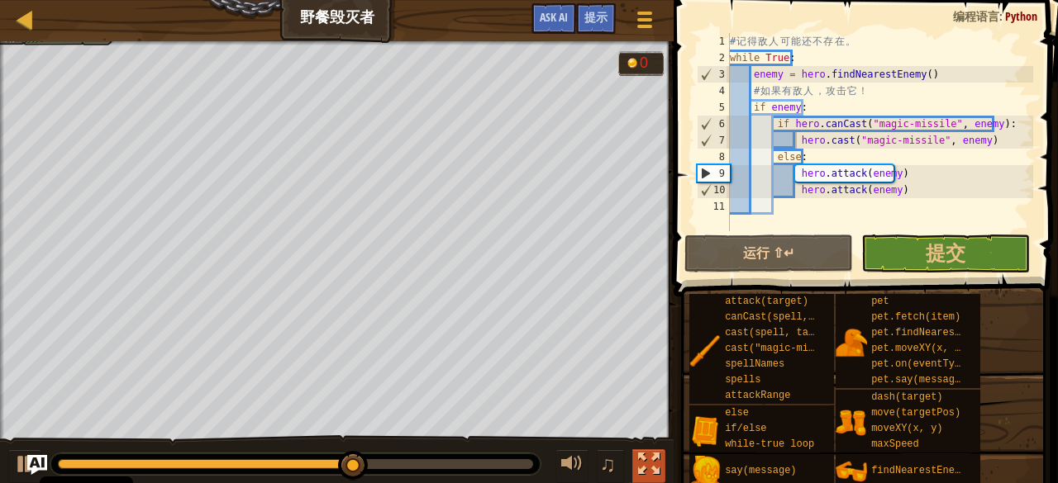
click at [641, 459] on div at bounding box center [648, 464] width 21 height 21
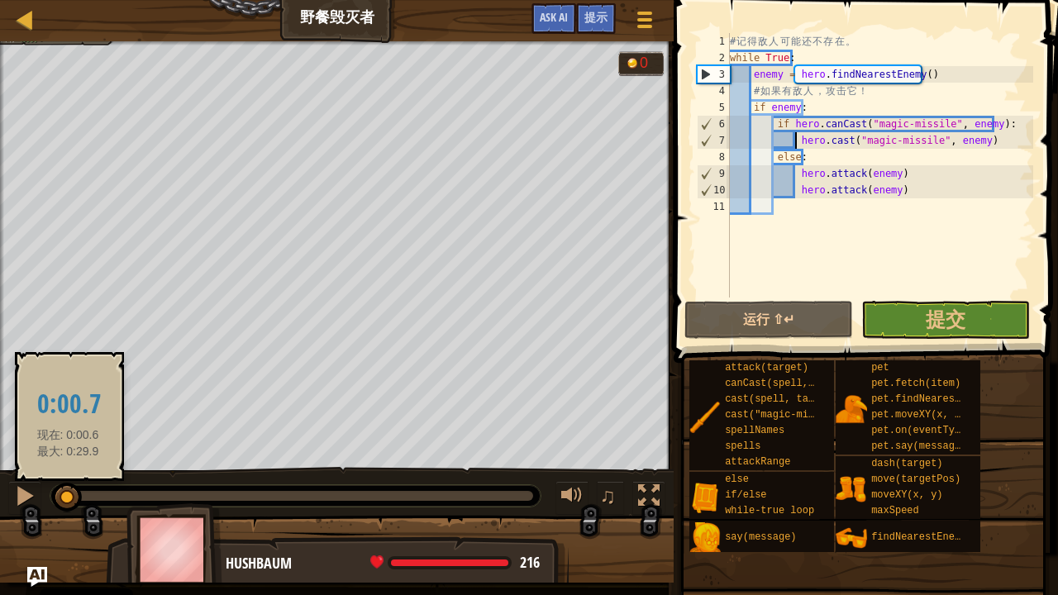
click at [68, 483] on div at bounding box center [63, 496] width 10 height 10
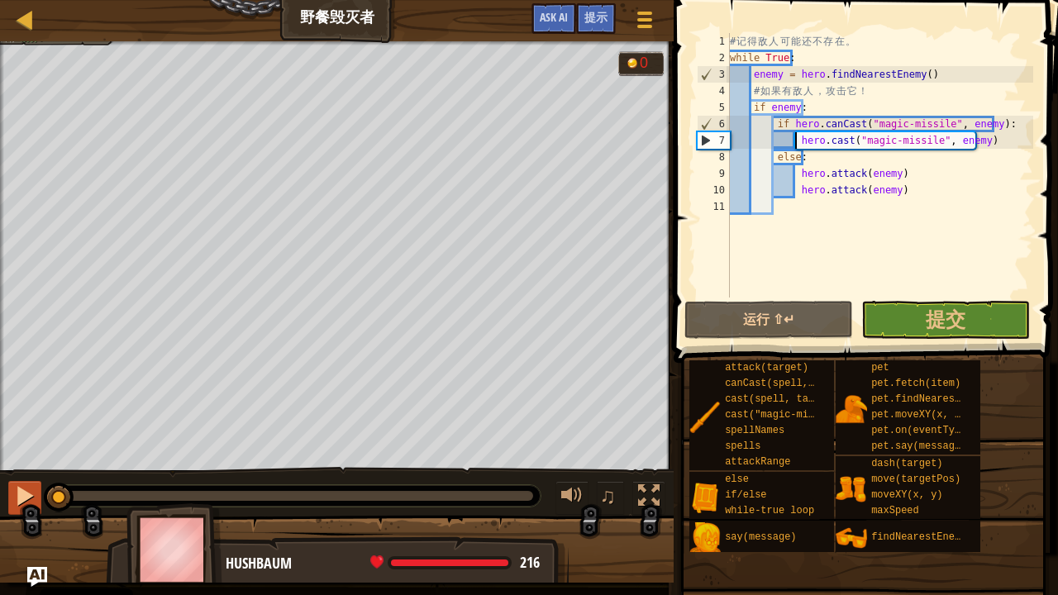
drag, startPoint x: 64, startPoint y: 494, endPoint x: 16, endPoint y: 492, distance: 48.0
click at [16, 483] on div "♫" at bounding box center [336, 492] width 673 height 50
click at [33, 483] on div at bounding box center [24, 495] width 21 height 21
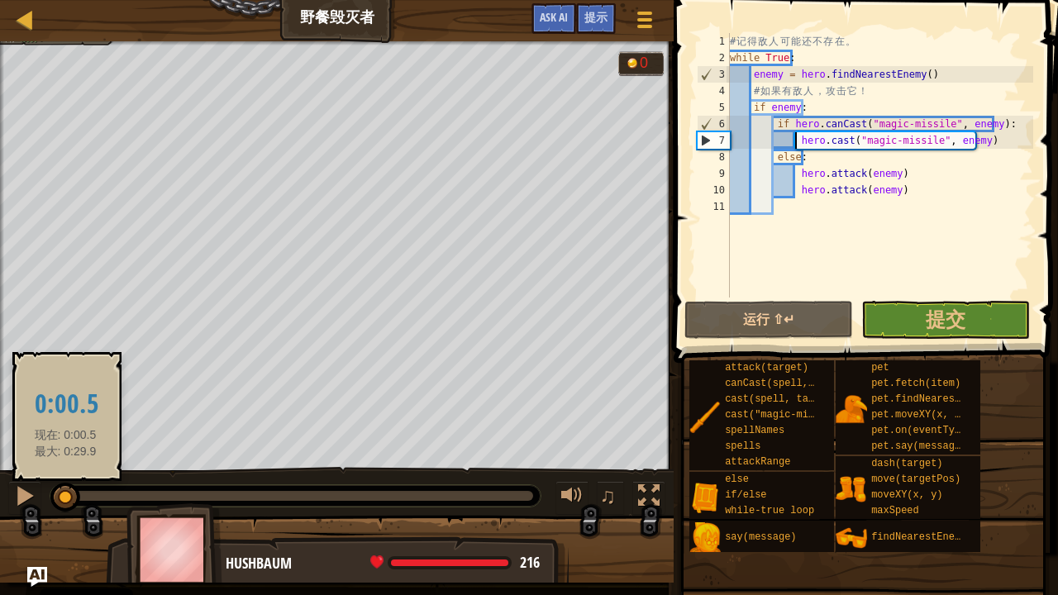
click at [65, 483] on div at bounding box center [65, 498] width 30 height 30
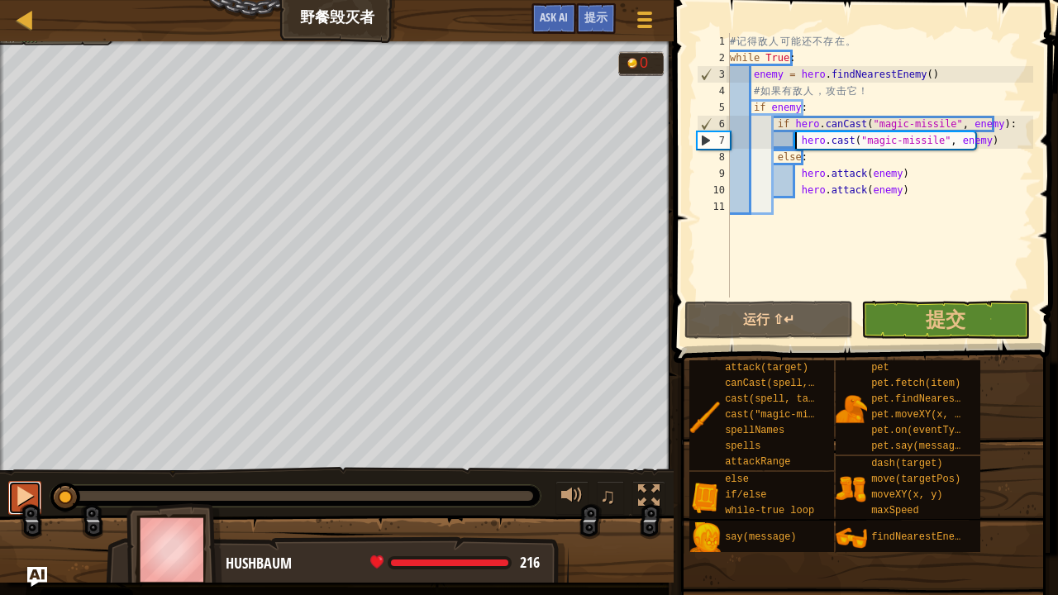
click at [25, 483] on div at bounding box center [24, 495] width 21 height 21
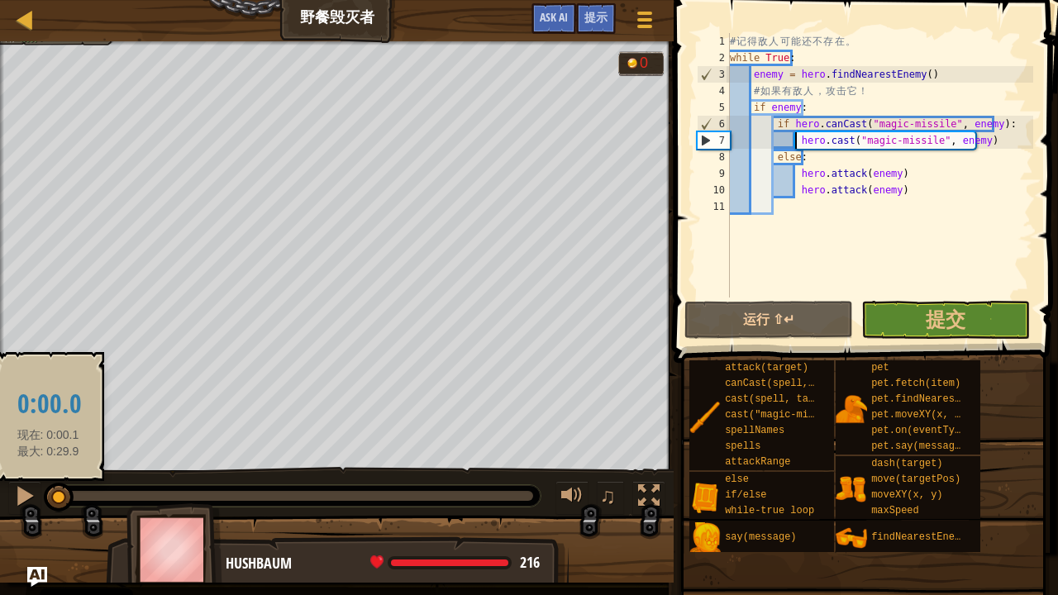
drag, startPoint x: 69, startPoint y: 498, endPoint x: 48, endPoint y: 485, distance: 24.5
click at [48, 483] on div at bounding box center [59, 498] width 30 height 30
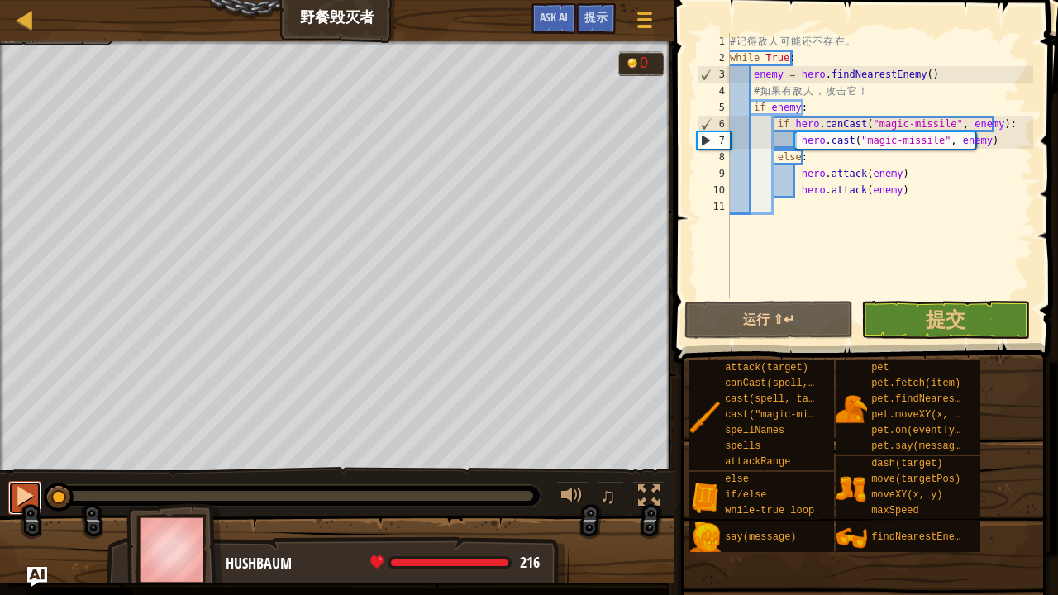
click at [33, 483] on div at bounding box center [24, 495] width 21 height 21
click at [0, 0] on div at bounding box center [0, 0] width 0 height 0
click at [33, 483] on div at bounding box center [24, 495] width 21 height 21
click at [0, 0] on div at bounding box center [0, 0] width 0 height 0
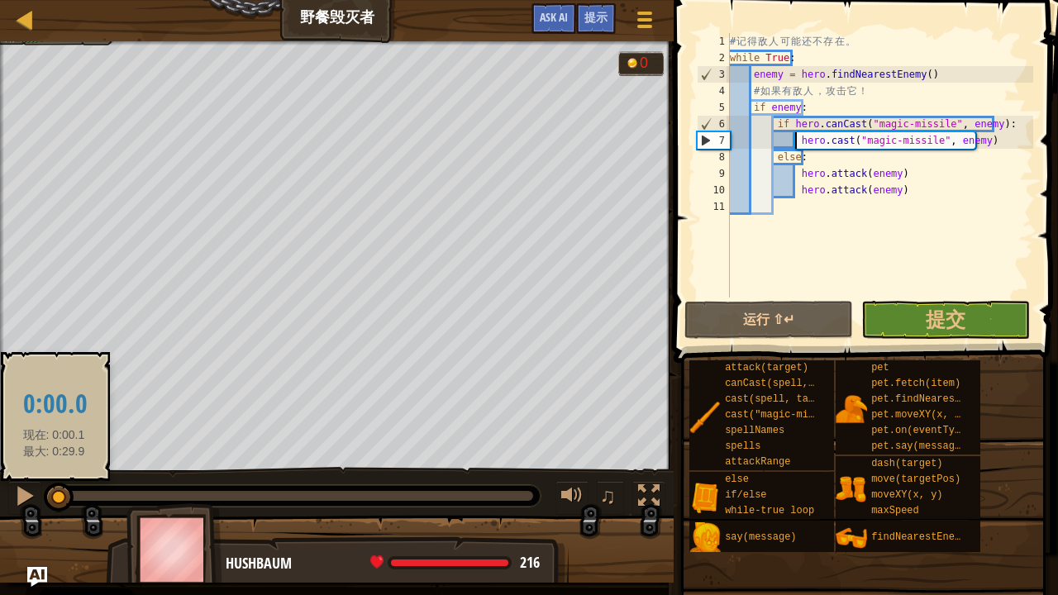
drag, startPoint x: 63, startPoint y: 490, endPoint x: 54, endPoint y: 489, distance: 9.1
click at [54, 483] on div at bounding box center [59, 498] width 30 height 30
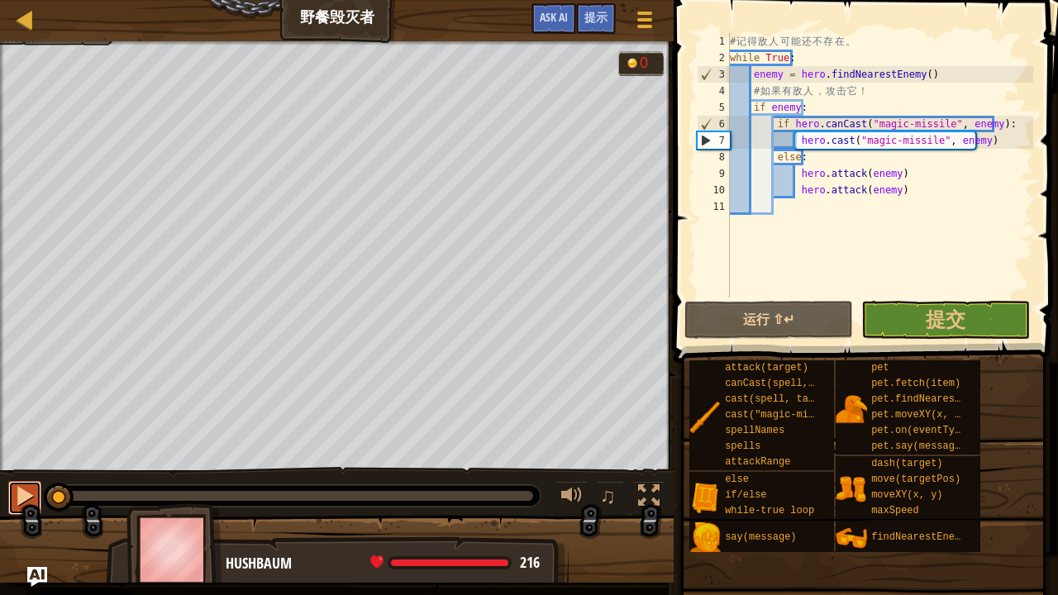
click at [31, 483] on div at bounding box center [24, 495] width 21 height 21
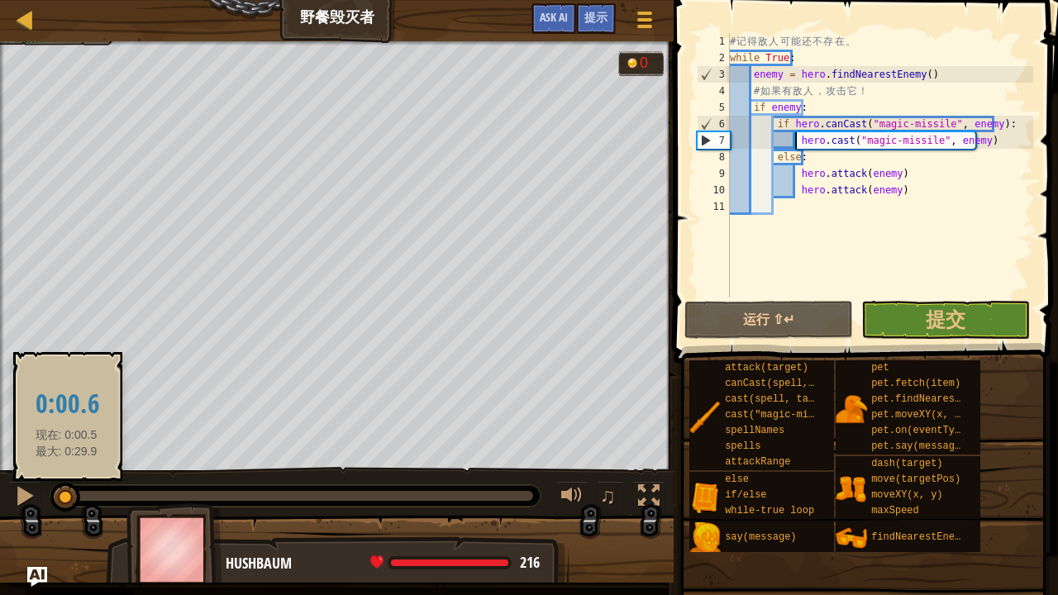
click at [66, 483] on div at bounding box center [65, 498] width 30 height 30
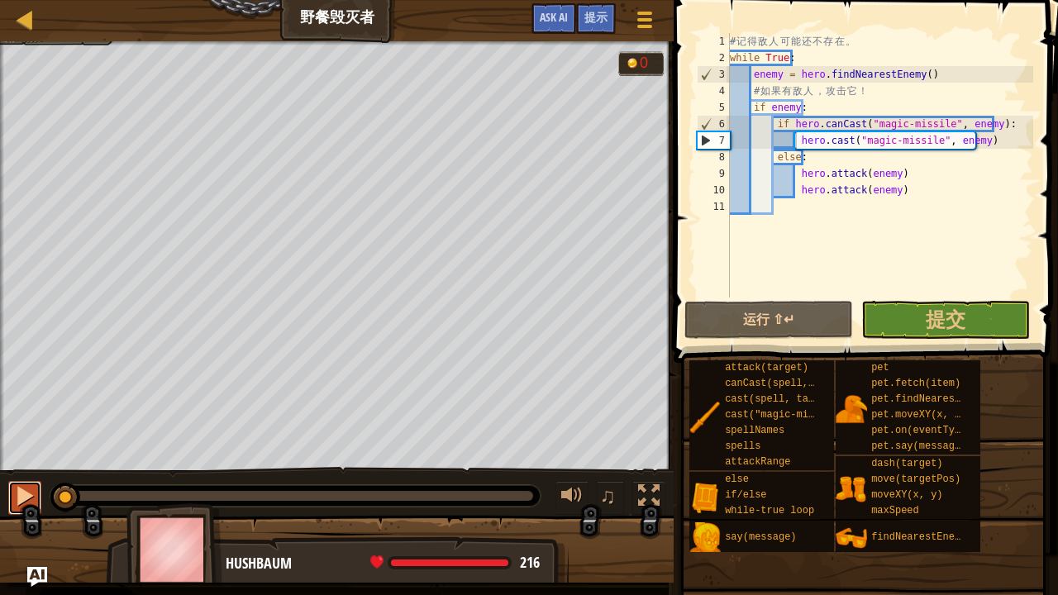
click at [33, 483] on div at bounding box center [24, 495] width 21 height 21
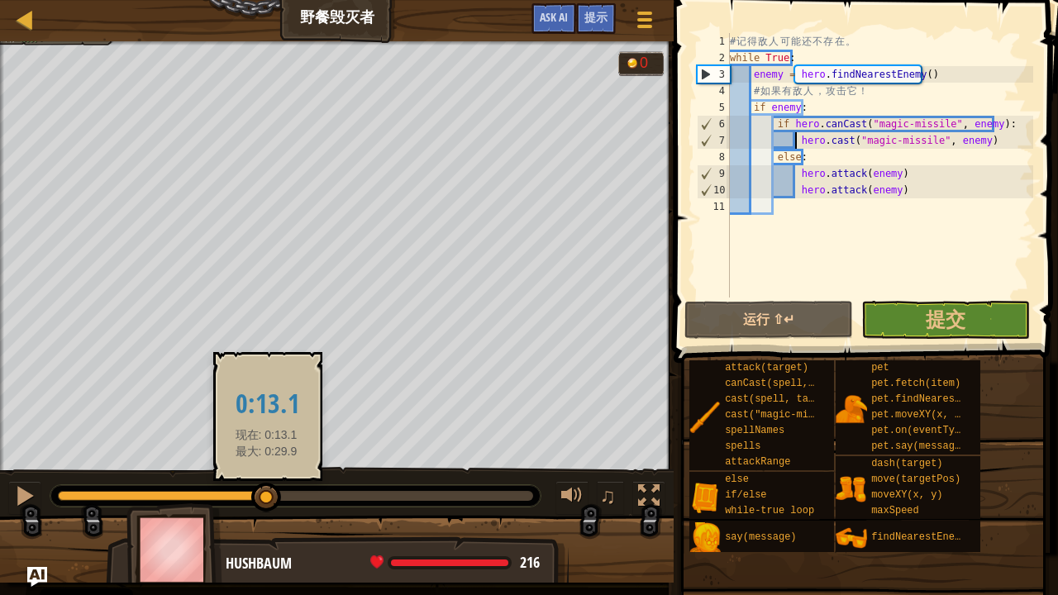
drag, startPoint x: 71, startPoint y: 497, endPoint x: 266, endPoint y: 491, distance: 195.1
click at [266, 483] on div at bounding box center [266, 498] width 30 height 30
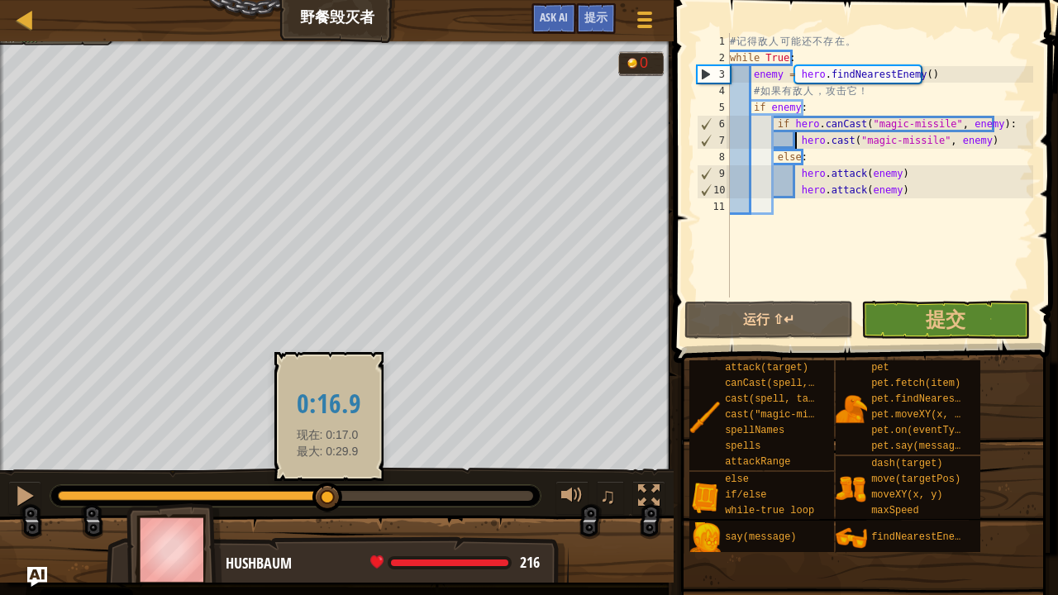
drag, startPoint x: 378, startPoint y: 489, endPoint x: 326, endPoint y: 489, distance: 52.9
click at [326, 483] on div at bounding box center [327, 498] width 30 height 30
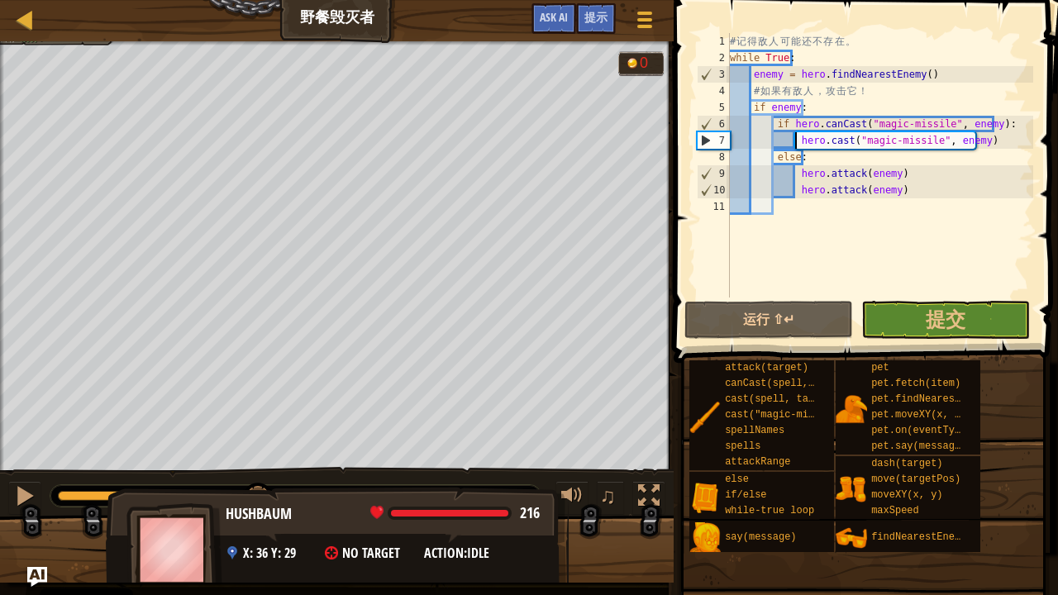
drag, startPoint x: 342, startPoint y: 492, endPoint x: 259, endPoint y: 544, distance: 97.7
click at [259, 483] on div "所有人类必须存活。 (3/3) 代码无误。 目标 : 成功！ 0 ♫ Hushbaum 216 x: 36 y: 29 No target action: i…" at bounding box center [529, 311] width 1058 height 541
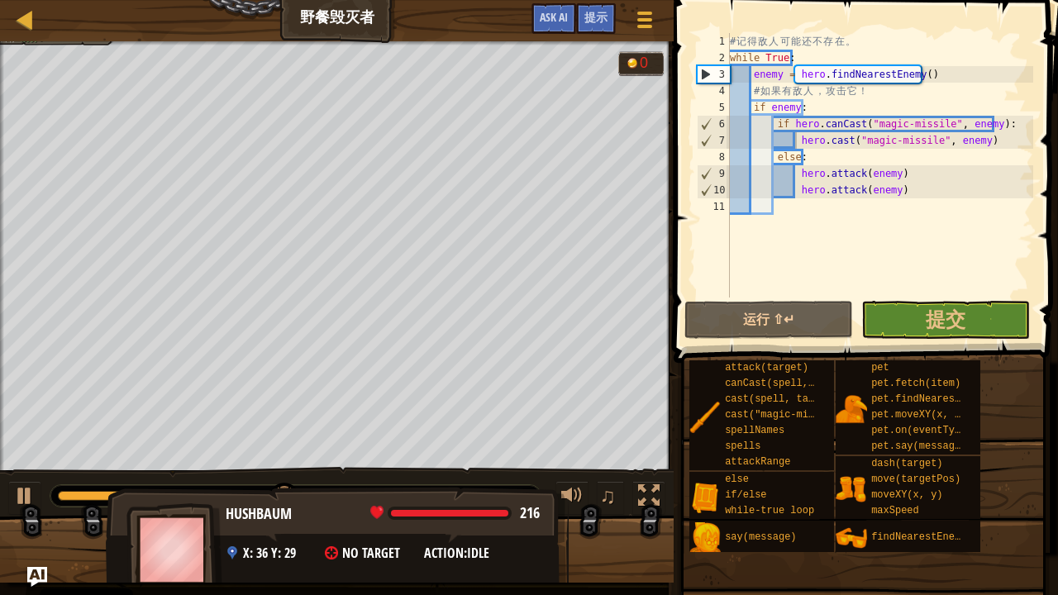
click at [259, 483] on div "216 x: 36 y: 29 No target action: idle" at bounding box center [374, 553] width 297 height 19
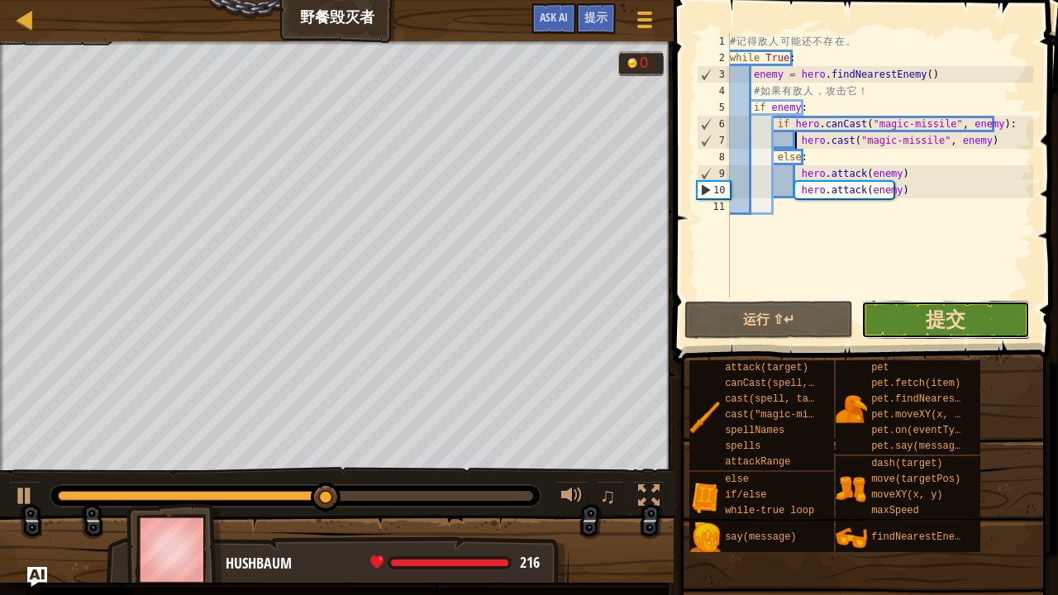
click at [964, 310] on span "提交" at bounding box center [945, 319] width 40 height 26
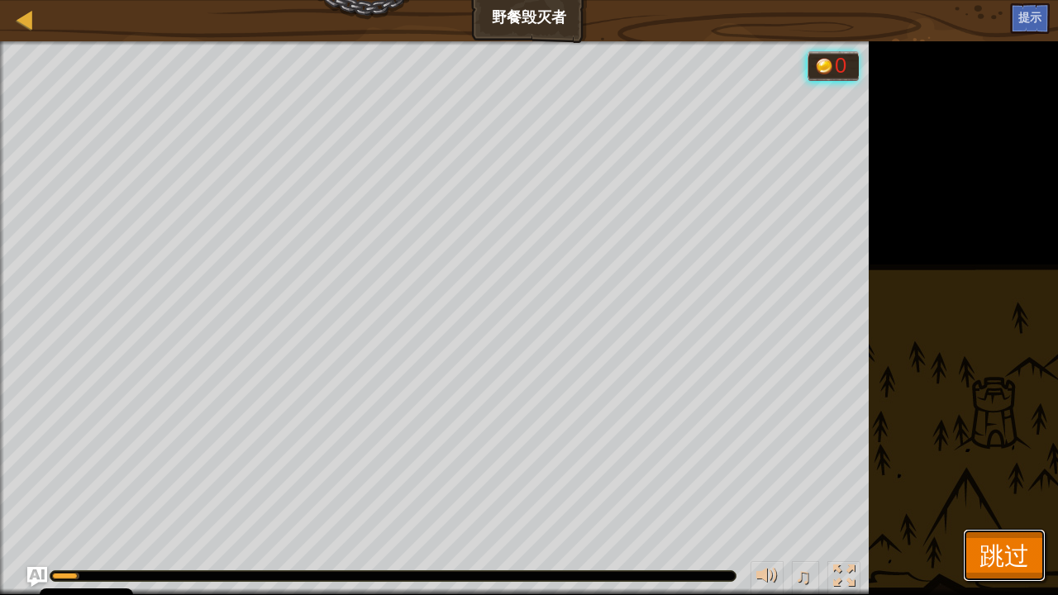
click at [977, 483] on button "跳过" at bounding box center [1004, 555] width 83 height 53
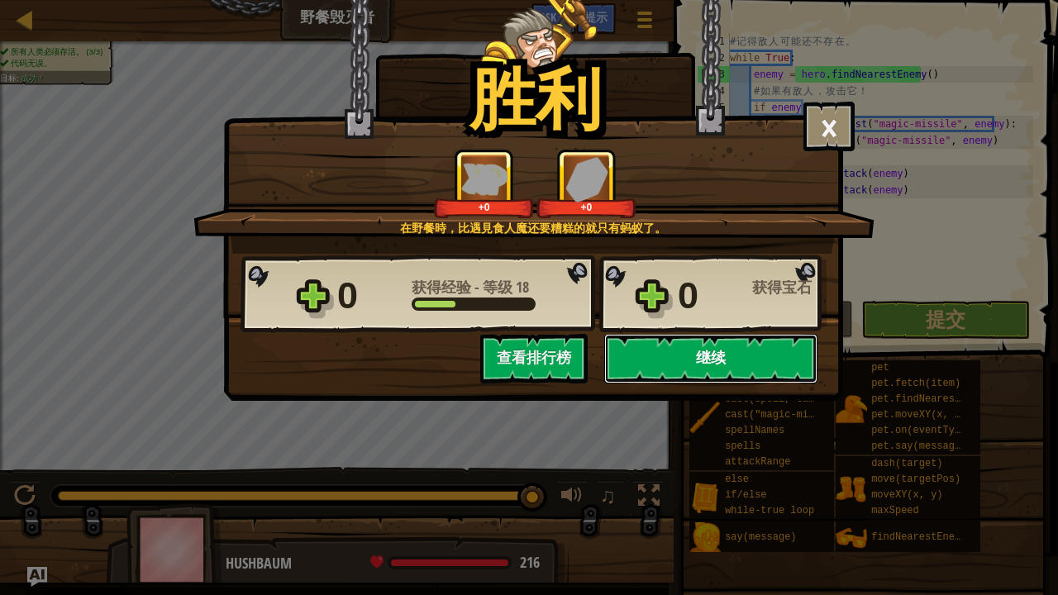
click at [692, 345] on button "继续" at bounding box center [710, 359] width 213 height 50
select select "zh-HANS"
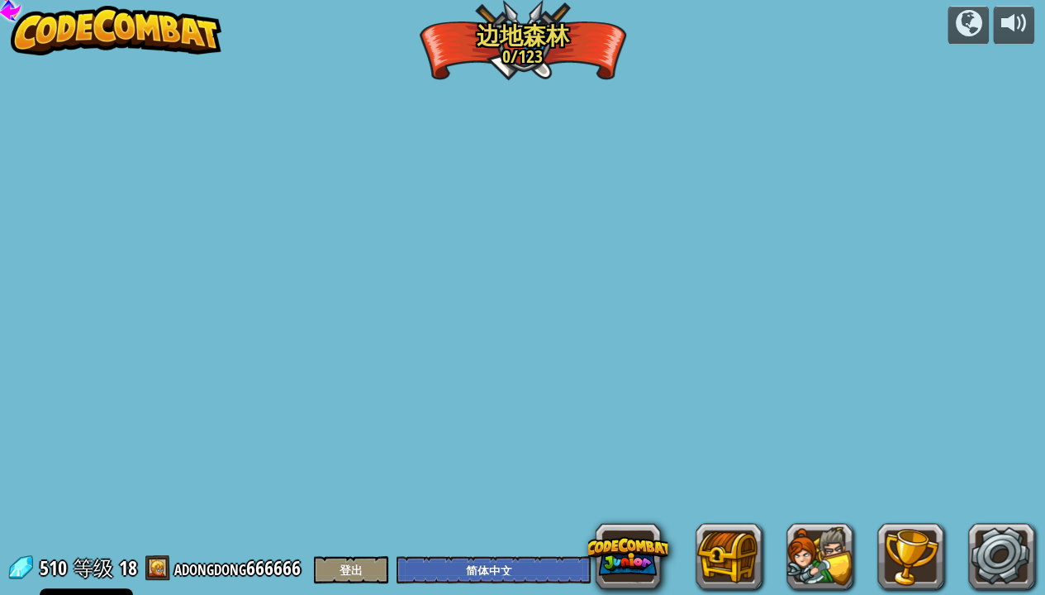
select select "zh-HANS"
